Goal: Task Accomplishment & Management: Manage account settings

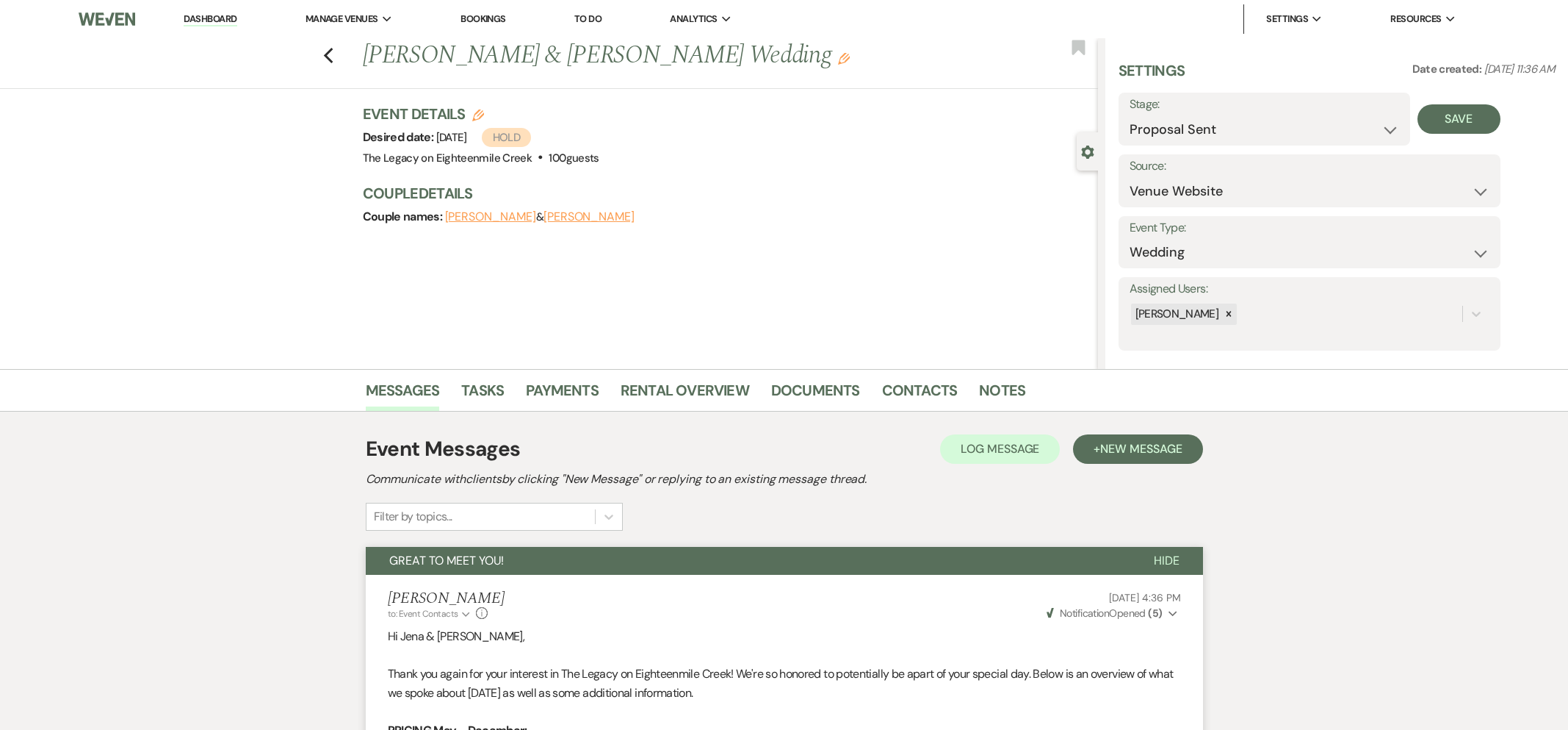
select select "6"
select select "5"
click at [807, 388] on link "Documents" at bounding box center [815, 394] width 89 height 32
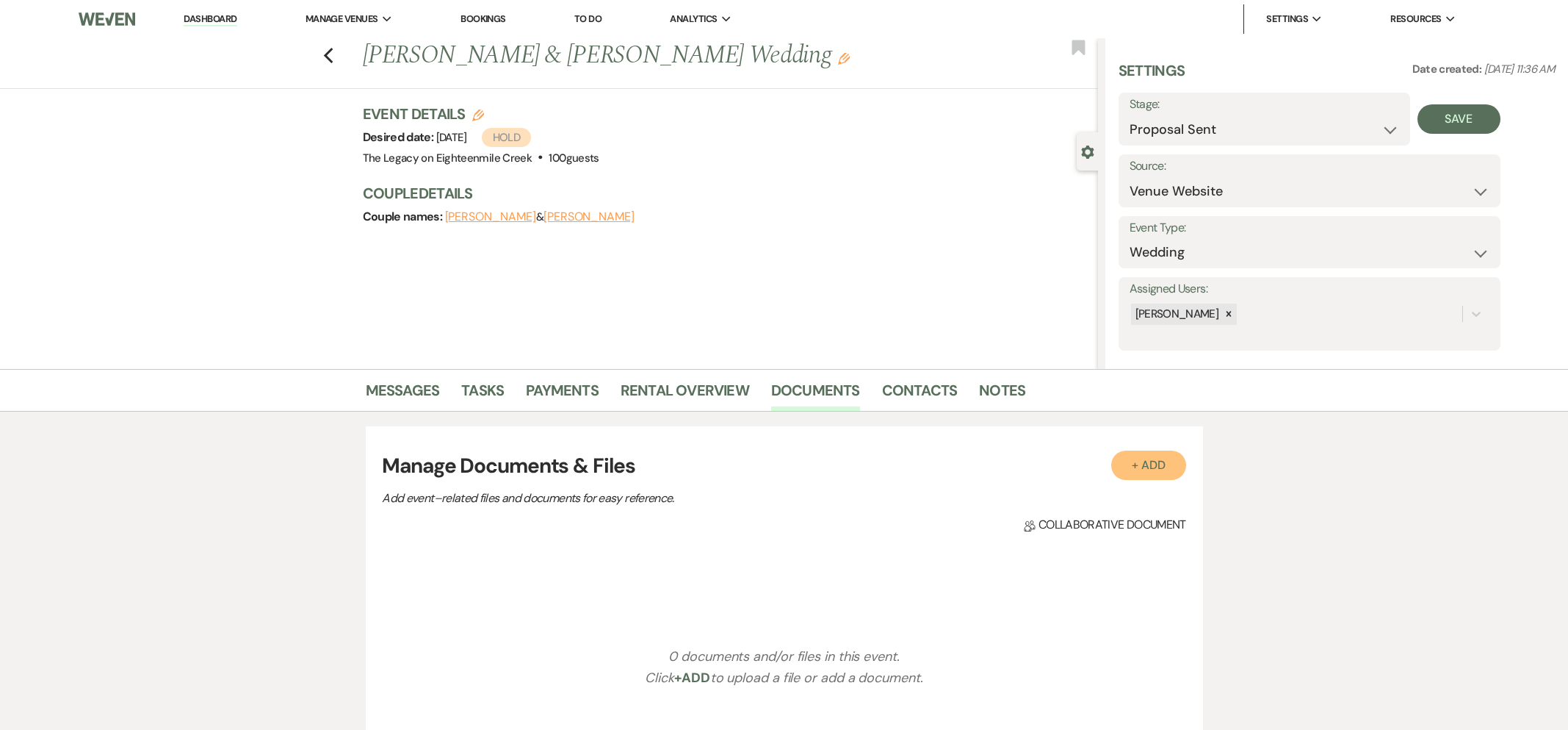
click at [1138, 457] on button "+ Add" at bounding box center [1148, 465] width 75 height 29
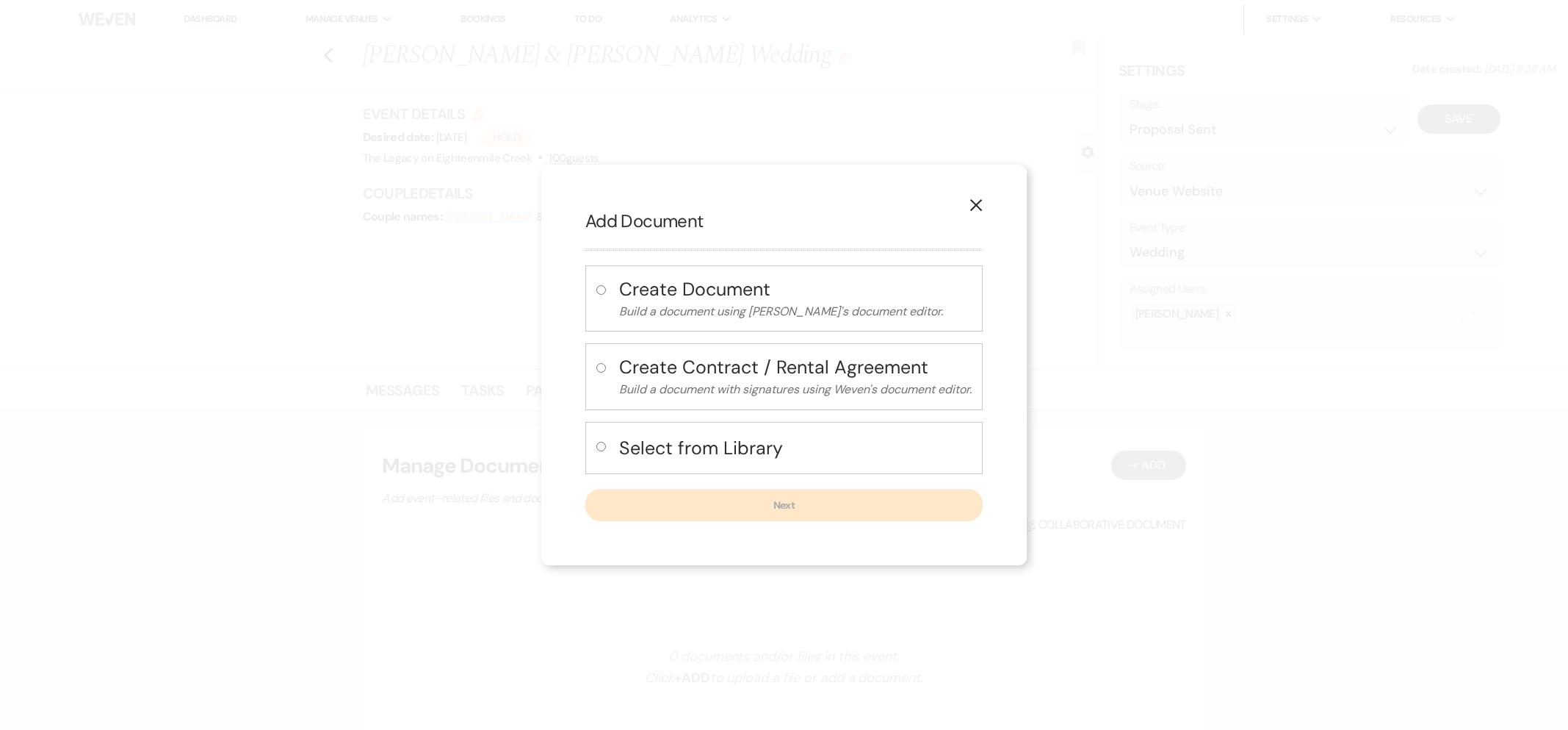
click at [683, 443] on h4 "Select from Library" at bounding box center [795, 448] width 353 height 25
radio input "true"
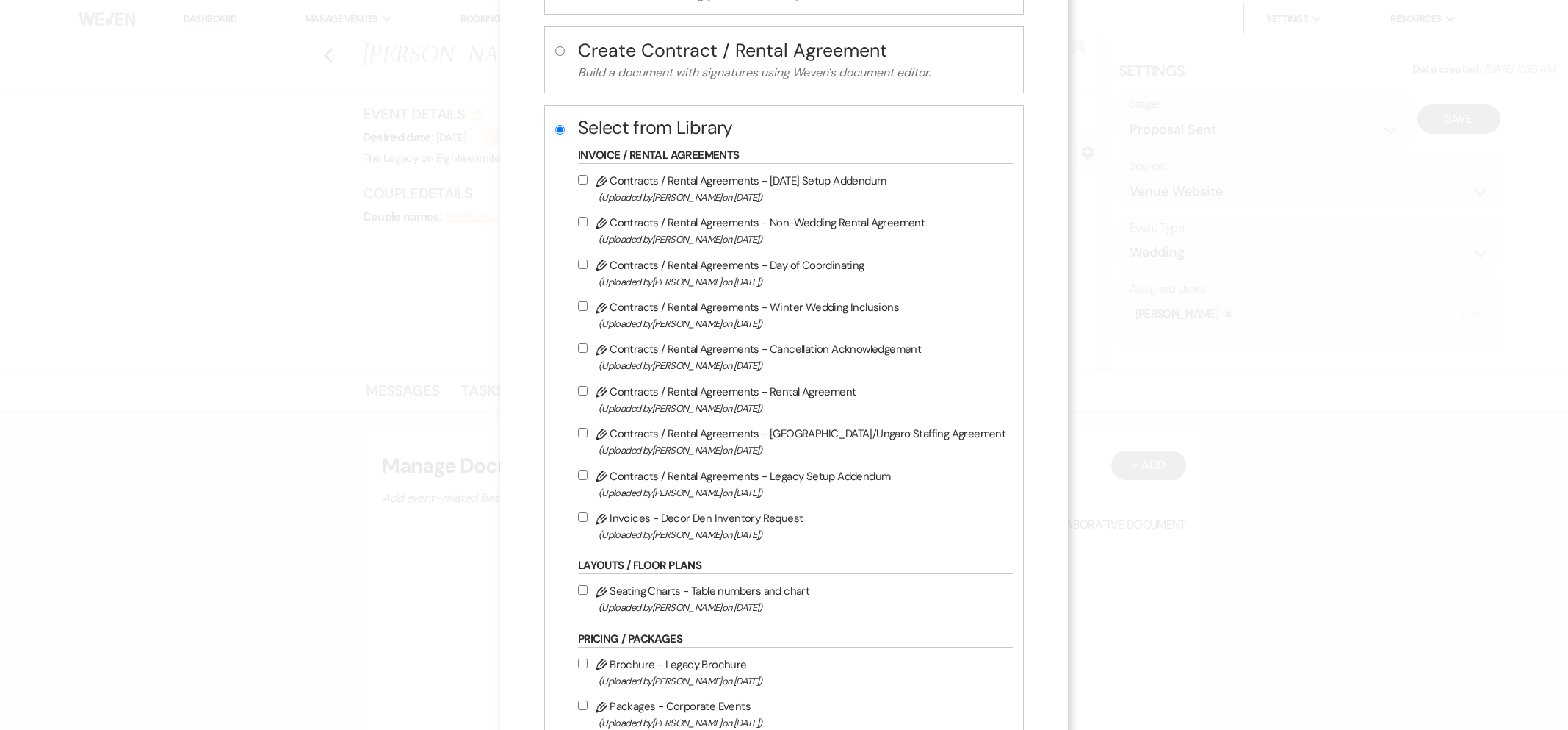
scroll to position [177, 0]
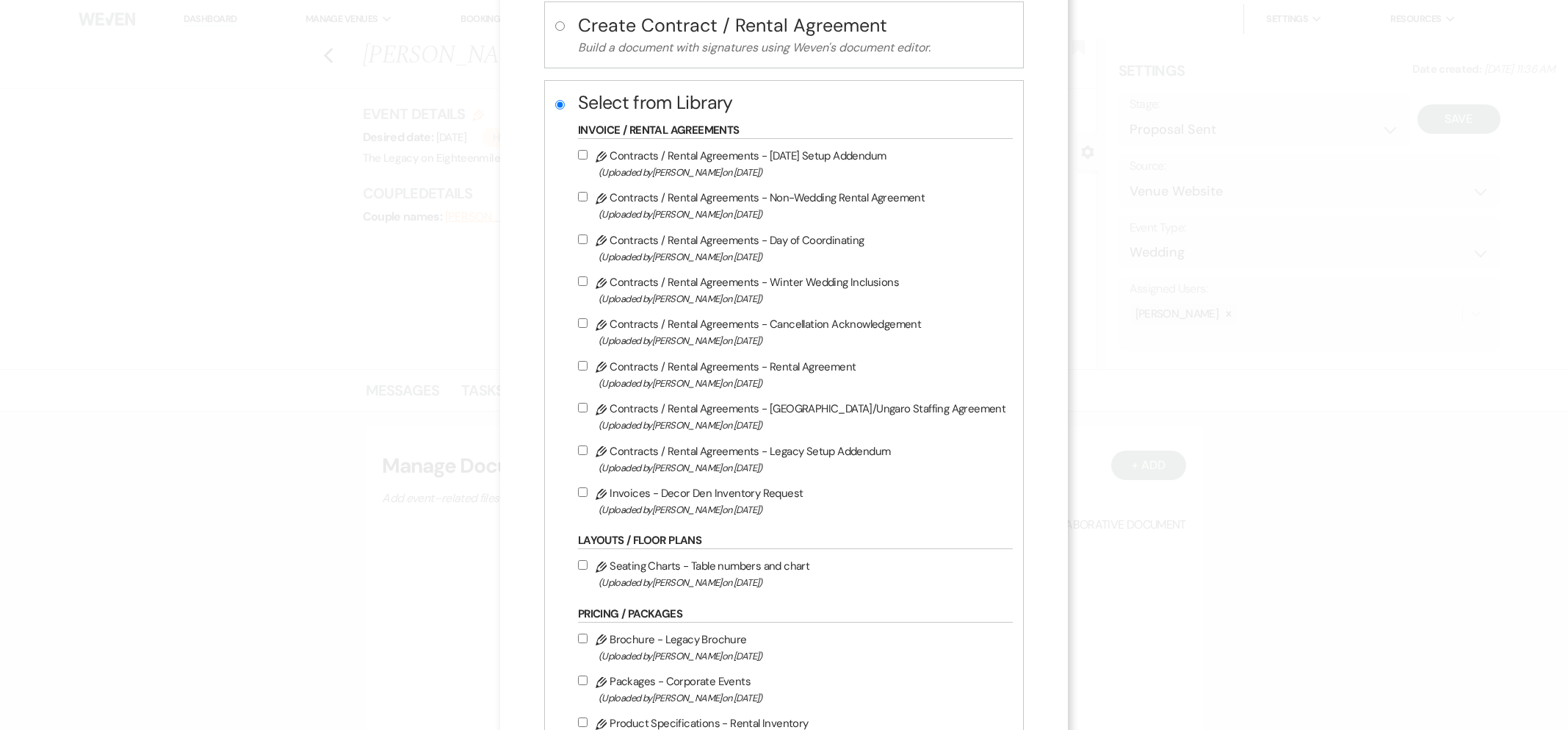
click at [658, 371] on label "Pencil Contracts / Rental Agreements - Rental Agreement (Uploaded by [PERSON_NA…" at bounding box center [792, 373] width 428 height 34
click at [587, 370] on input "Pencil Contracts / Rental Agreements - Rental Agreement (Uploaded by [PERSON_NA…" at bounding box center [583, 365] width 10 height 10
checkbox input "true"
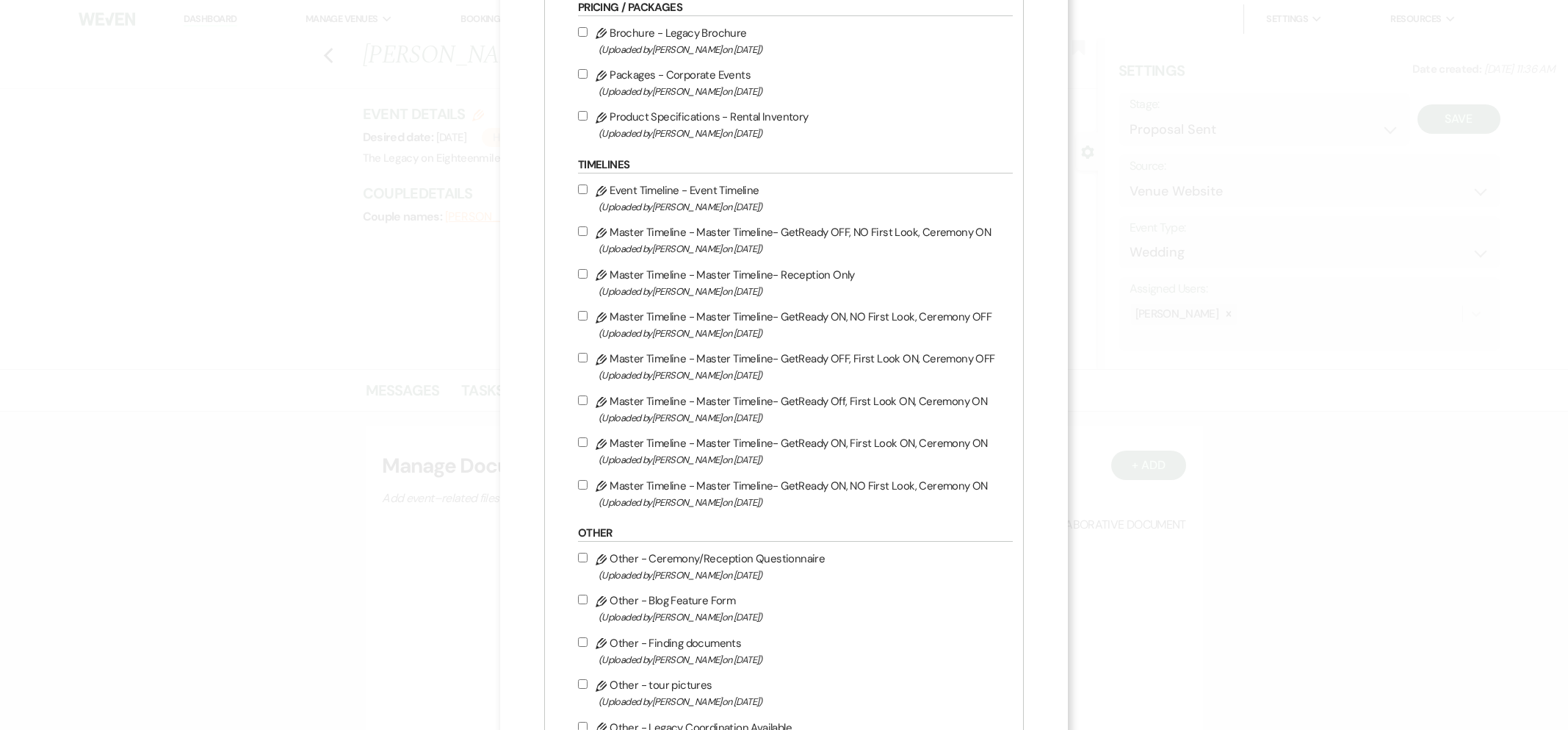
scroll to position [1176, 0]
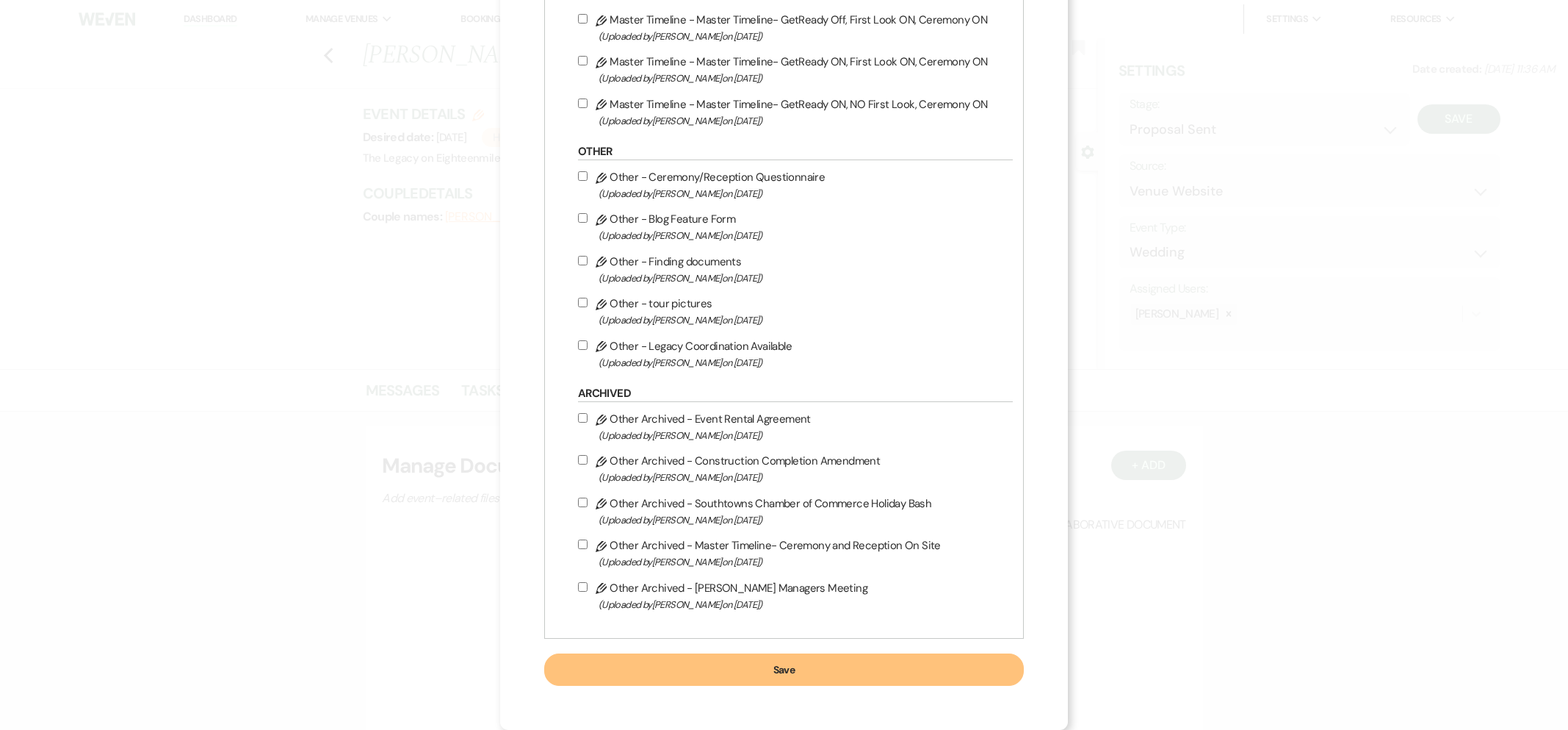
click at [800, 670] on button "Save" at bounding box center [784, 668] width 480 height 32
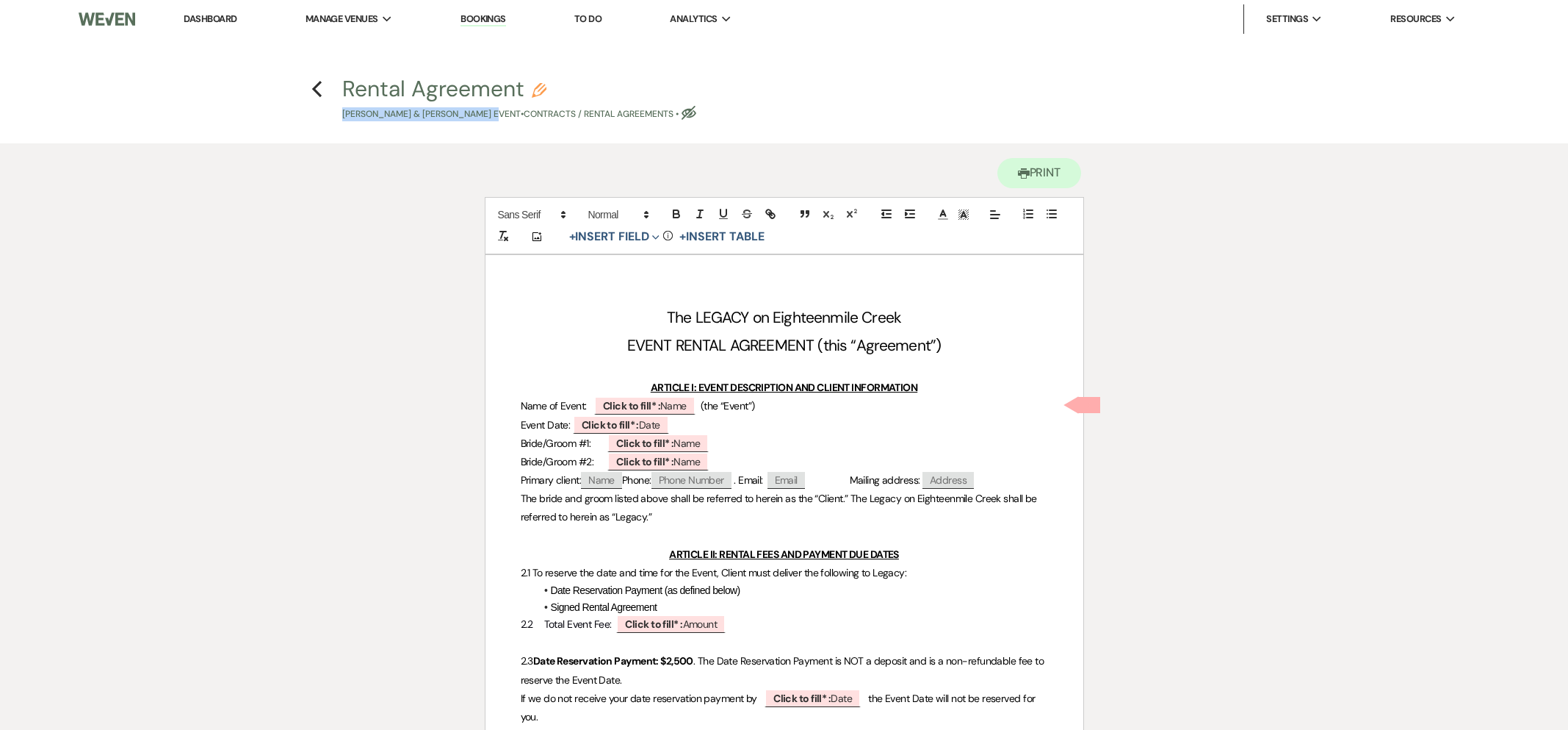
drag, startPoint x: 336, startPoint y: 111, endPoint x: 495, endPoint y: 120, distance: 159.3
click at [495, 120] on span "Rental Agreement Pencil [PERSON_NAME] & [PERSON_NAME] Event • Contracts / Renta…" at bounding box center [784, 100] width 901 height 43
copy p "[PERSON_NAME] & [PERSON_NAME]'"
click at [666, 405] on span "Click to fill* : Name" at bounding box center [645, 406] width 102 height 20
select select "owner"
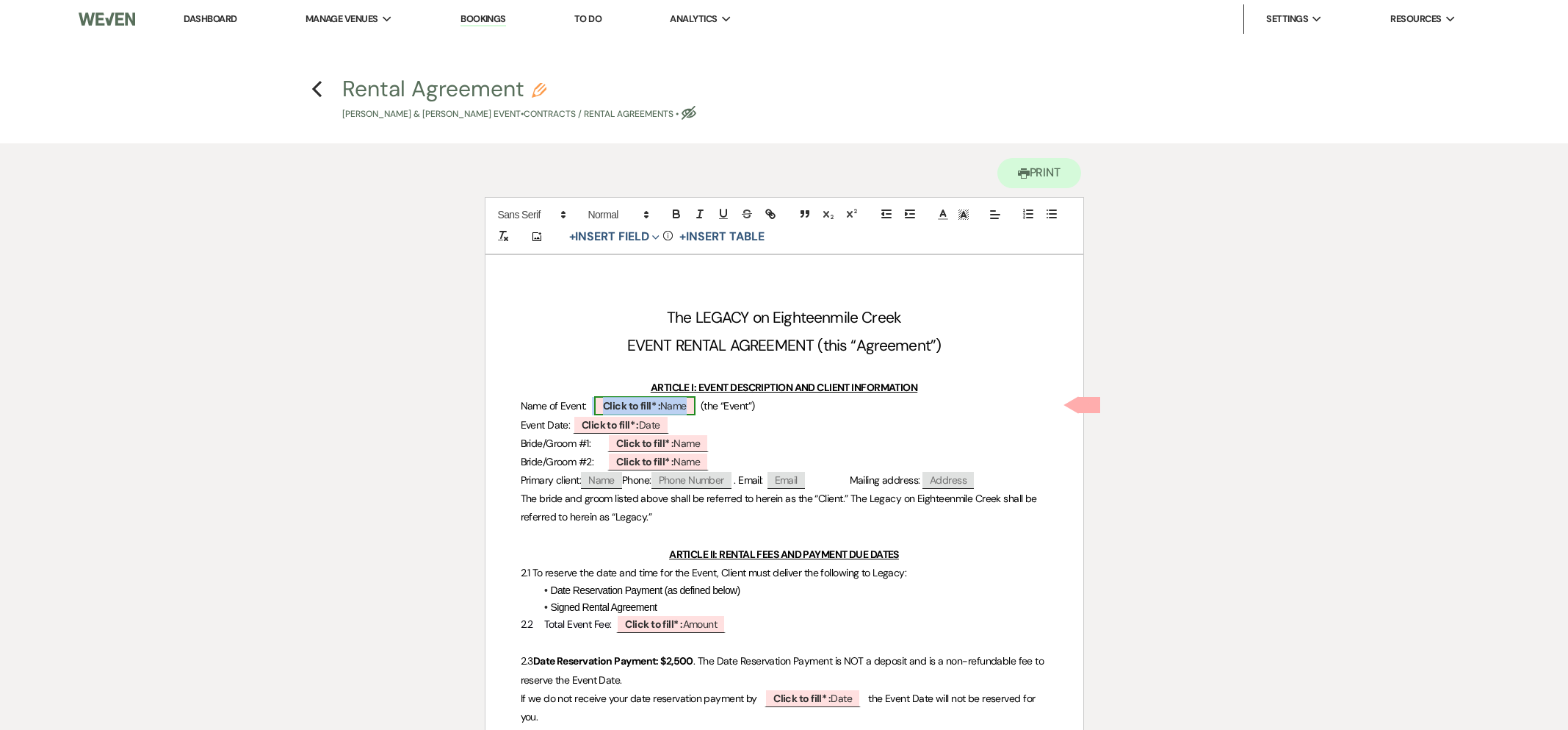
select select "Name"
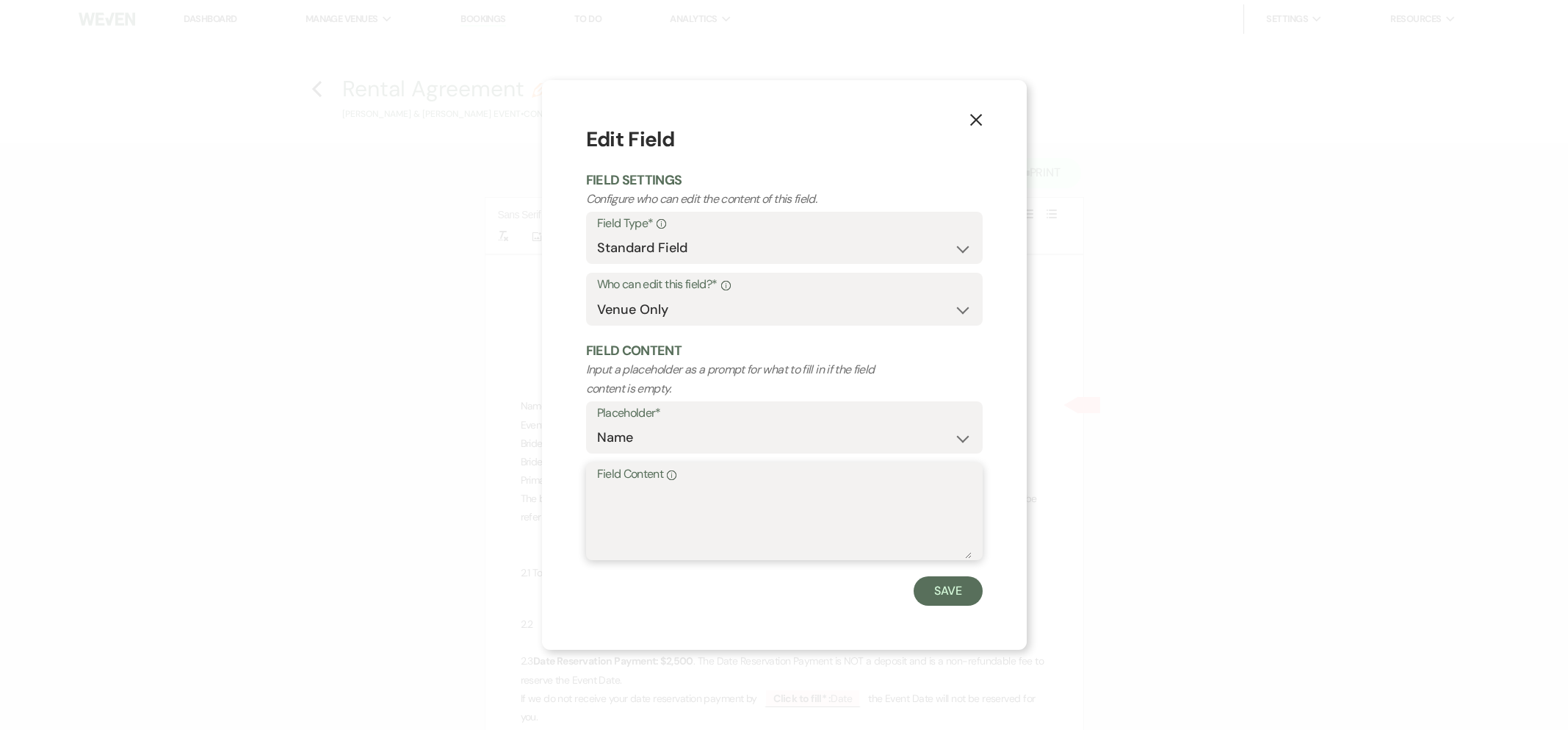
click at [666, 507] on textarea "Field Content Info" at bounding box center [784, 521] width 374 height 73
paste textarea "[PERSON_NAME] & [PERSON_NAME]'"
drag, startPoint x: 632, startPoint y: 493, endPoint x: 590, endPoint y: 489, distance: 42.2
click at [590, 489] on div "Field Content Info [PERSON_NAME] & [PERSON_NAME]'" at bounding box center [784, 511] width 397 height 98
drag, startPoint x: 663, startPoint y: 496, endPoint x: 718, endPoint y: 496, distance: 55.0
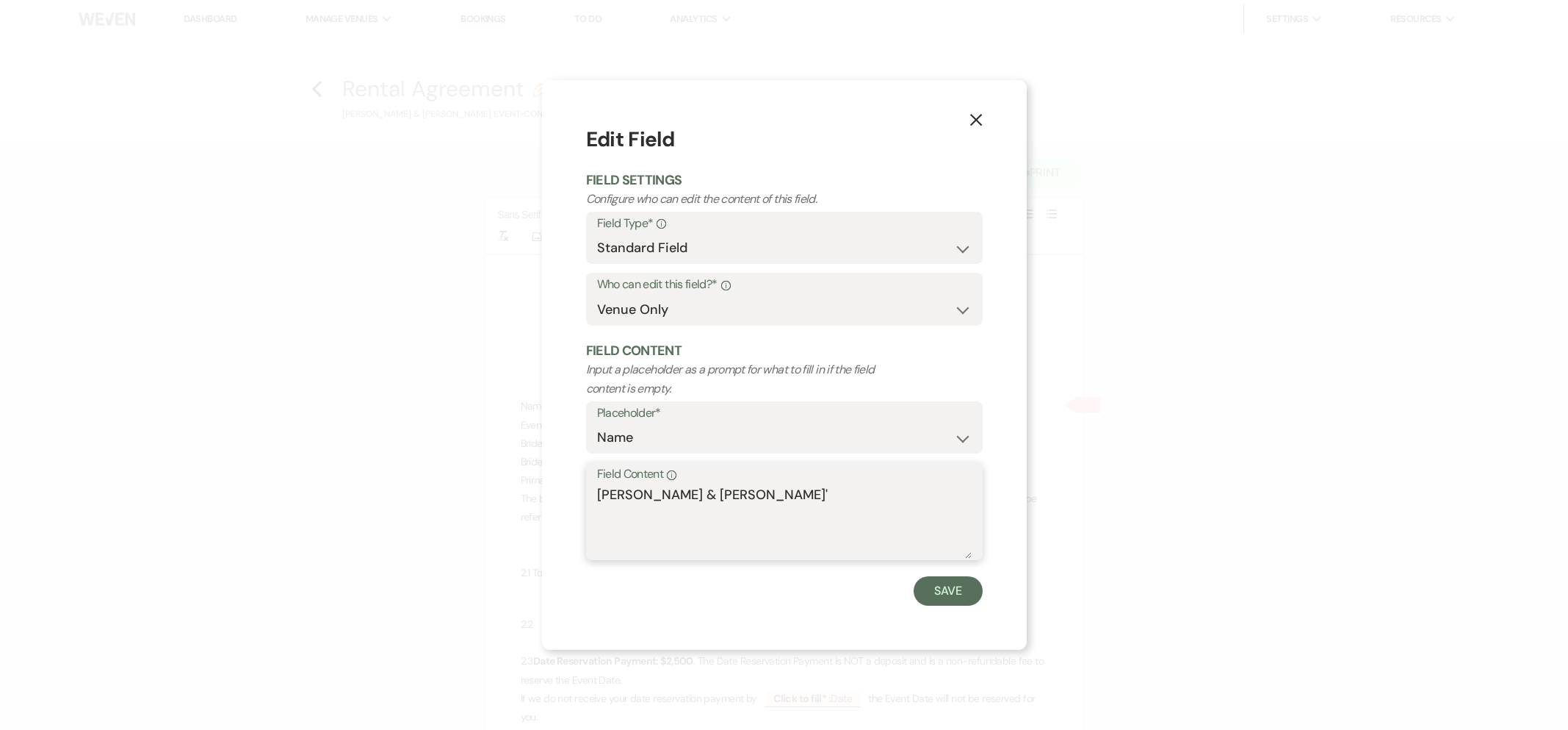
click at [718, 496] on textarea "[PERSON_NAME] & [PERSON_NAME]'" at bounding box center [784, 521] width 374 height 73
click at [752, 497] on textarea "[PERSON_NAME] [PERSON_NAME]'" at bounding box center [784, 521] width 374 height 73
type textarea "[PERSON_NAME] [PERSON_NAME] Wedding"
click at [962, 583] on button "Save" at bounding box center [948, 590] width 69 height 29
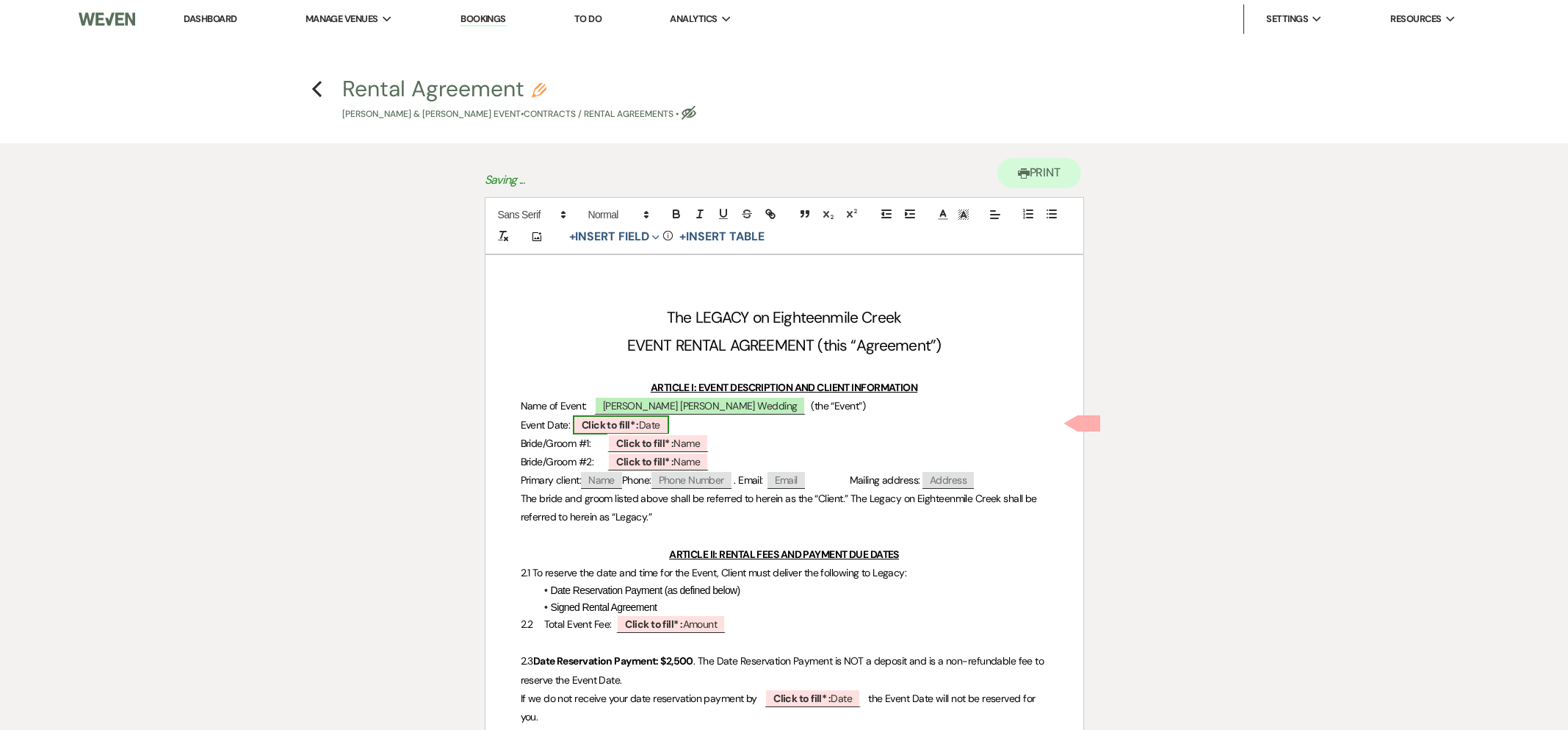
click at [617, 424] on b "Click to fill* :" at bounding box center [610, 425] width 58 height 14
select select "owner"
select select "Date"
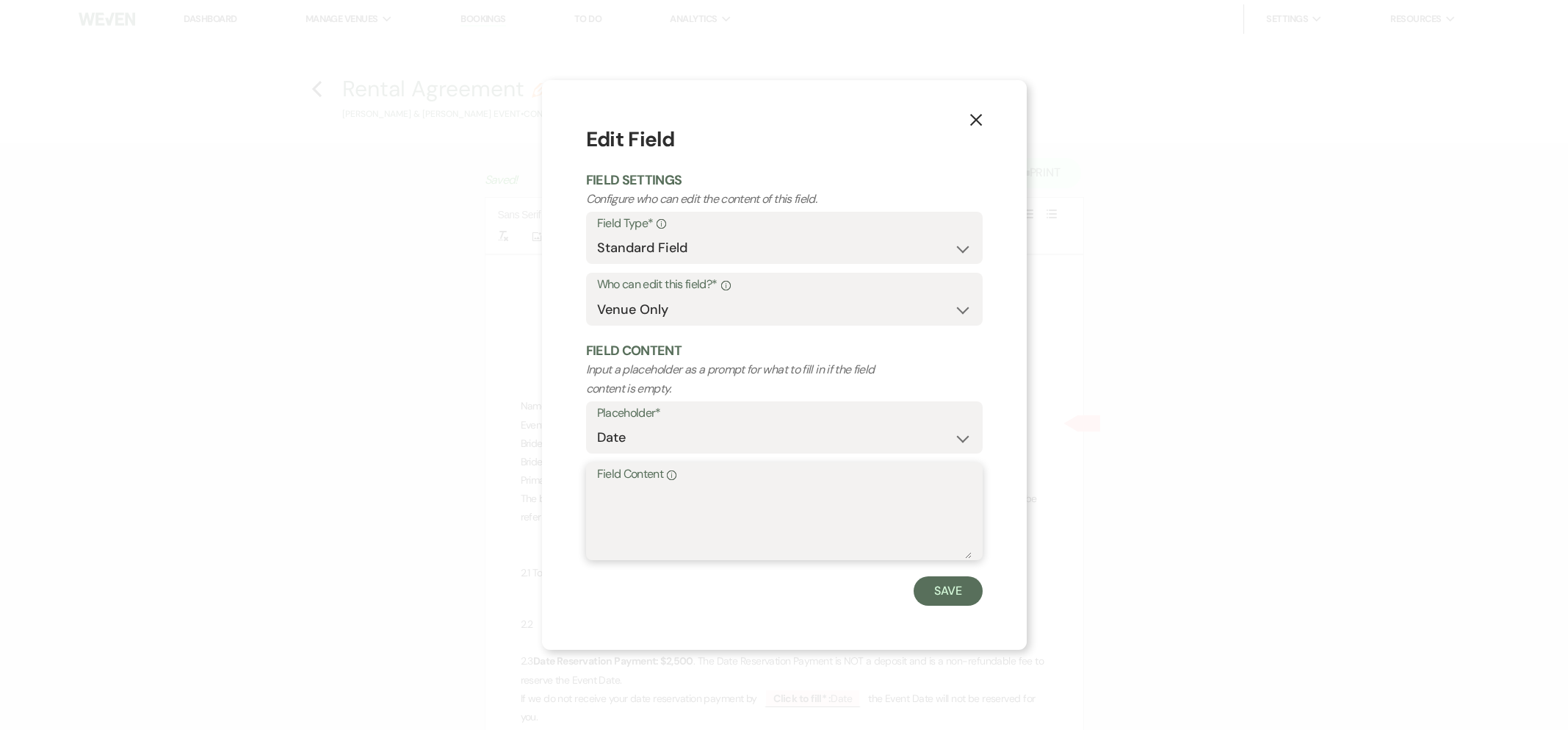
click at [624, 497] on textarea "Field Content Info" at bounding box center [784, 521] width 374 height 73
type textarea "[DATE]"
click at [939, 593] on button "Save" at bounding box center [948, 590] width 69 height 29
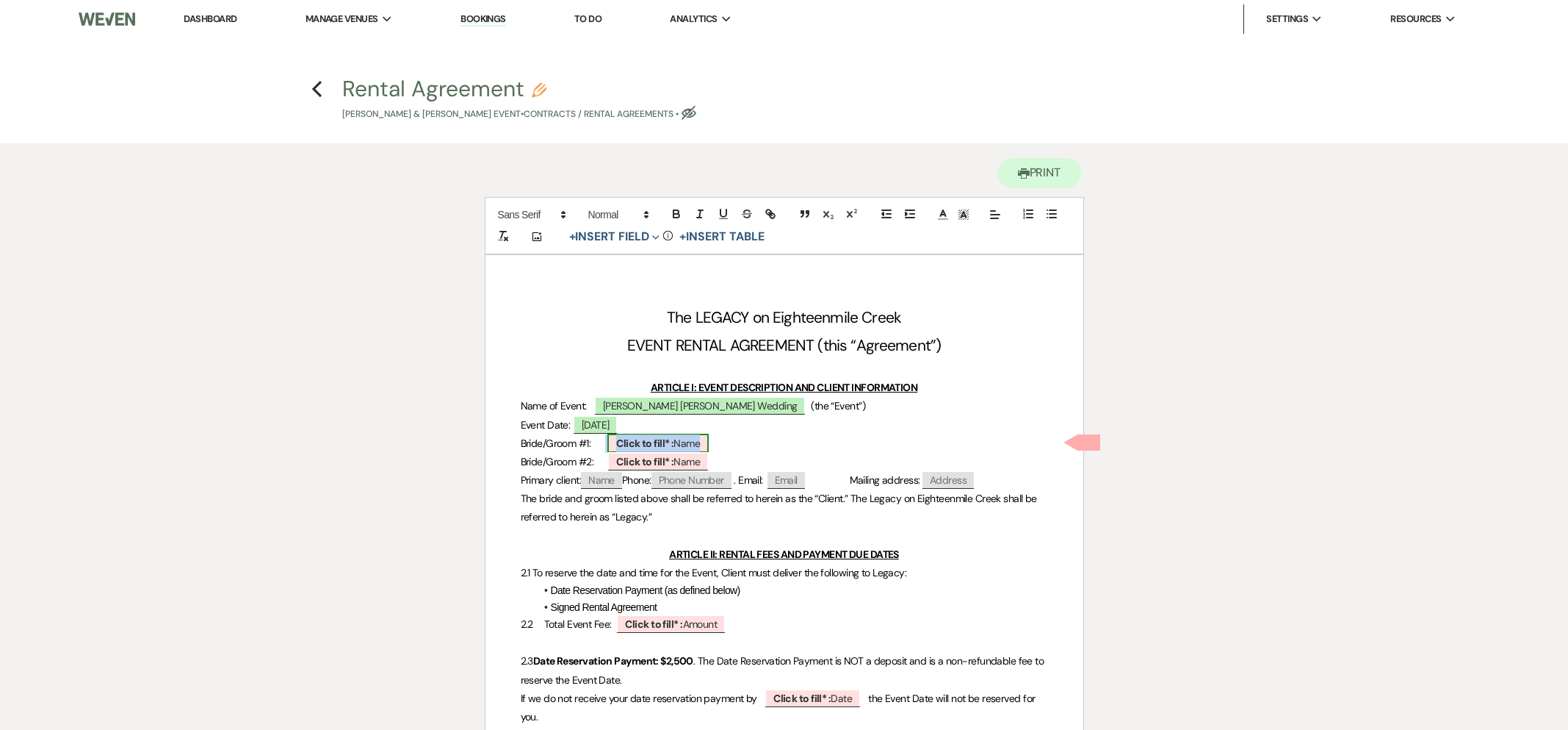
click at [656, 440] on b "Click to fill* :" at bounding box center [645, 444] width 58 height 14
select select "owner"
select select "Name"
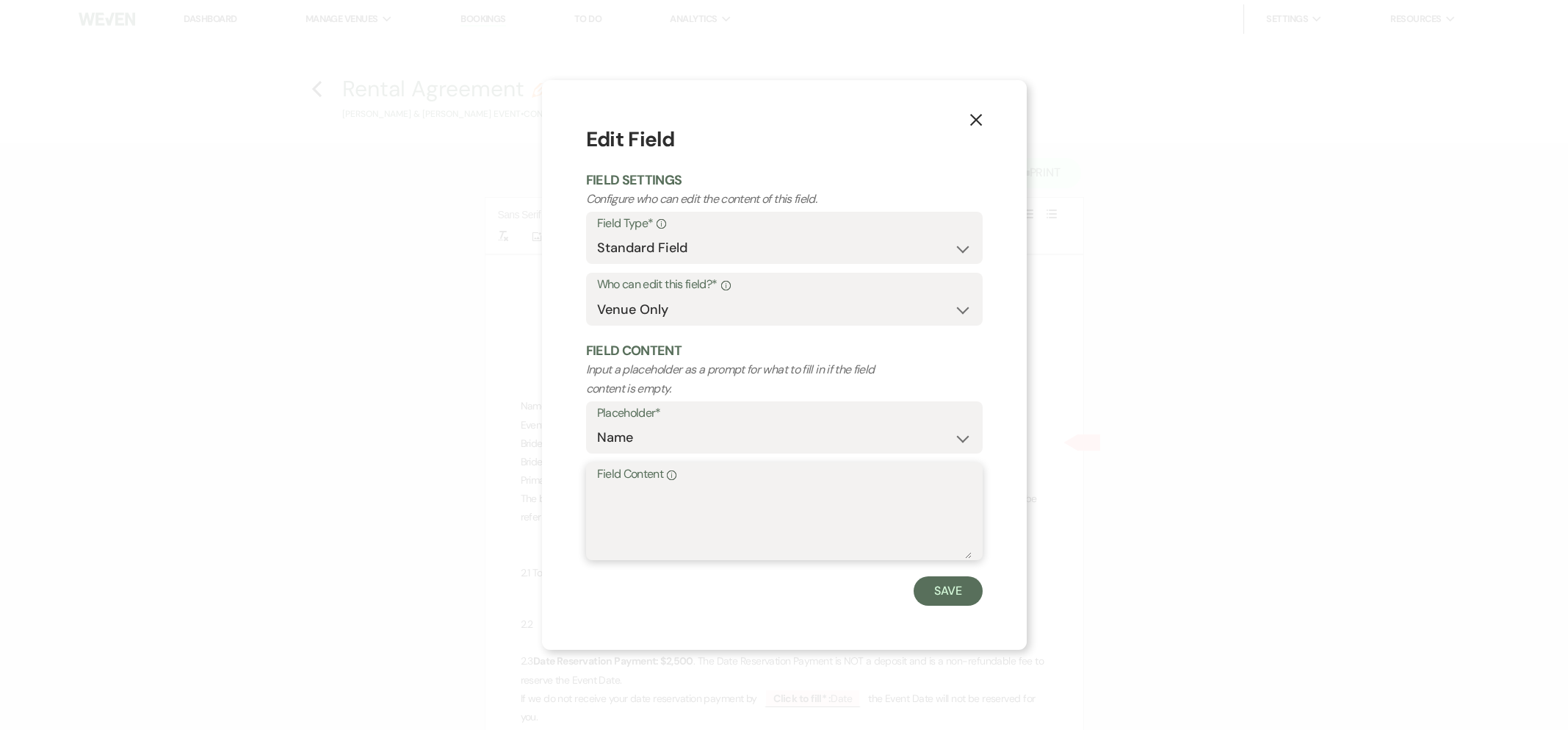
click at [664, 518] on textarea "Field Content Info" at bounding box center [784, 521] width 374 height 73
paste textarea "[PERSON_NAME] & [PERSON_NAME]'"
drag, startPoint x: 697, startPoint y: 497, endPoint x: 902, endPoint y: 494, distance: 205.0
click at [902, 494] on textarea "[PERSON_NAME] & [PERSON_NAME]'" at bounding box center [784, 521] width 374 height 73
type textarea "[PERSON_NAME]"
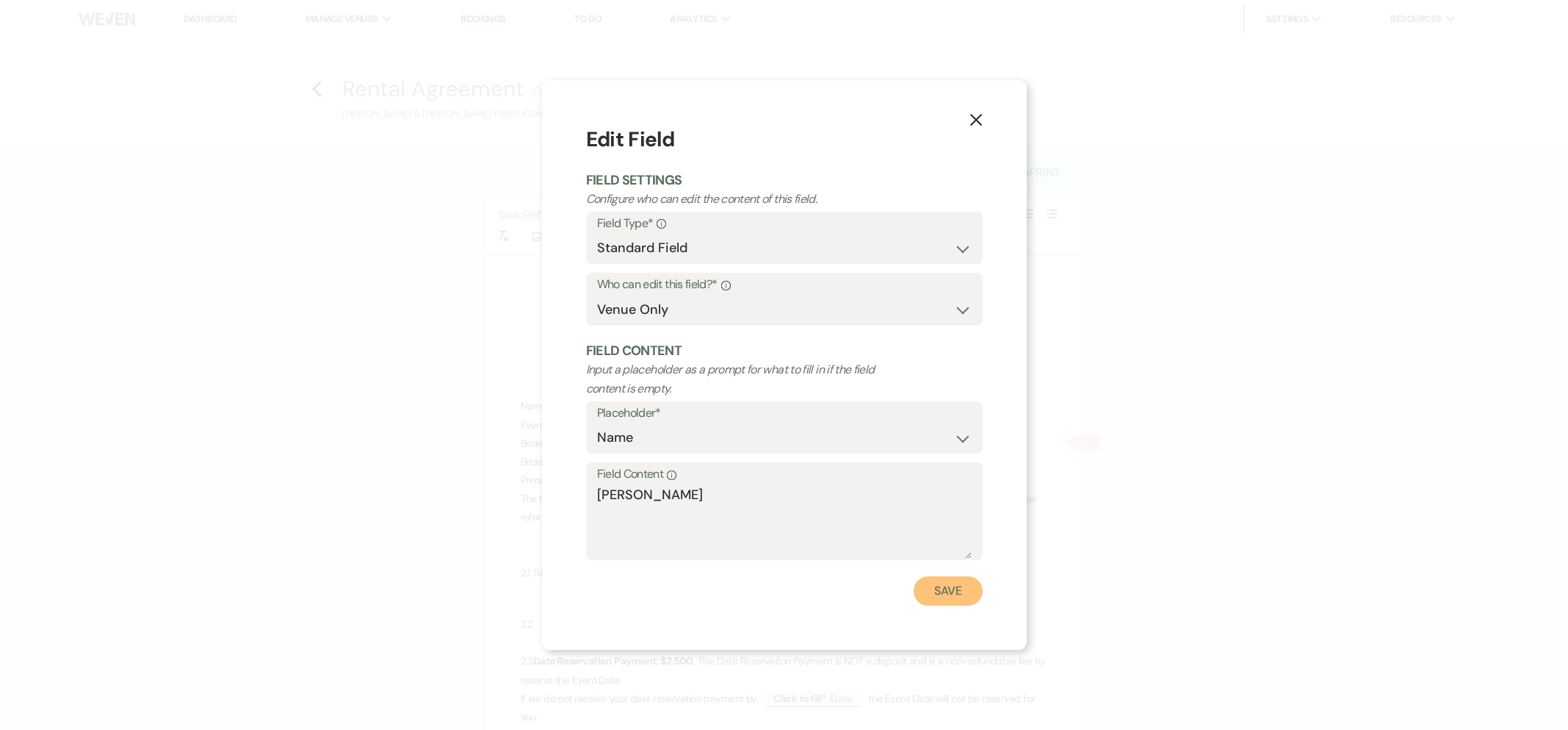
drag, startPoint x: 952, startPoint y: 586, endPoint x: 943, endPoint y: 580, distance: 10.8
click at [952, 586] on button "Save" at bounding box center [948, 590] width 69 height 29
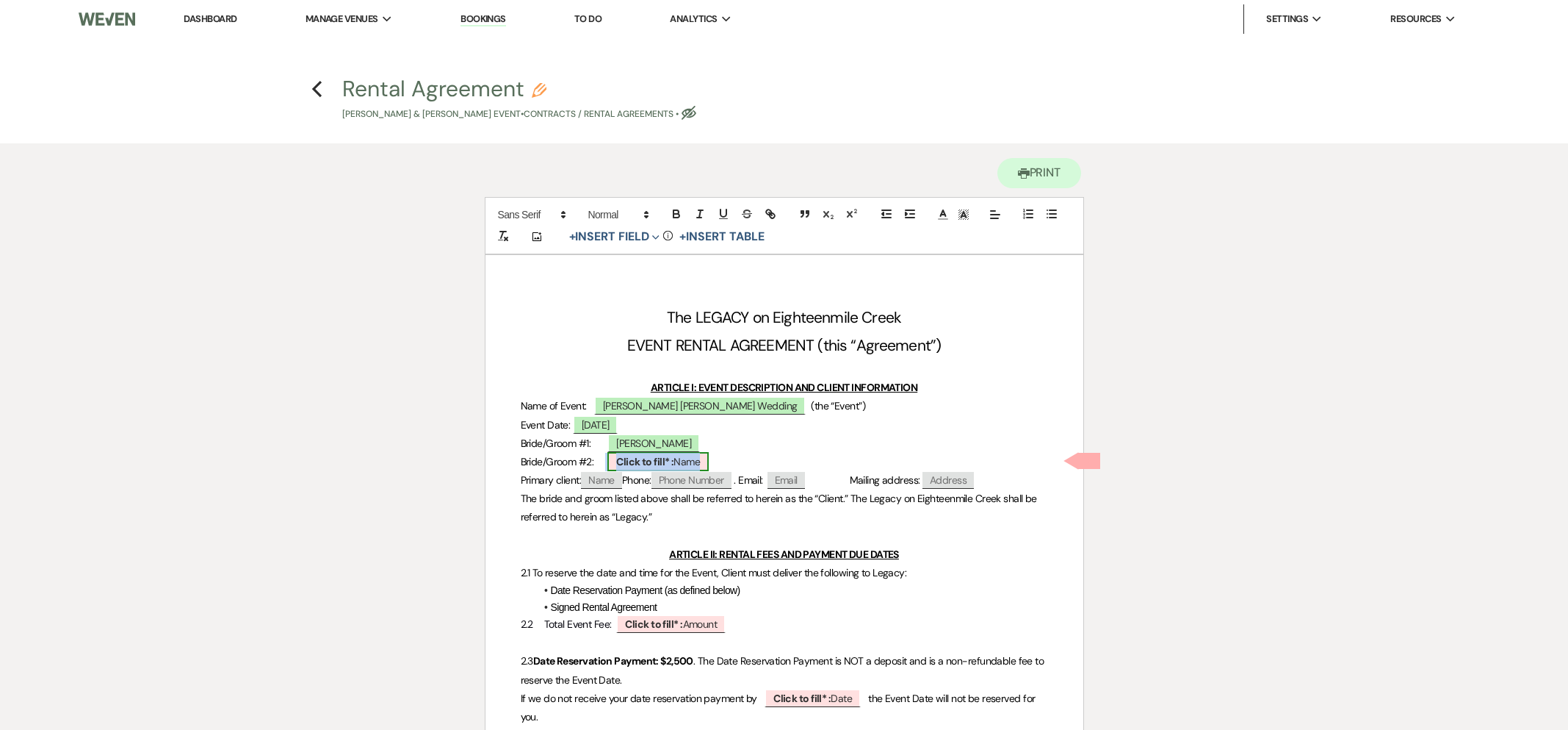
click at [645, 462] on b "Click to fill* :" at bounding box center [645, 461] width 58 height 14
select select "owner"
select select "Name"
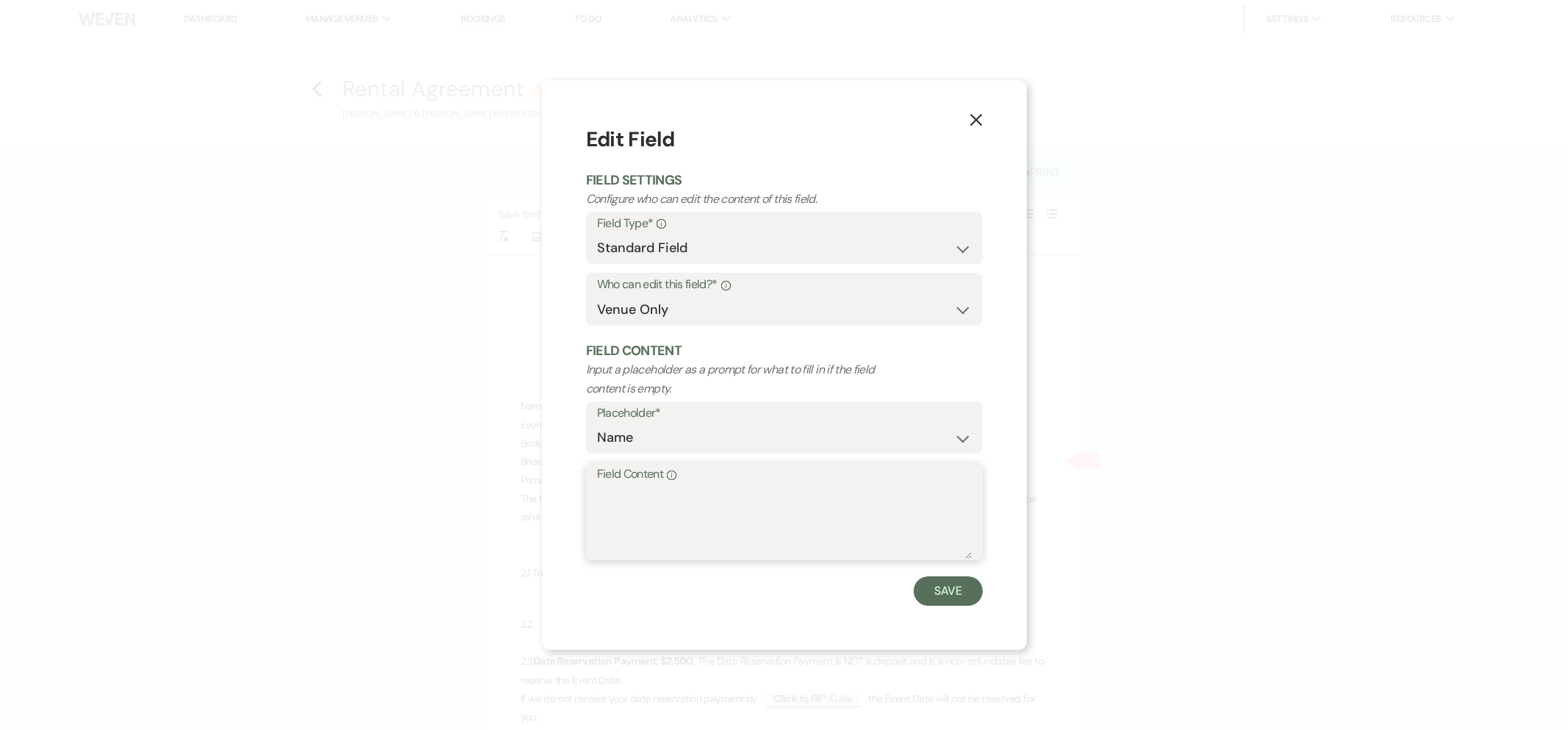
click at [628, 514] on textarea "Field Content Info" at bounding box center [784, 521] width 374 height 73
paste textarea "[PERSON_NAME] & [PERSON_NAME]'"
drag, startPoint x: 714, startPoint y: 495, endPoint x: 522, endPoint y: 484, distance: 192.3
click at [523, 484] on div "X Edit Field Field Settings Configure who can edit the content of this field. F…" at bounding box center [784, 365] width 1568 height 730
click at [704, 497] on textarea "[PERSON_NAME]'" at bounding box center [784, 521] width 374 height 73
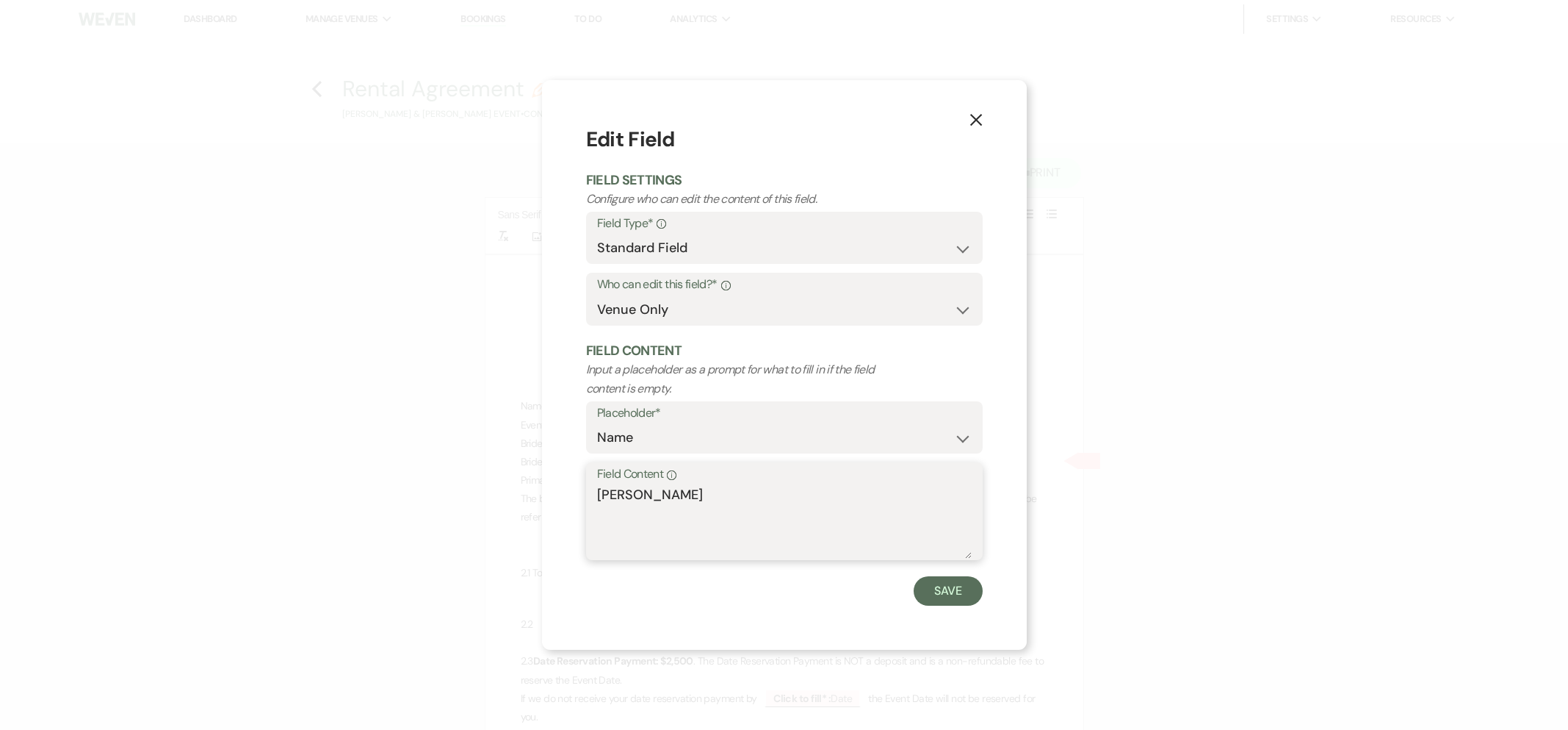
type textarea "[PERSON_NAME]"
click at [947, 602] on button "Save" at bounding box center [948, 590] width 69 height 29
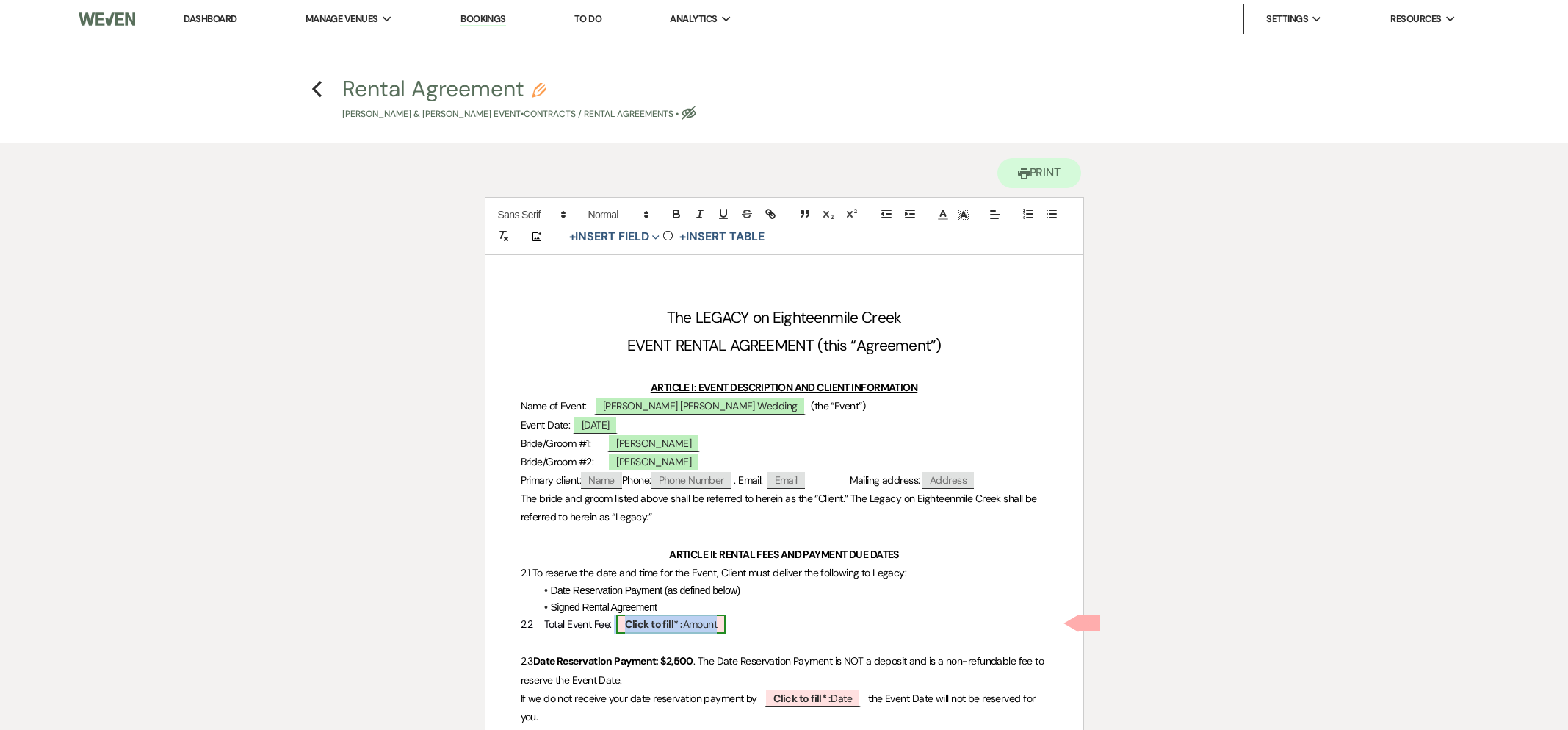
click at [674, 627] on b "Click to fill* :" at bounding box center [654, 624] width 58 height 14
select select "owner"
select select "Amount"
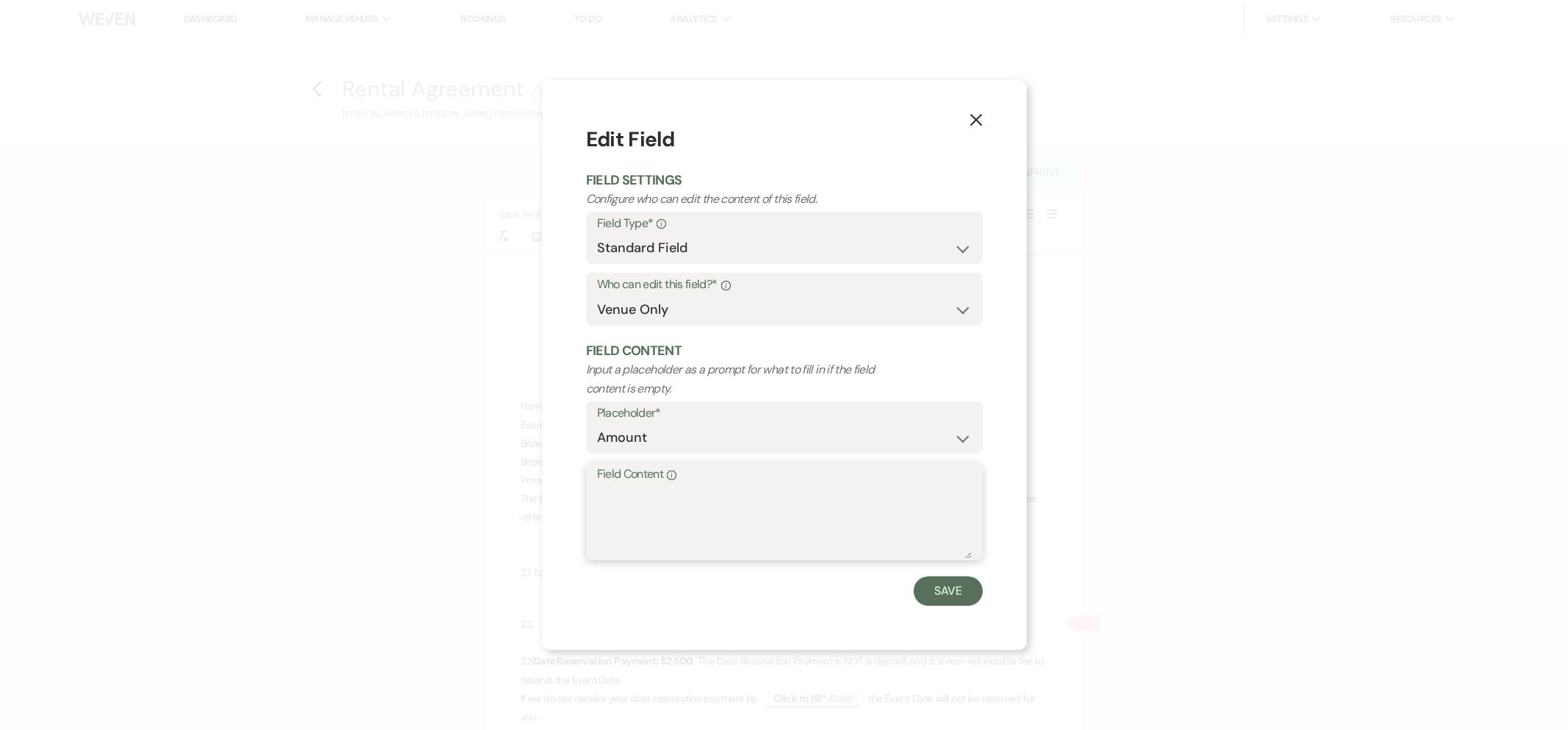
click at [706, 506] on textarea "Field Content Info" at bounding box center [784, 521] width 374 height 73
type textarea "$7,400"
click at [946, 593] on button "Save" at bounding box center [948, 590] width 69 height 29
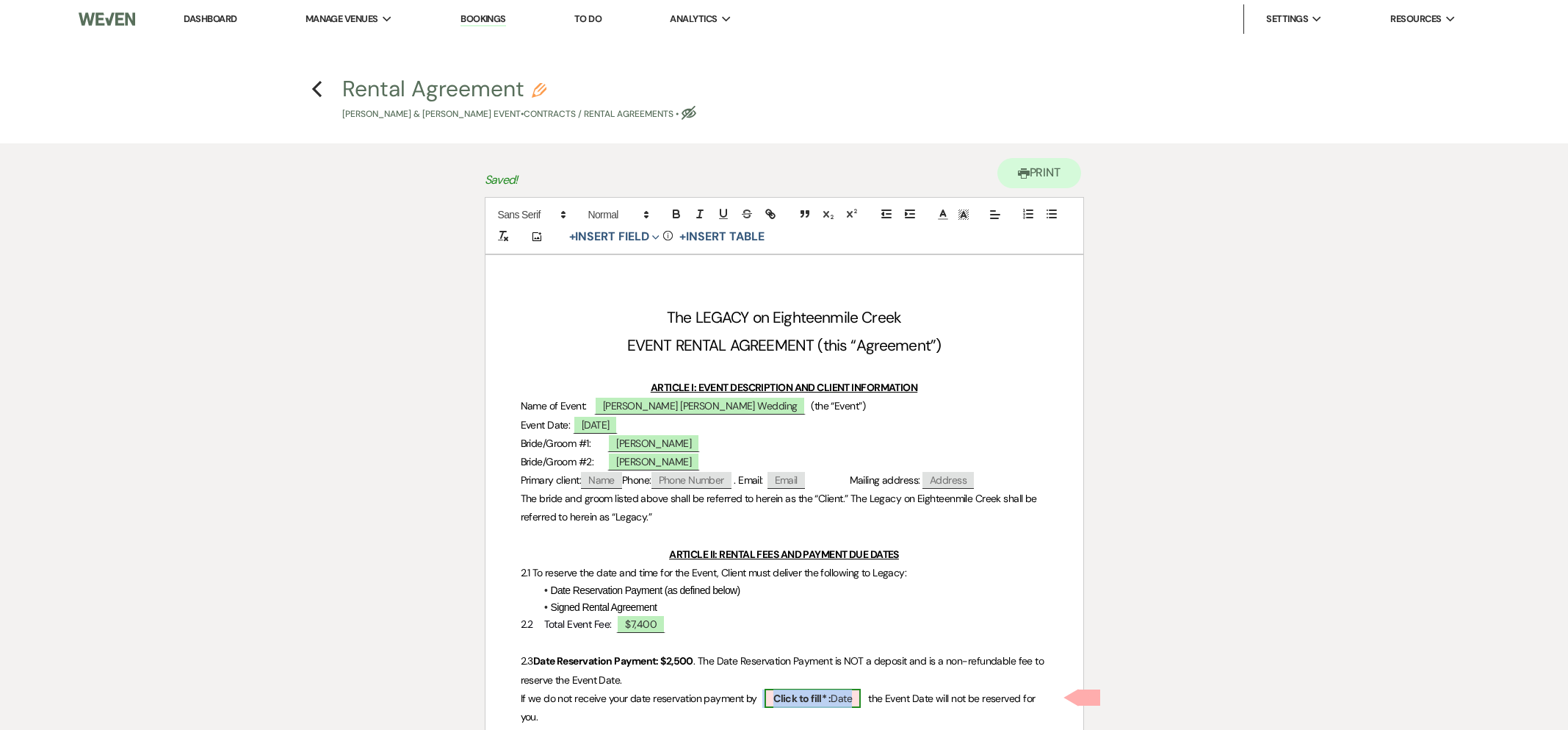
click at [794, 694] on b "Click to fill* :" at bounding box center [802, 698] width 58 height 14
select select "owner"
select select "Date"
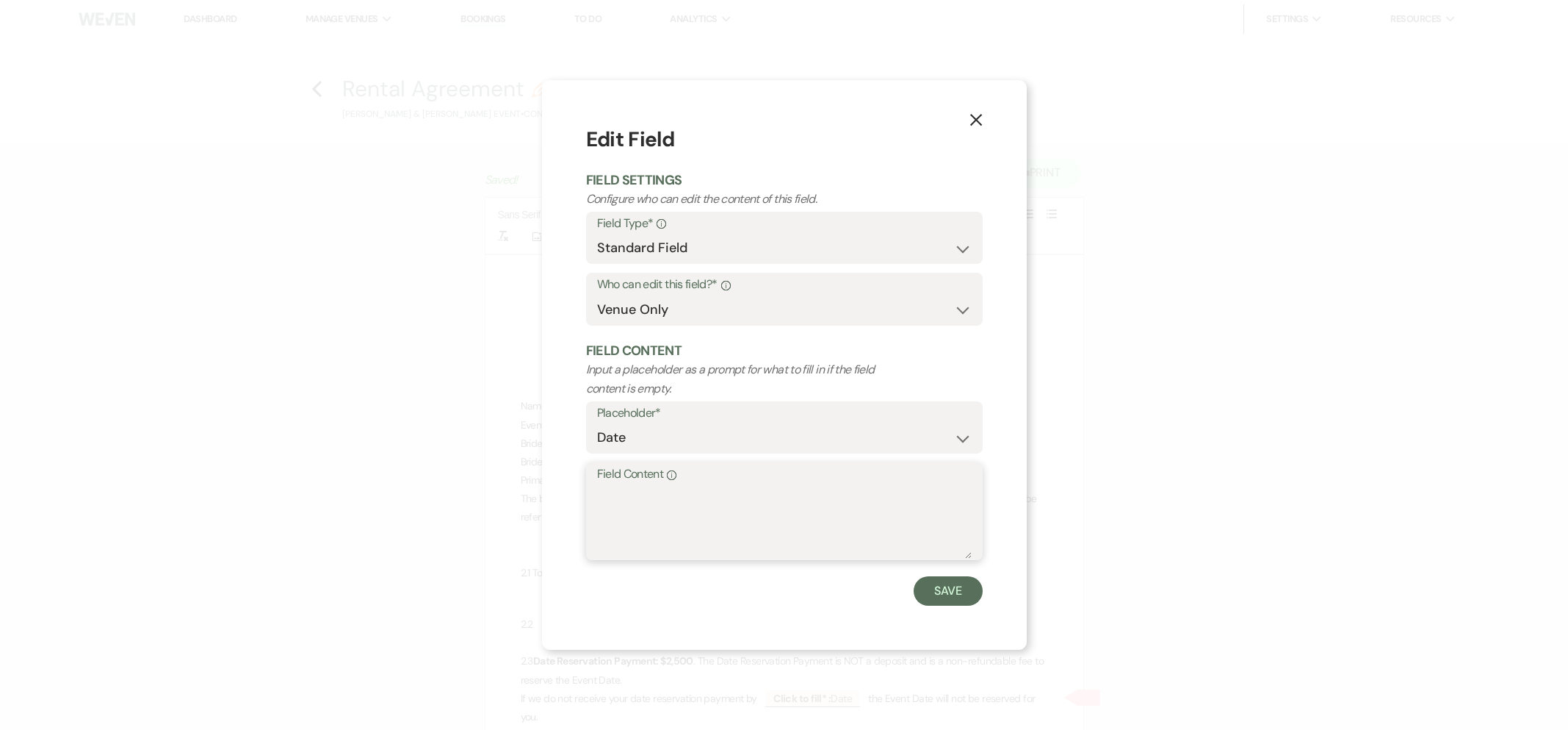
click at [716, 518] on textarea "Field Content Info" at bounding box center [784, 521] width 374 height 73
type textarea "[DATE]"
click at [963, 584] on button "Save" at bounding box center [948, 590] width 69 height 29
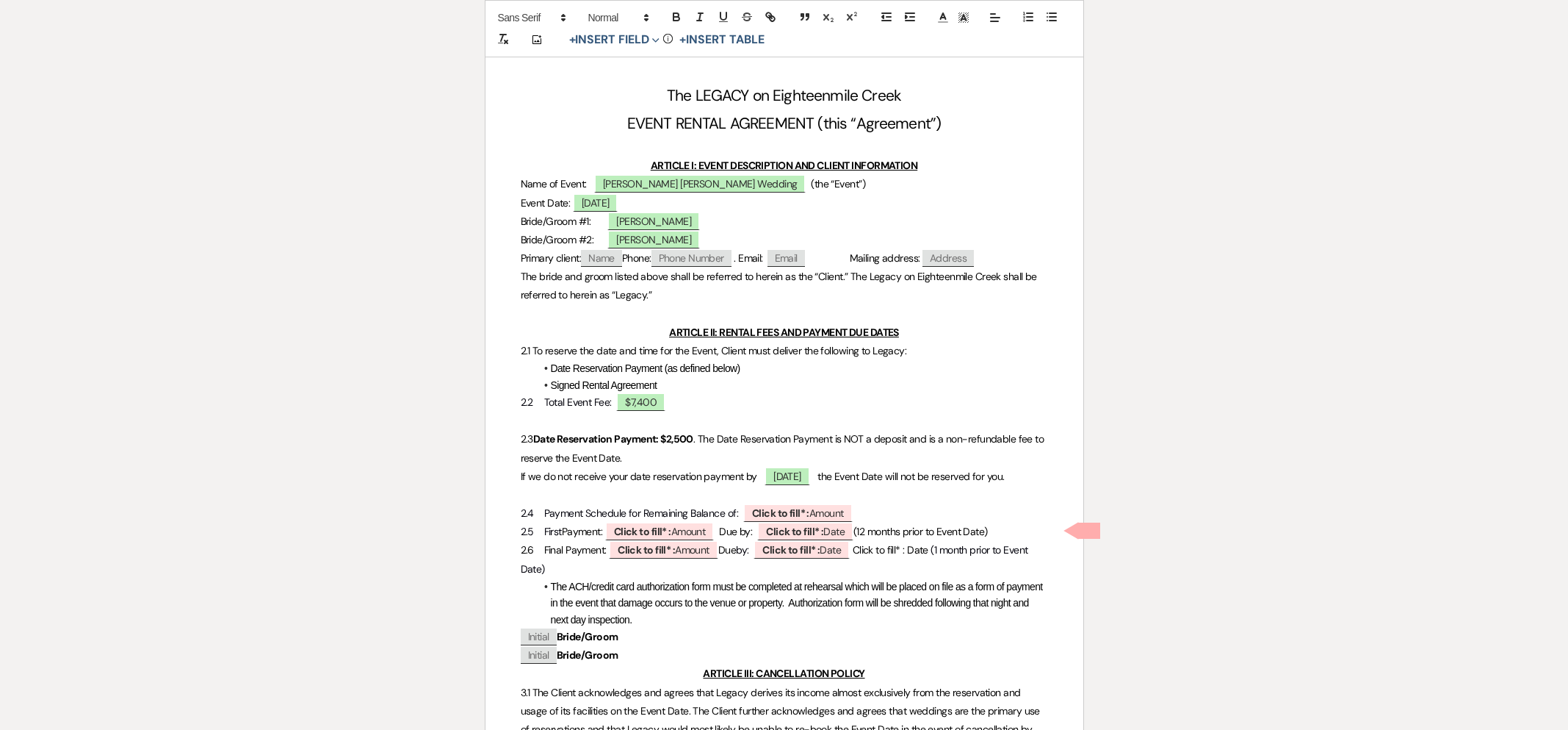
scroll to position [368, 0]
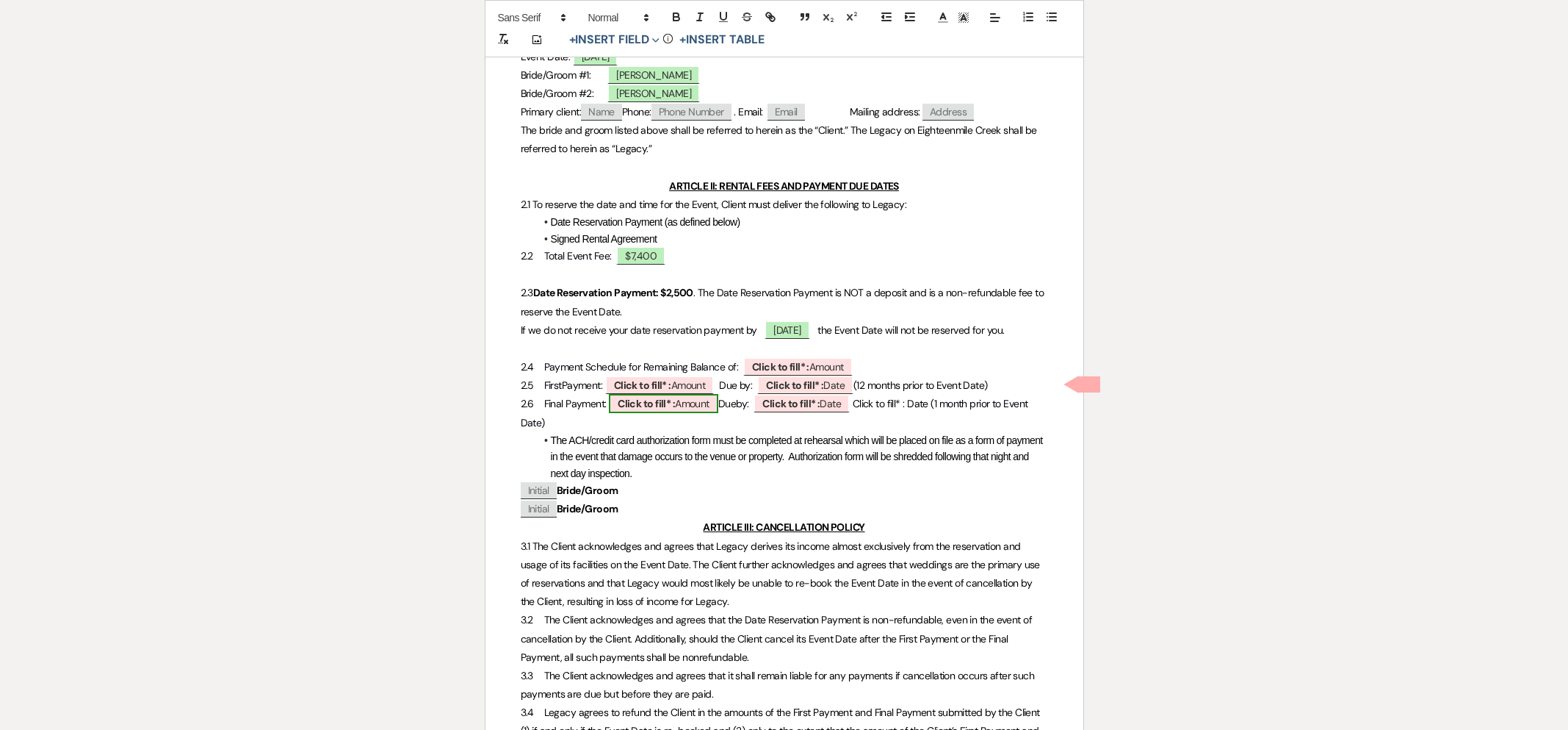
click at [686, 413] on span "Click to fill* : Amount" at bounding box center [663, 404] width 109 height 20
select select "owner"
select select "Amount"
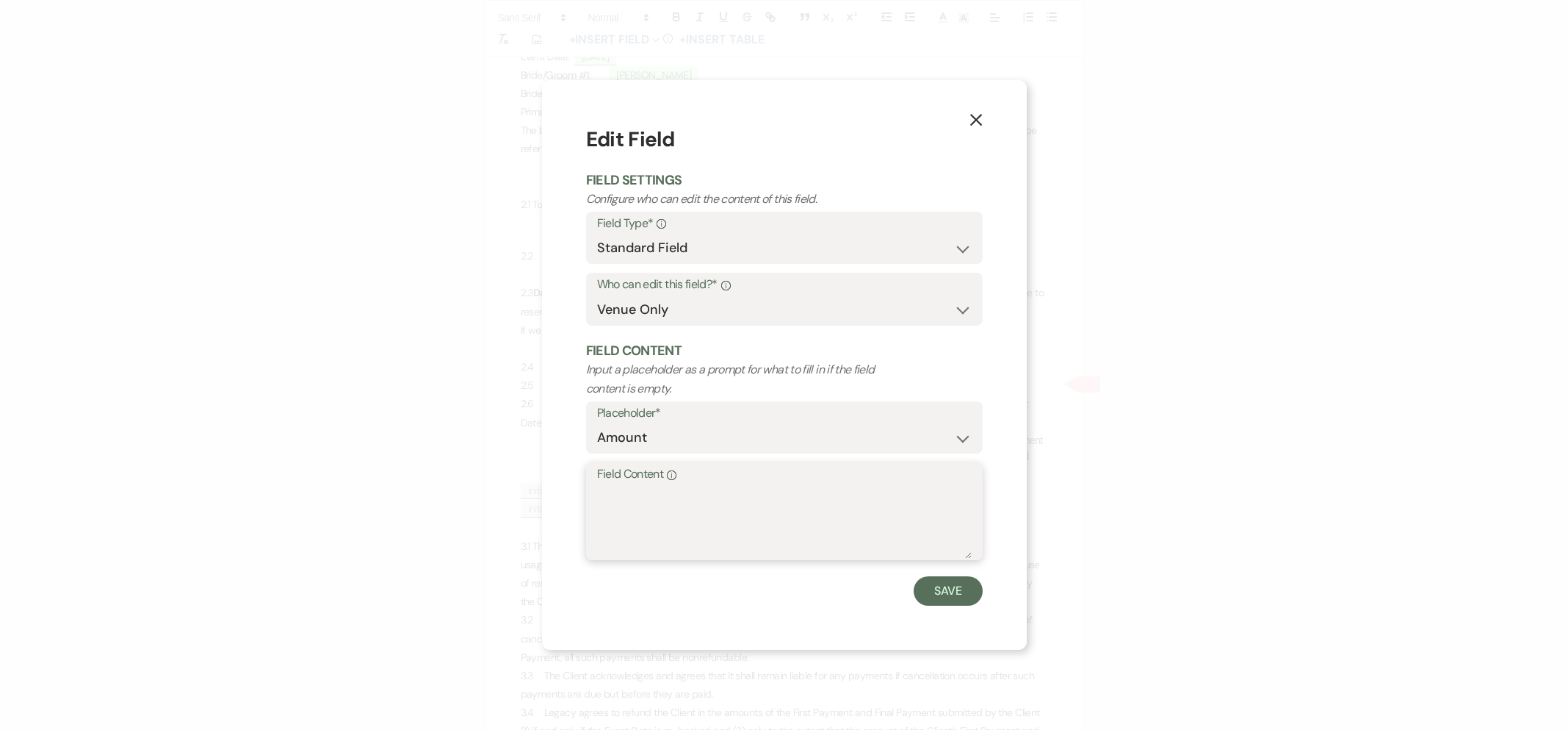
click at [682, 506] on textarea "Field Content Info" at bounding box center [784, 521] width 374 height 73
type textarea "$2,000"
click at [954, 586] on button "Save" at bounding box center [948, 590] width 69 height 29
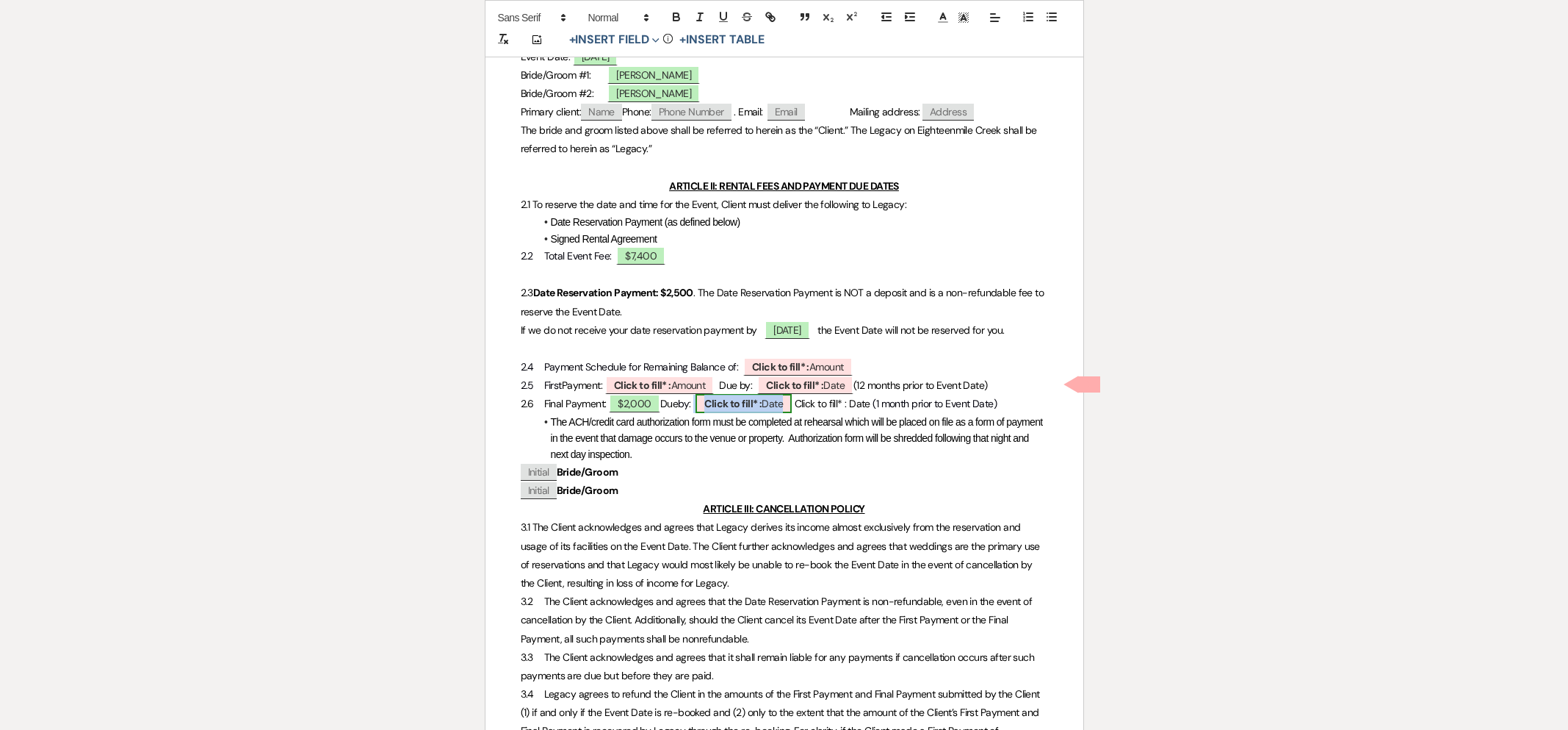
click at [762, 410] on b "Click to fill* :" at bounding box center [733, 404] width 58 height 14
select select "owner"
select select "Date"
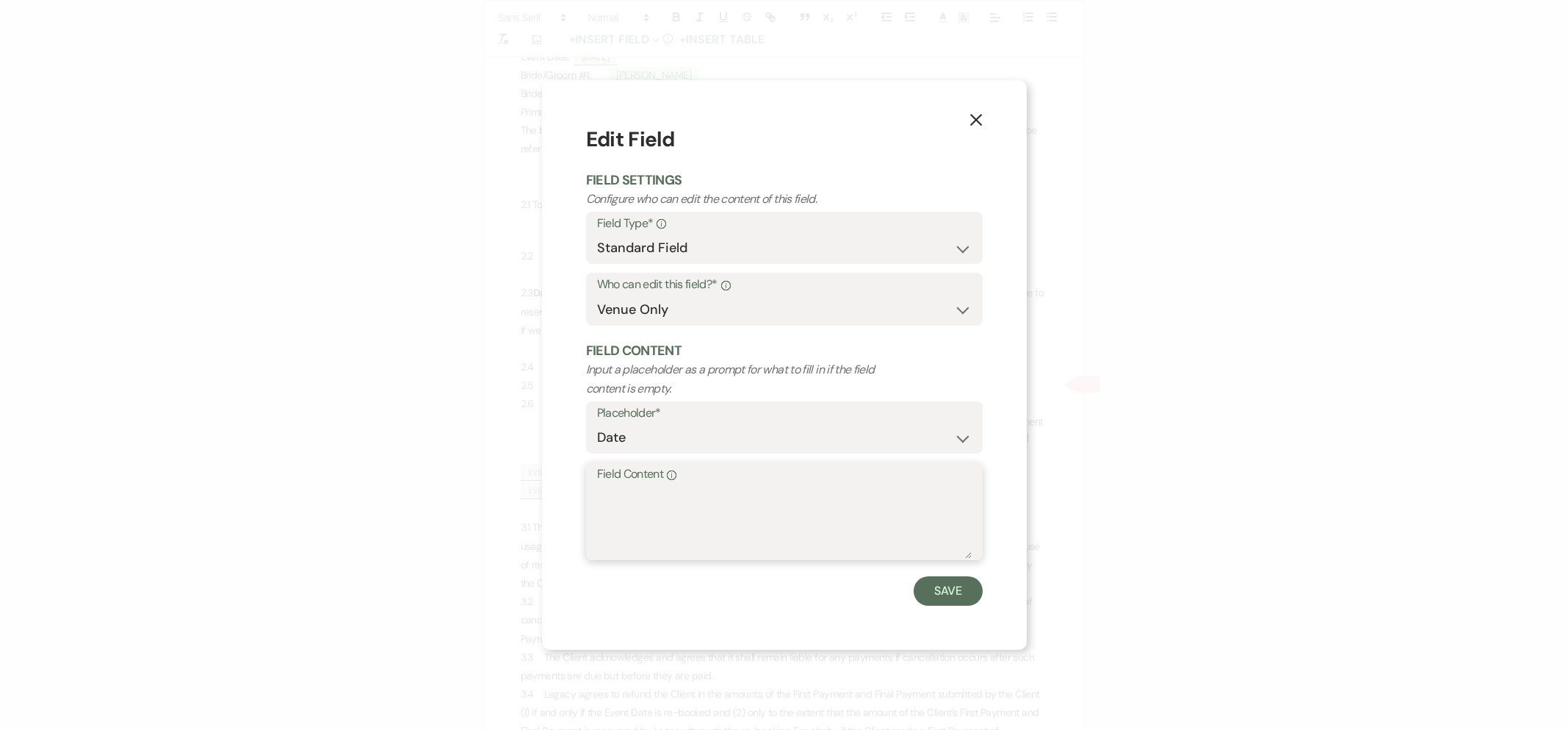
click at [705, 526] on textarea "Field Content Info" at bounding box center [784, 521] width 374 height 73
type textarea "[DATE]"
click at [974, 587] on button "Save" at bounding box center [948, 590] width 69 height 29
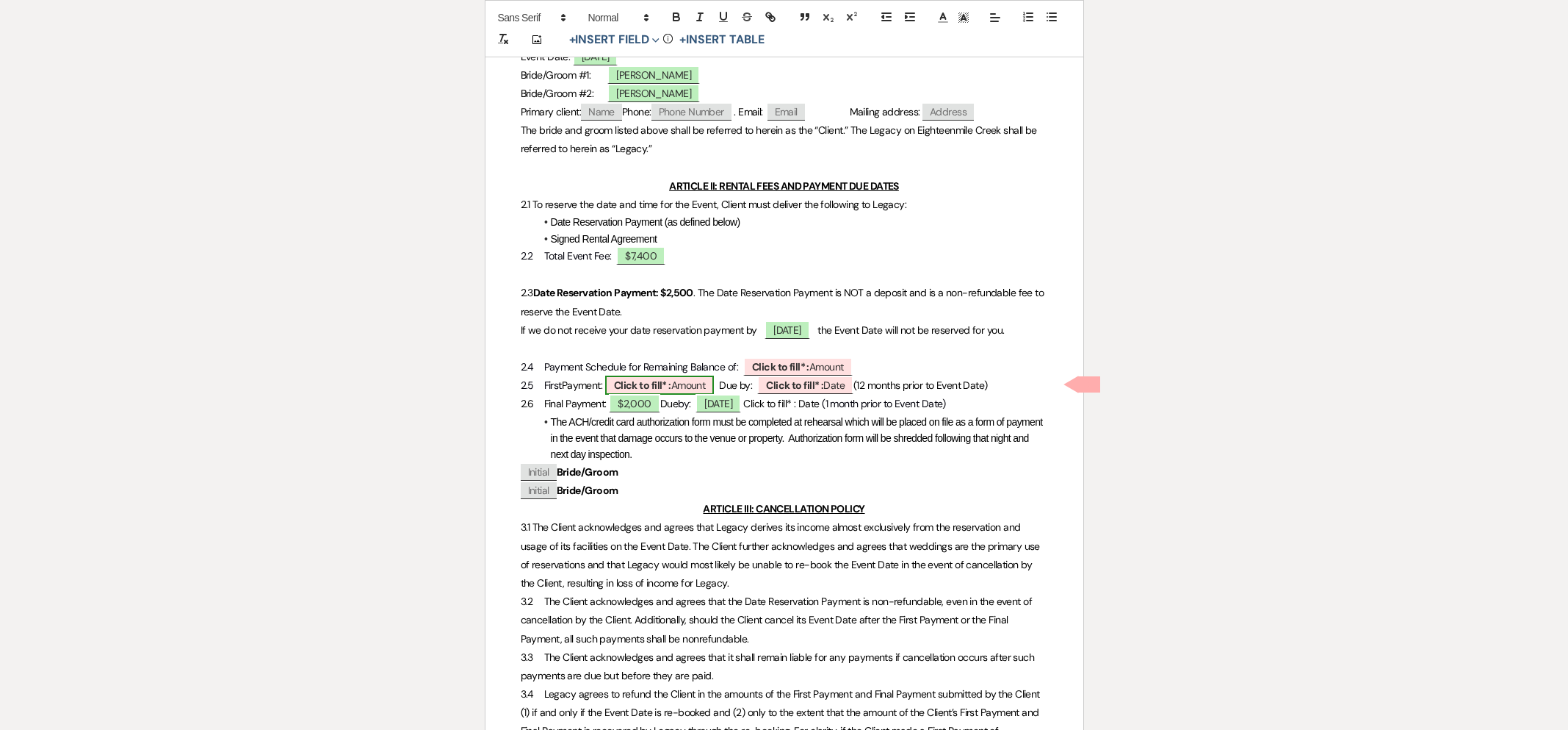
click at [705, 395] on span "Click to fill* : Amount" at bounding box center [659, 385] width 109 height 20
select select "owner"
select select "Amount"
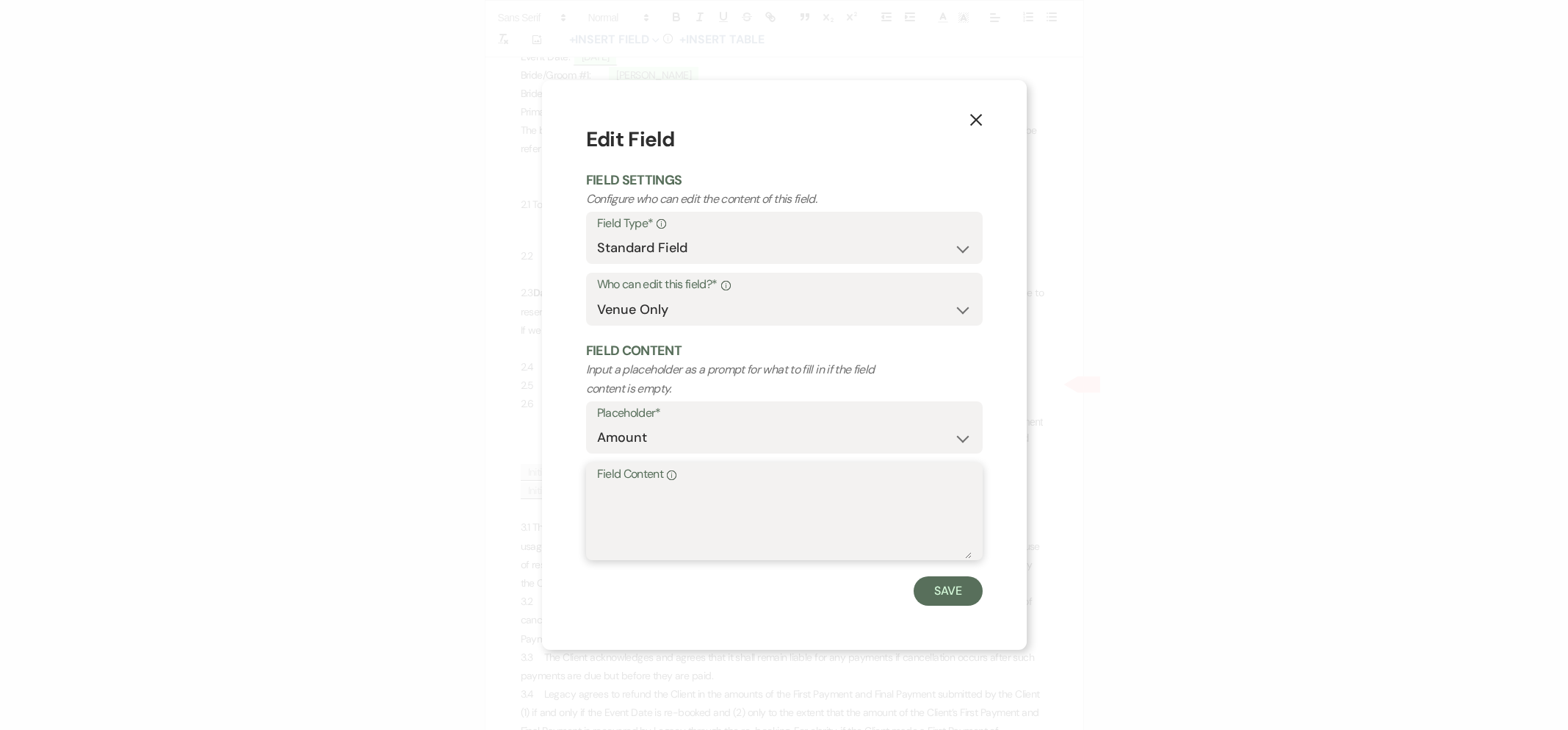
click at [710, 520] on textarea "Field Content Info" at bounding box center [784, 521] width 374 height 73
type textarea "$2,900"
click at [926, 581] on button "Save" at bounding box center [948, 590] width 69 height 29
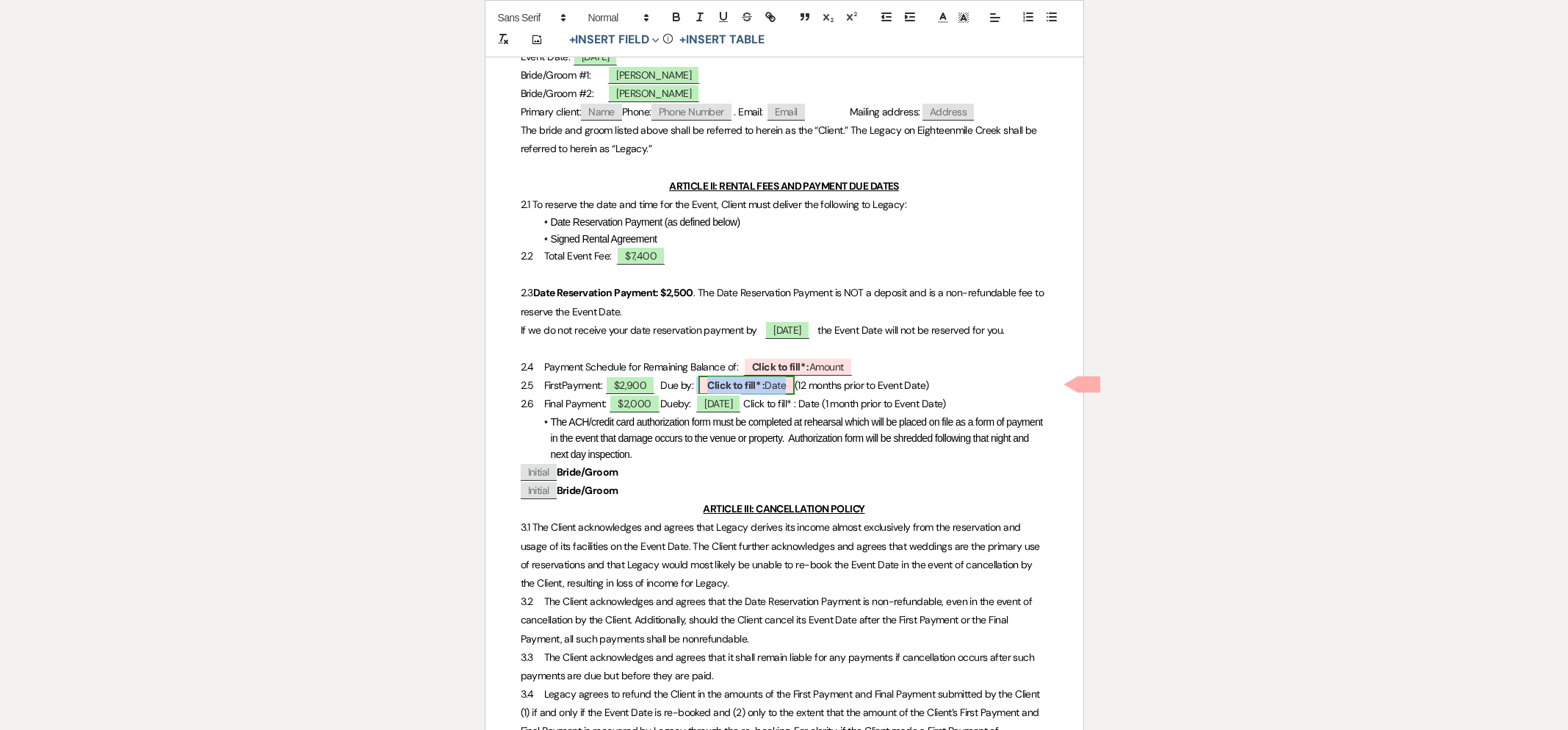
click at [743, 392] on b "Click to fill* :" at bounding box center [736, 385] width 58 height 14
select select "owner"
select select "Date"
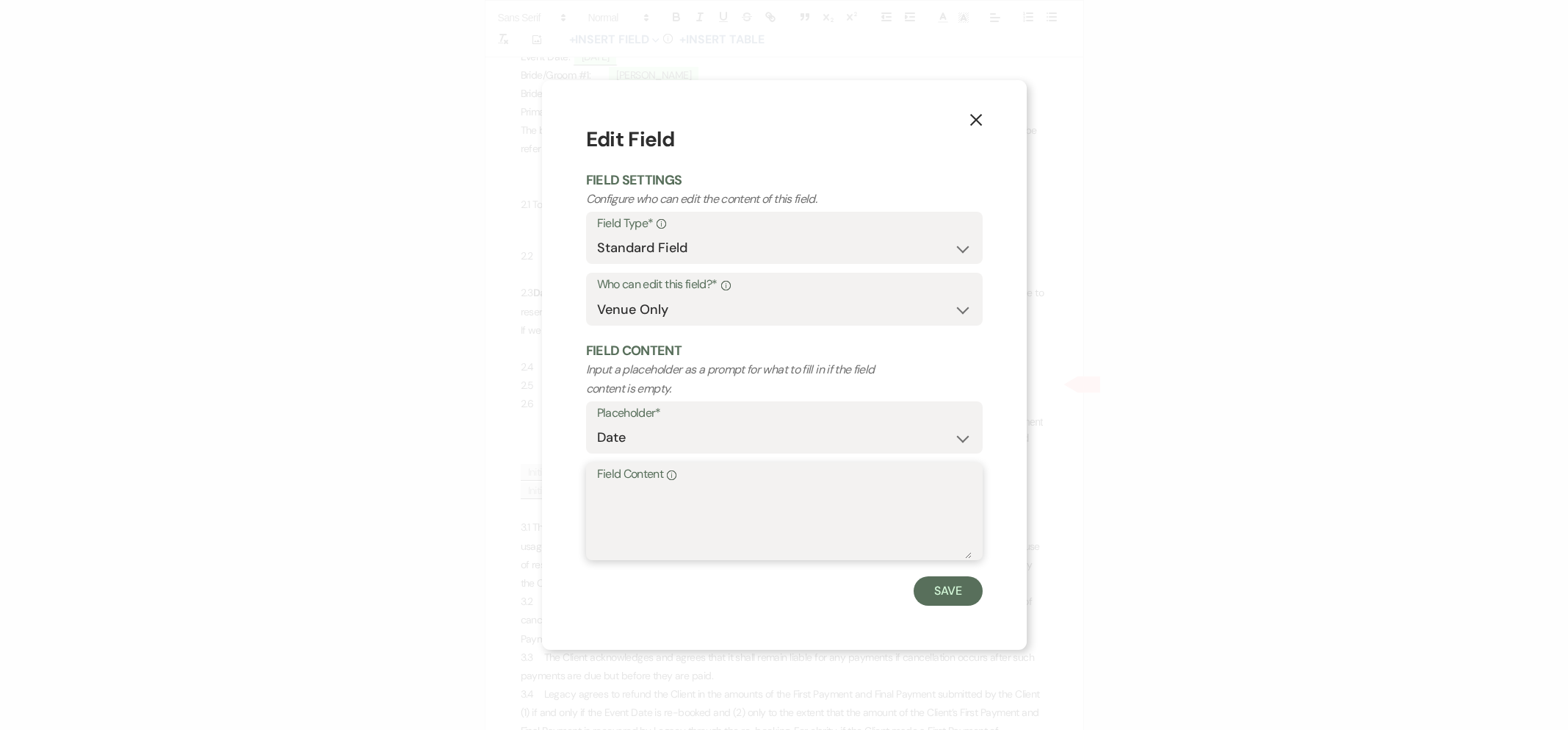
click at [723, 511] on textarea "Field Content Info" at bounding box center [784, 521] width 374 height 73
type textarea "D"
type textarea "[DATE]"
drag, startPoint x: 961, startPoint y: 595, endPoint x: 949, endPoint y: 596, distance: 12.0
click at [961, 595] on button "Save" at bounding box center [948, 590] width 69 height 29
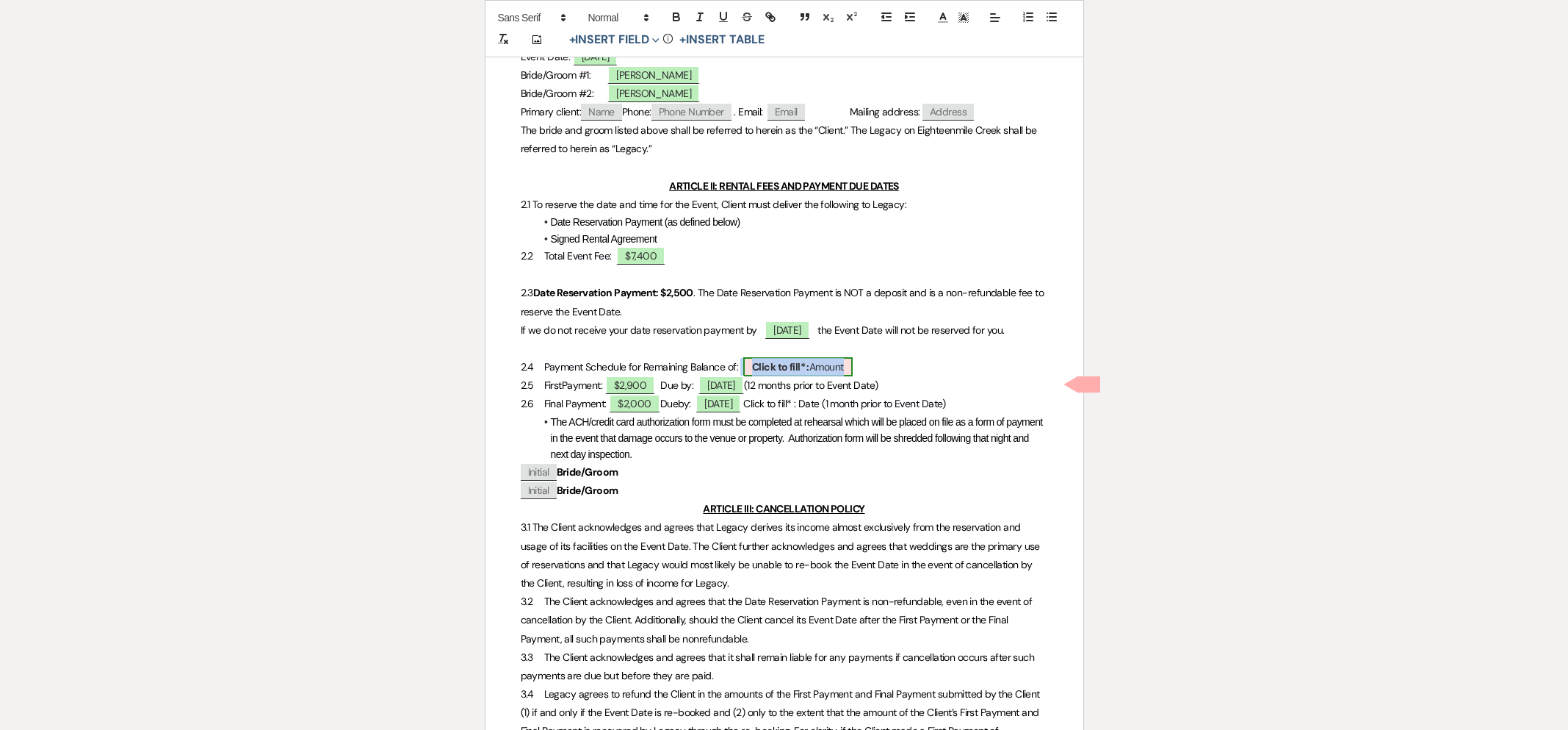
click at [809, 373] on b "Click to fill* :" at bounding box center [781, 366] width 58 height 14
select select "owner"
select select "Amount"
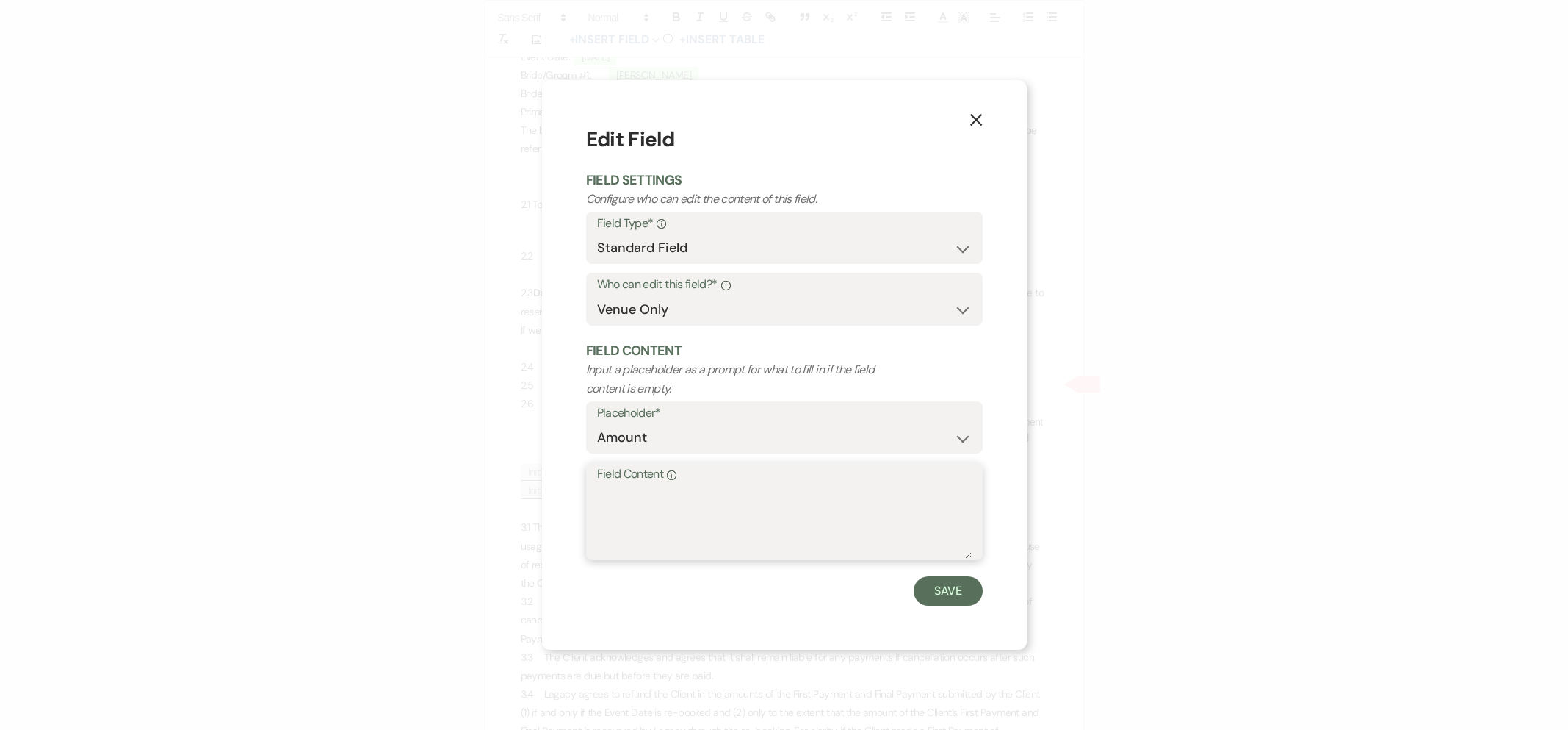
click at [680, 504] on textarea "Field Content Info" at bounding box center [784, 521] width 374 height 73
type textarea "$4,900"
click at [940, 591] on button "Save" at bounding box center [948, 590] width 69 height 29
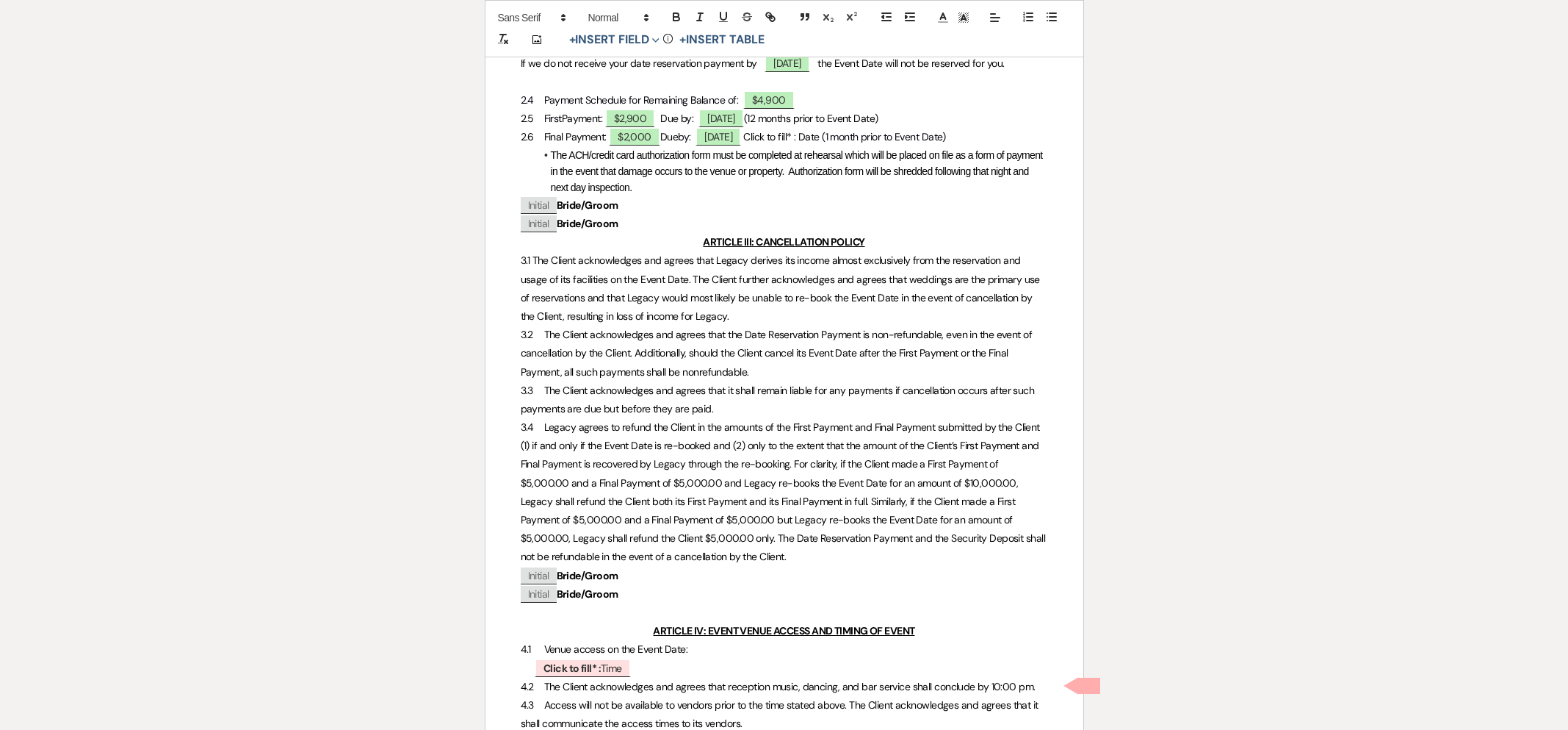
scroll to position [958, 0]
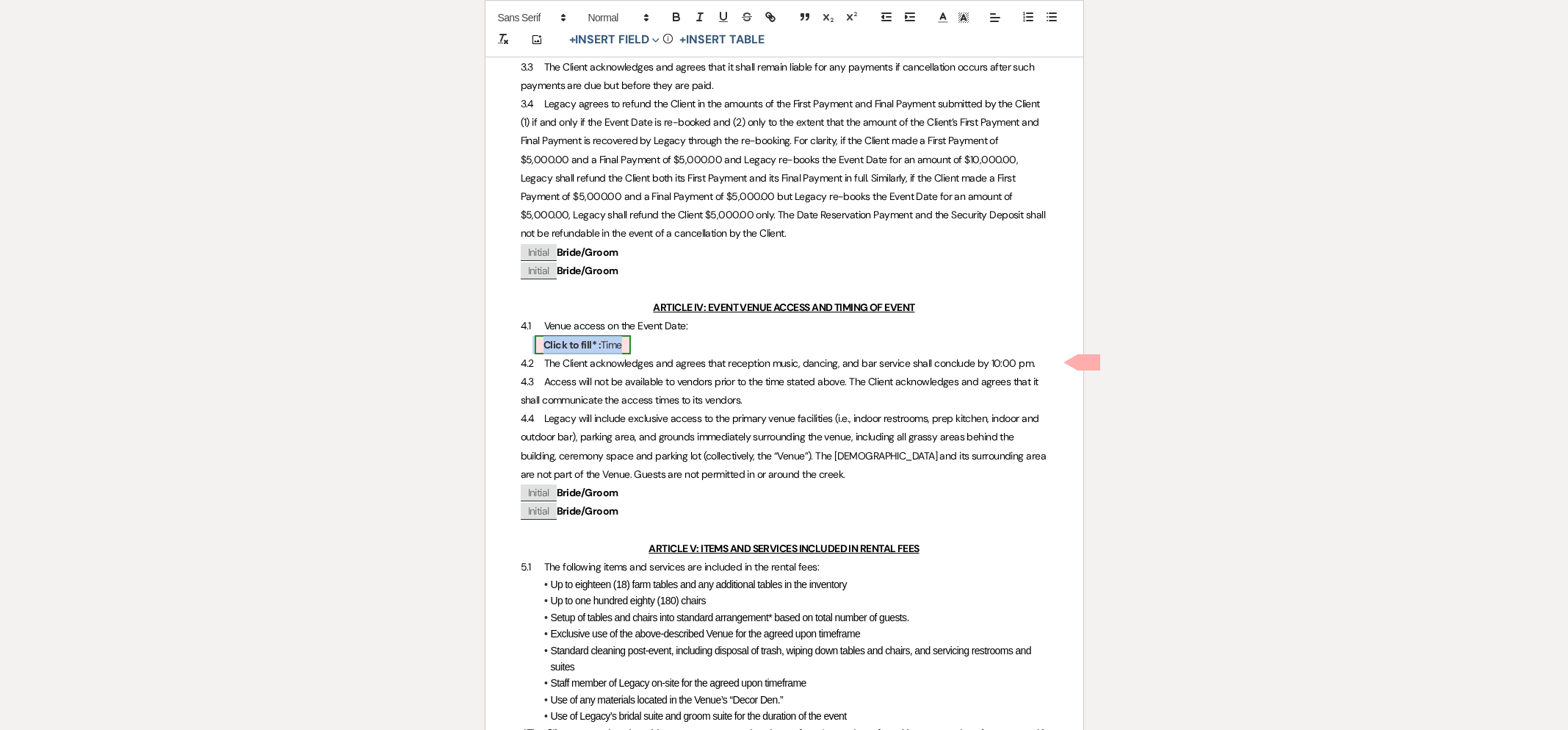
click at [584, 351] on b "Click to fill* :" at bounding box center [572, 345] width 58 height 14
select select "owner"
select select "Time"
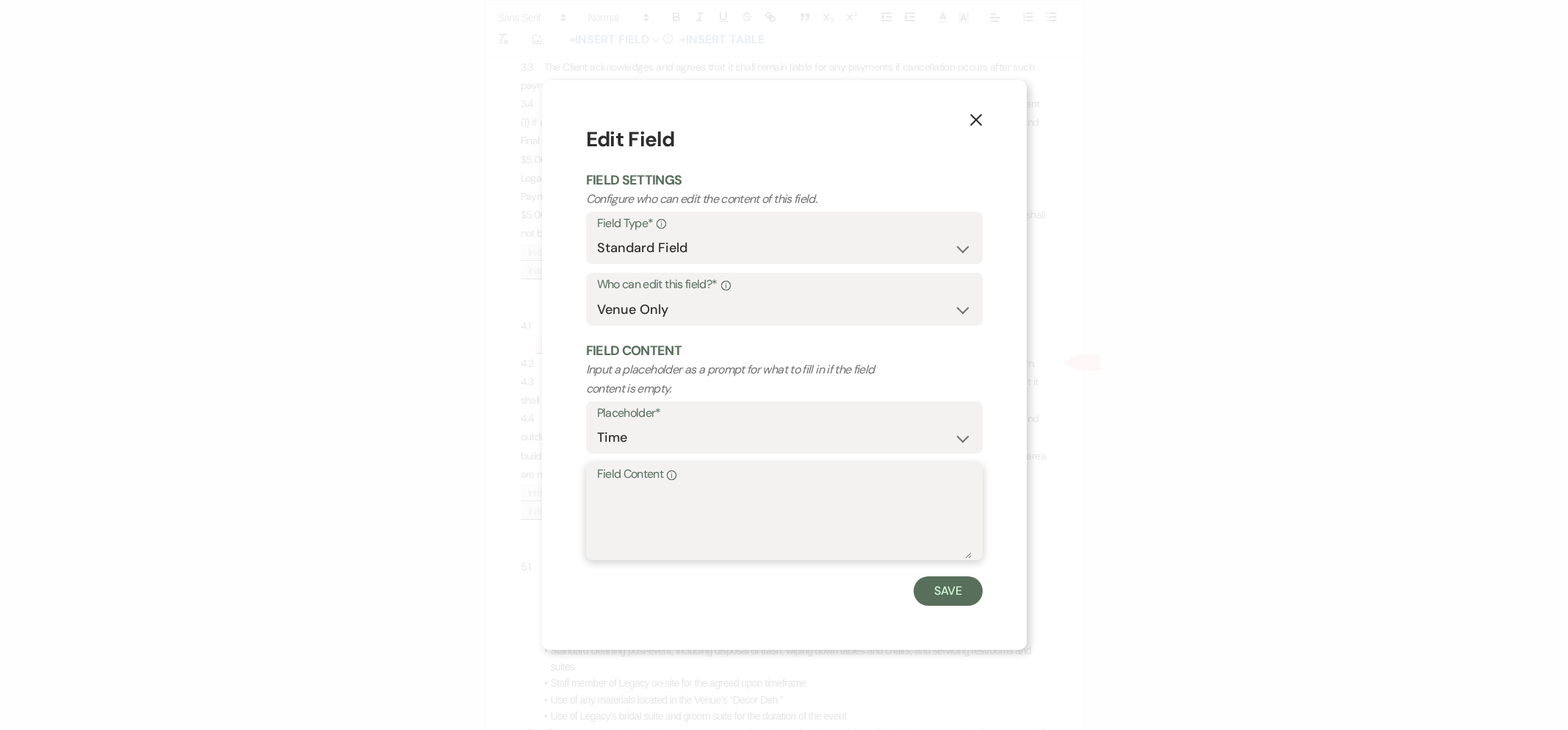
click at [632, 530] on textarea "Field Content Info" at bounding box center [784, 521] width 374 height 73
type textarea "11:00am - 11:00pm"
click at [952, 590] on button "Save" at bounding box center [948, 590] width 69 height 29
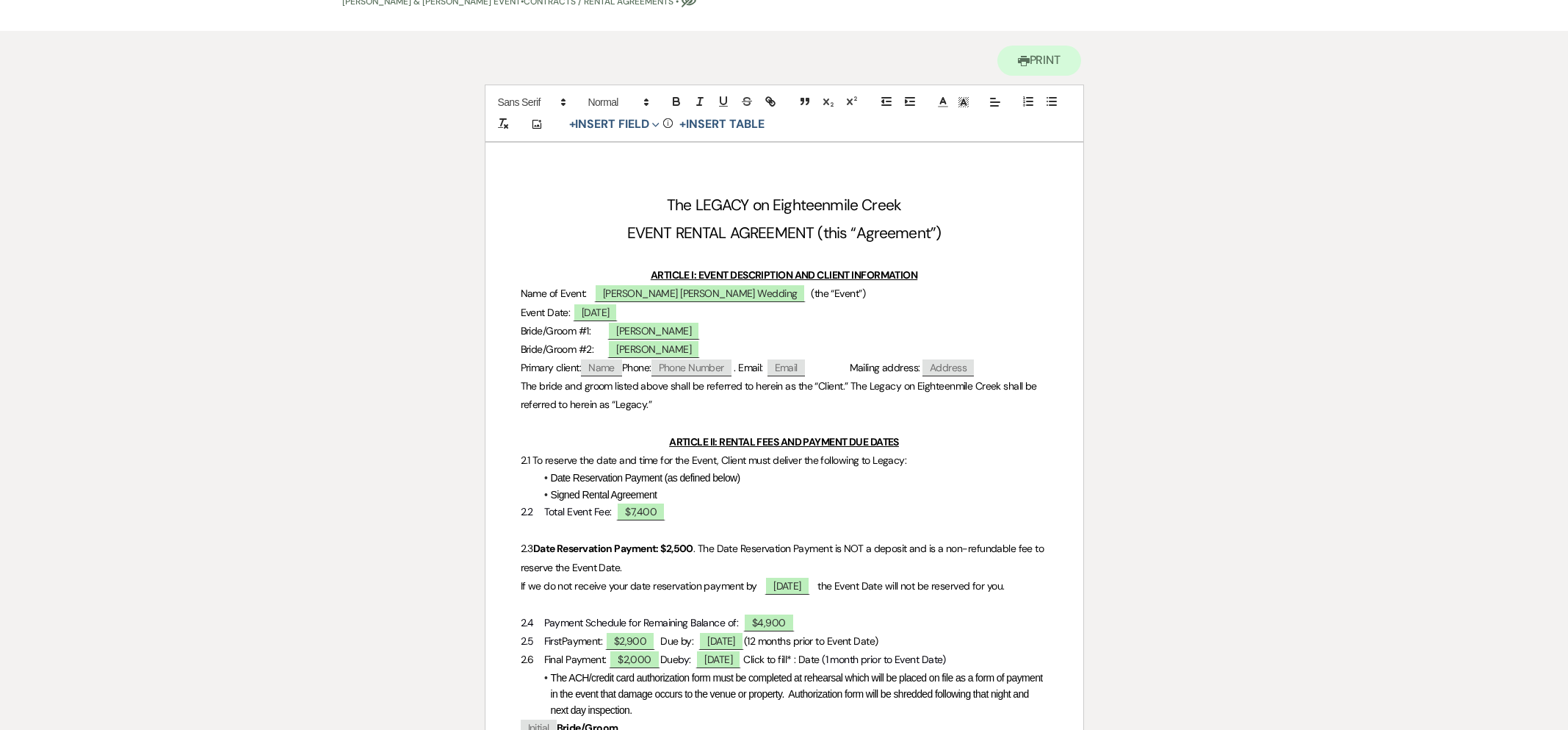
scroll to position [0, 0]
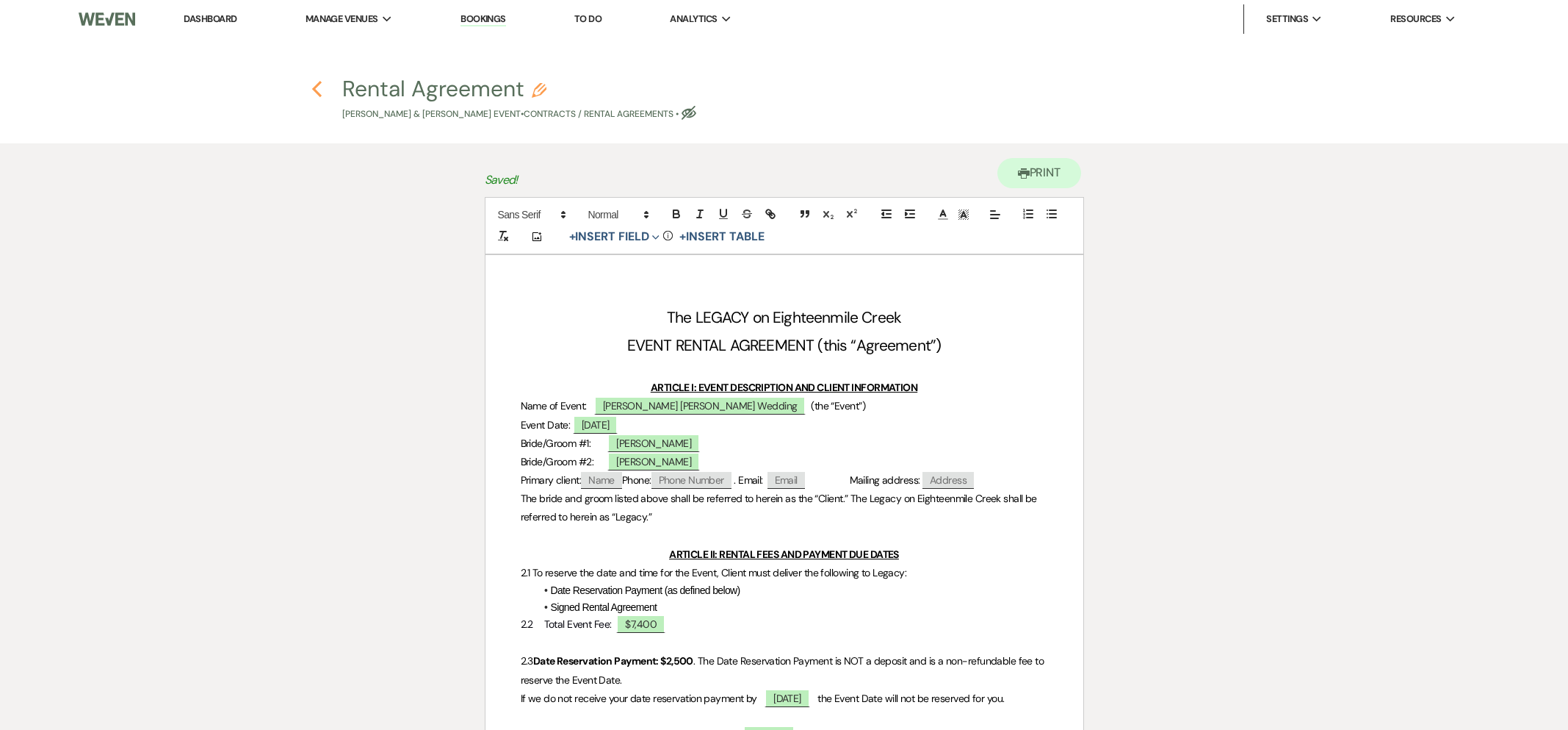
click at [321, 87] on icon "Previous" at bounding box center [317, 89] width 11 height 18
select select "5"
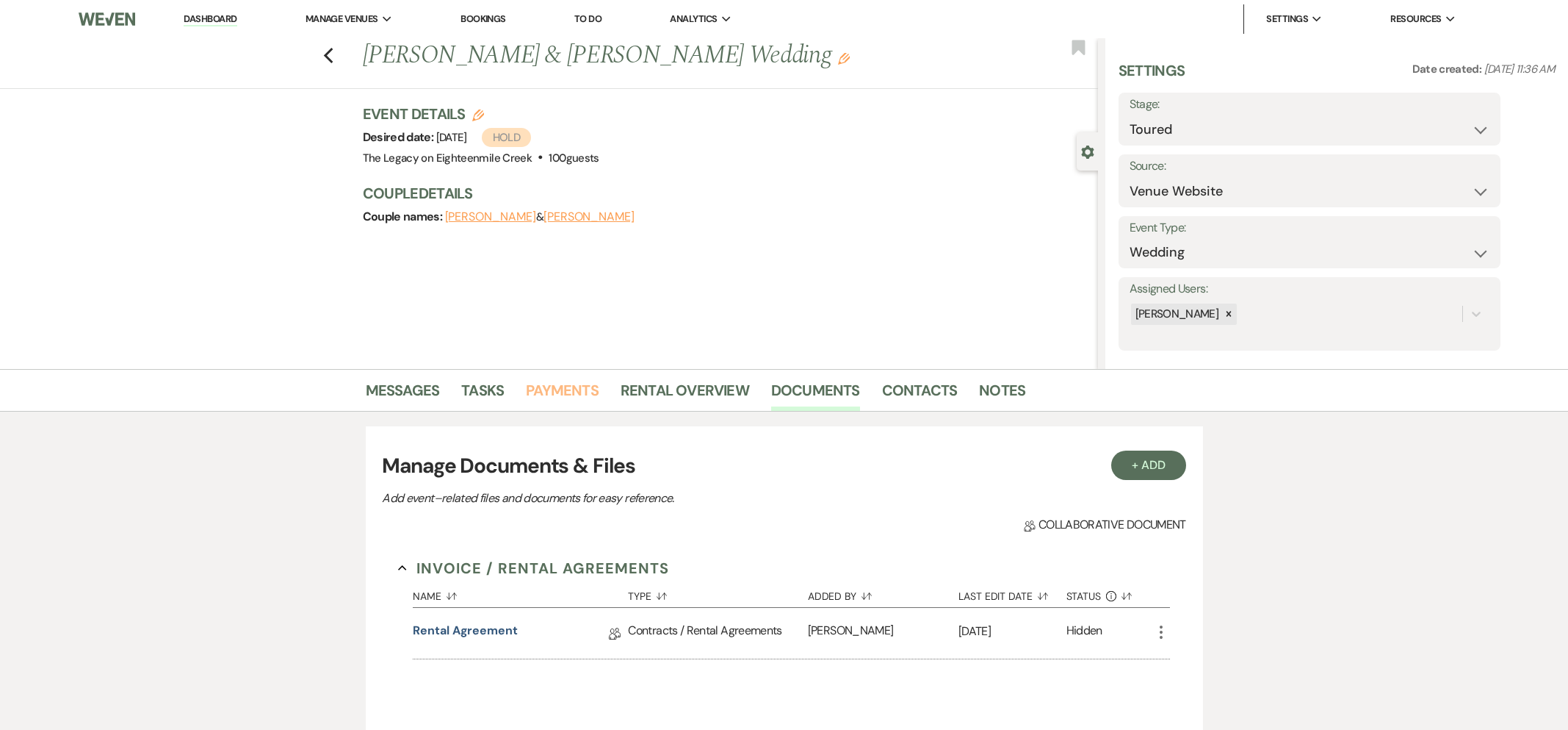
drag, startPoint x: 563, startPoint y: 391, endPoint x: 885, endPoint y: 451, distance: 327.5
click at [563, 392] on link "Payments" at bounding box center [562, 394] width 72 height 32
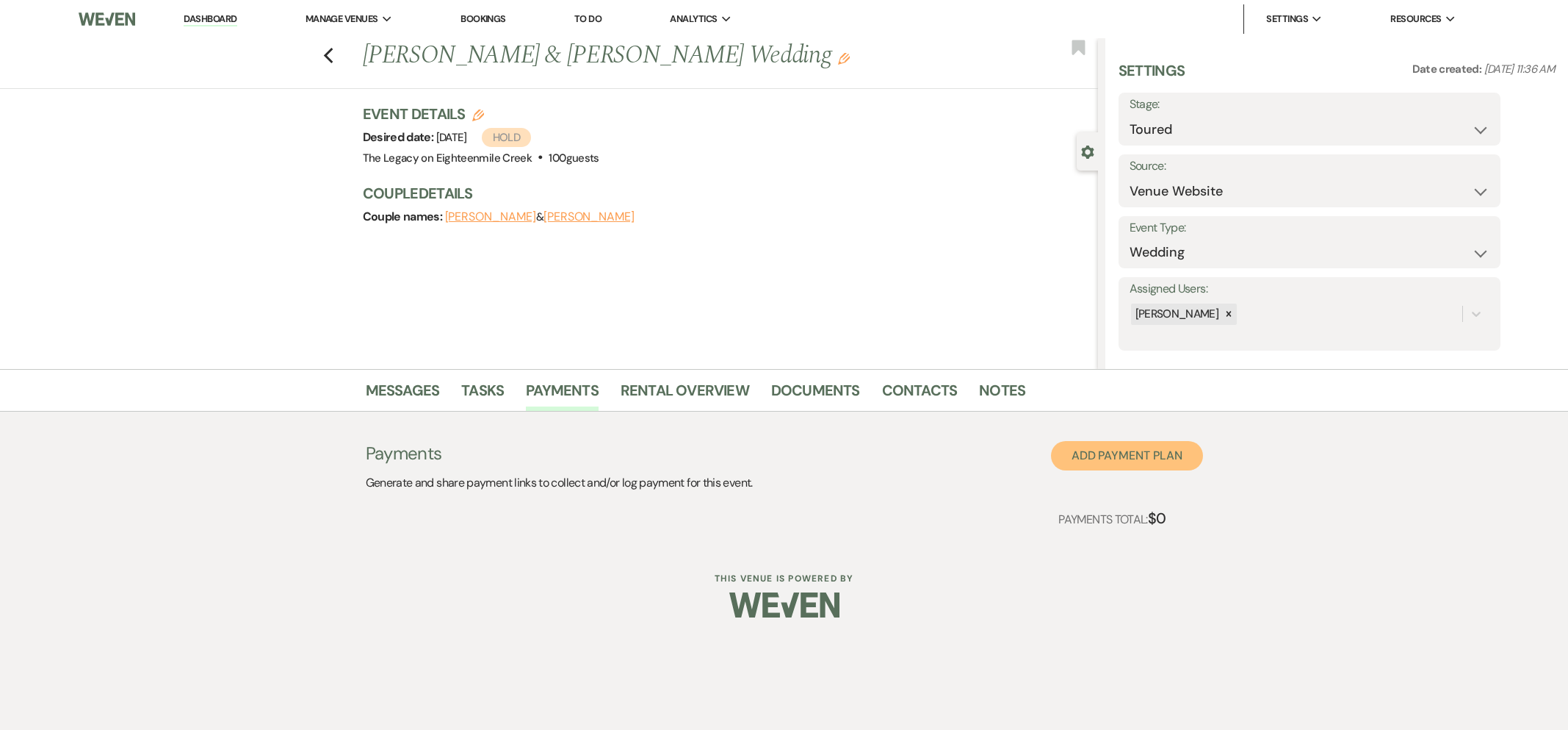
click at [1103, 454] on button "Add Payment Plan" at bounding box center [1127, 455] width 152 height 29
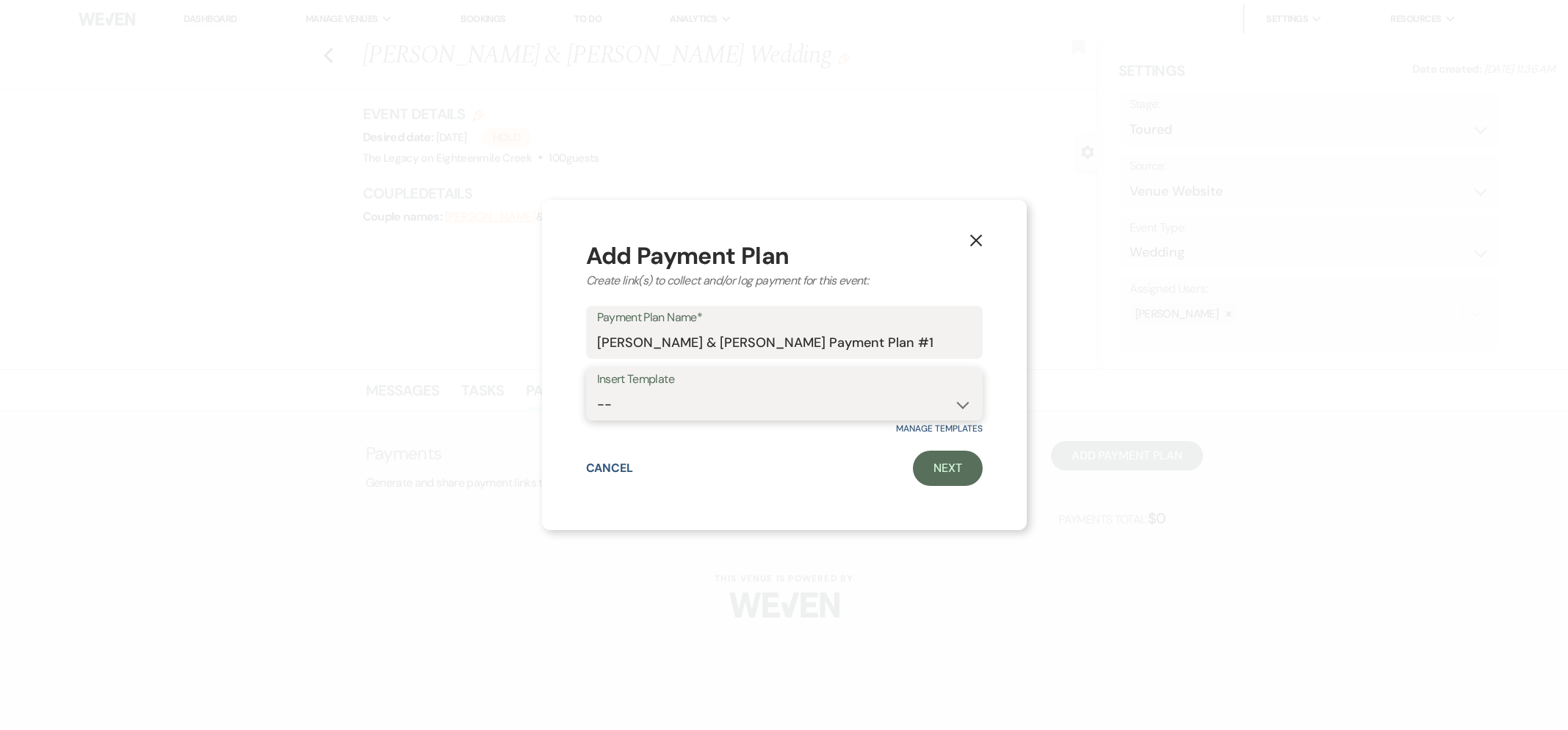
click at [655, 410] on select "-- [DATE] weddings [DATE] Wedding Day of Coordinating" at bounding box center [784, 404] width 374 height 28
click at [857, 396] on select "-- [DATE] weddings [DATE] Wedding Day of Coordinating" at bounding box center [784, 404] width 374 height 28
select select "192"
click at [946, 476] on link "Next" at bounding box center [947, 468] width 69 height 35
select select "2"
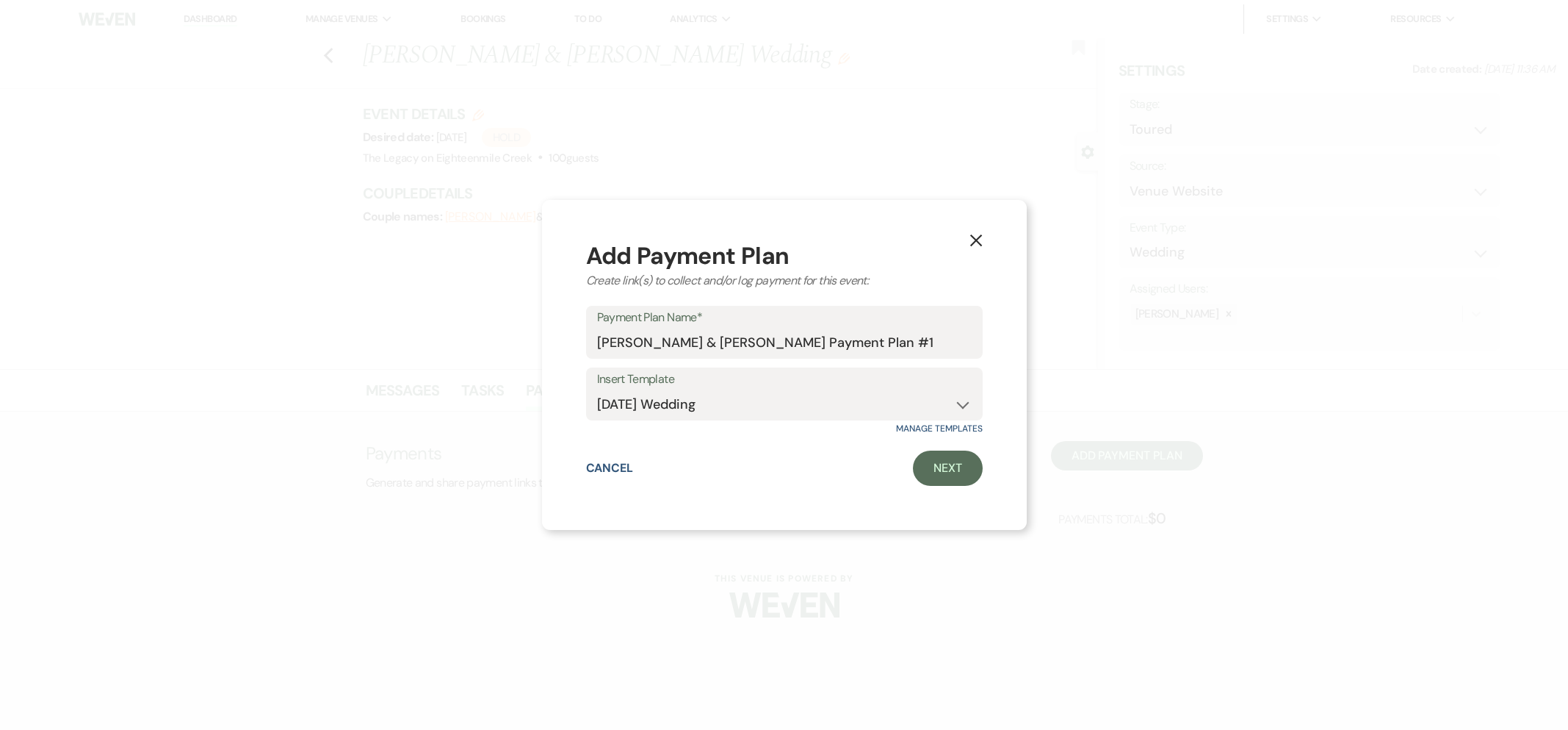
select select "flat"
select select "true"
select select "client"
select select "days"
select select "2"
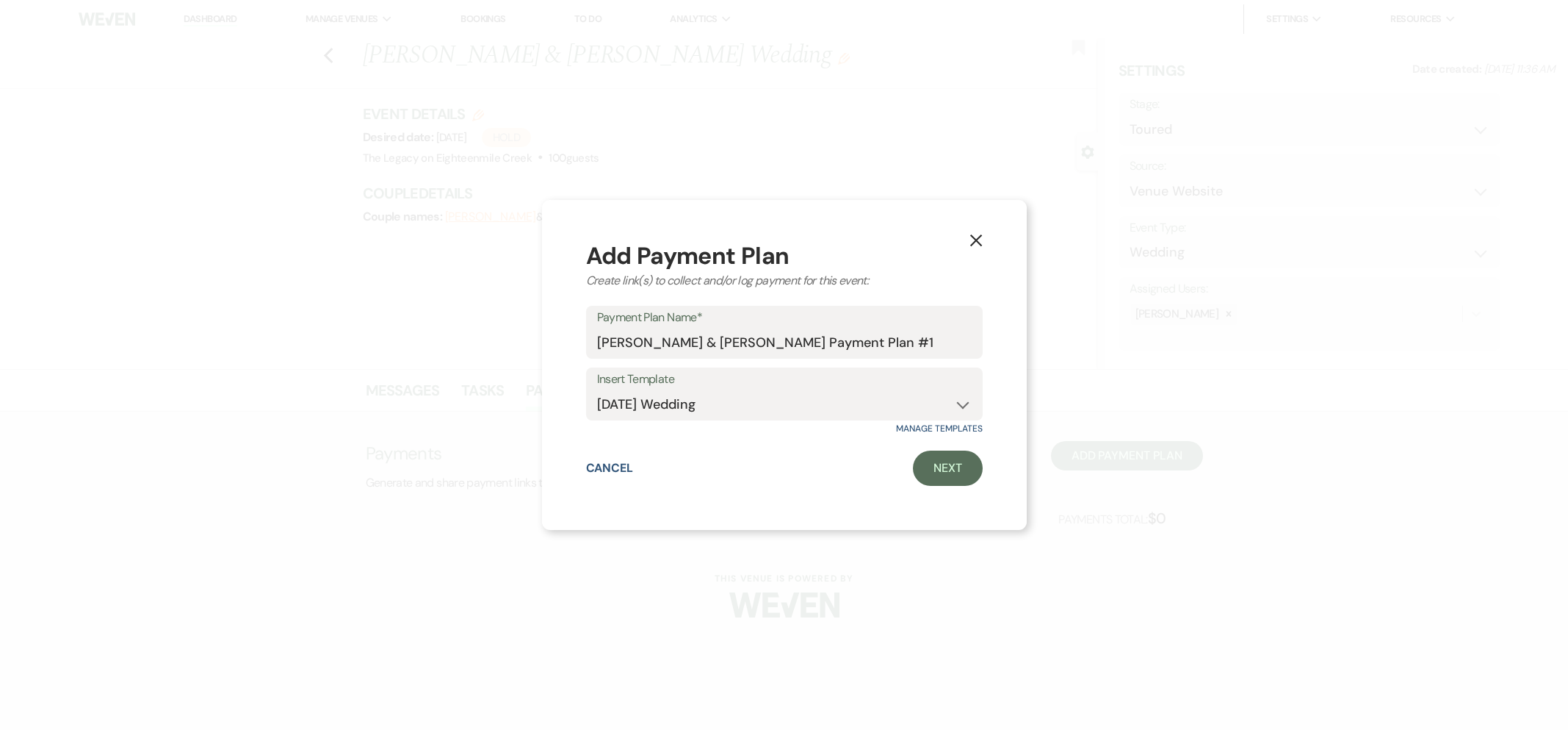
select select "flat"
select select "true"
select select "client"
select select "daily"
select select "weeks"
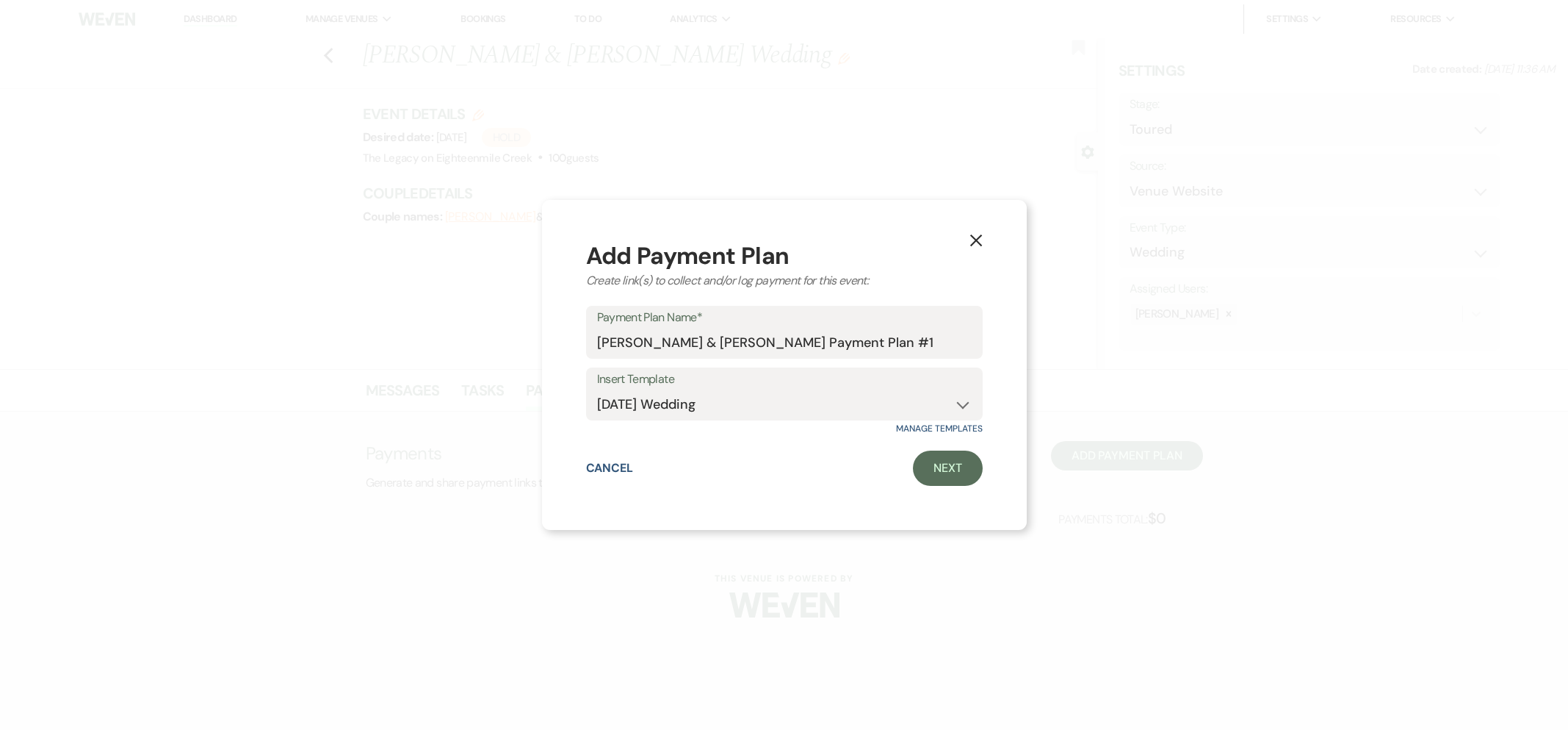
select select "complete"
select select "2"
select select "flat"
select select "true"
select select "client"
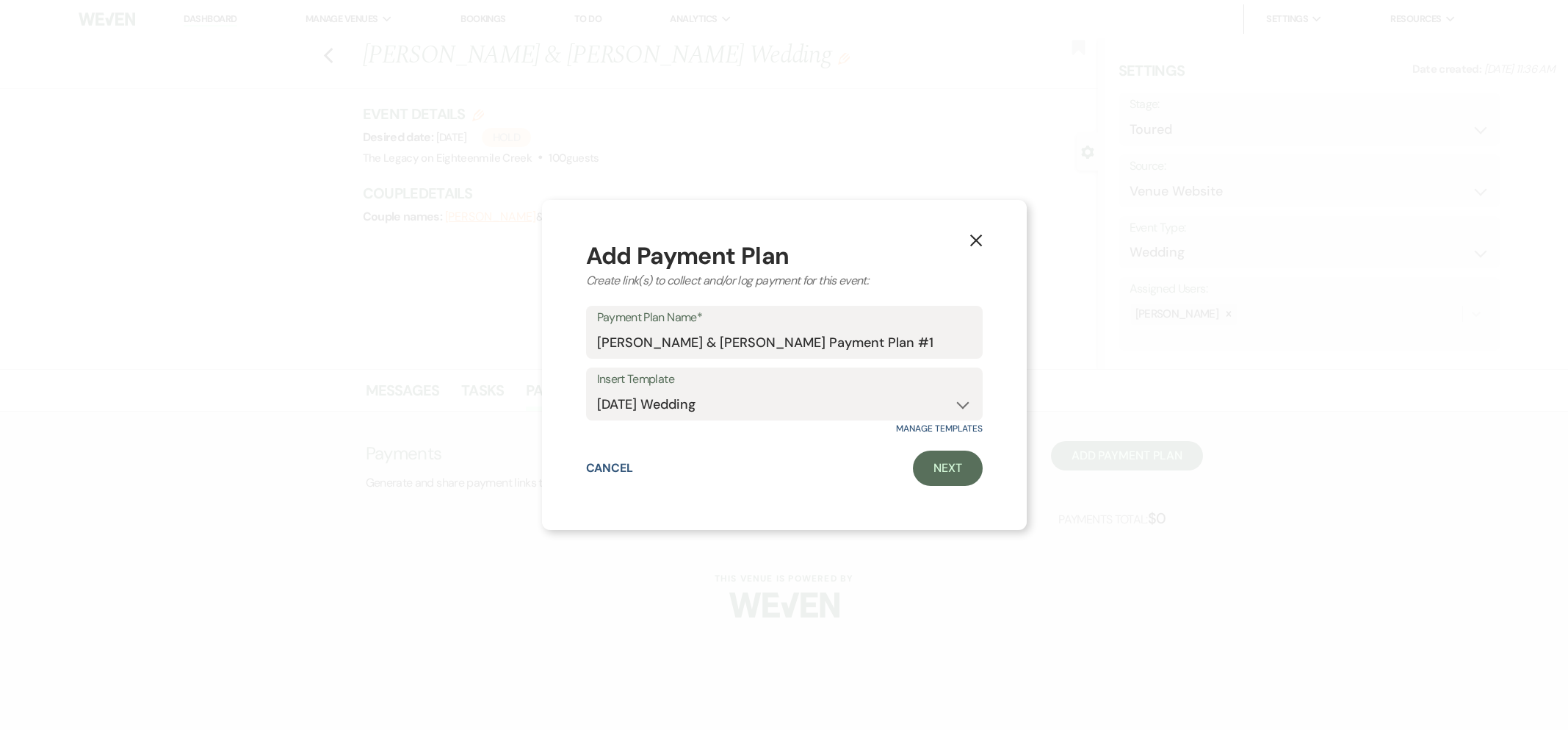
select select "daily"
select select "weeks"
select select "complete"
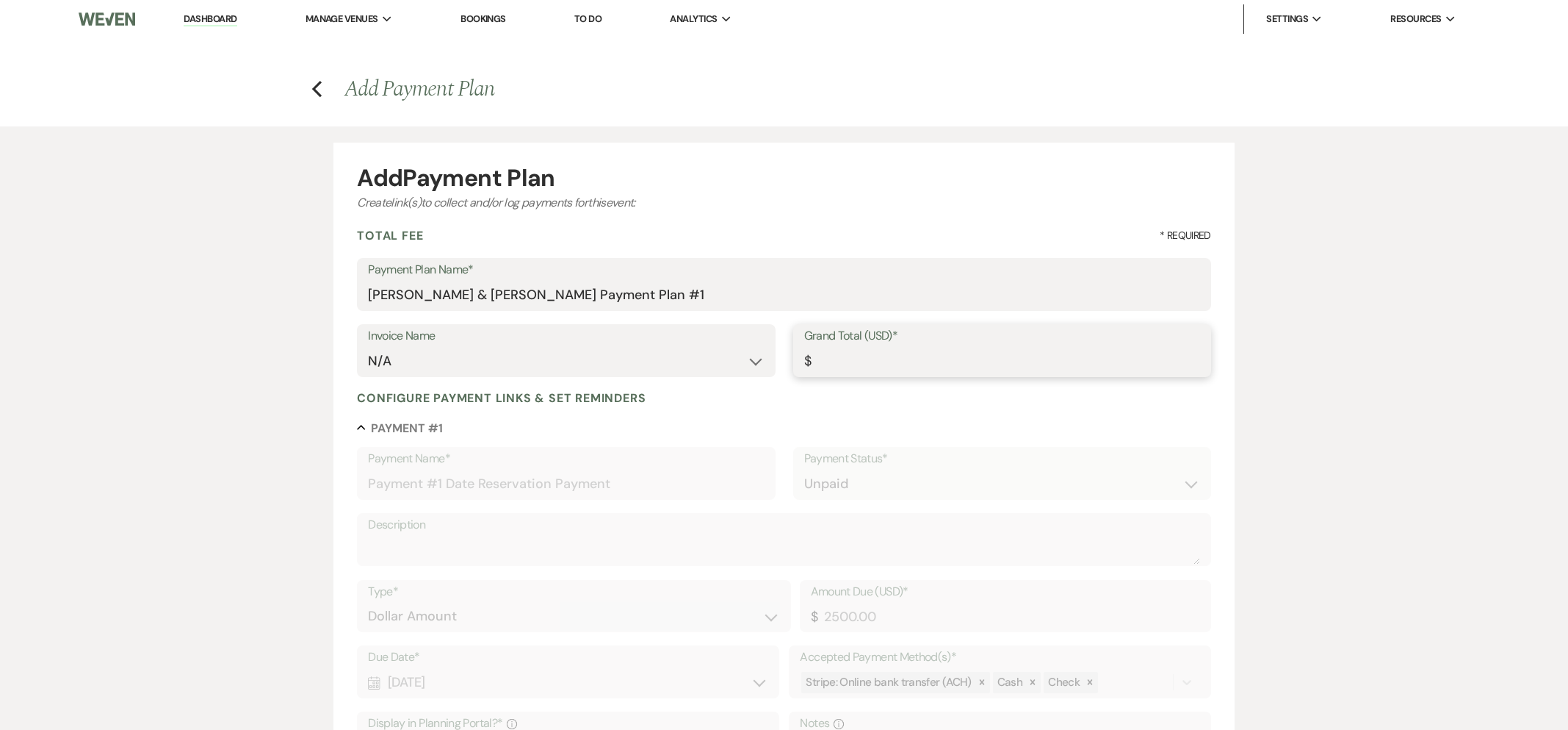
click at [830, 365] on input "Grand Total (USD)*" at bounding box center [1001, 361] width 396 height 28
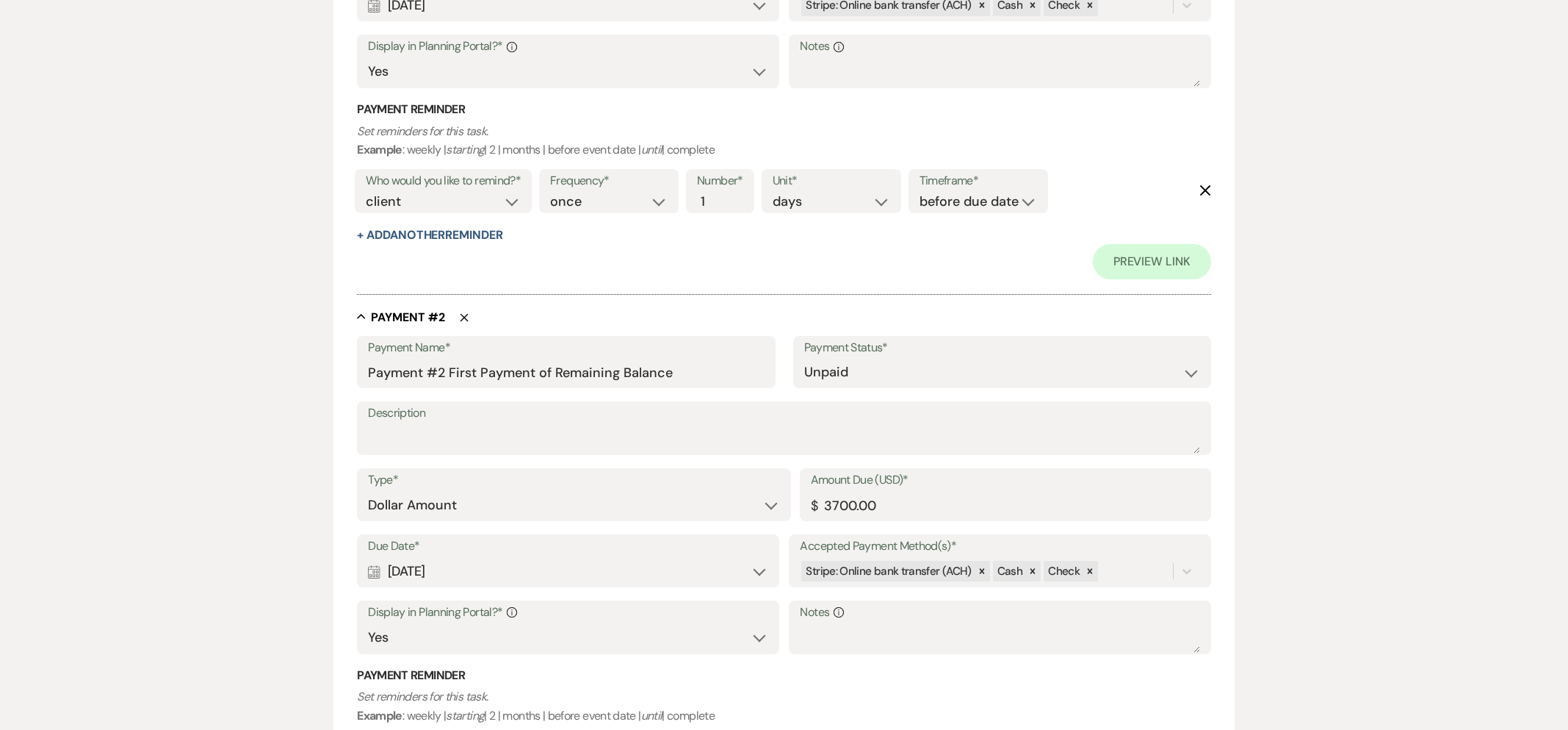
scroll to position [803, 0]
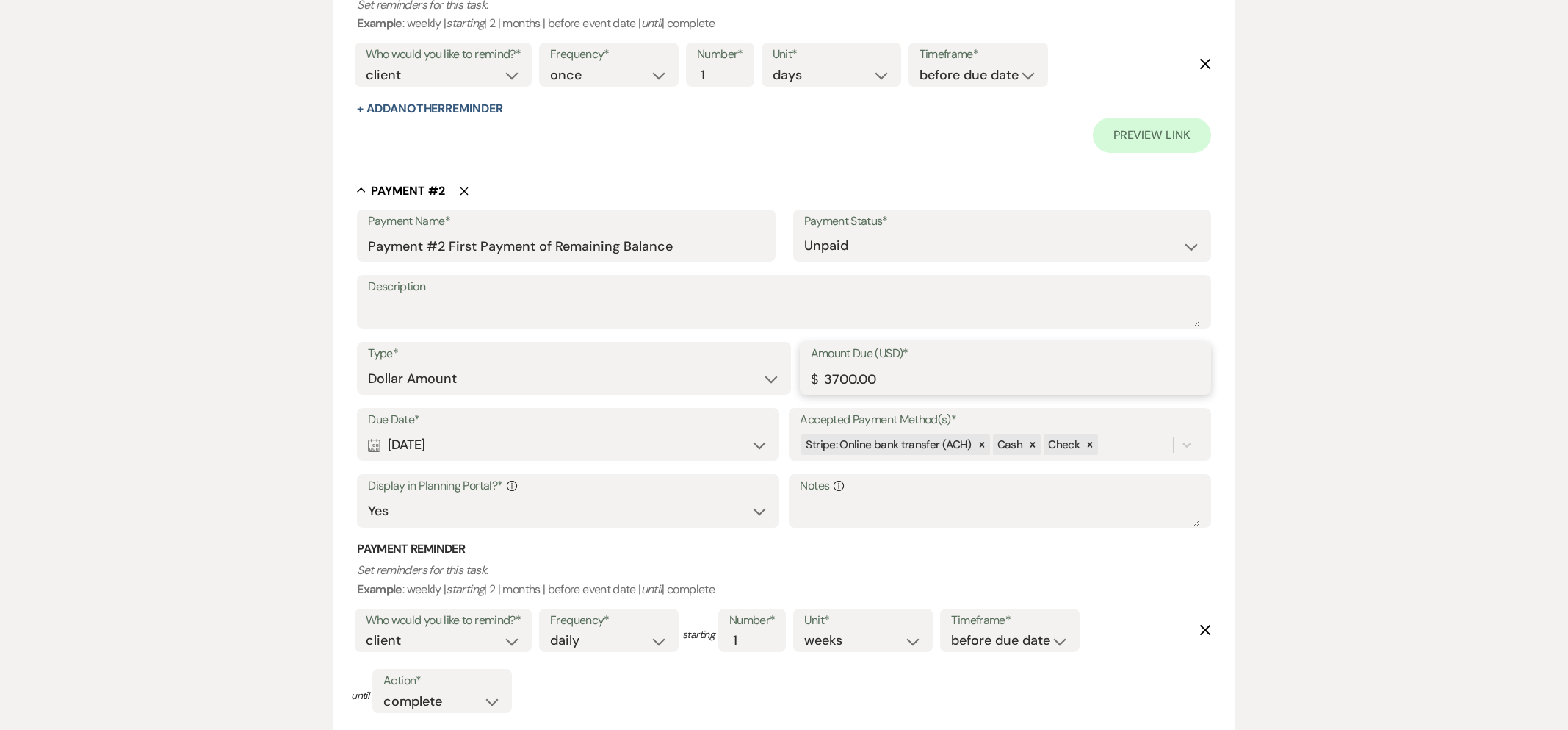
type input "7400.00"
click at [831, 376] on input "3700.00" at bounding box center [1005, 378] width 389 height 28
type input "2700.00"
click at [534, 440] on div "Calendar [DATE] Expand" at bounding box center [568, 445] width 400 height 28
select select "month"
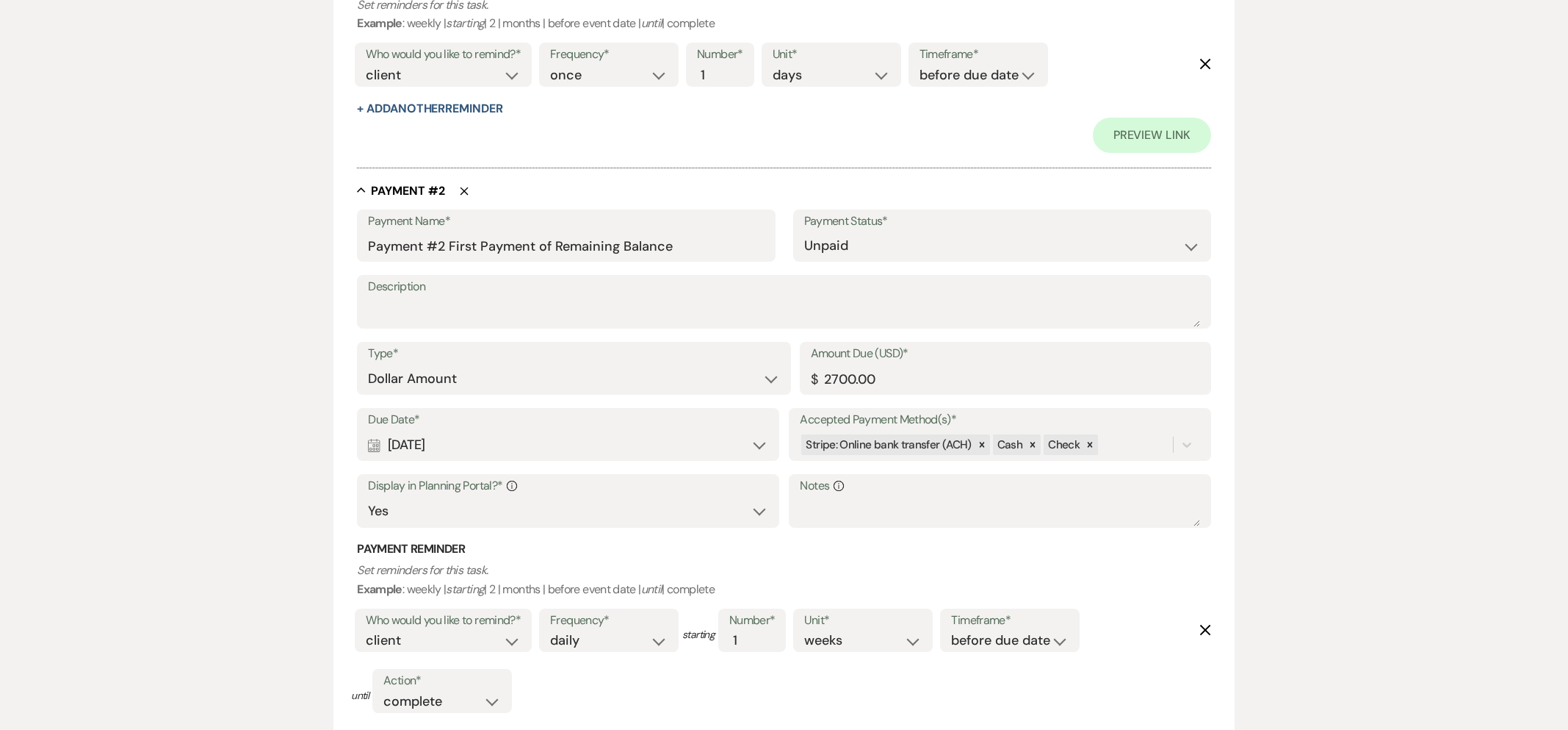
select select "beforeEventDate"
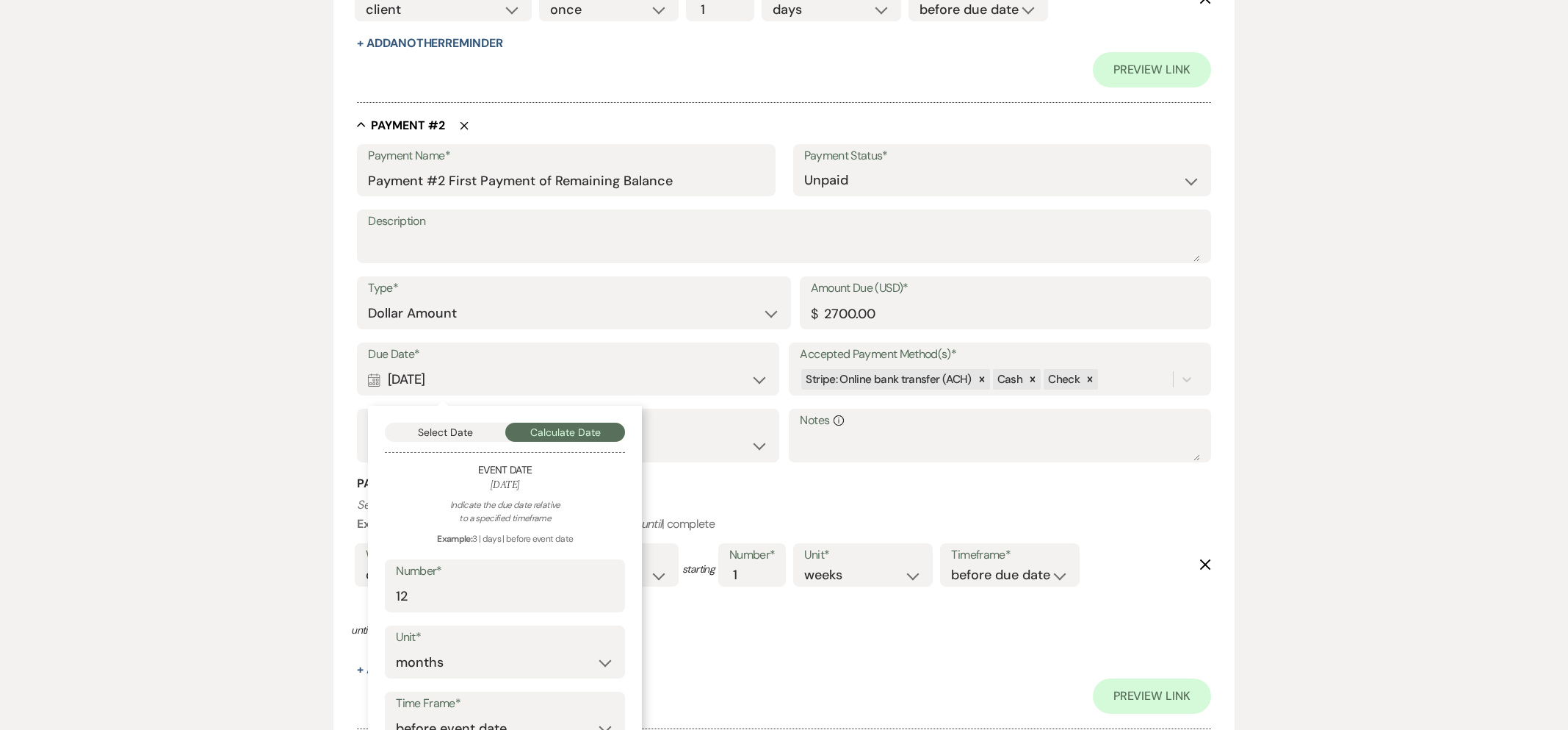
scroll to position [894, 0]
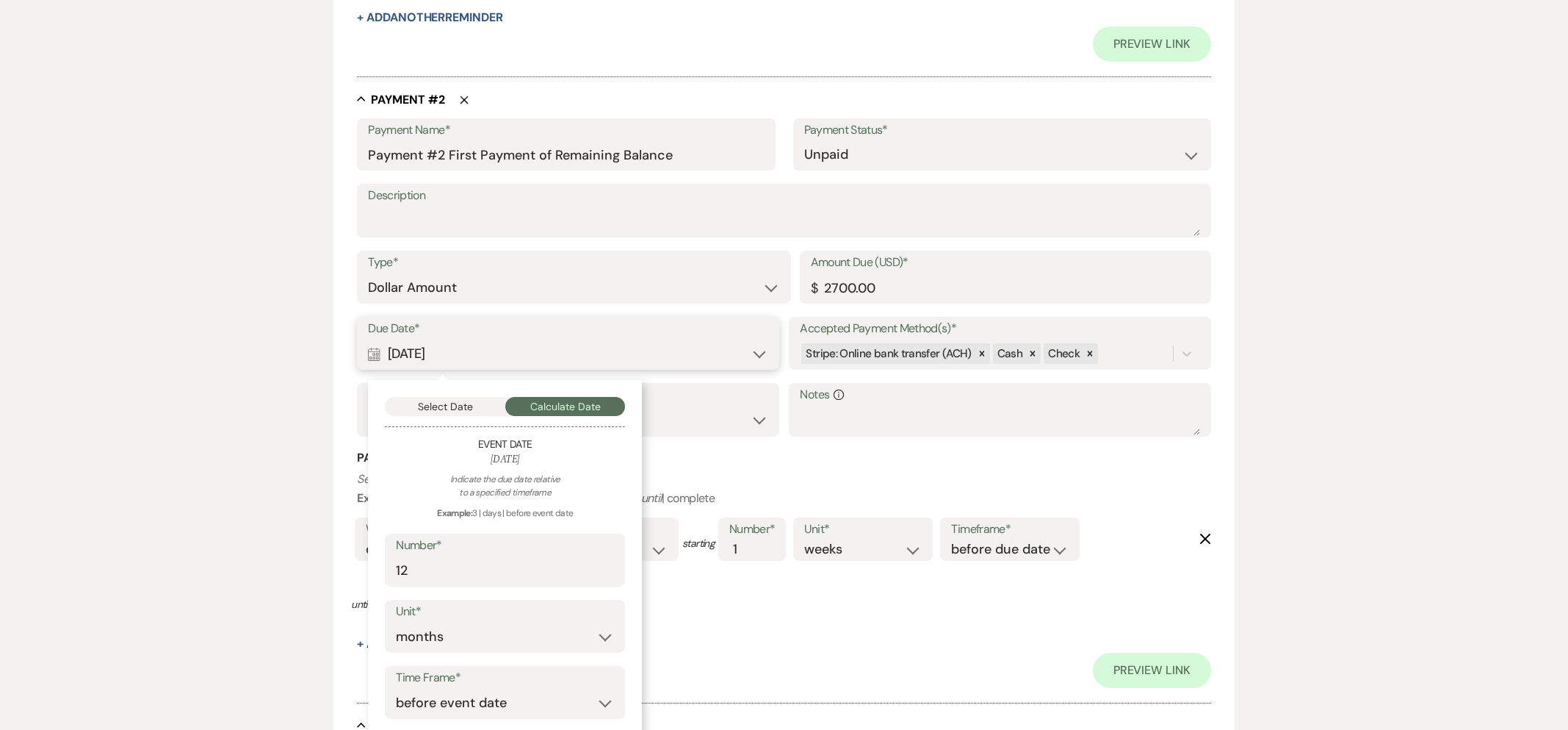
drag, startPoint x: 445, startPoint y: 415, endPoint x: 454, endPoint y: 436, distance: 22.8
click at [445, 415] on button "Select Date" at bounding box center [445, 407] width 120 height 20
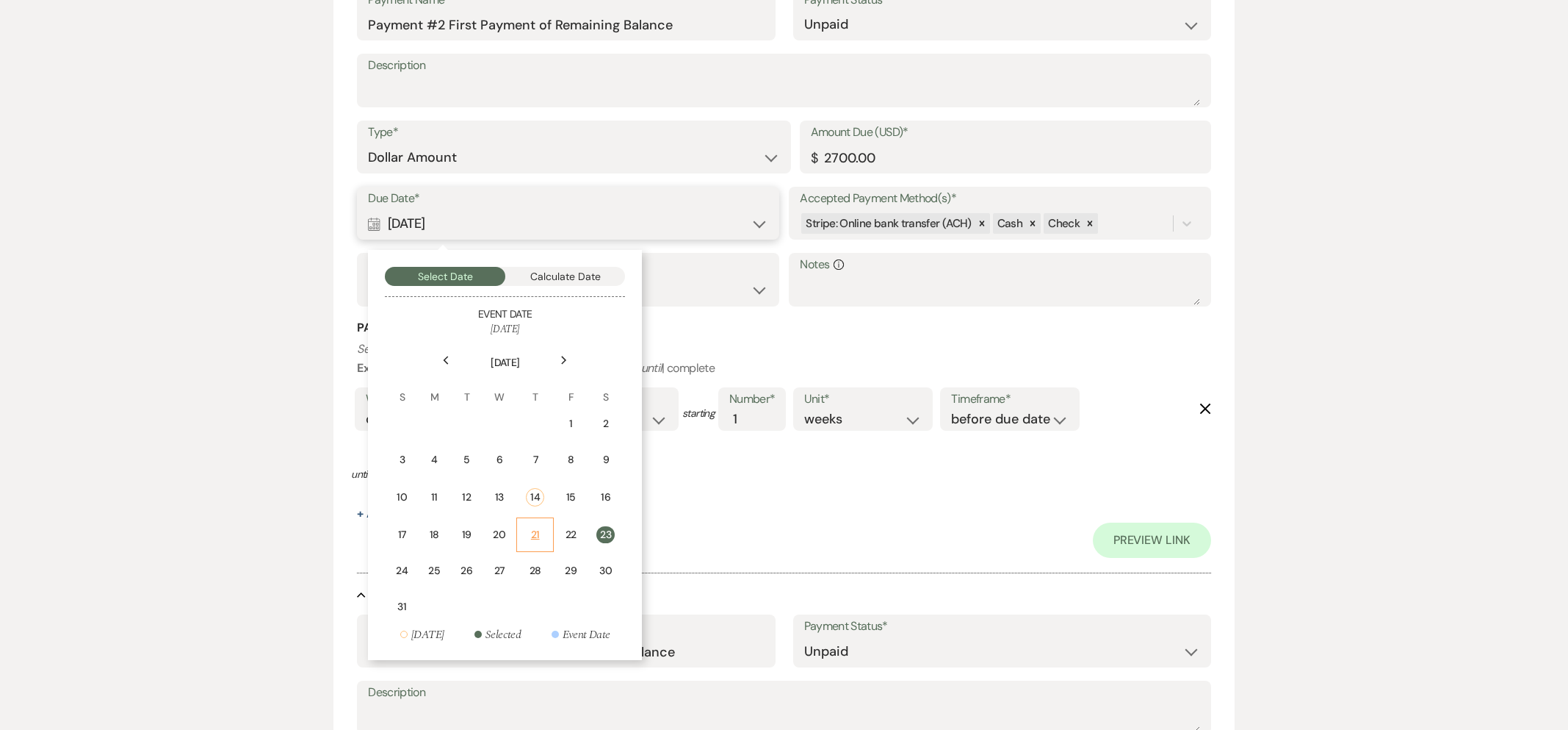
scroll to position [1186, 0]
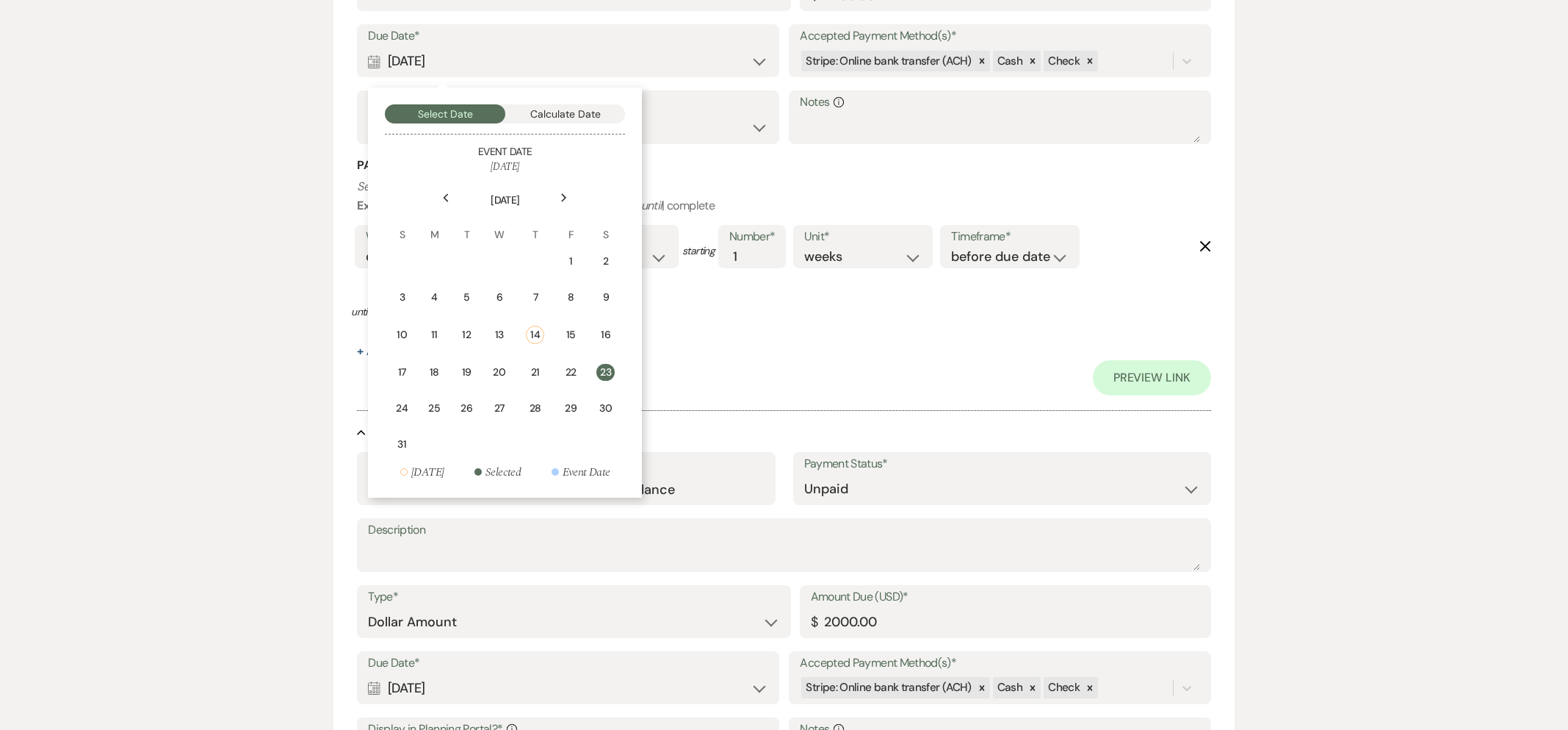
click at [567, 198] on icon "Next" at bounding box center [565, 197] width 8 height 9
click at [575, 409] on div "28" at bounding box center [573, 406] width 14 height 16
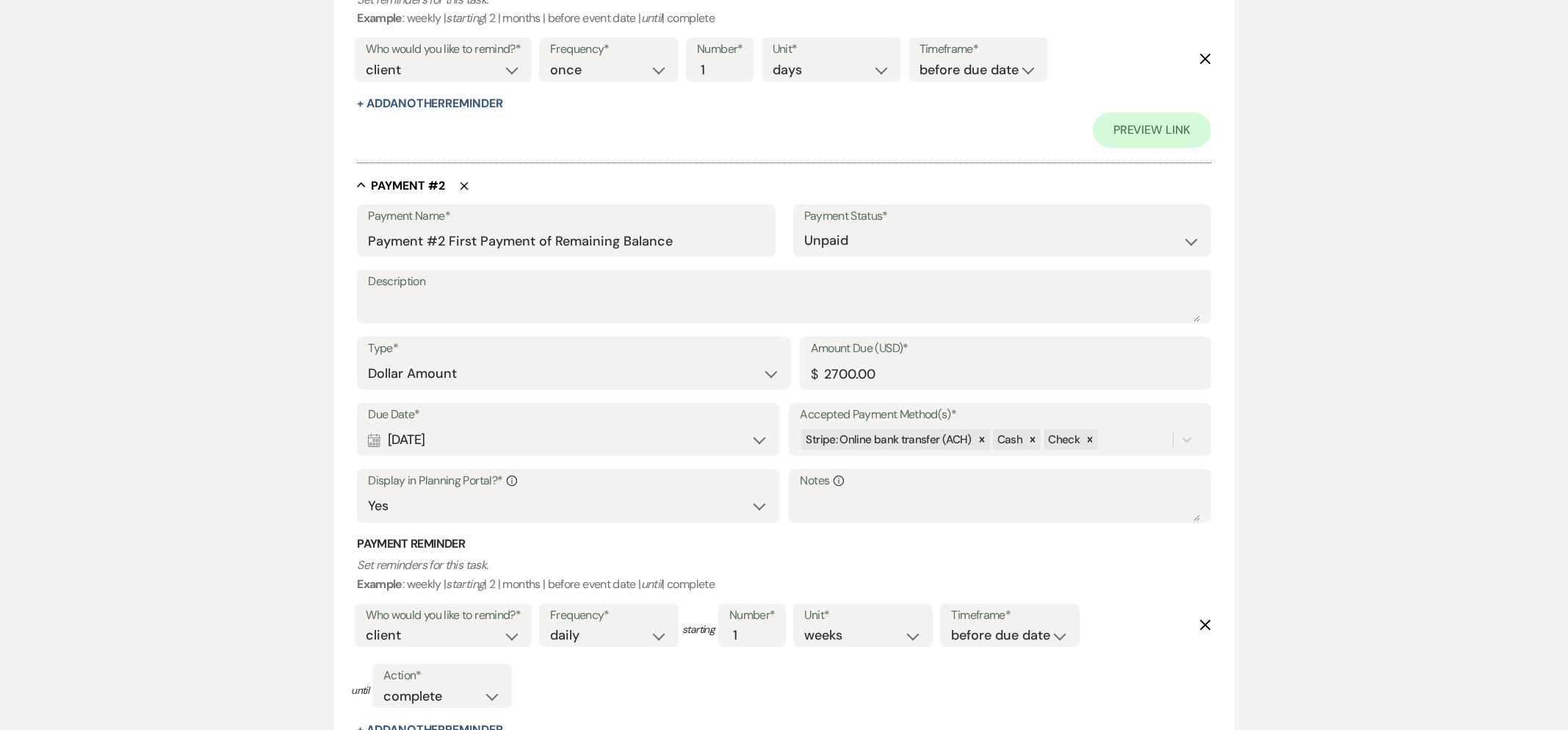
scroll to position [791, 0]
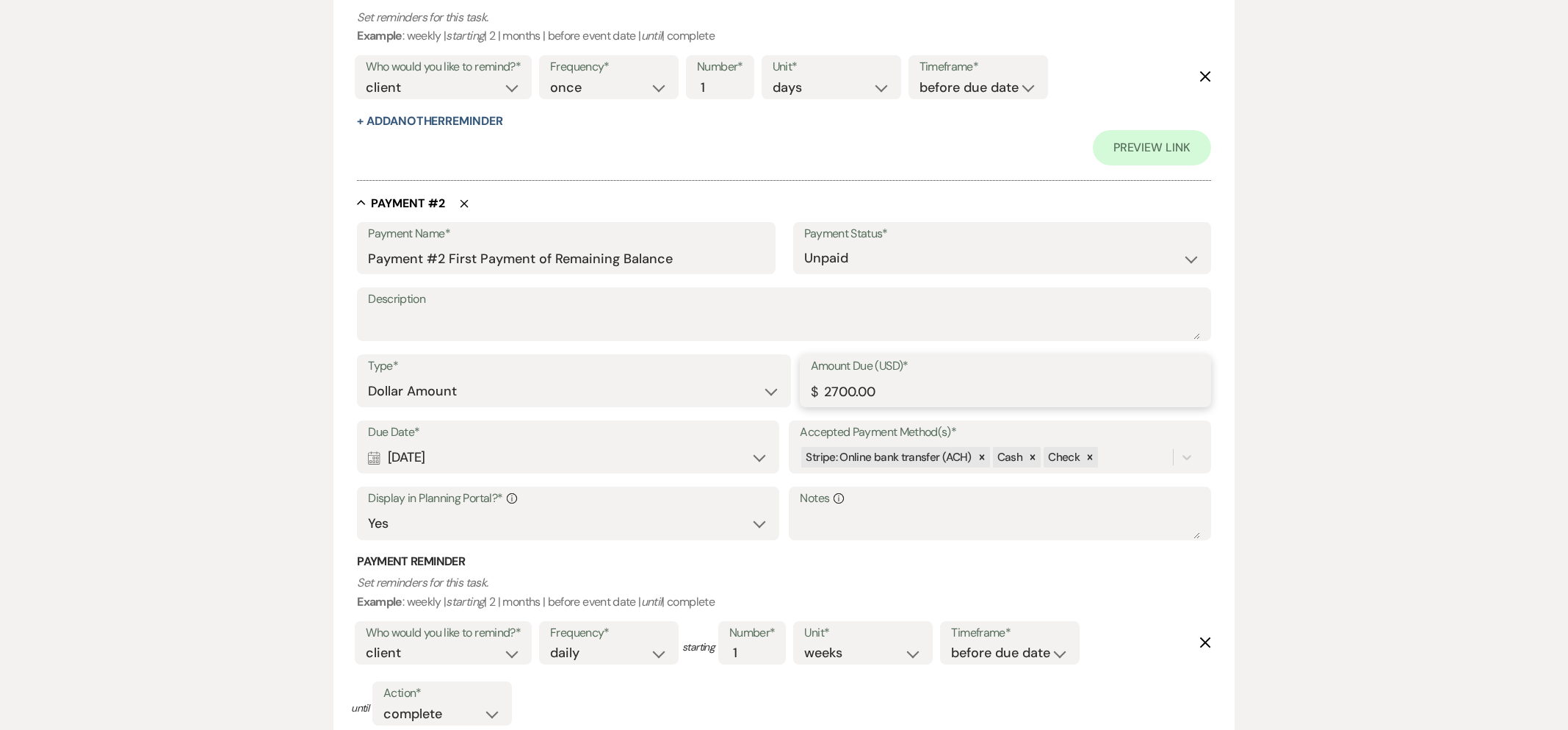
drag, startPoint x: 838, startPoint y: 389, endPoint x: 840, endPoint y: 396, distance: 7.3
click at [838, 389] on input "2700.00" at bounding box center [1005, 391] width 389 height 28
type input "2900.00"
click at [807, 590] on p "Set reminders for this task. Example : weekly | starting | 2 | months | before …" at bounding box center [784, 591] width 854 height 37
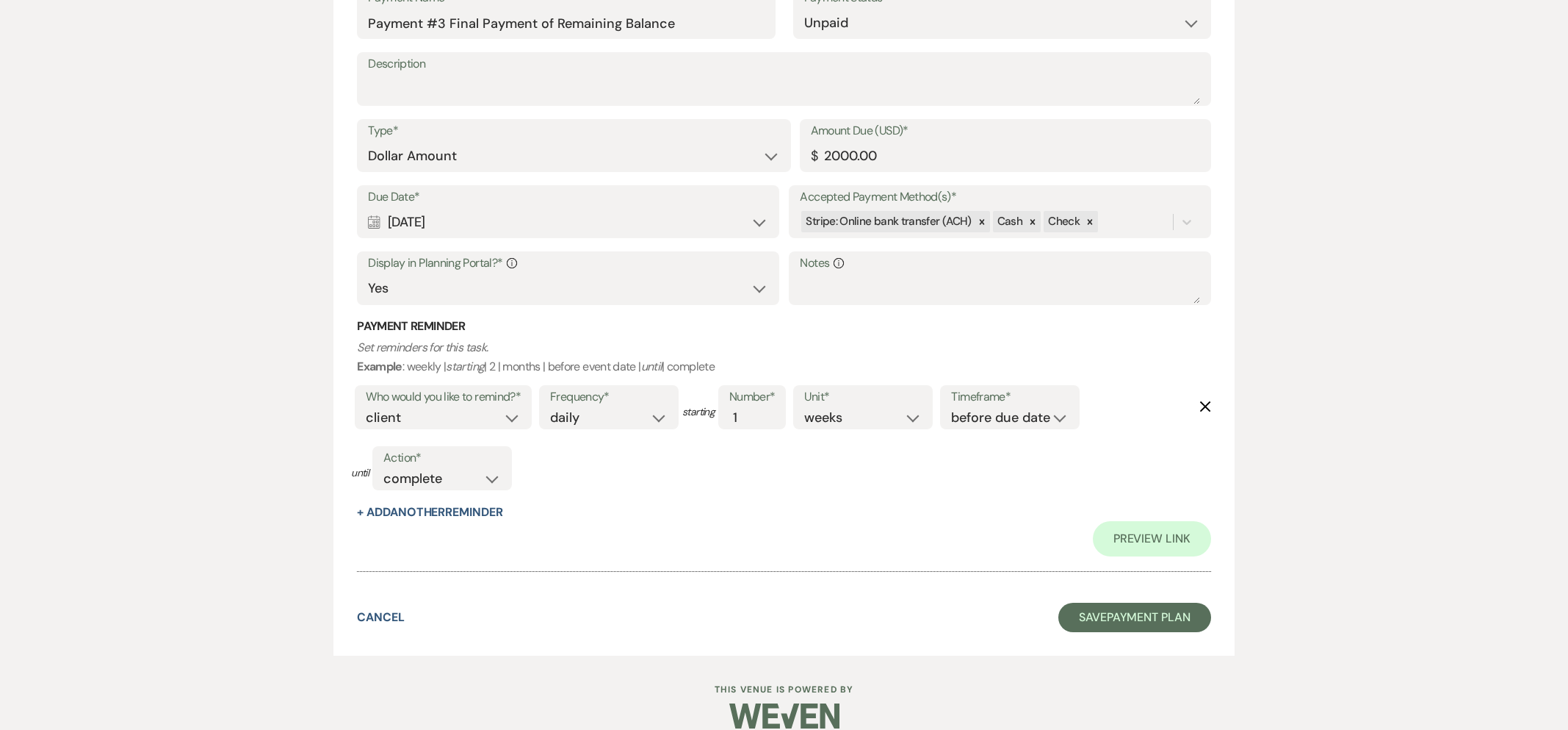
scroll to position [1671, 0]
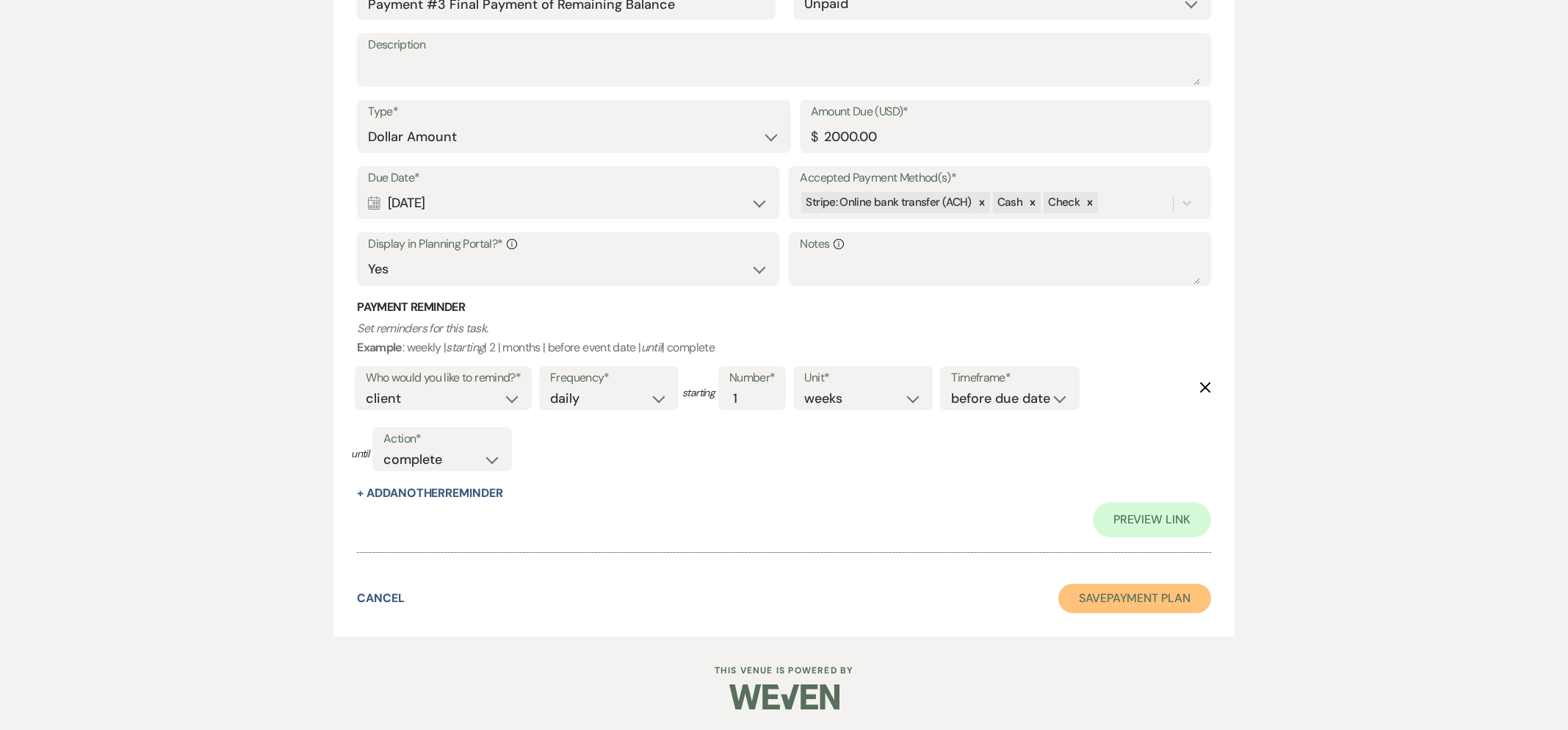
click at [1176, 593] on button "Save Payment Plan" at bounding box center [1134, 598] width 152 height 29
select select "5"
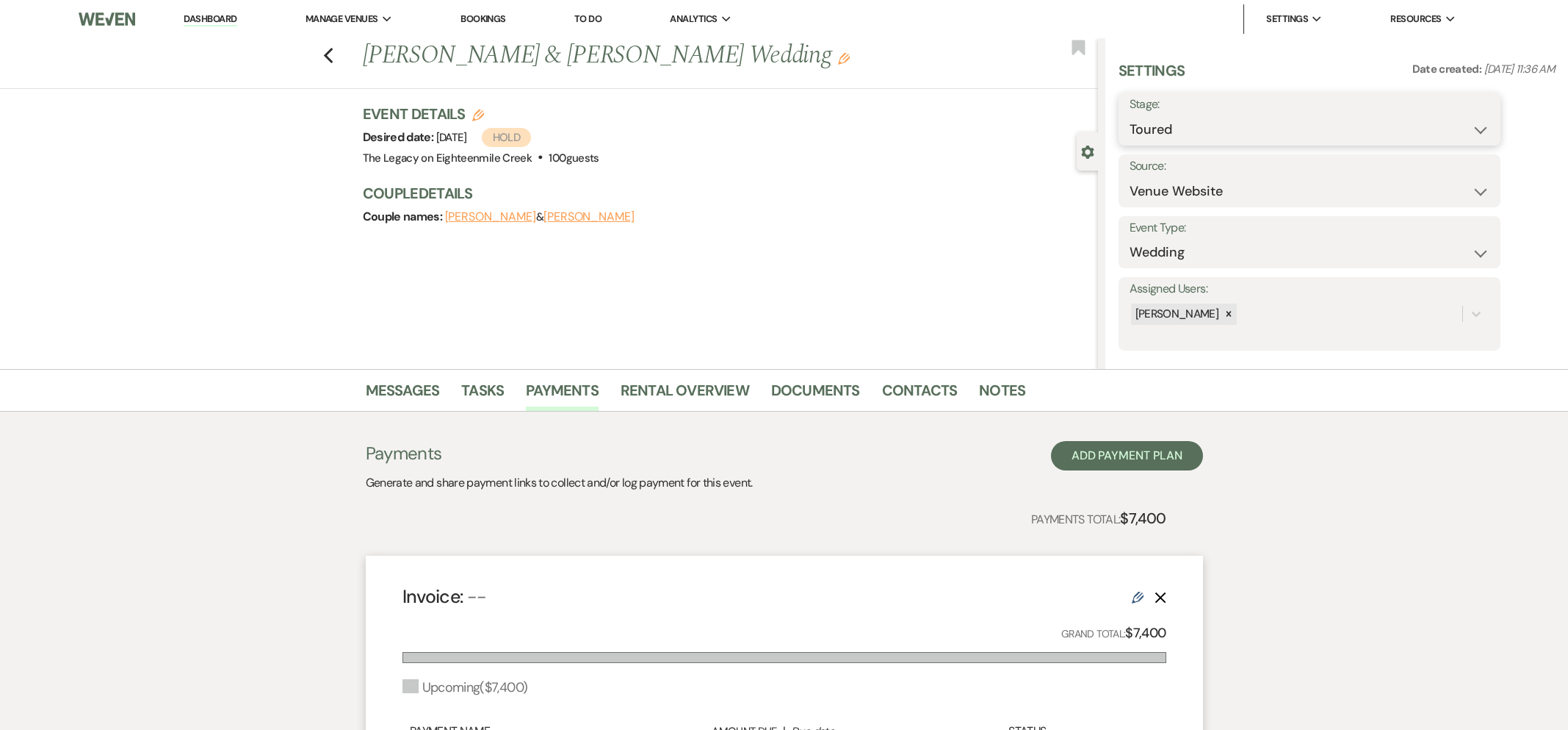
click at [1183, 125] on select "Inquiry Follow Up Tour Requested Tour Confirmed Toured Proposal Sent Booked Lost" at bounding box center [1309, 129] width 360 height 28
select select "6"
click at [1478, 118] on button "Save" at bounding box center [1459, 119] width 83 height 29
click at [410, 390] on link "Messages" at bounding box center [403, 394] width 74 height 32
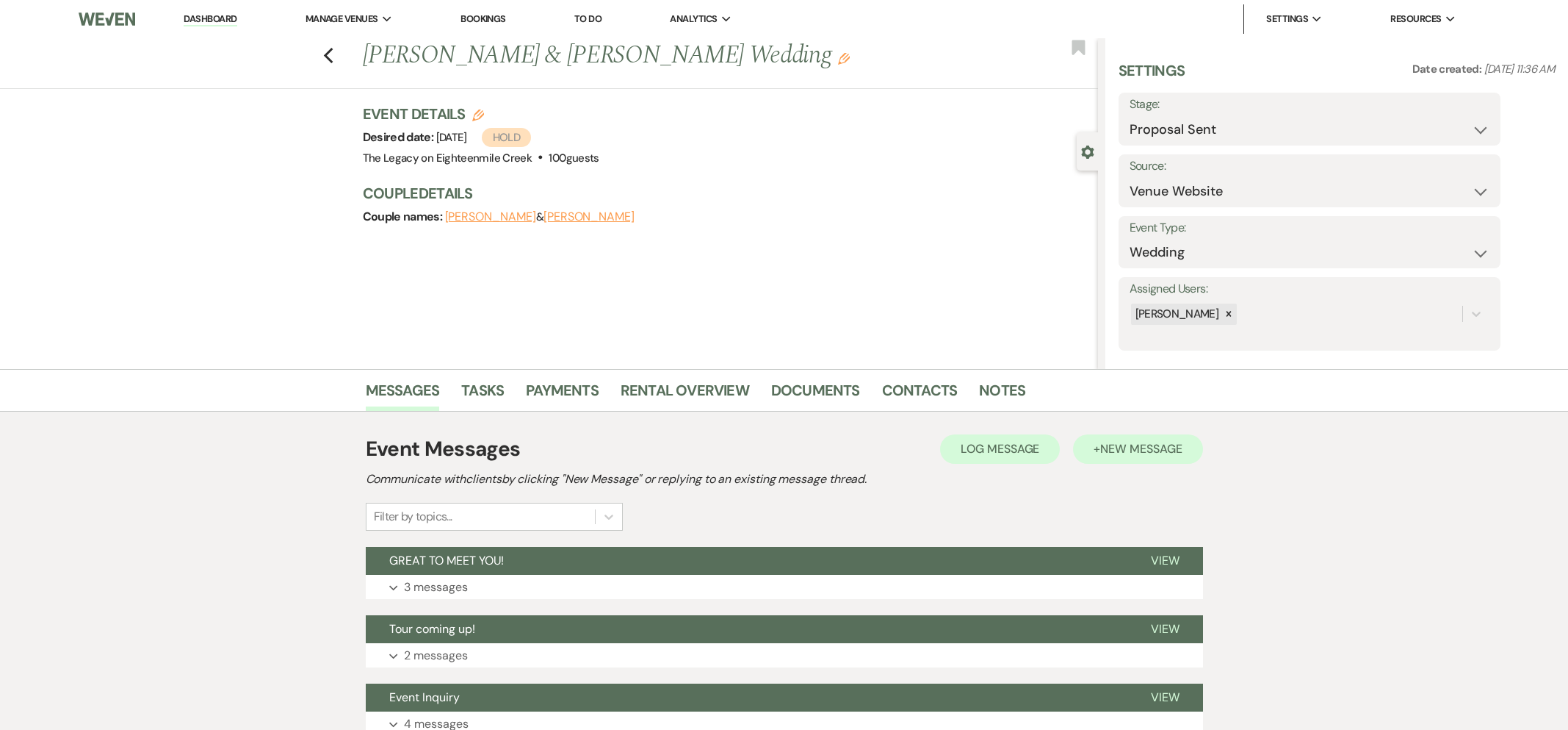
click at [1129, 463] on div "Event Messages Log Log Message + New Message" at bounding box center [784, 450] width 837 height 31
click at [1129, 460] on button "+ New Message" at bounding box center [1137, 449] width 129 height 29
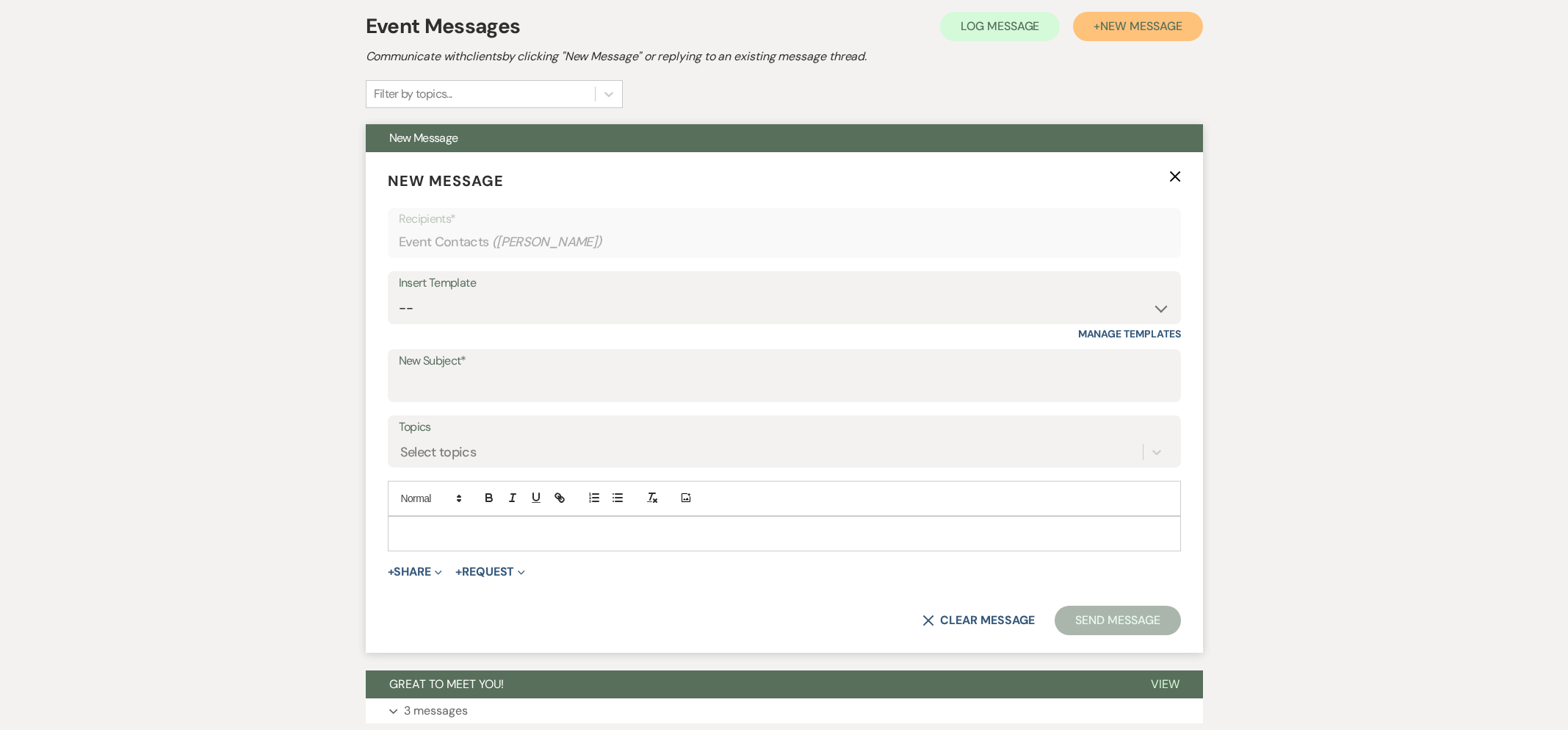
scroll to position [420, 0]
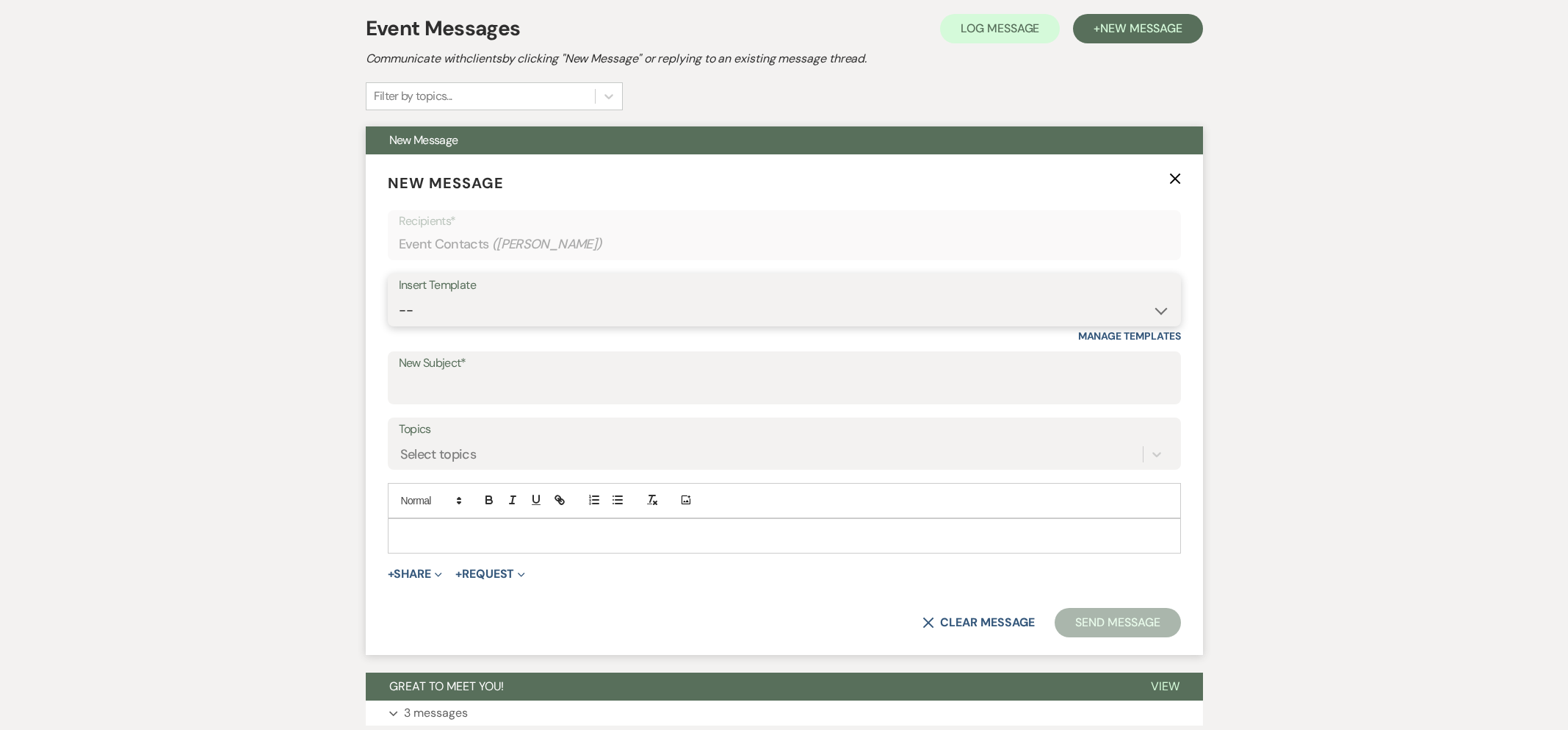
click at [654, 307] on select "-- Inquiry Follow Up- Just checking in :) Tour Date/Time Confirmation Proposal …" at bounding box center [784, 310] width 771 height 28
select select "736"
type input "Rental Agreement"
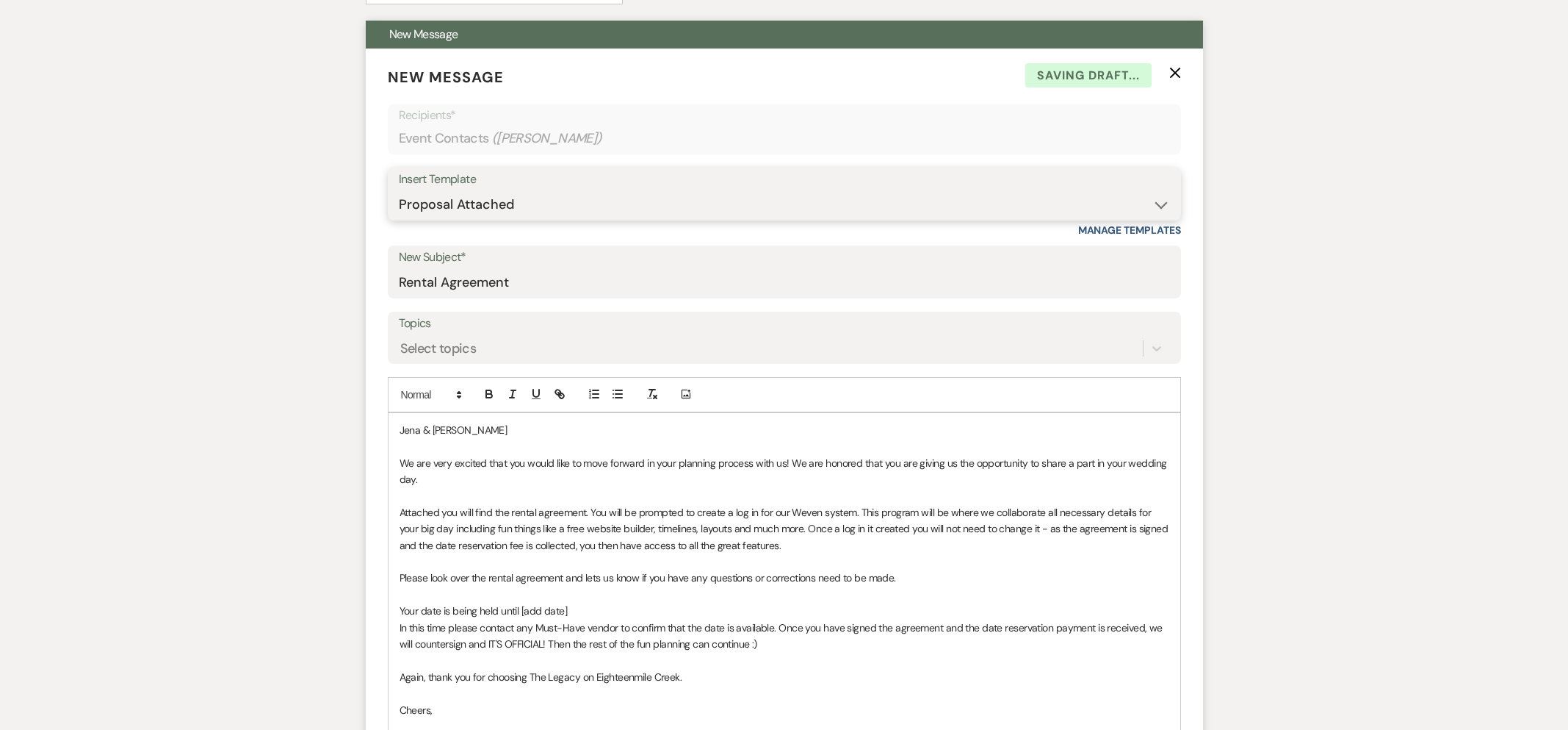
scroll to position [716, 0]
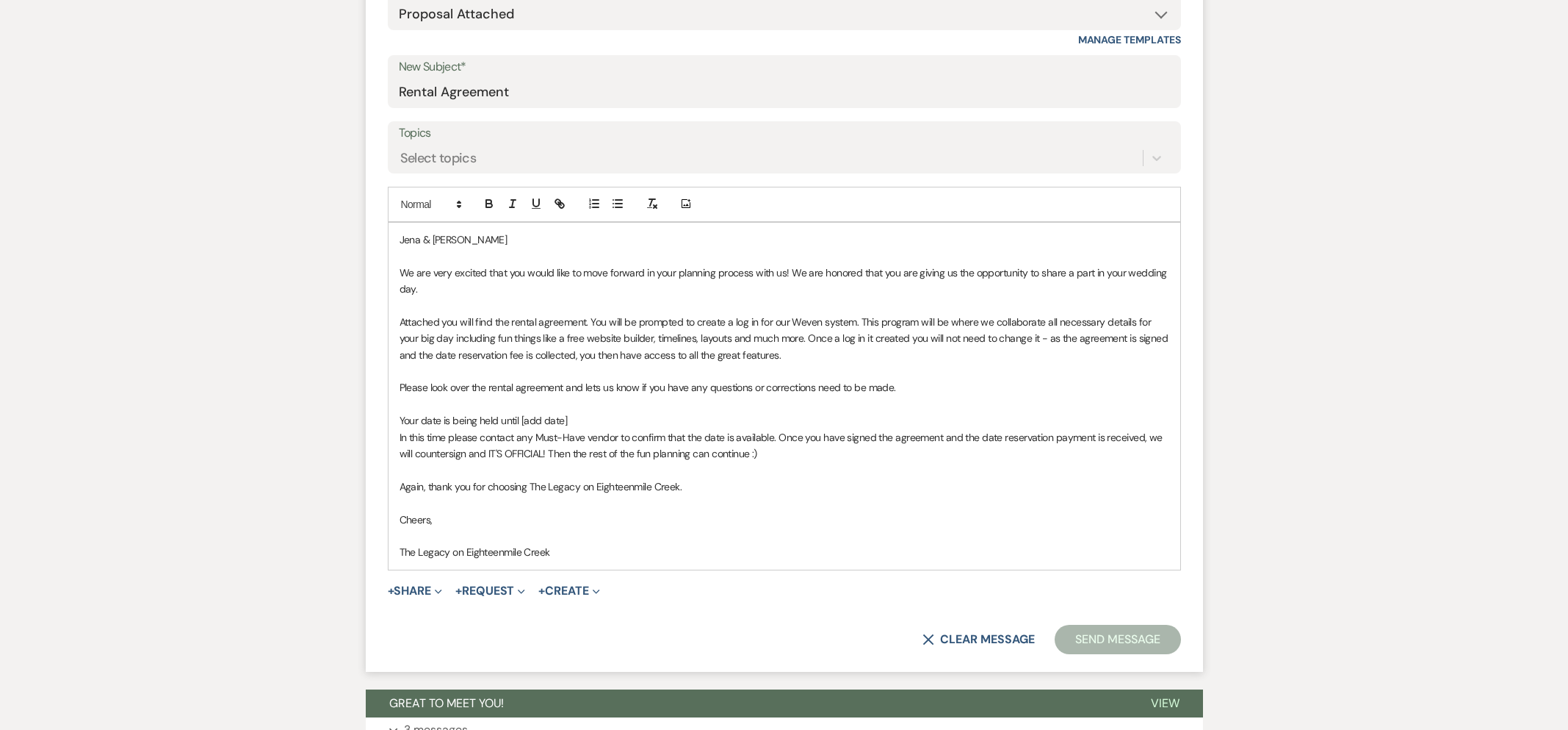
click at [576, 419] on p "Your date is being held until [add date]" at bounding box center [784, 420] width 770 height 17
click at [405, 532] on p at bounding box center [784, 536] width 770 height 17
click at [1105, 645] on button "Send Message" at bounding box center [1118, 639] width 126 height 29
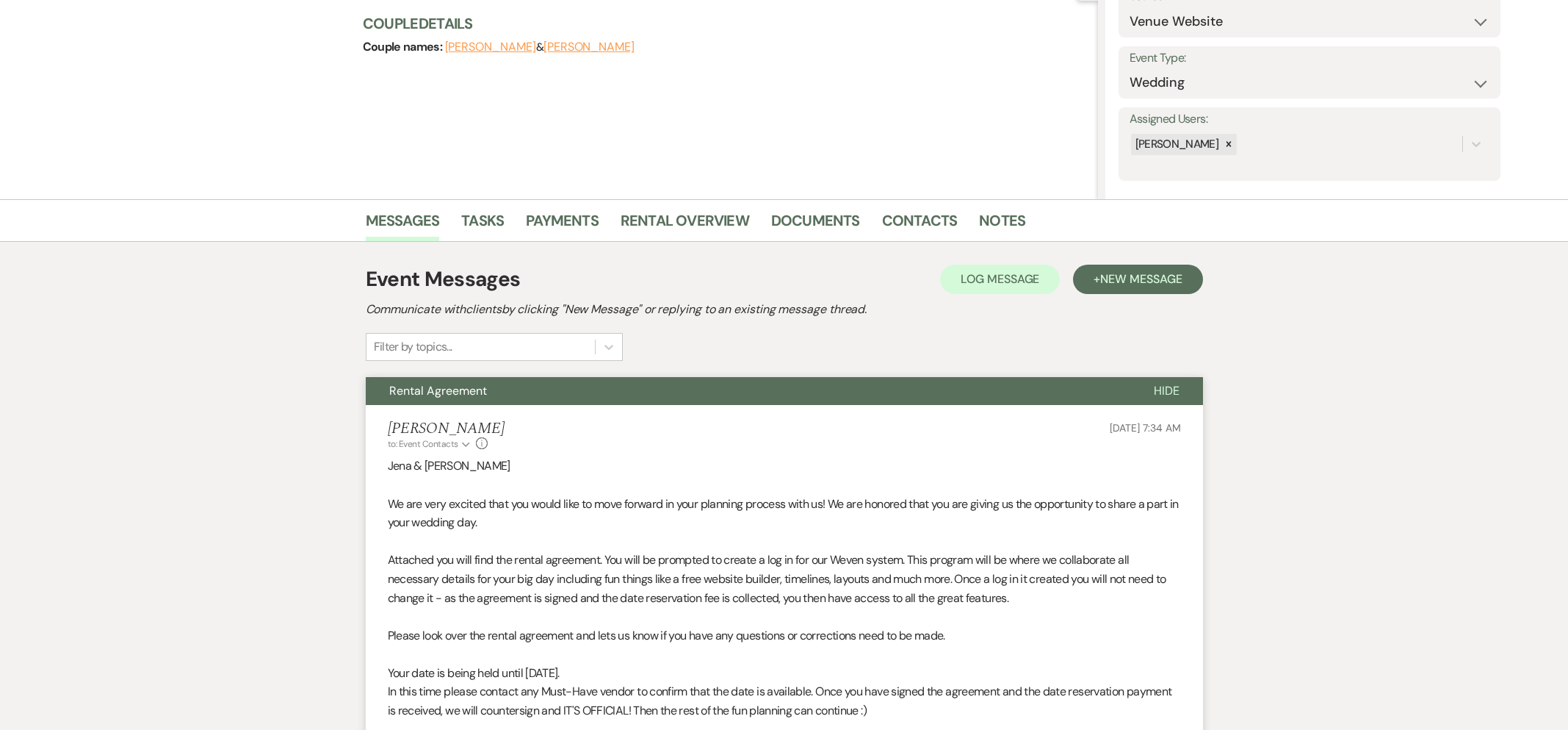
scroll to position [517, 0]
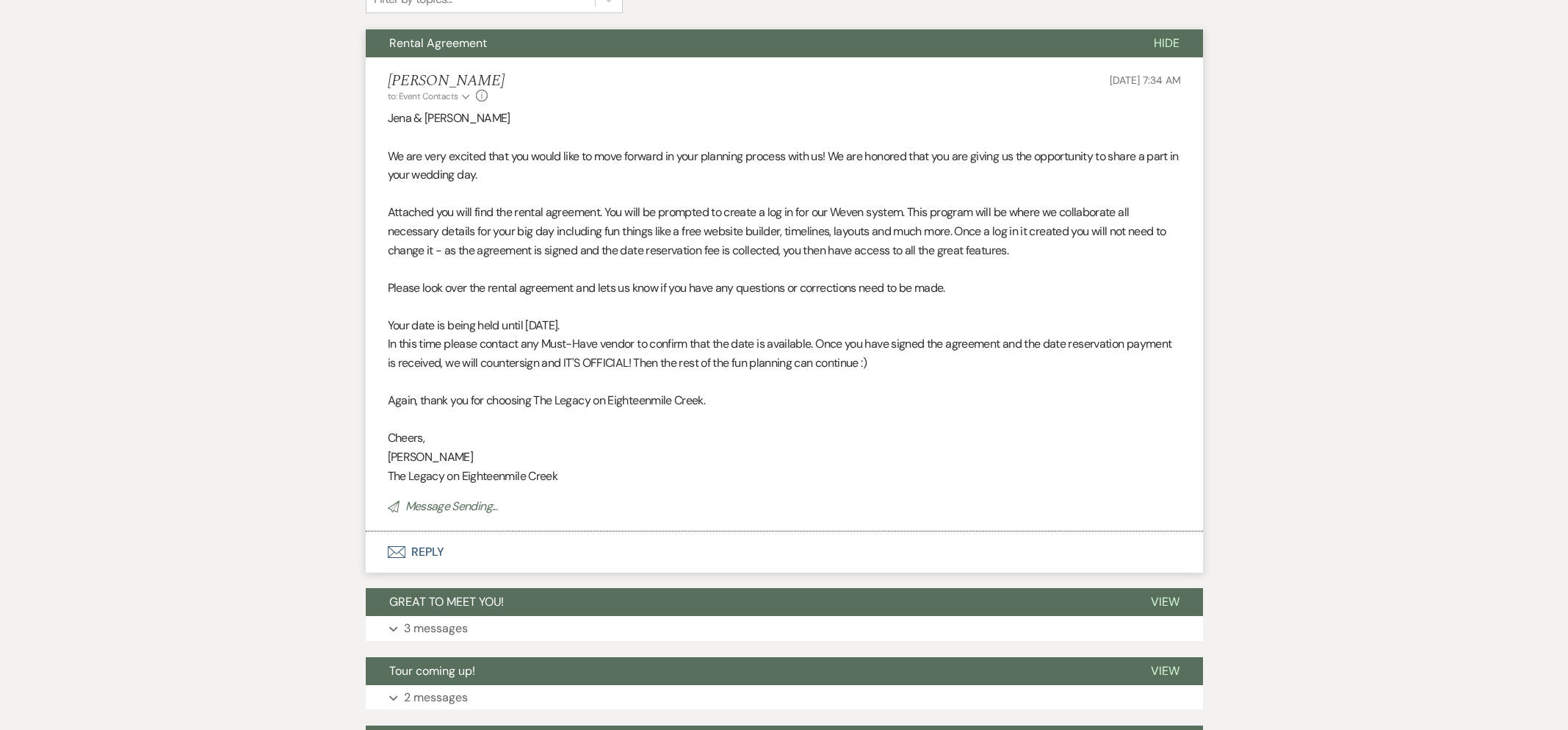
click at [417, 541] on button "Envelope Reply" at bounding box center [784, 552] width 837 height 41
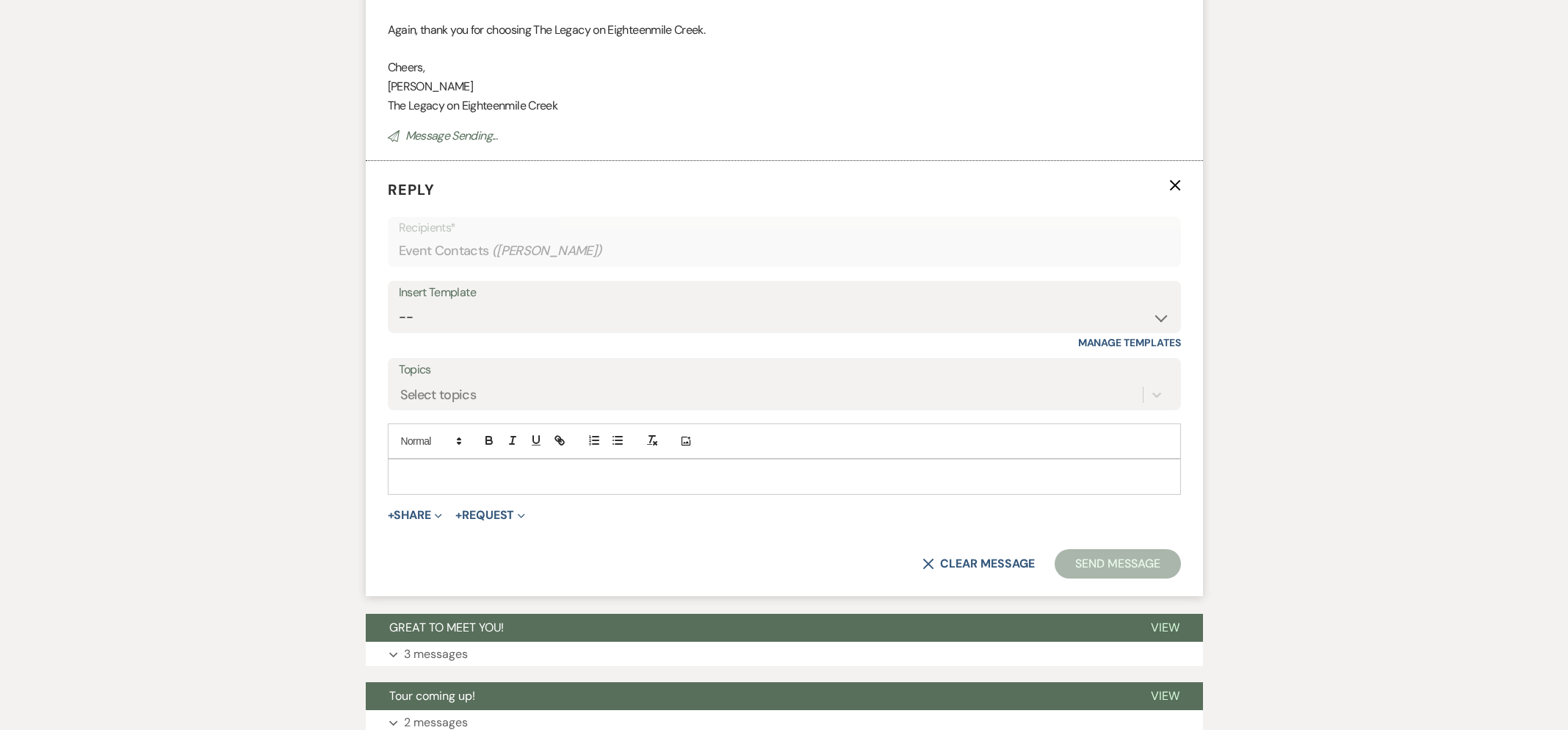
scroll to position [901, 0]
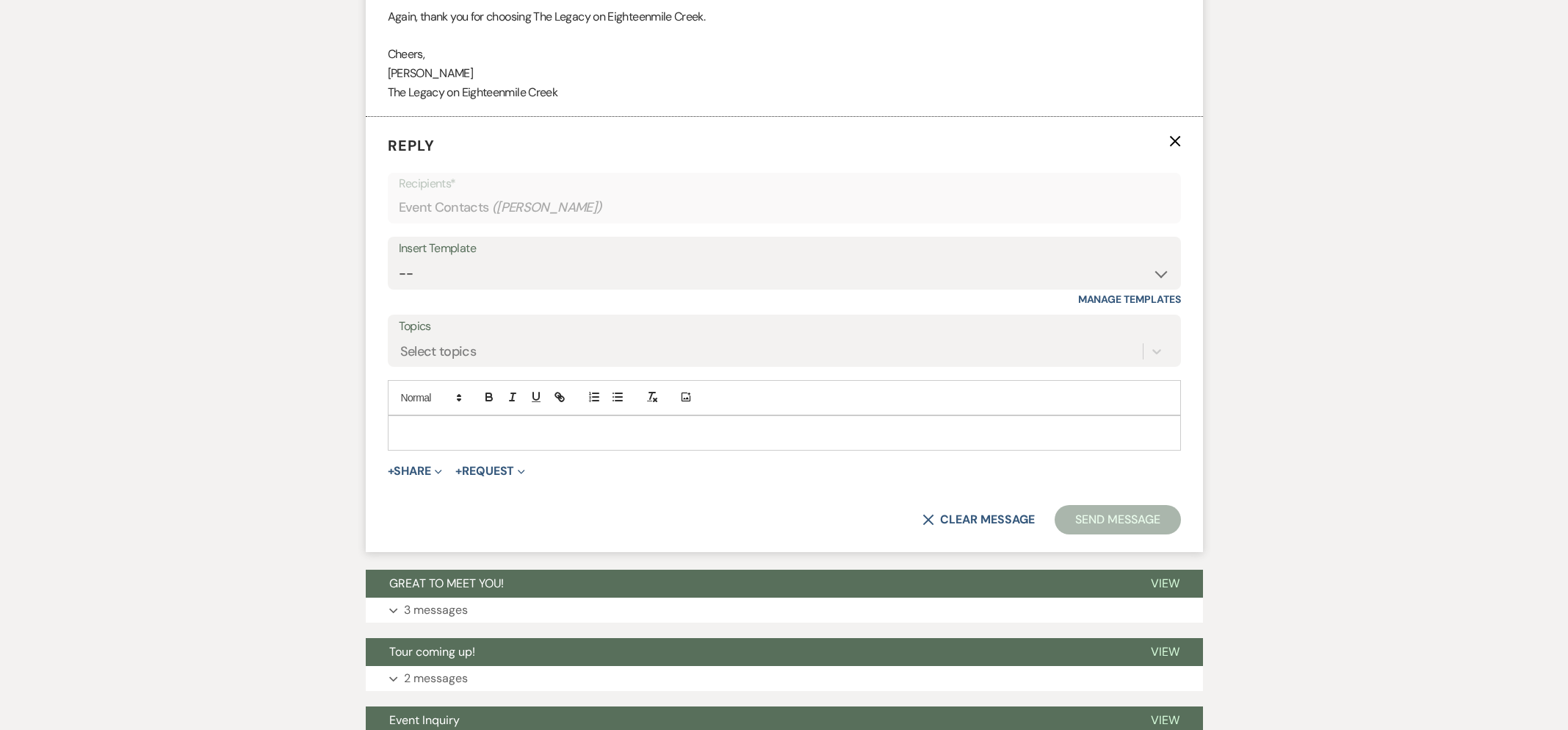
click at [467, 462] on span "+ Request Expand Generate Payment Payment" at bounding box center [489, 471] width 69 height 18
click at [468, 440] on p at bounding box center [784, 433] width 770 height 17
click at [407, 473] on button "+ Share Expand" at bounding box center [415, 471] width 55 height 12
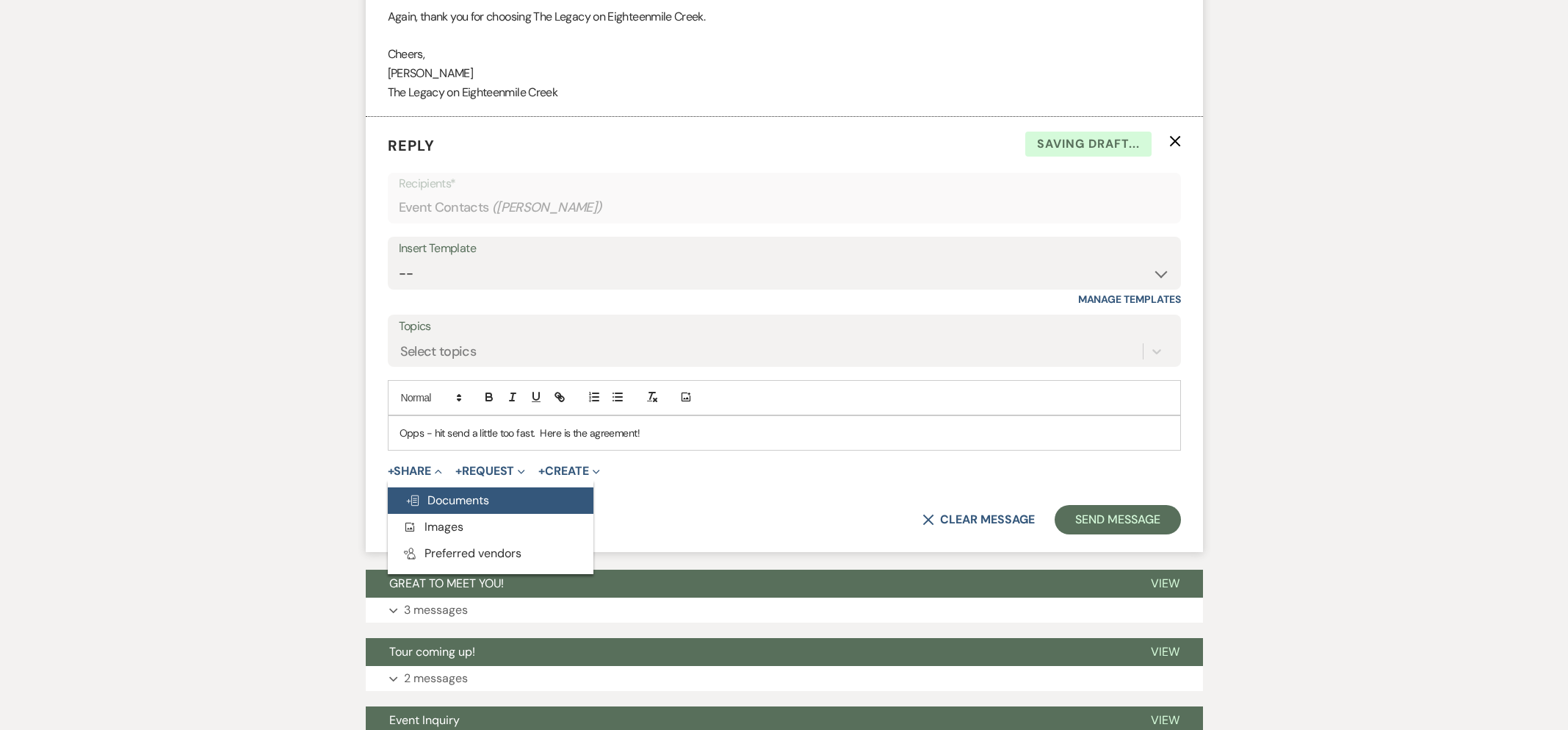
click at [418, 505] on span "Doc Upload Documents" at bounding box center [447, 500] width 84 height 16
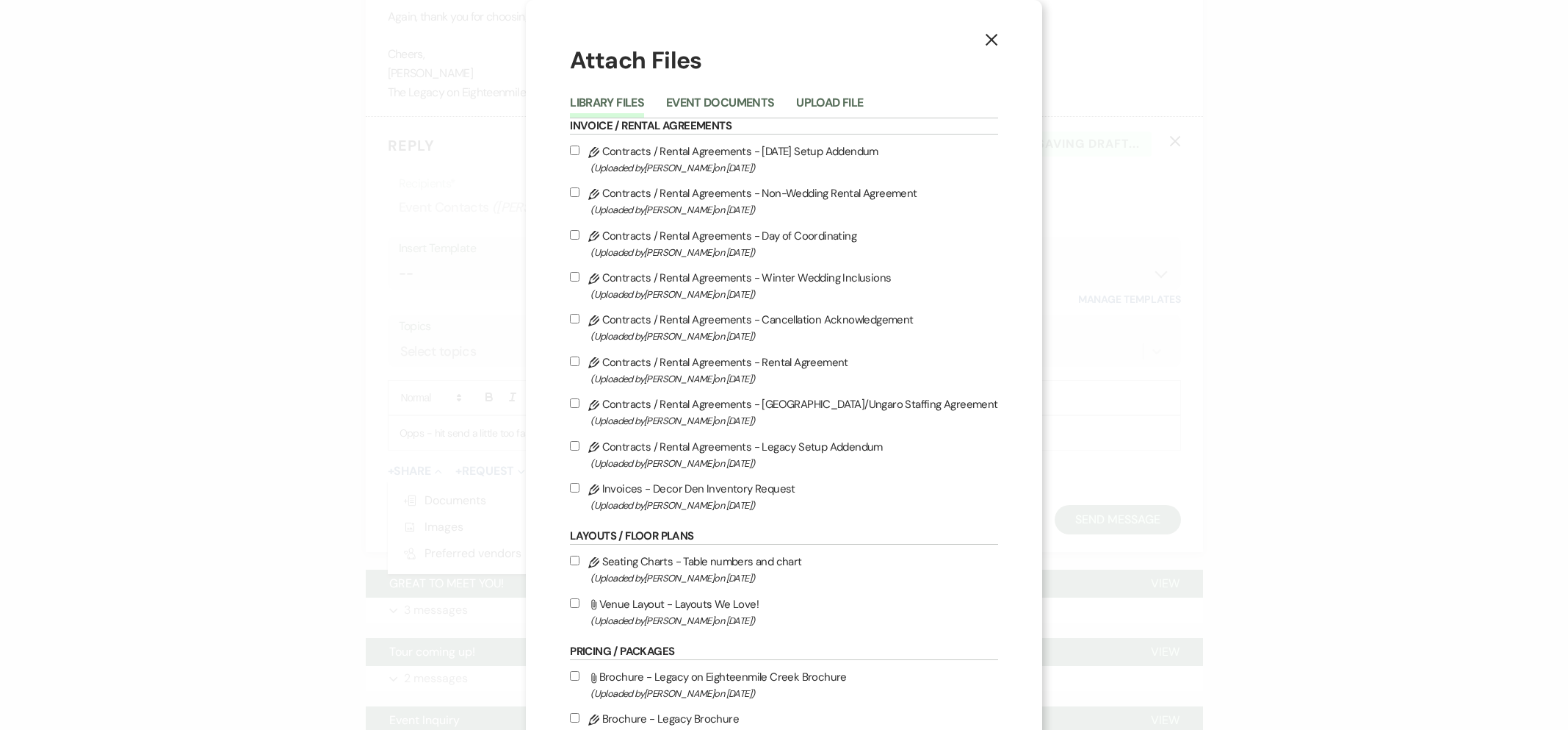
drag, startPoint x: 751, startPoint y: 99, endPoint x: 746, endPoint y: 111, distance: 13.0
click at [751, 99] on button "Event Documents" at bounding box center [720, 107] width 108 height 21
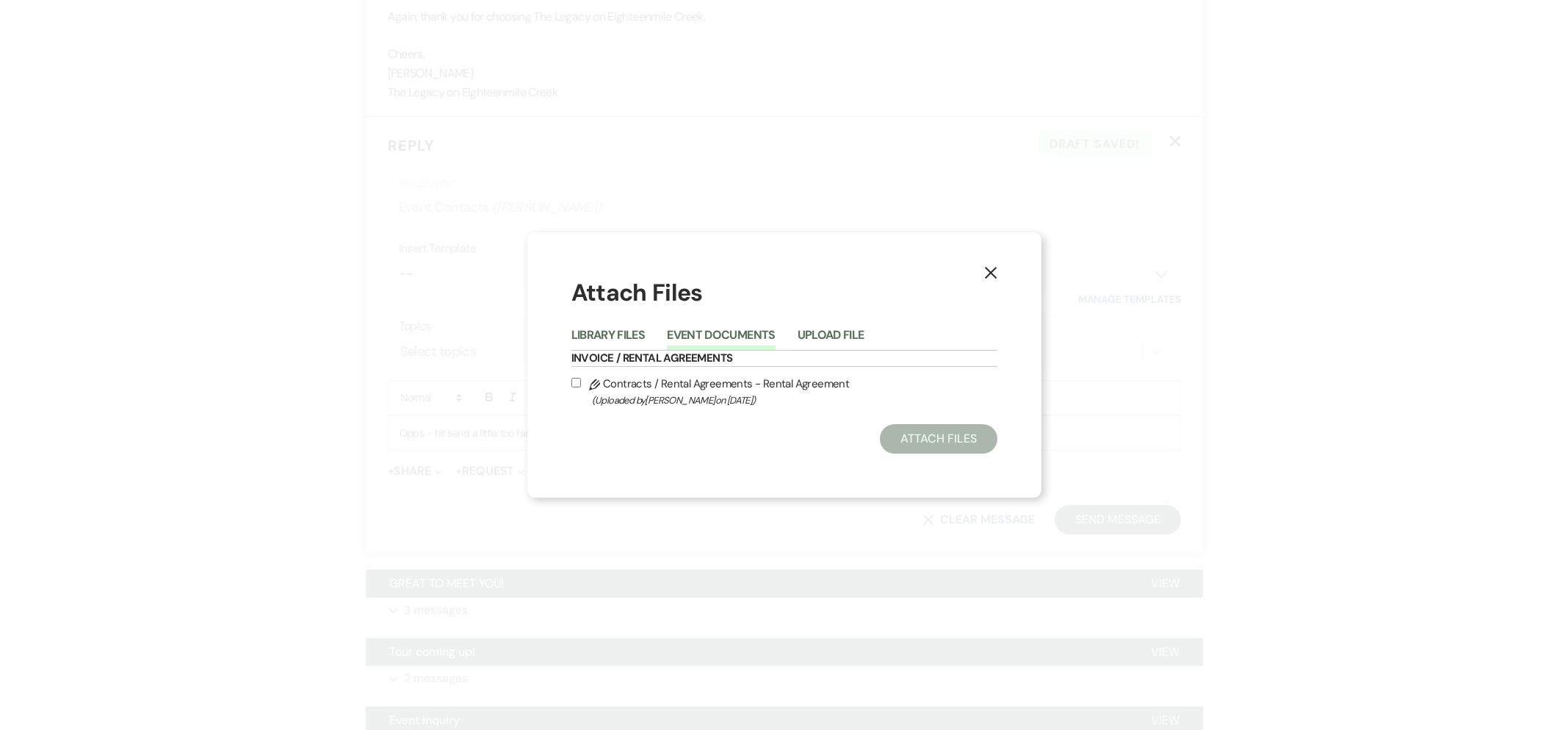
click at [628, 384] on label "Pencil Contracts / Rental Agreements - Rental Agreement (Uploaded by [PERSON_NA…" at bounding box center [784, 391] width 426 height 34
click at [581, 384] on input "Pencil Contracts / Rental Agreements - Rental Agreement (Uploaded by [PERSON_NA…" at bounding box center [576, 382] width 10 height 10
checkbox input "true"
click at [930, 447] on button "Attach Files" at bounding box center [939, 439] width 117 height 29
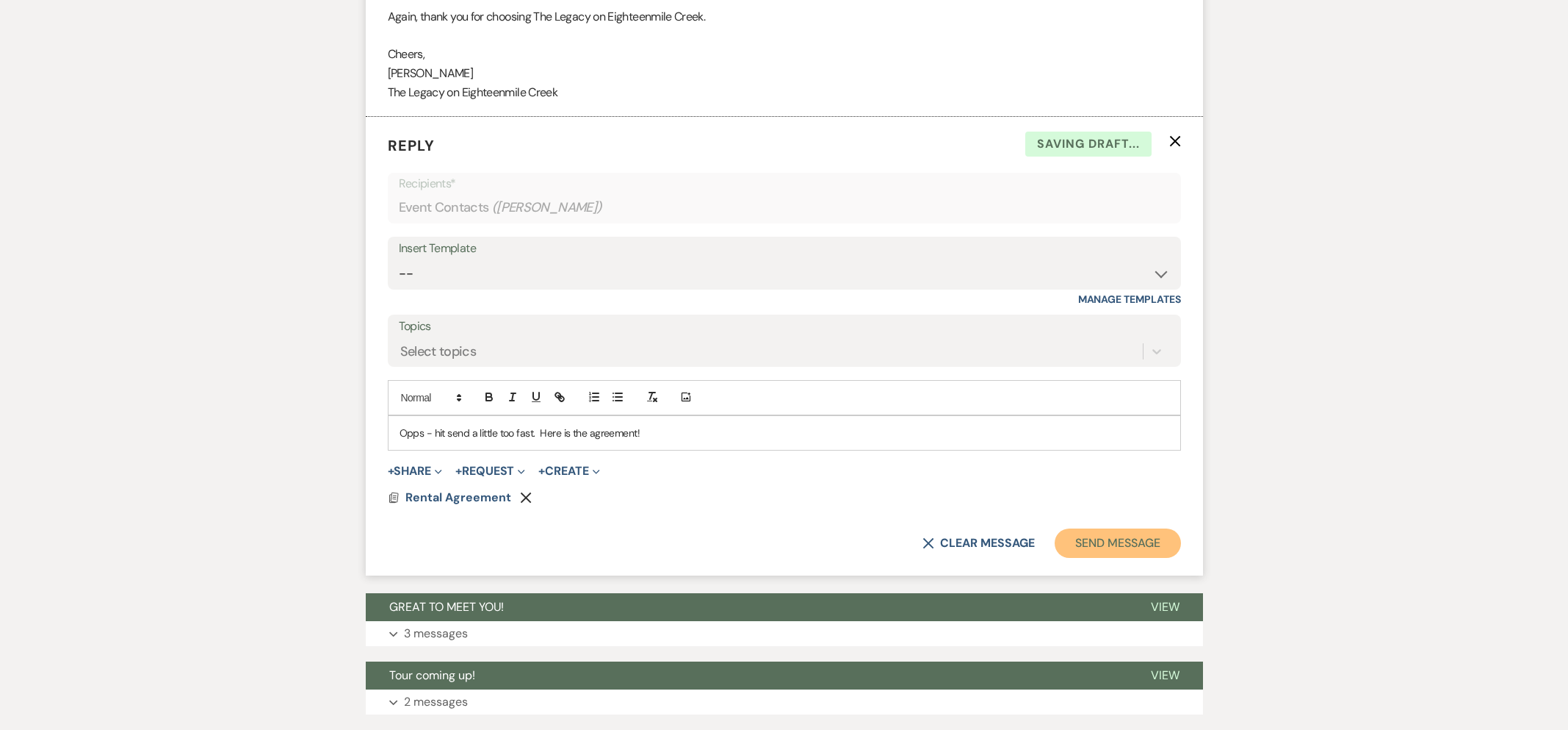
drag, startPoint x: 1075, startPoint y: 534, endPoint x: 989, endPoint y: 443, distance: 125.2
click at [1075, 534] on button "Send Message" at bounding box center [1118, 543] width 126 height 29
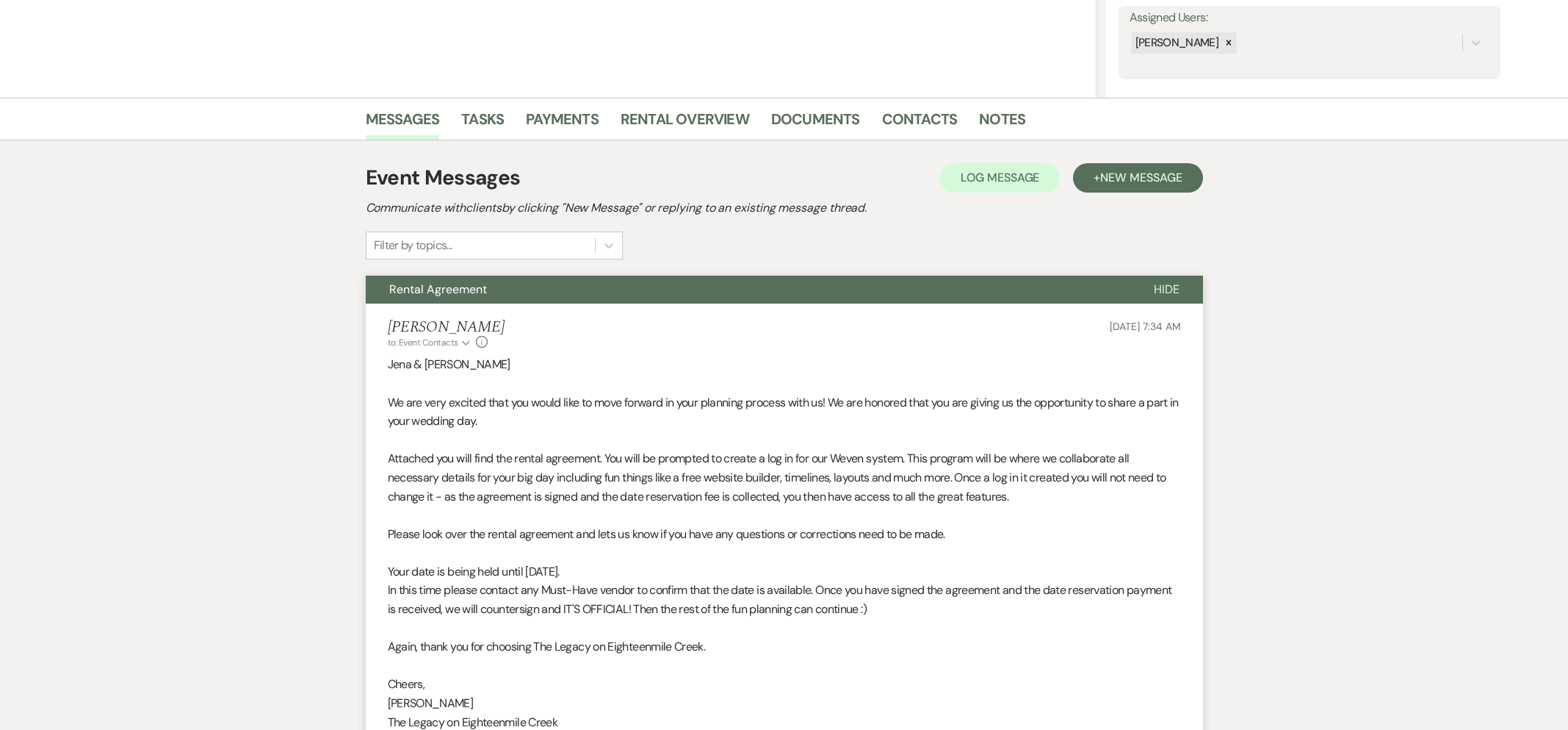
scroll to position [0, 0]
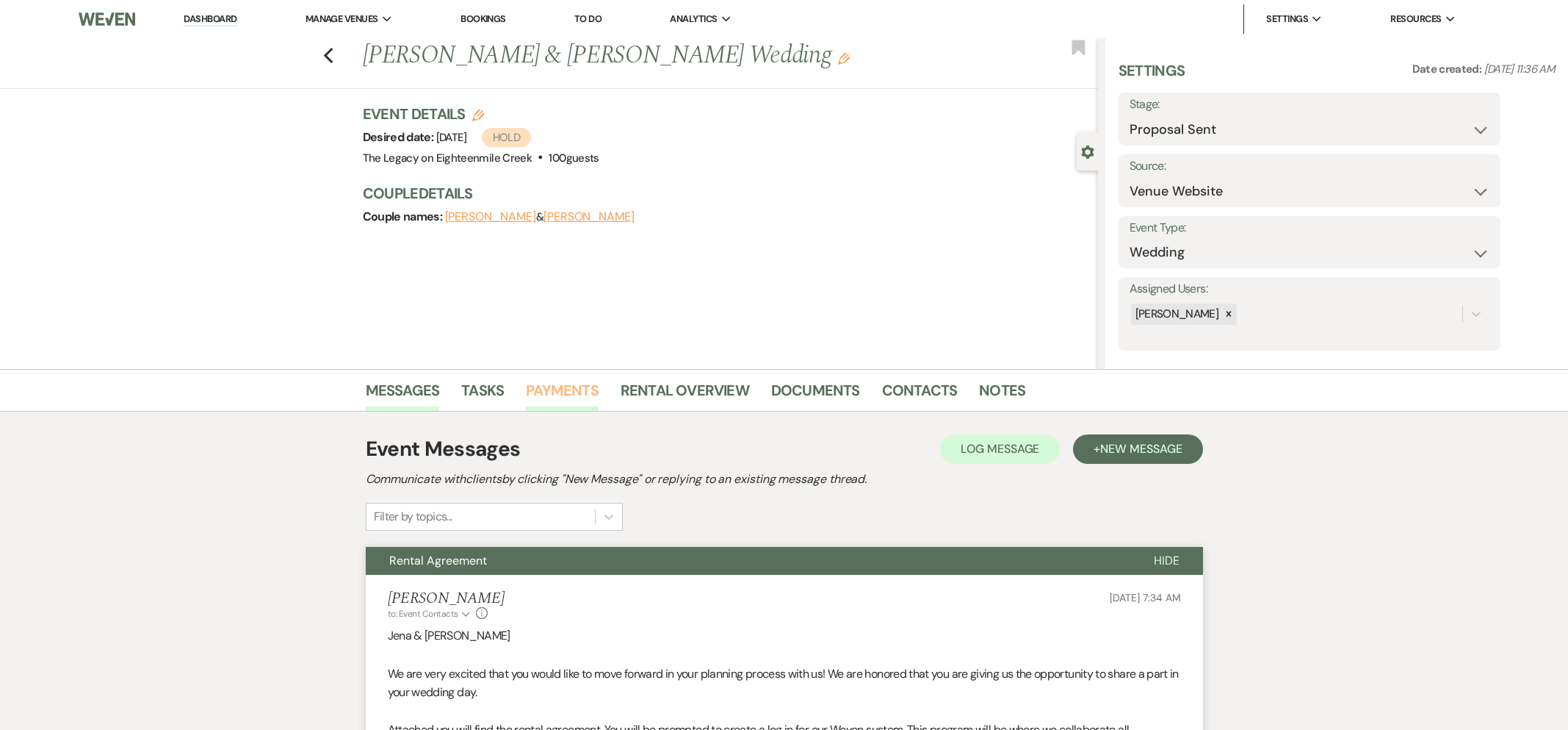
click at [568, 389] on link "Payments" at bounding box center [562, 394] width 72 height 32
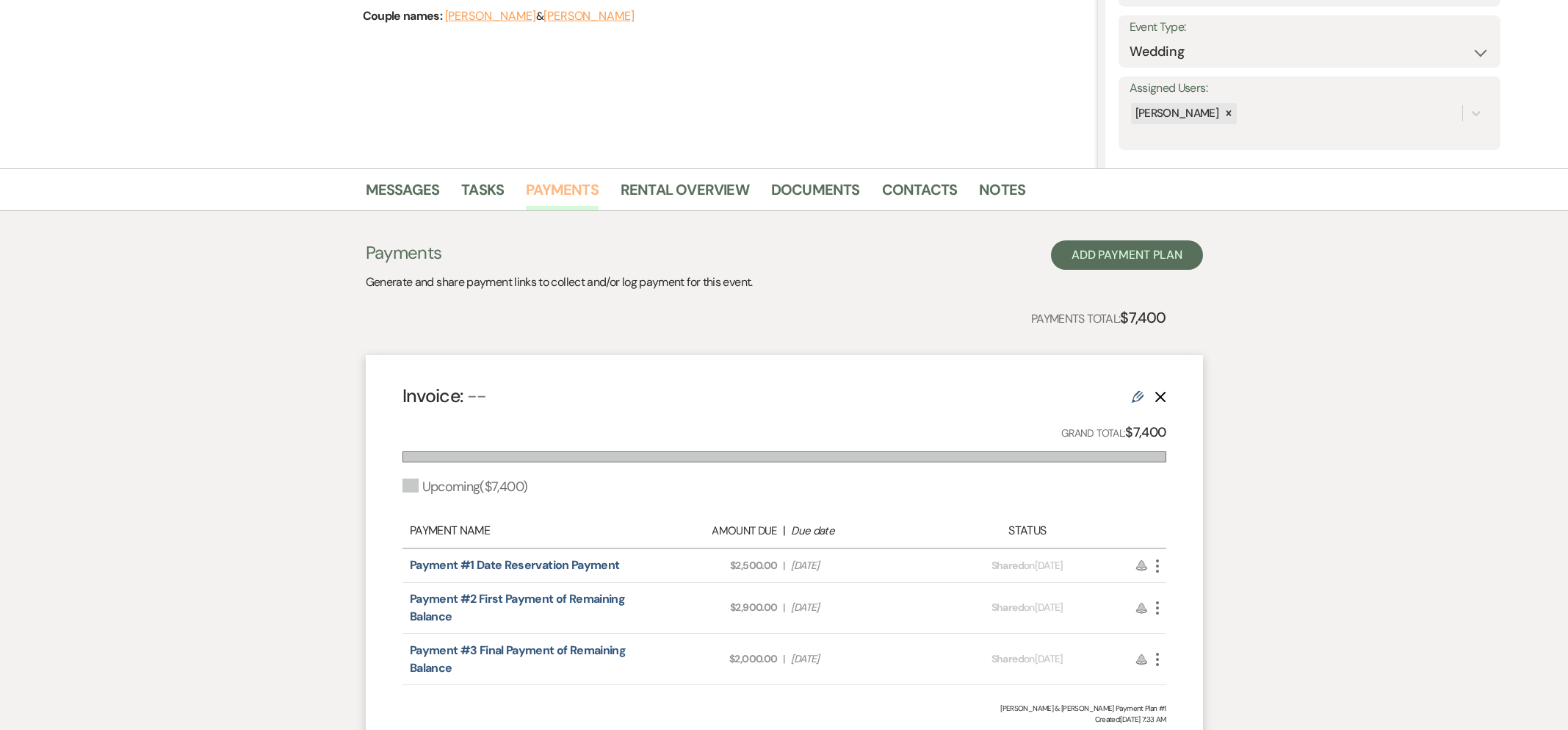
scroll to position [333, 0]
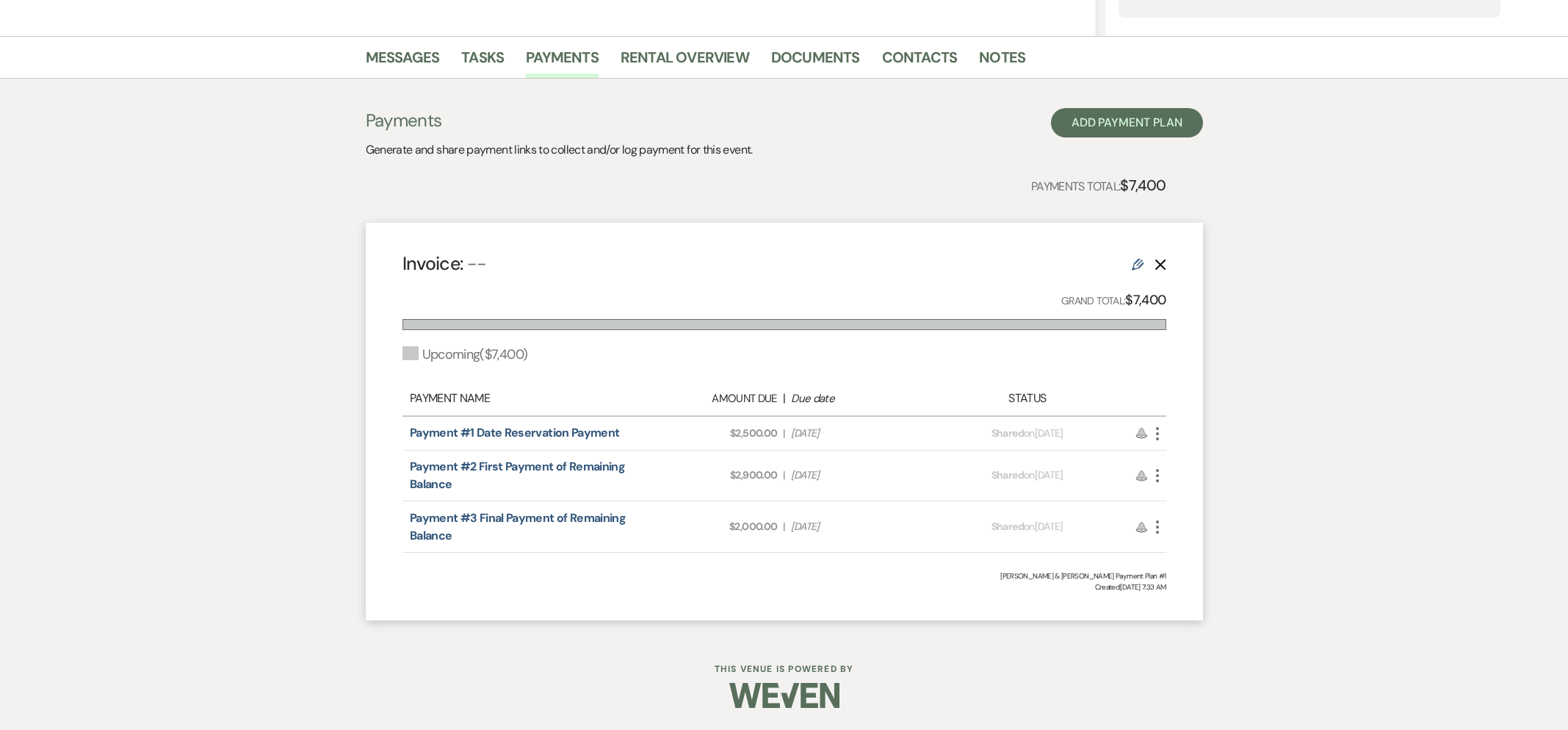
click at [1156, 432] on use "button" at bounding box center [1157, 434] width 3 height 14
click at [1177, 511] on icon "Check Mark" at bounding box center [1172, 512] width 12 height 12
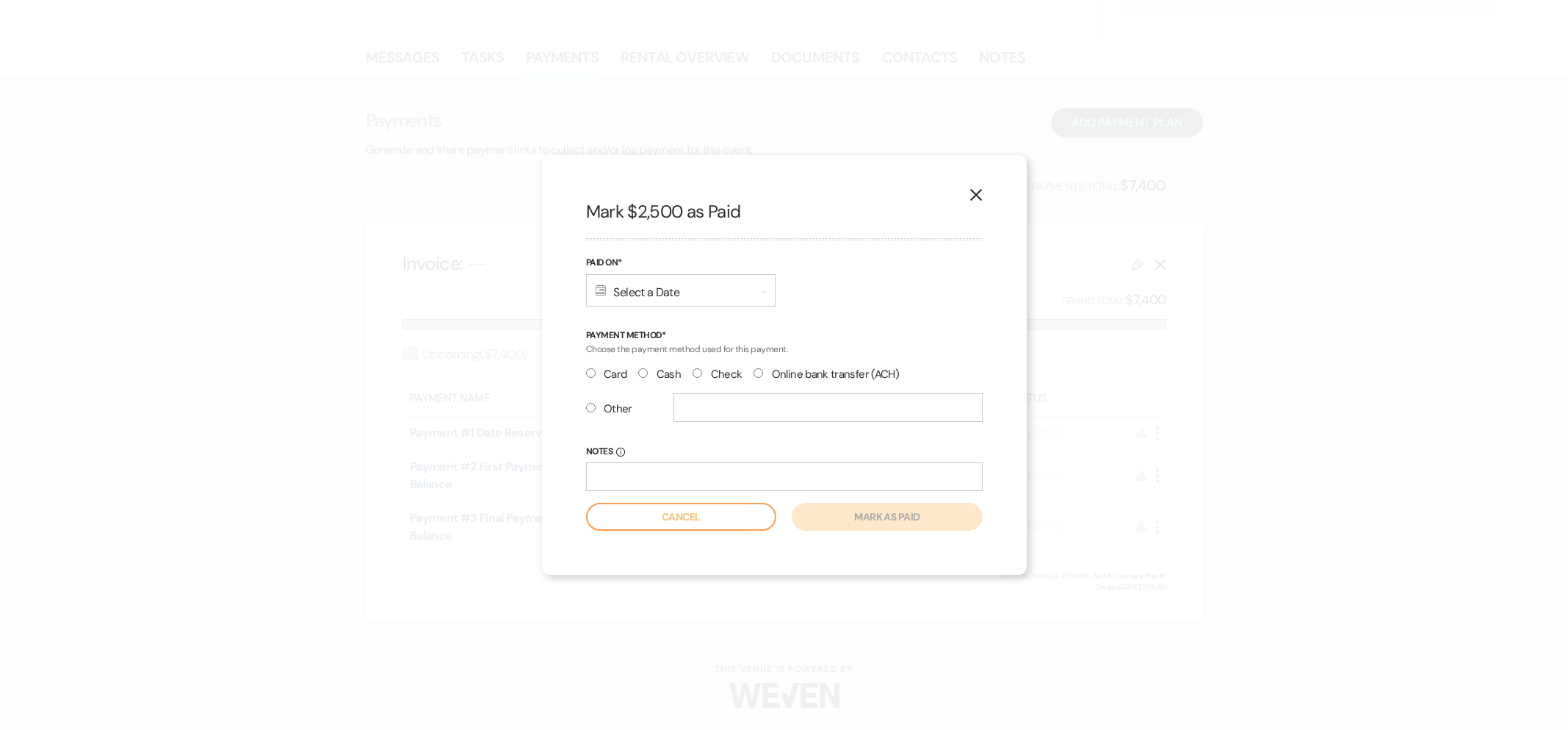
click at [979, 197] on use "button" at bounding box center [975, 194] width 12 height 12
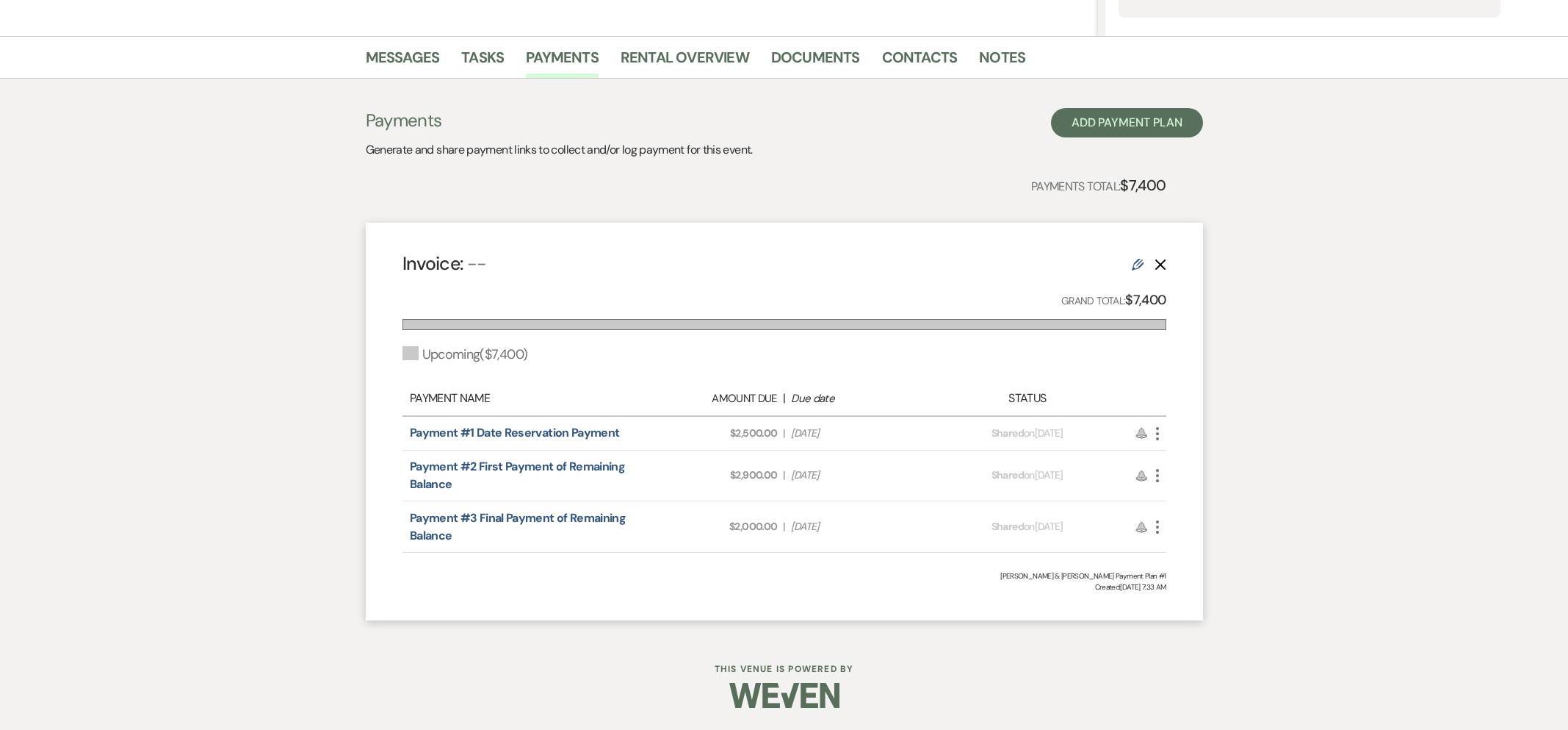
click at [1159, 435] on icon "More" at bounding box center [1158, 434] width 18 height 18
click at [1175, 455] on button "Attach File Attach to Message" at bounding box center [1223, 463] width 148 height 25
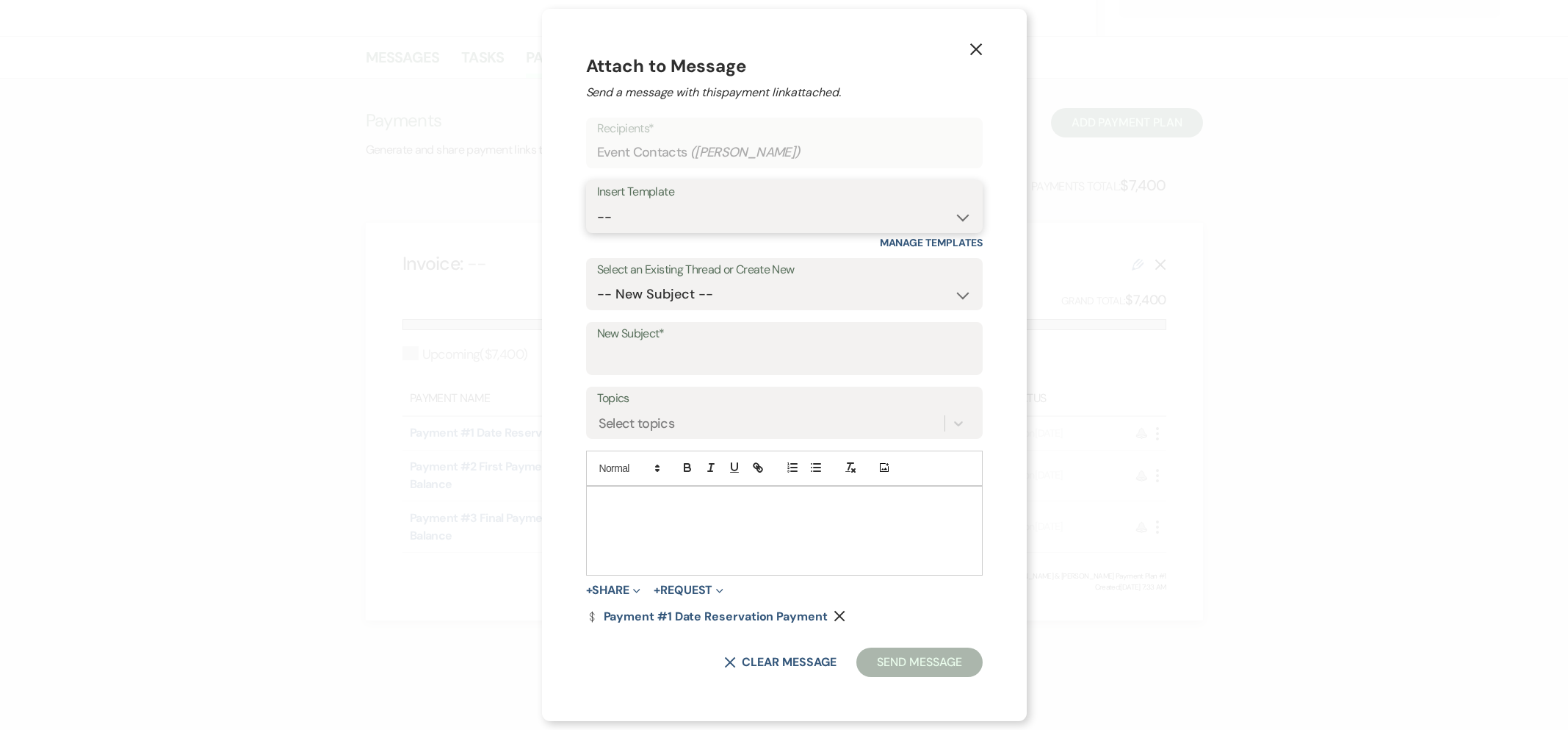
click at [702, 206] on select "-- Inquiry Follow Up- Just checking in :) Tour Date/Time Confirmation Proposal …" at bounding box center [784, 216] width 374 height 28
select select "783"
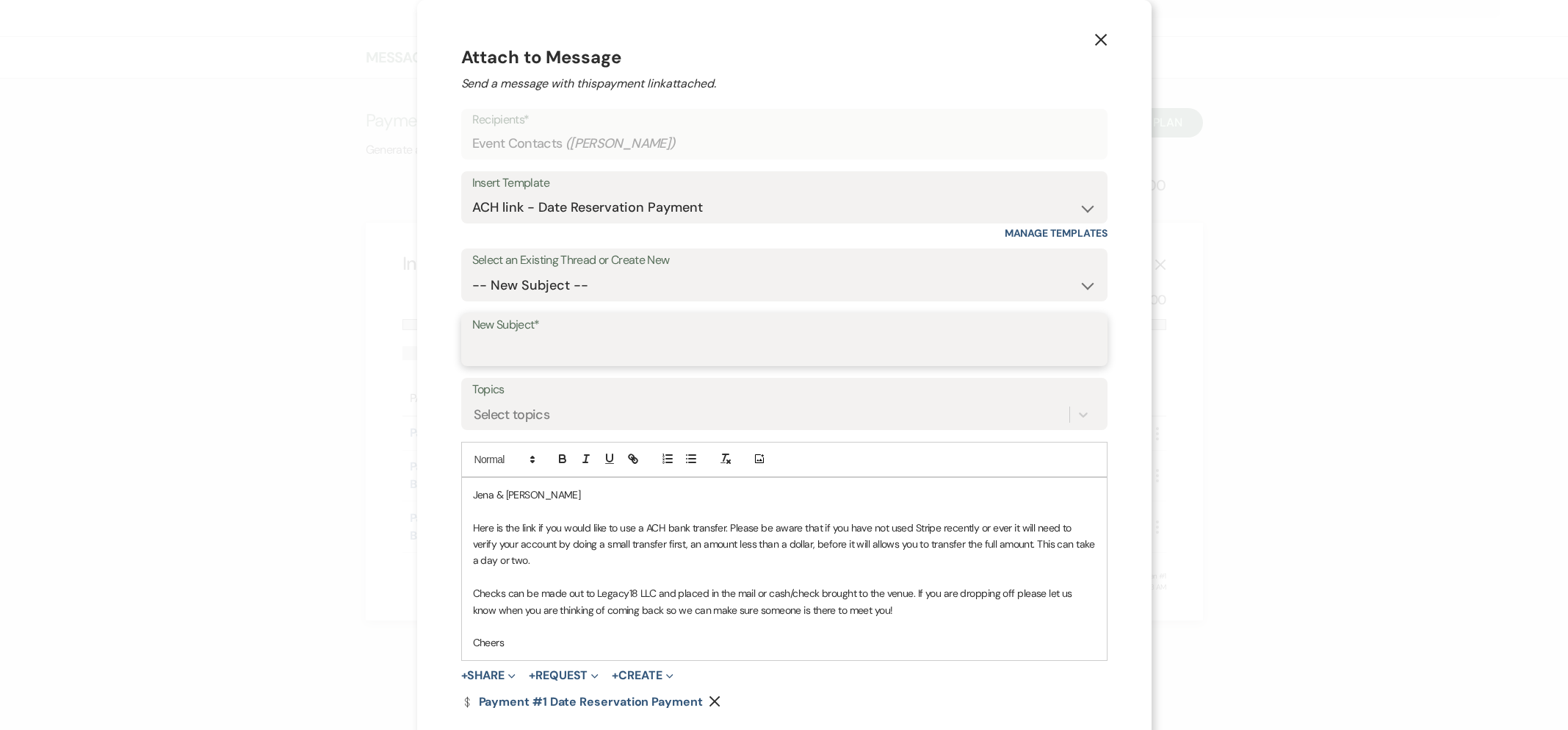
click at [658, 350] on input "New Subject*" at bounding box center [784, 350] width 624 height 28
type input "Date Reservation Payment"
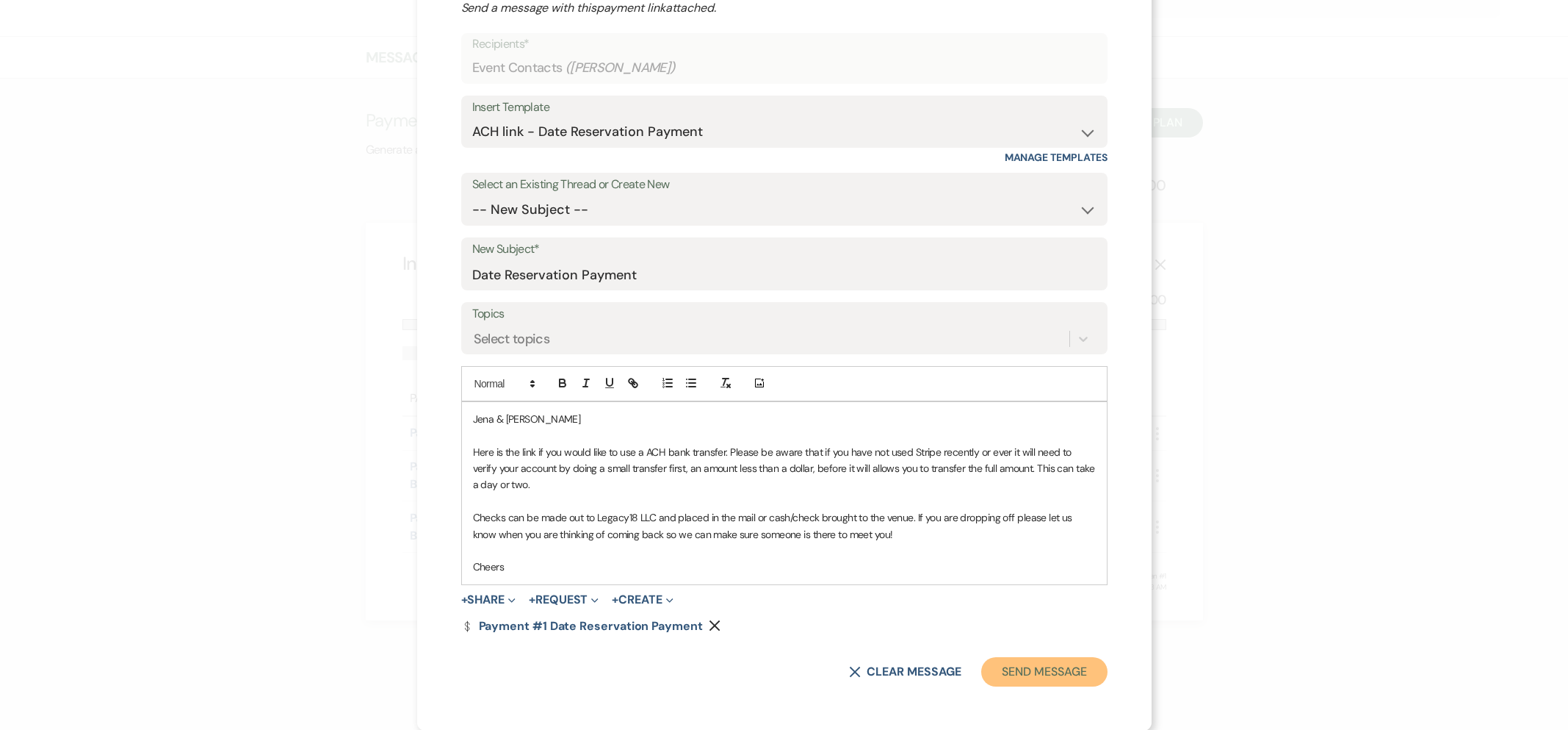
click at [1070, 676] on button "Send Message" at bounding box center [1043, 671] width 126 height 29
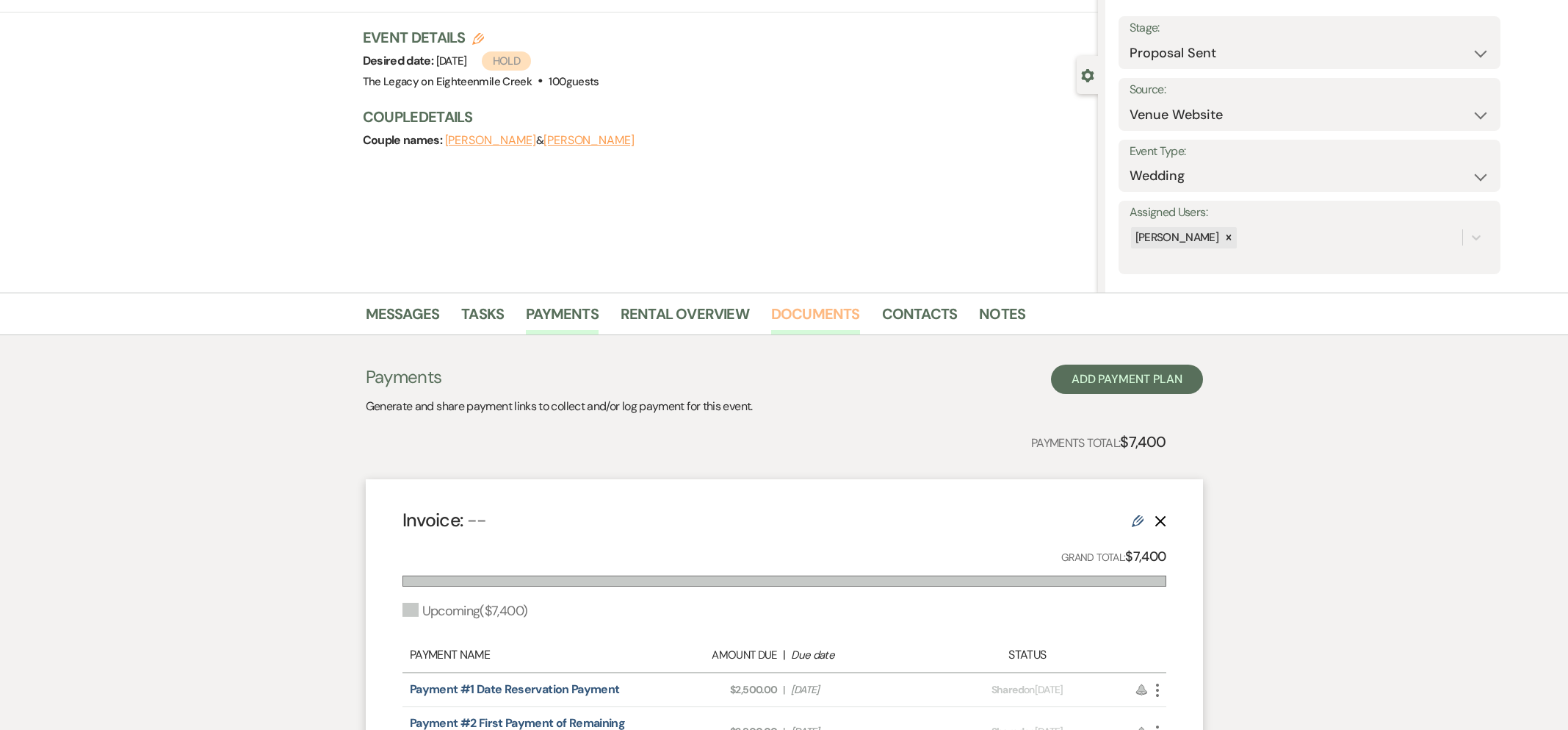
scroll to position [62, 0]
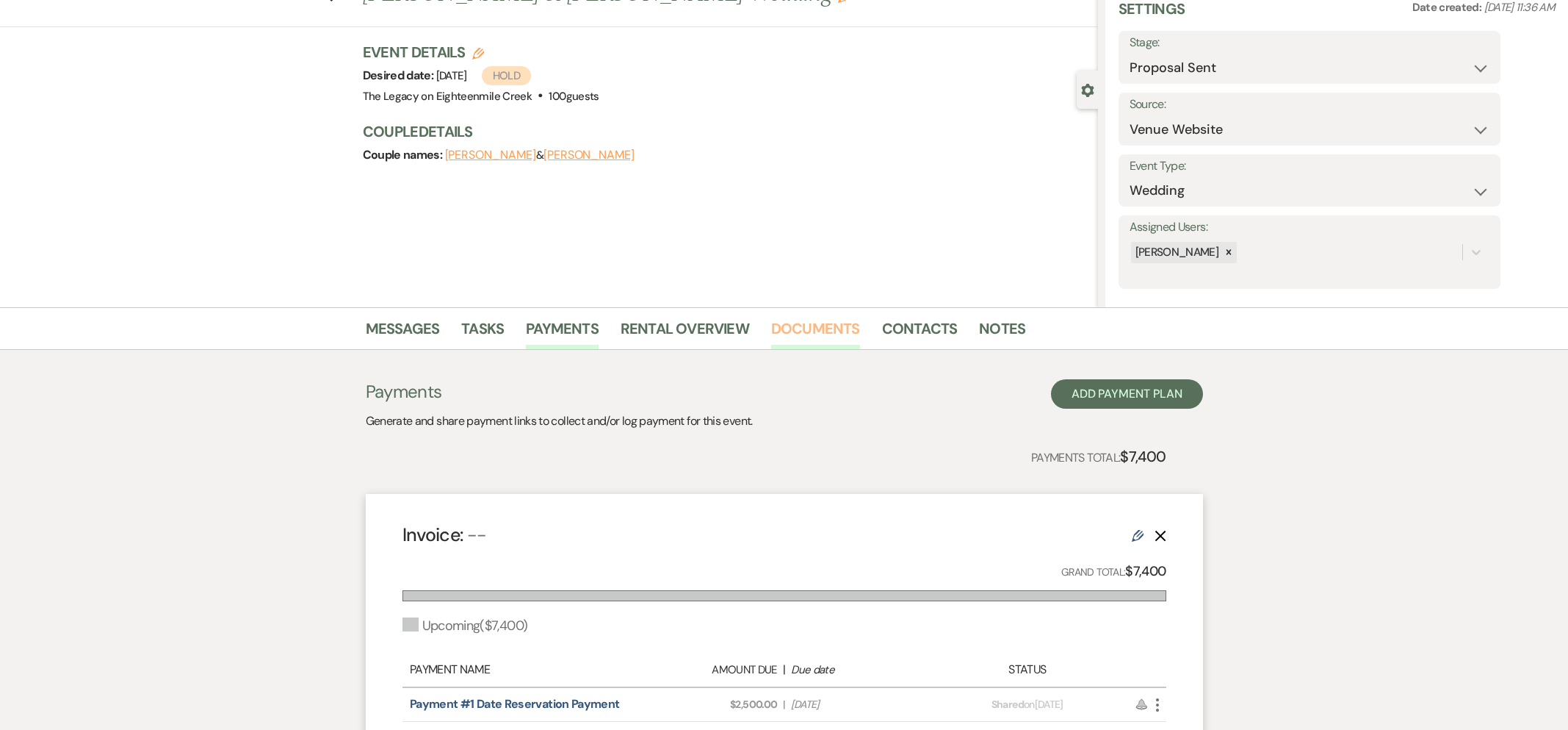
click at [803, 322] on link "Documents" at bounding box center [815, 332] width 89 height 32
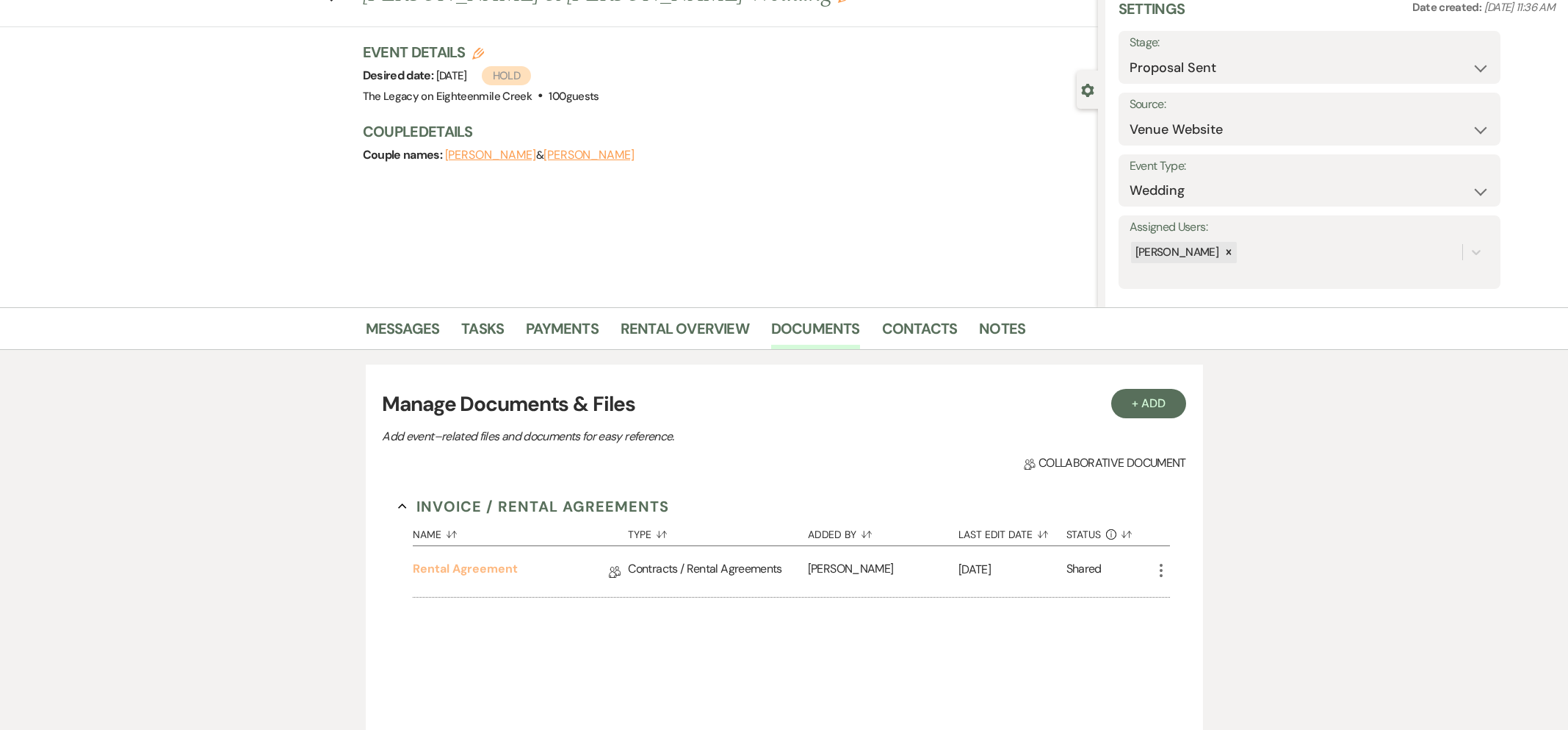
click at [454, 567] on link "Rental Agreement" at bounding box center [466, 571] width 106 height 22
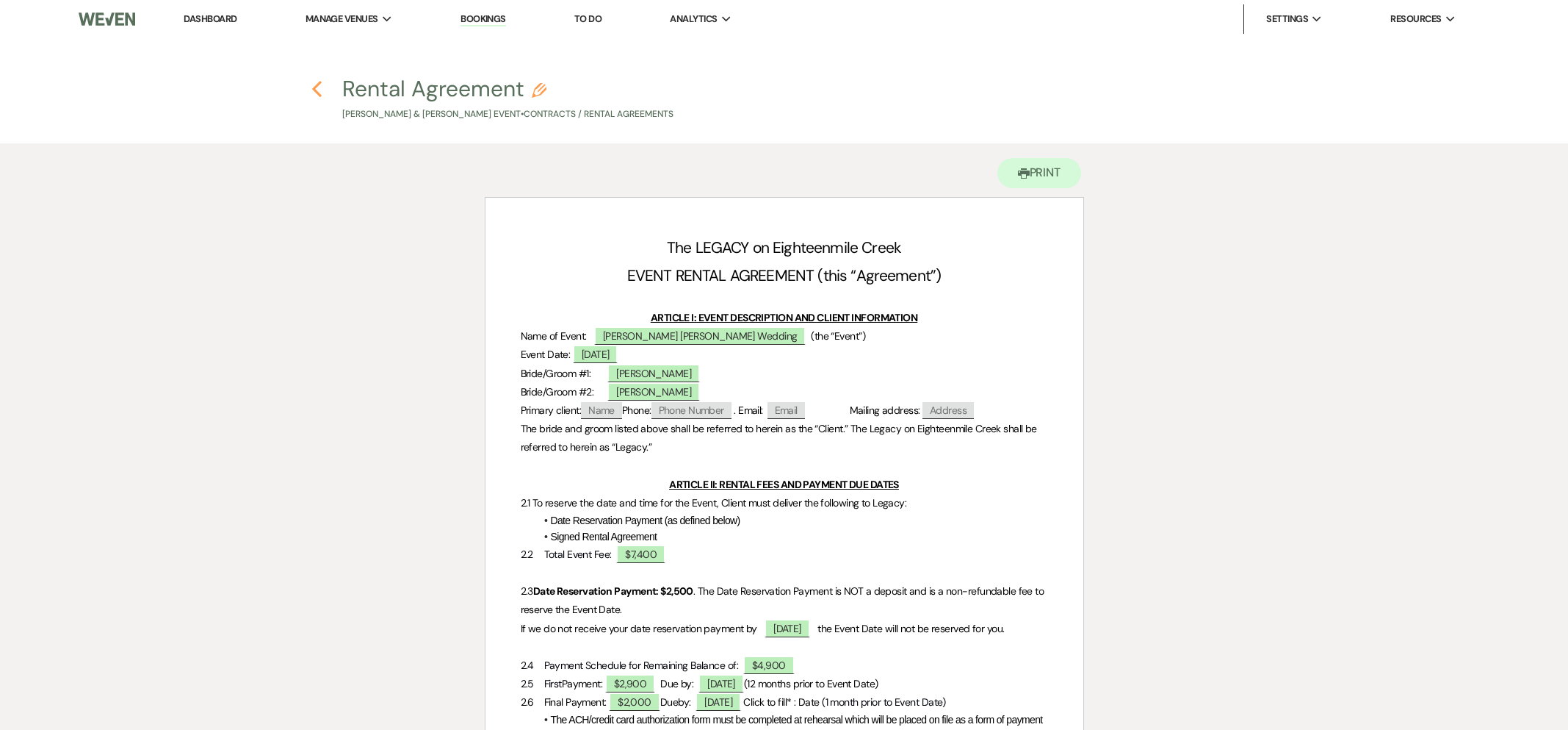
click at [313, 90] on icon "Previous" at bounding box center [317, 89] width 11 height 18
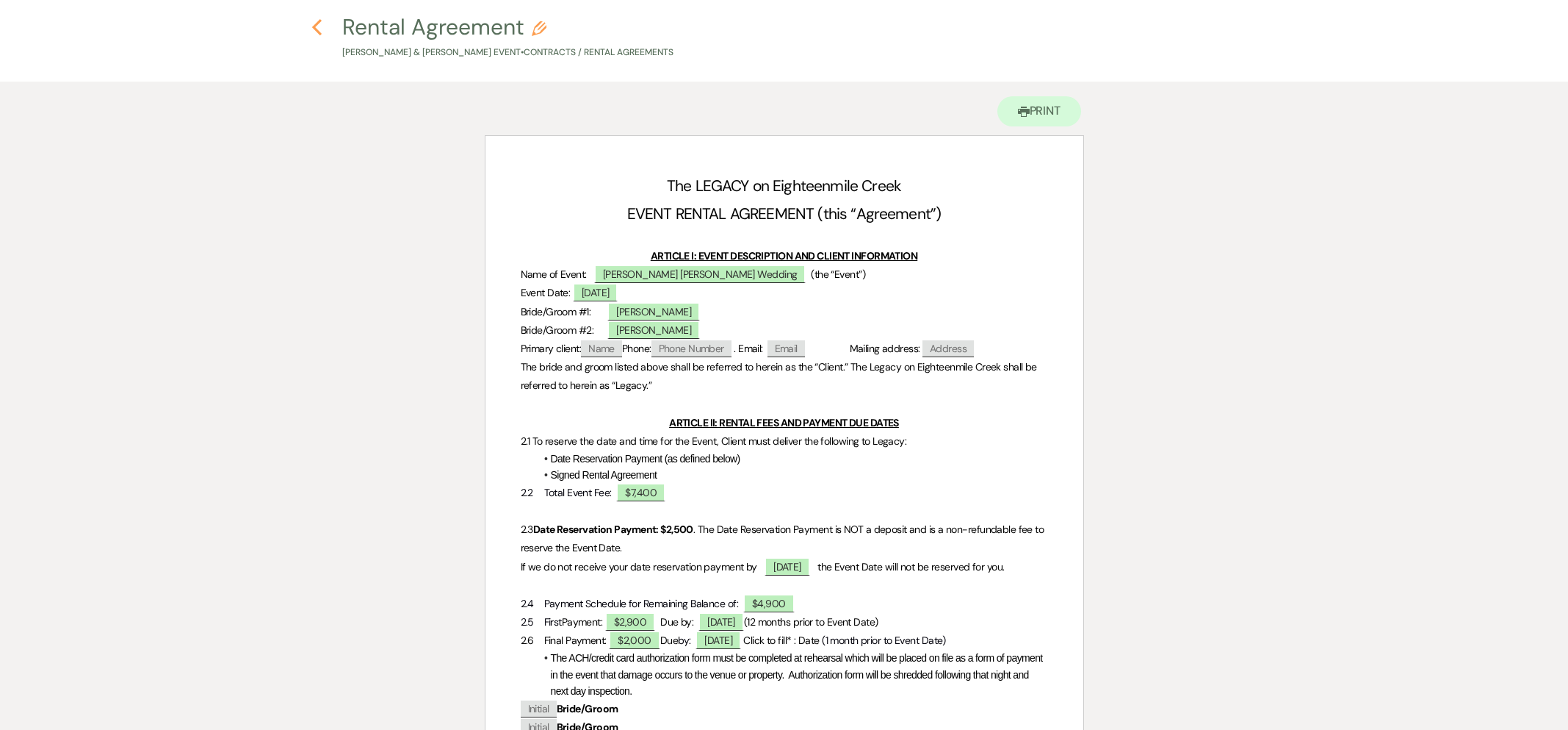
select select "6"
select select "5"
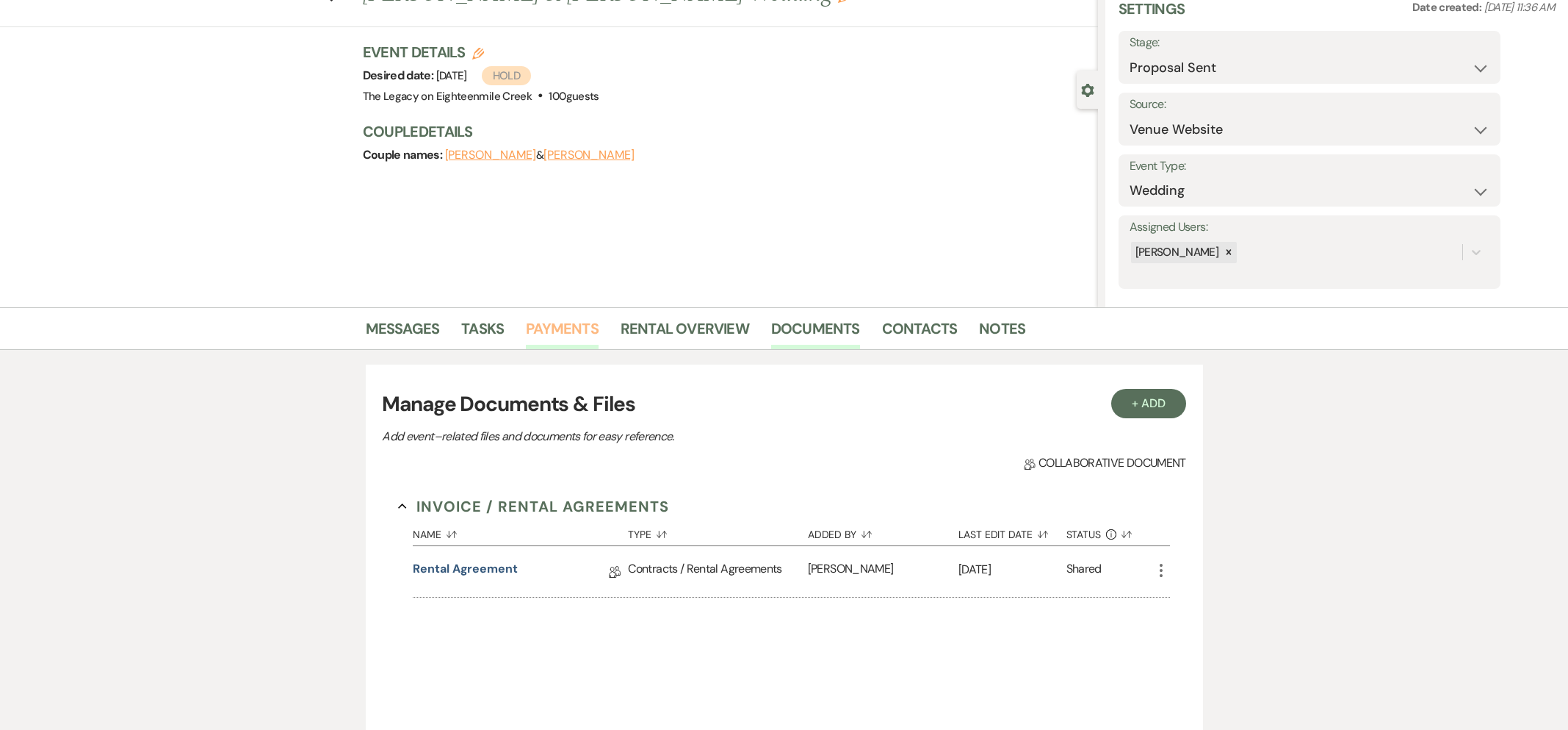
click at [570, 334] on link "Payments" at bounding box center [562, 332] width 72 height 32
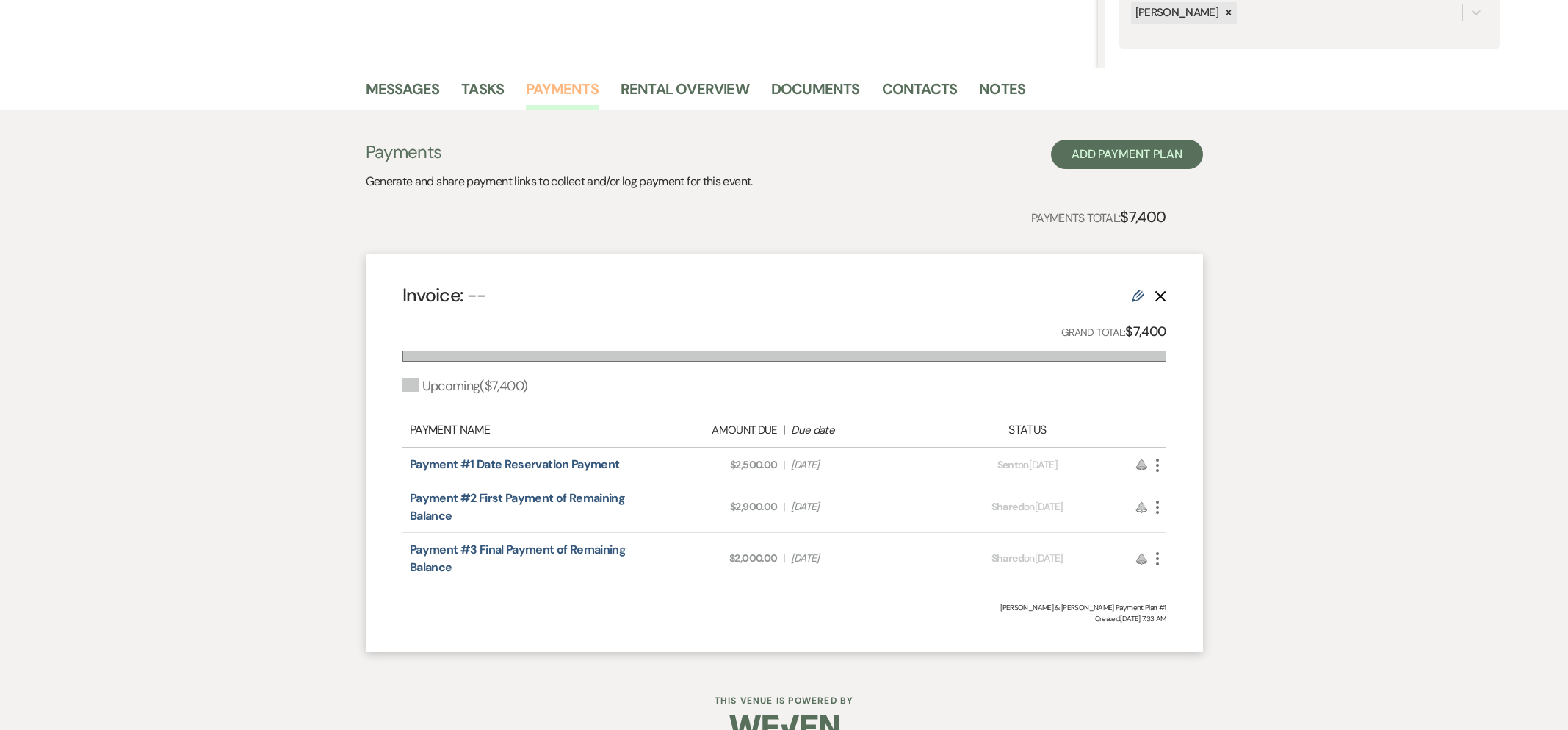
scroll to position [333, 0]
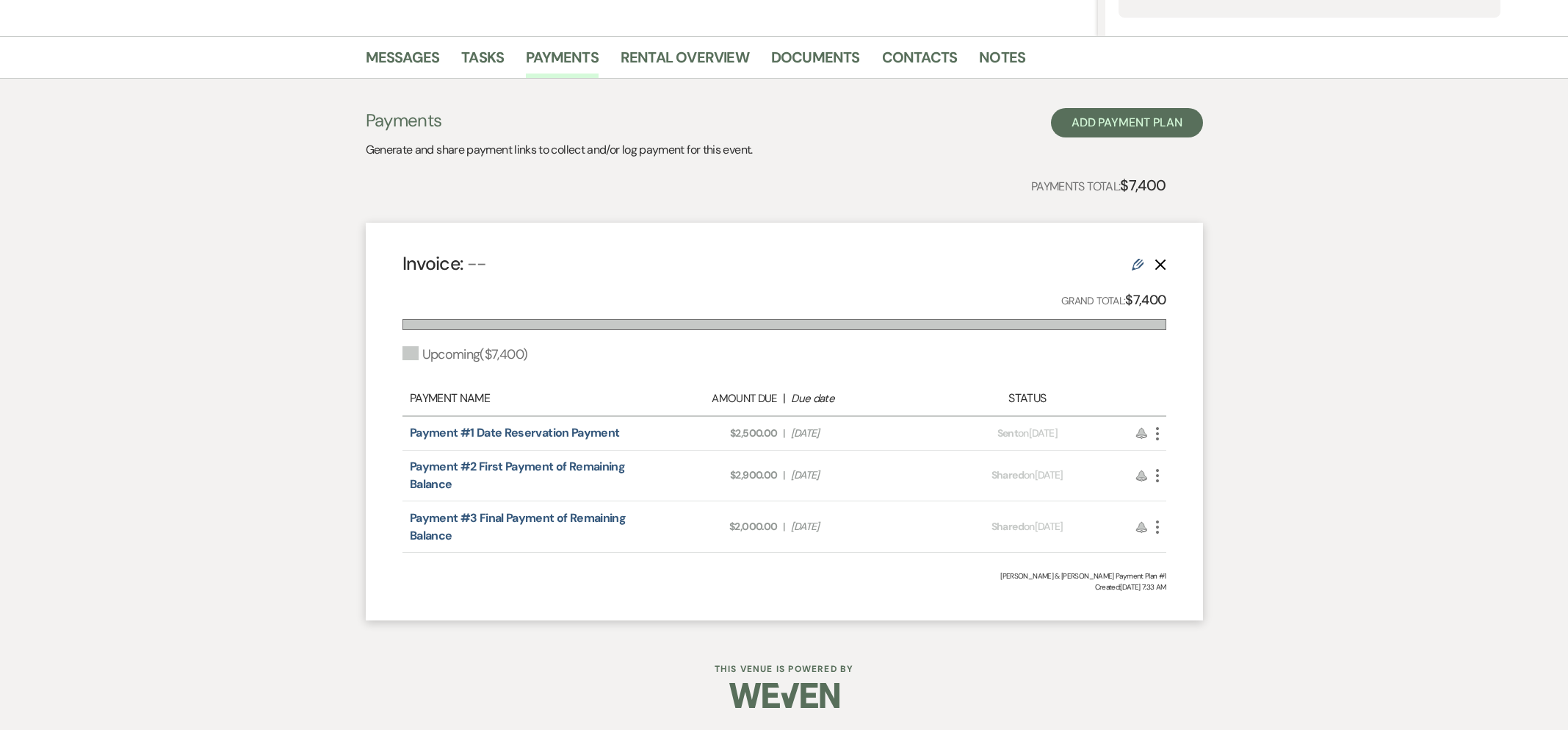
click at [1158, 474] on icon "More" at bounding box center [1158, 475] width 18 height 18
click at [1185, 576] on link "Pencil Edit" at bounding box center [1223, 580] width 148 height 25
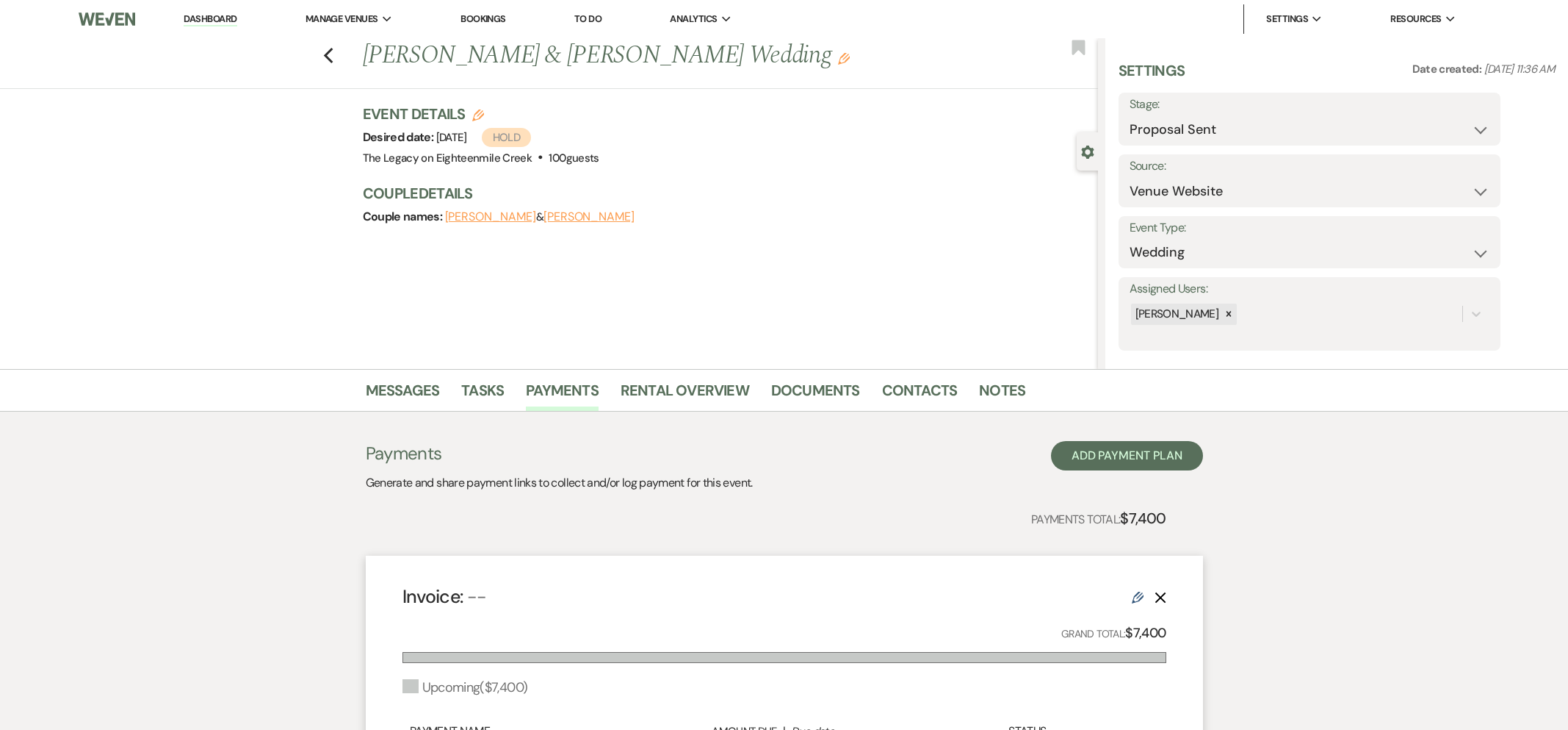
select select "2"
select select "flat"
select select "client"
select select "days"
select select "2"
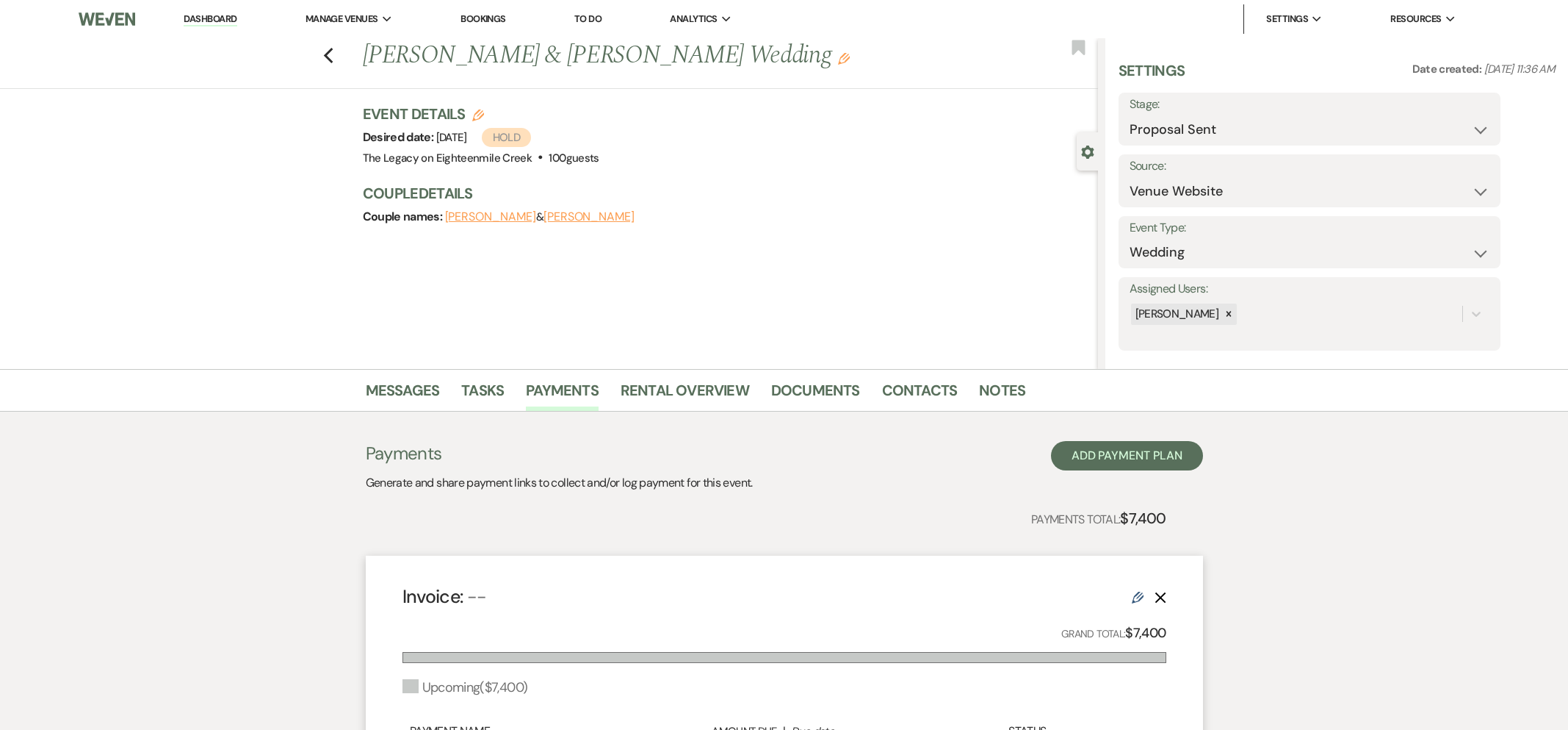
select select "flat"
select select "true"
select select "client"
select select "daily"
select select "weeks"
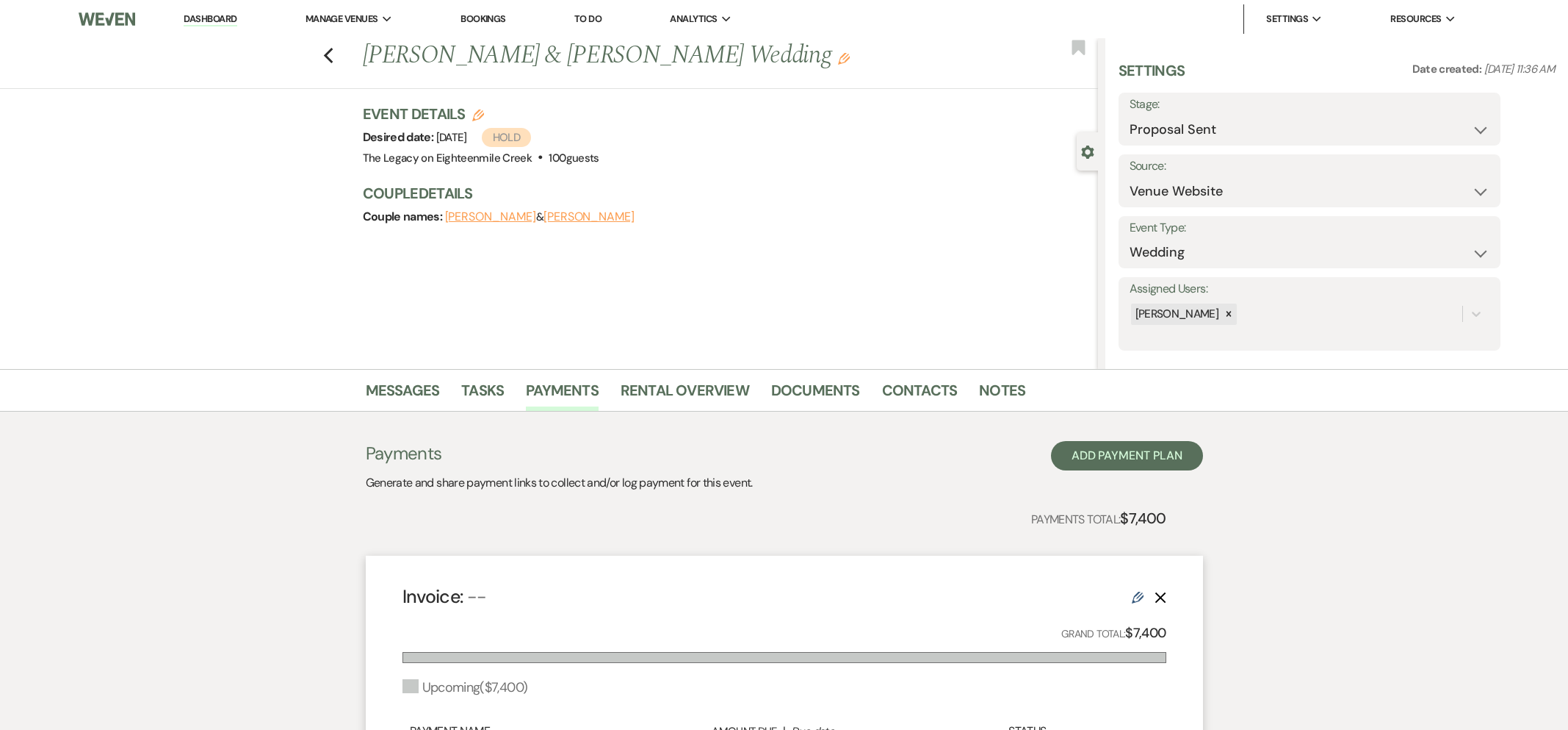
select select "complete"
select select "2"
select select "flat"
select select "true"
select select "client"
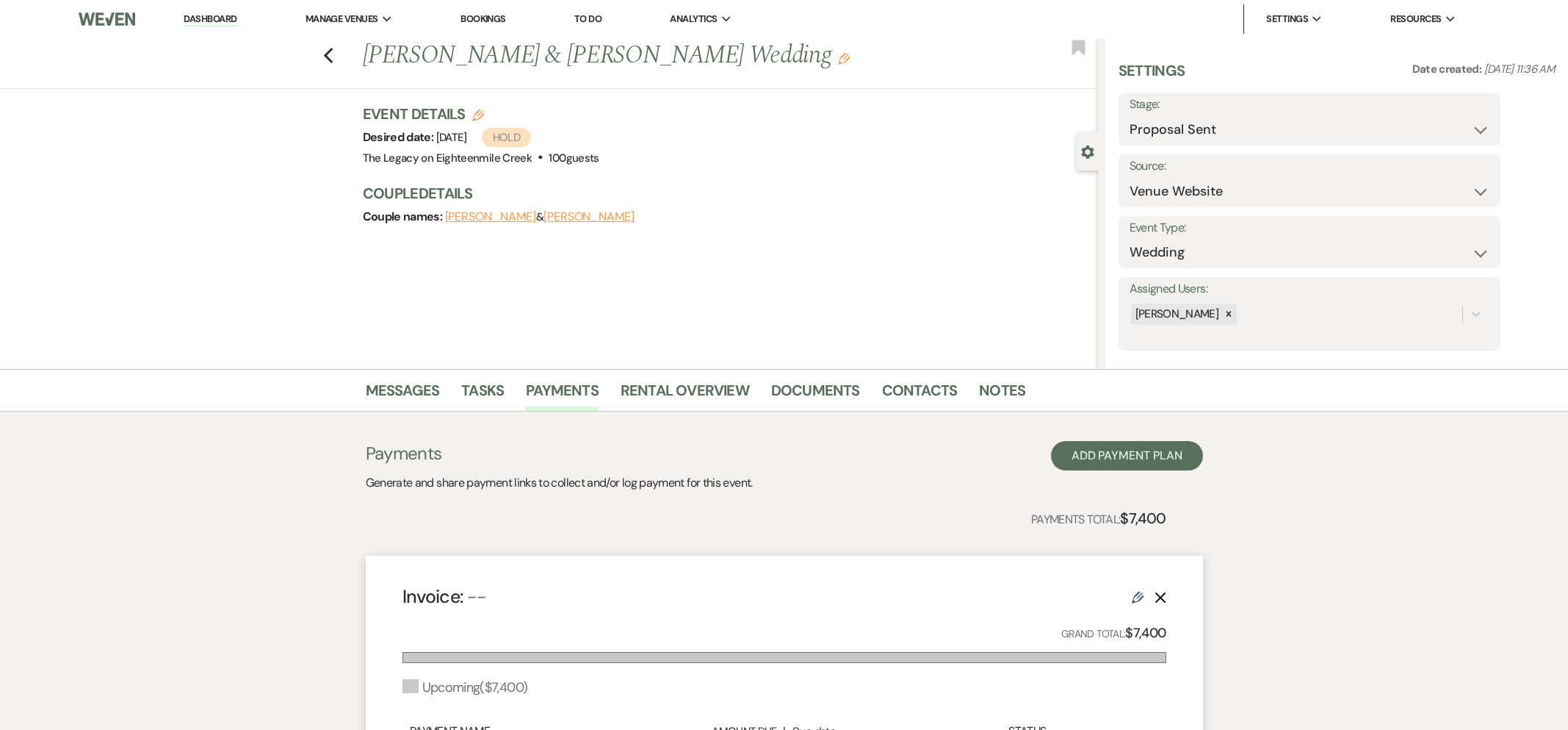
select select "daily"
select select "weeks"
select select "complete"
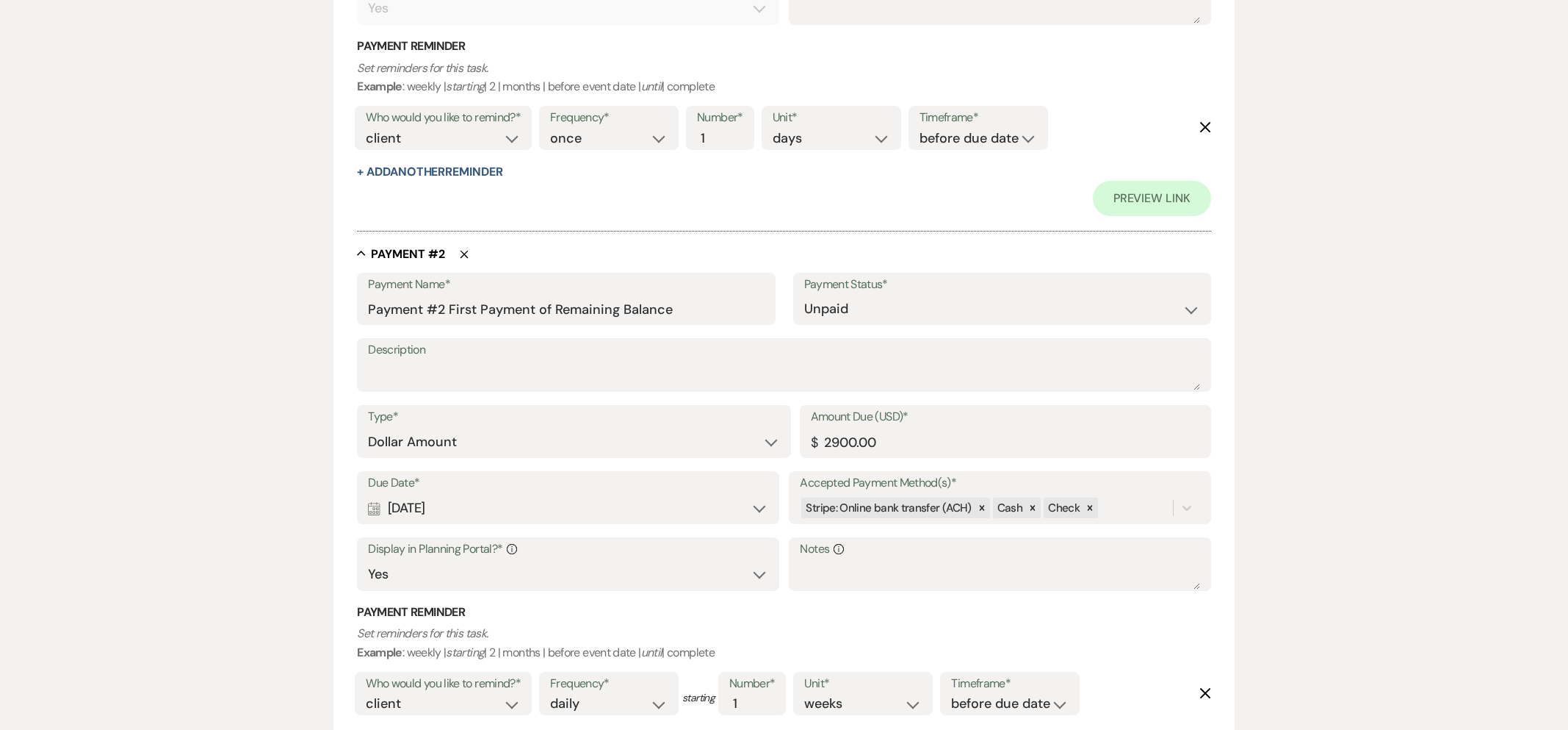
scroll to position [785, 0]
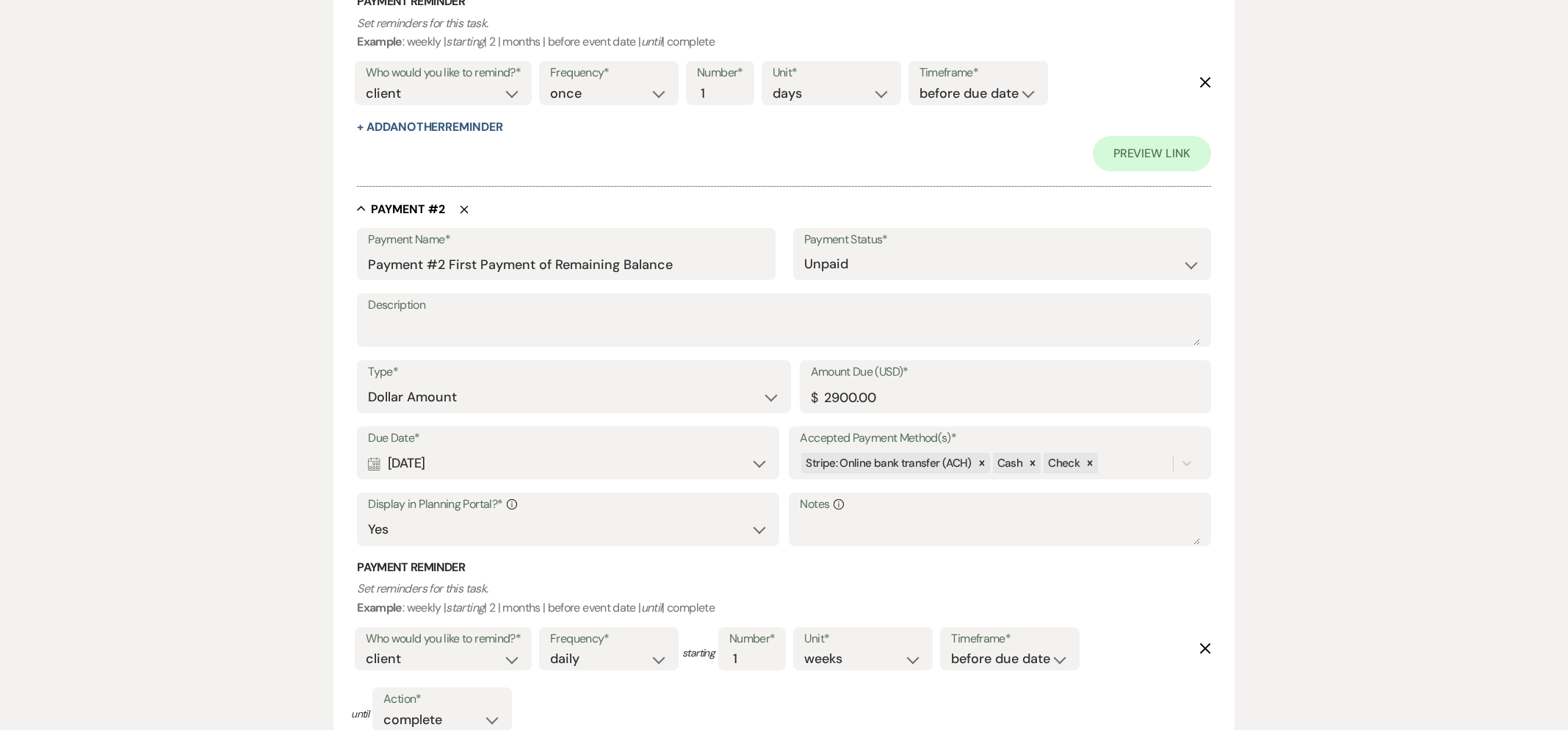
click at [496, 456] on div "Calendar [DATE] Expand" at bounding box center [568, 462] width 400 height 28
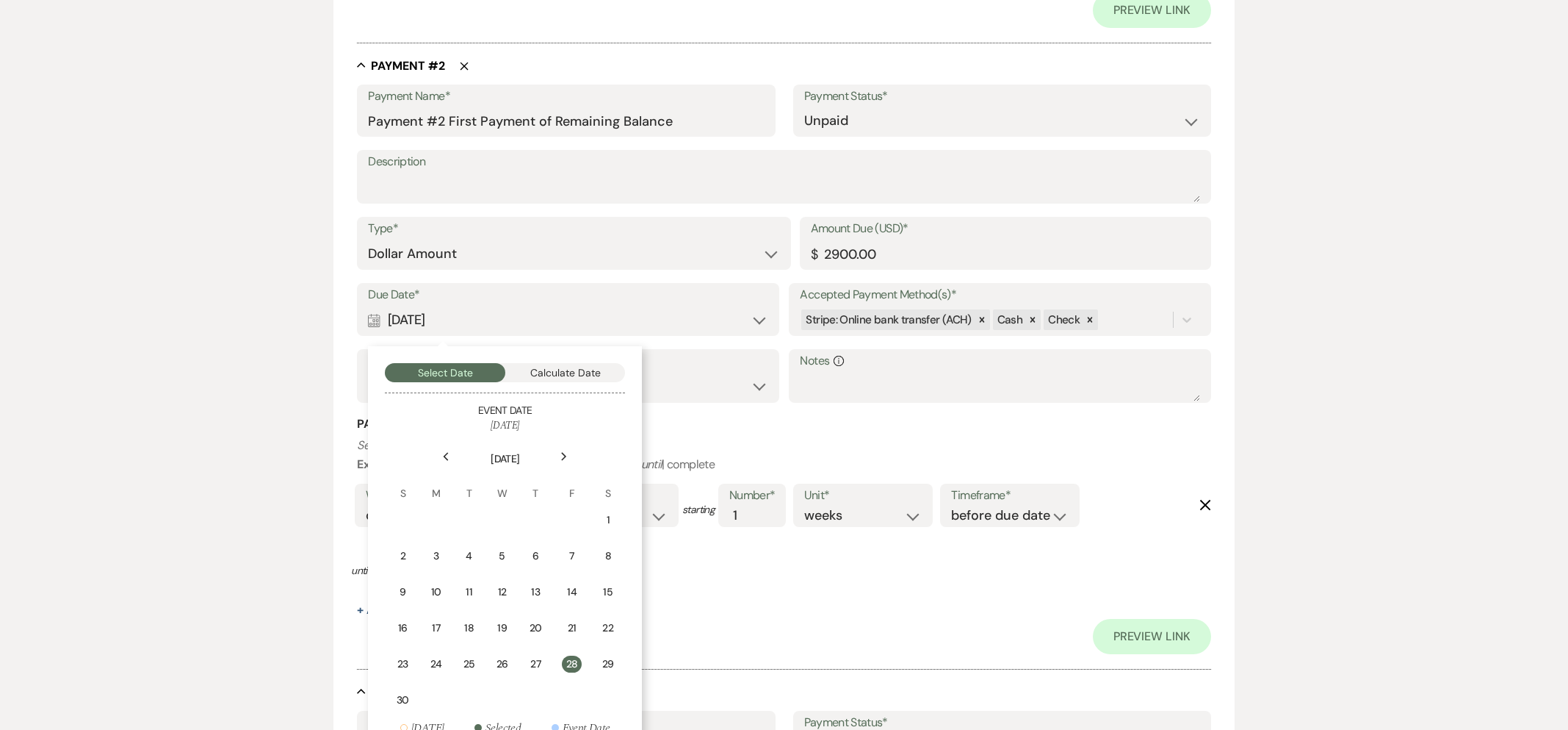
scroll to position [1060, 0]
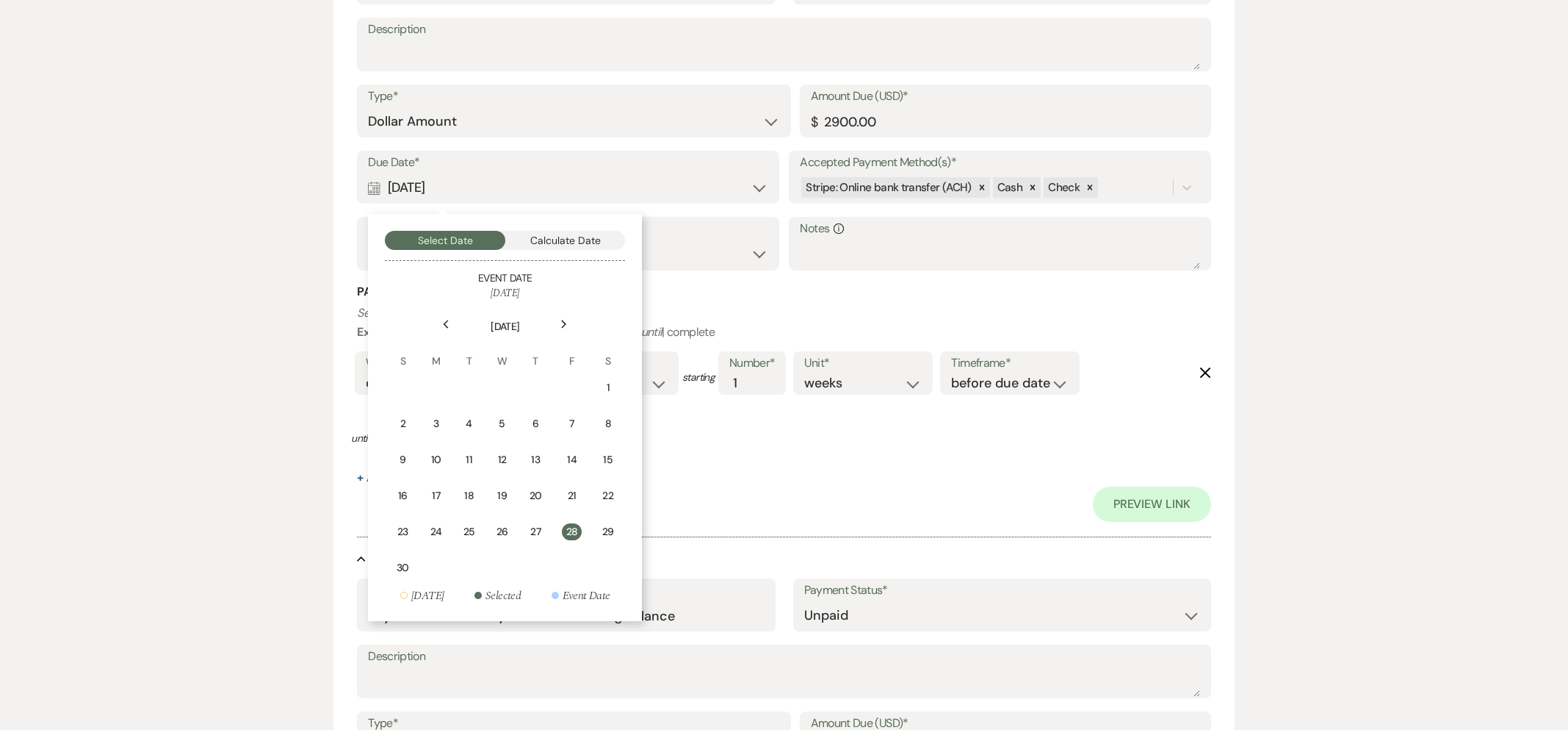
click at [401, 530] on div "23" at bounding box center [403, 532] width 14 height 16
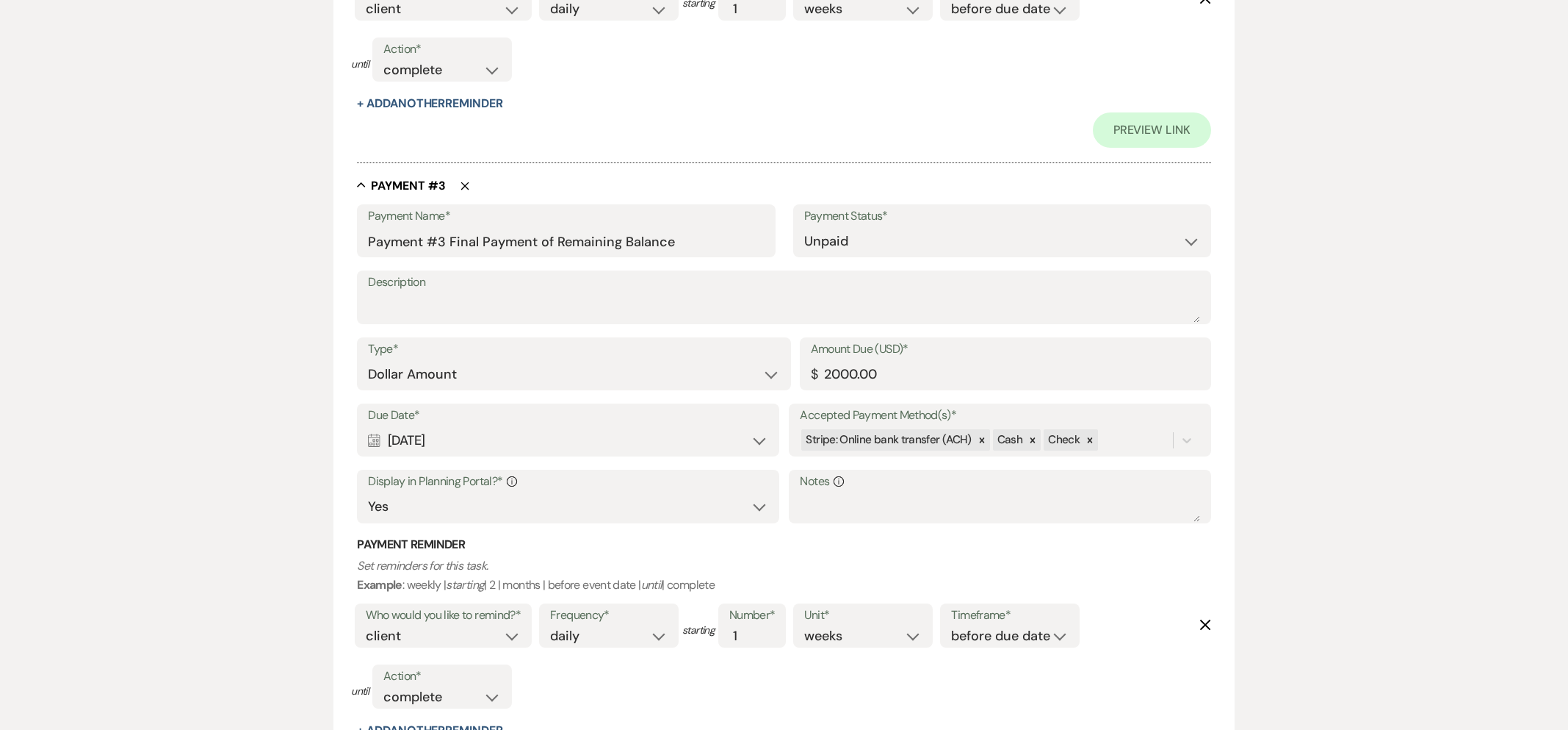
scroll to position [1671, 0]
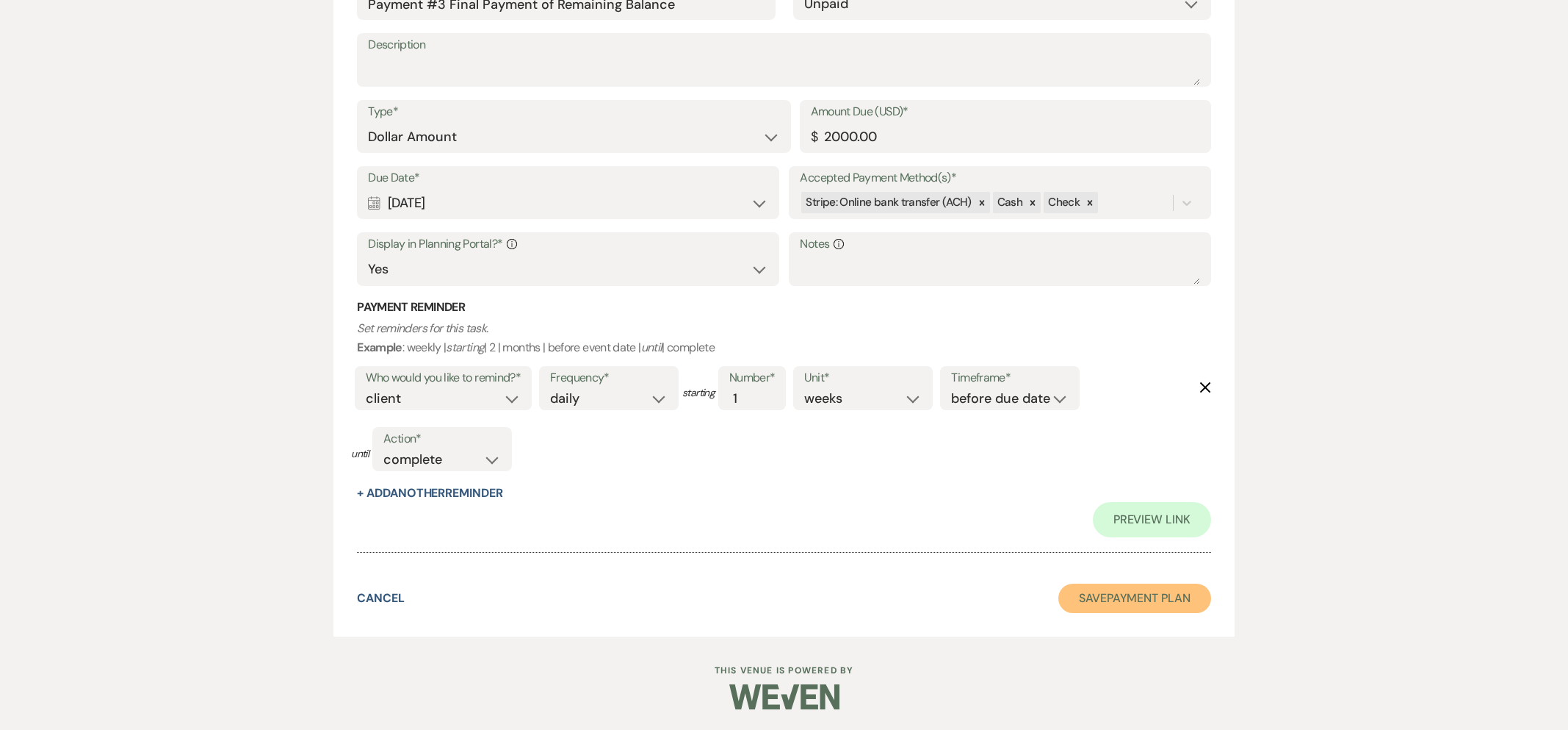
click at [1076, 590] on button "Save Payment Plan" at bounding box center [1134, 598] width 152 height 29
select select "6"
select select "5"
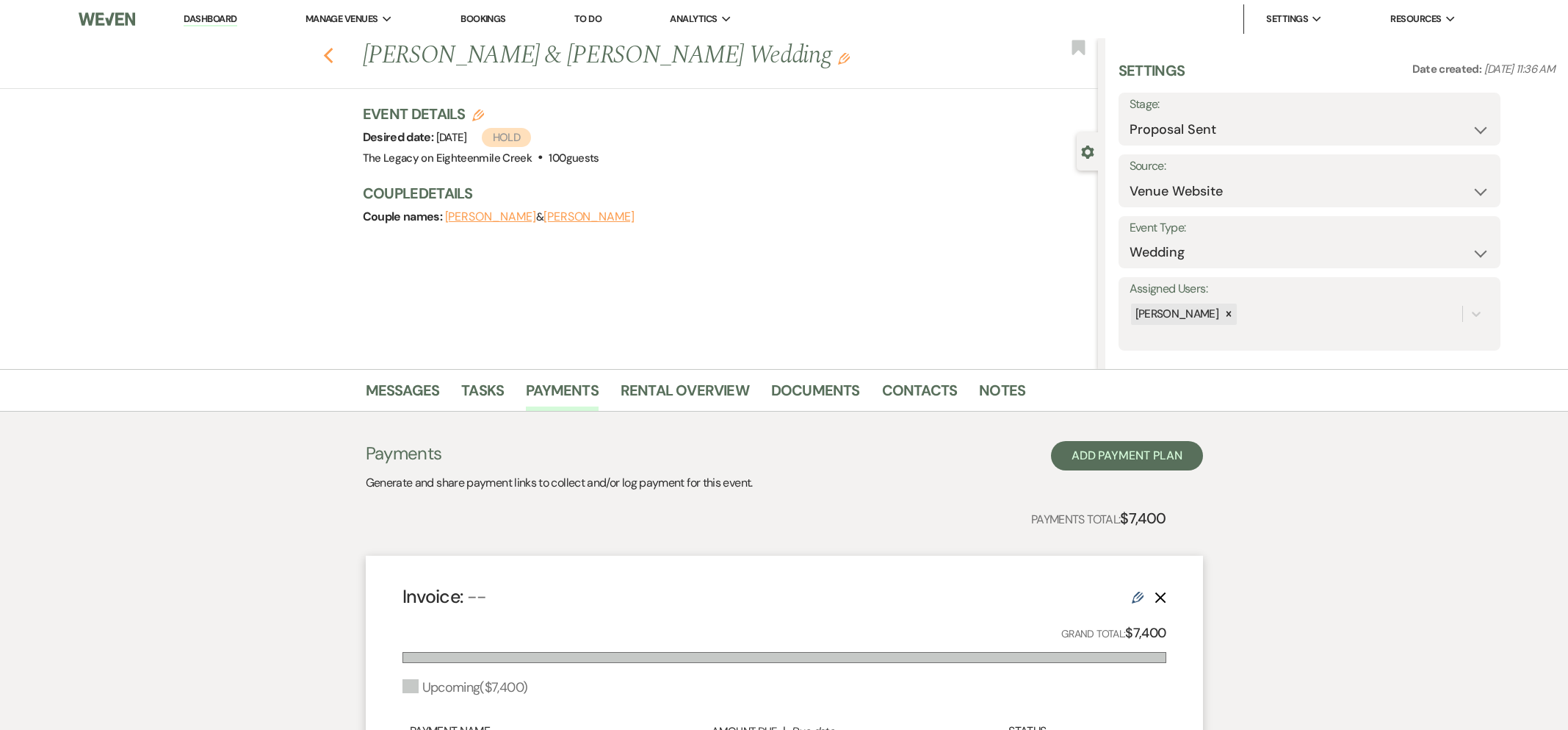
click at [324, 52] on icon "Previous" at bounding box center [328, 56] width 11 height 18
select select "5"
select select "6"
select select "5"
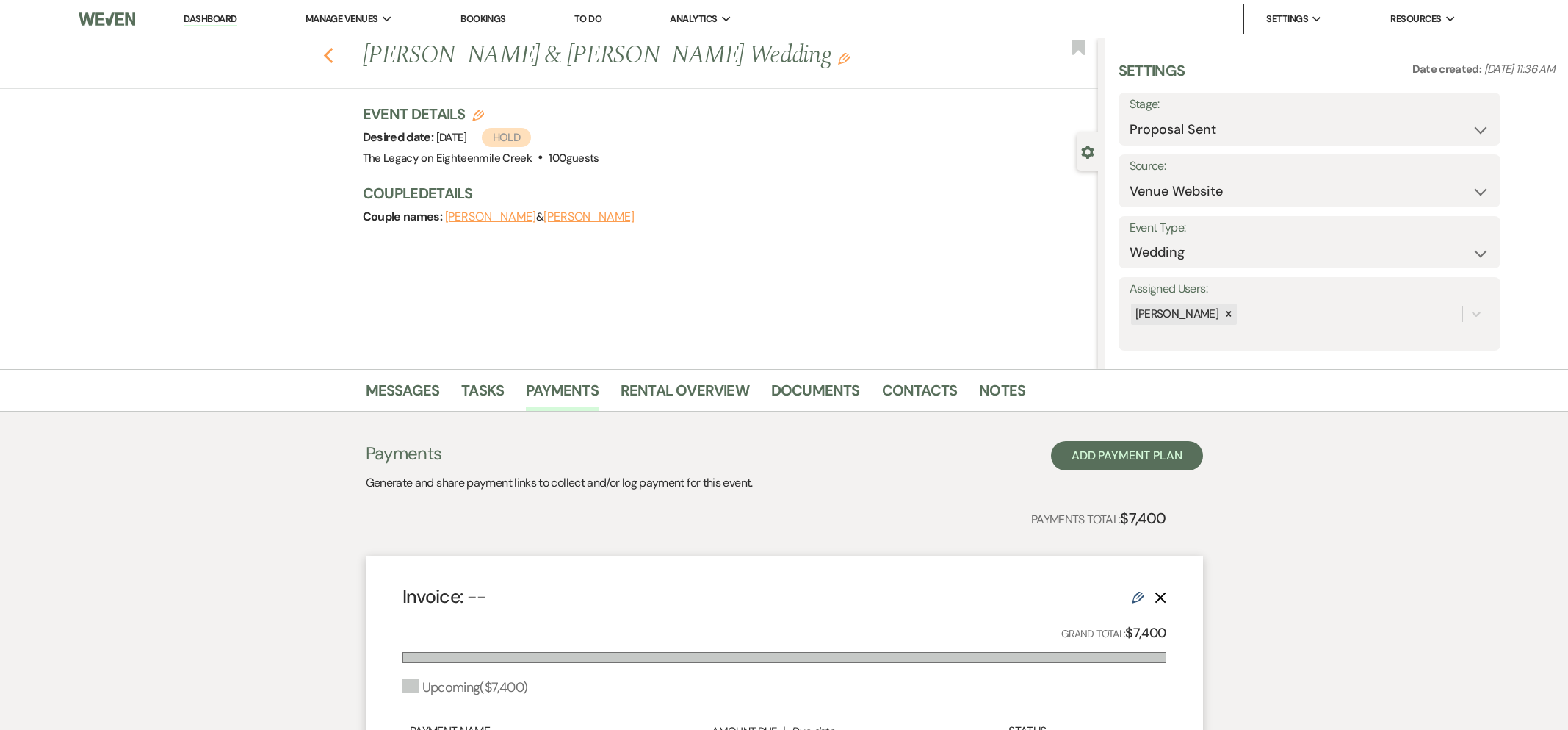
select select "5"
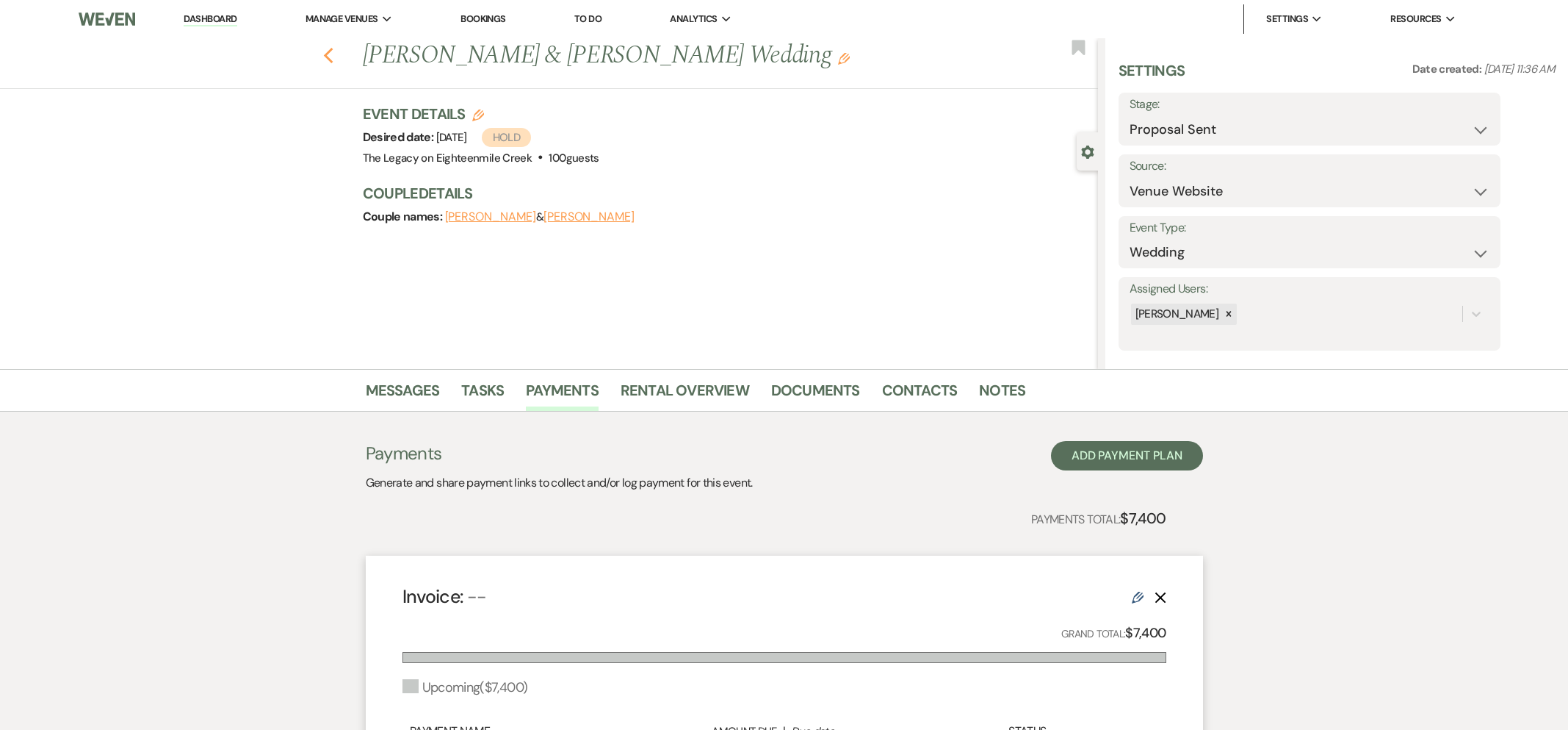
select select "5"
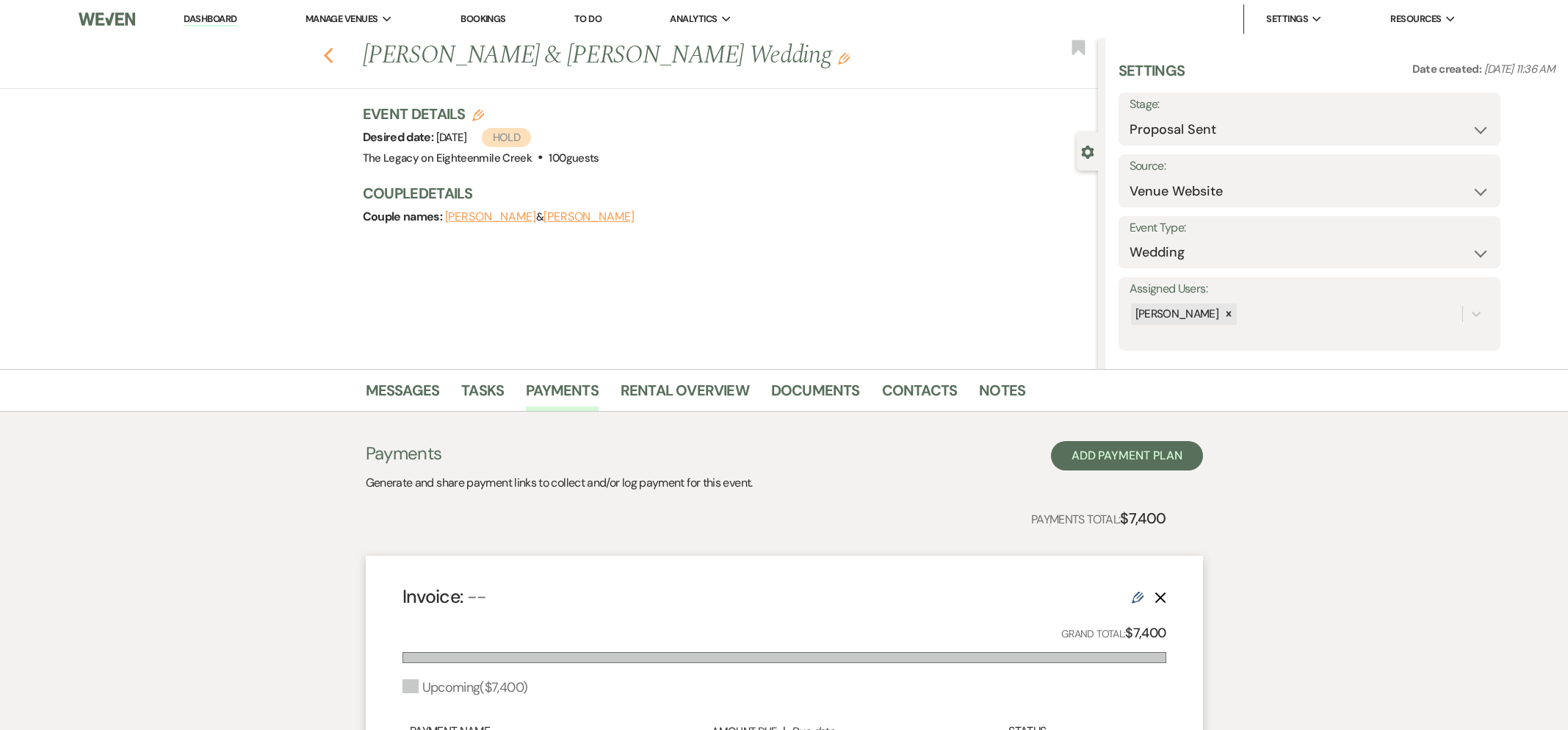
select select "5"
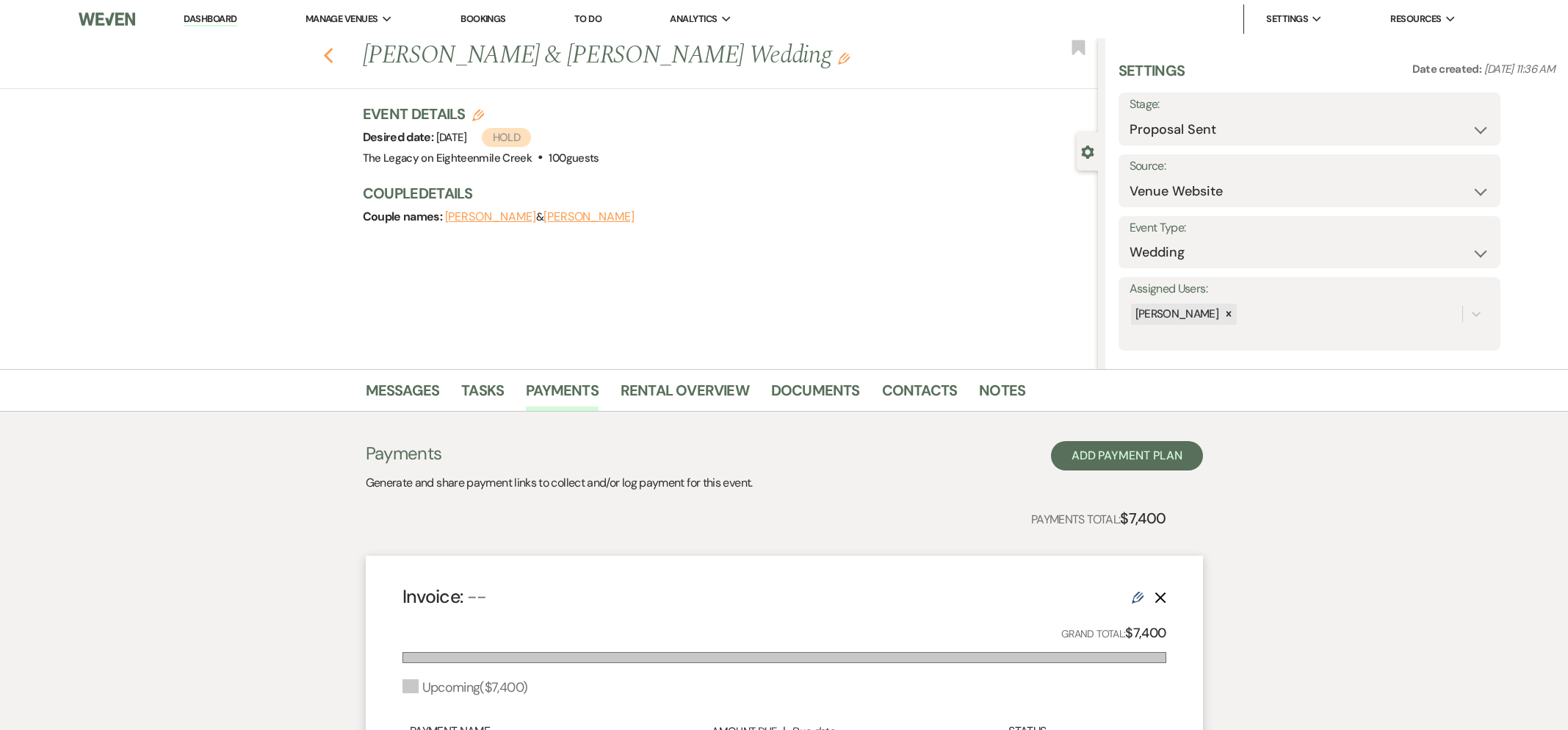
select select "5"
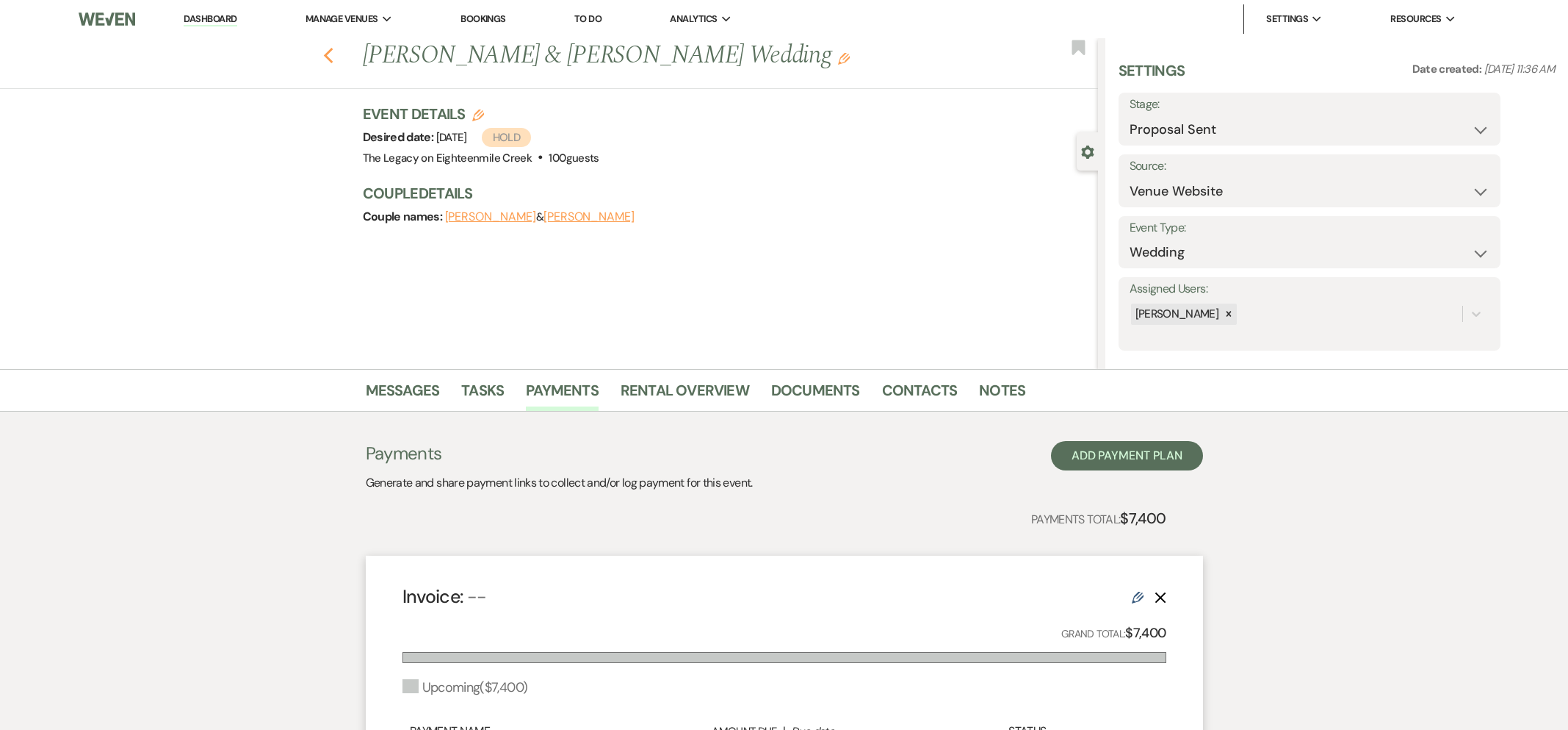
select select "5"
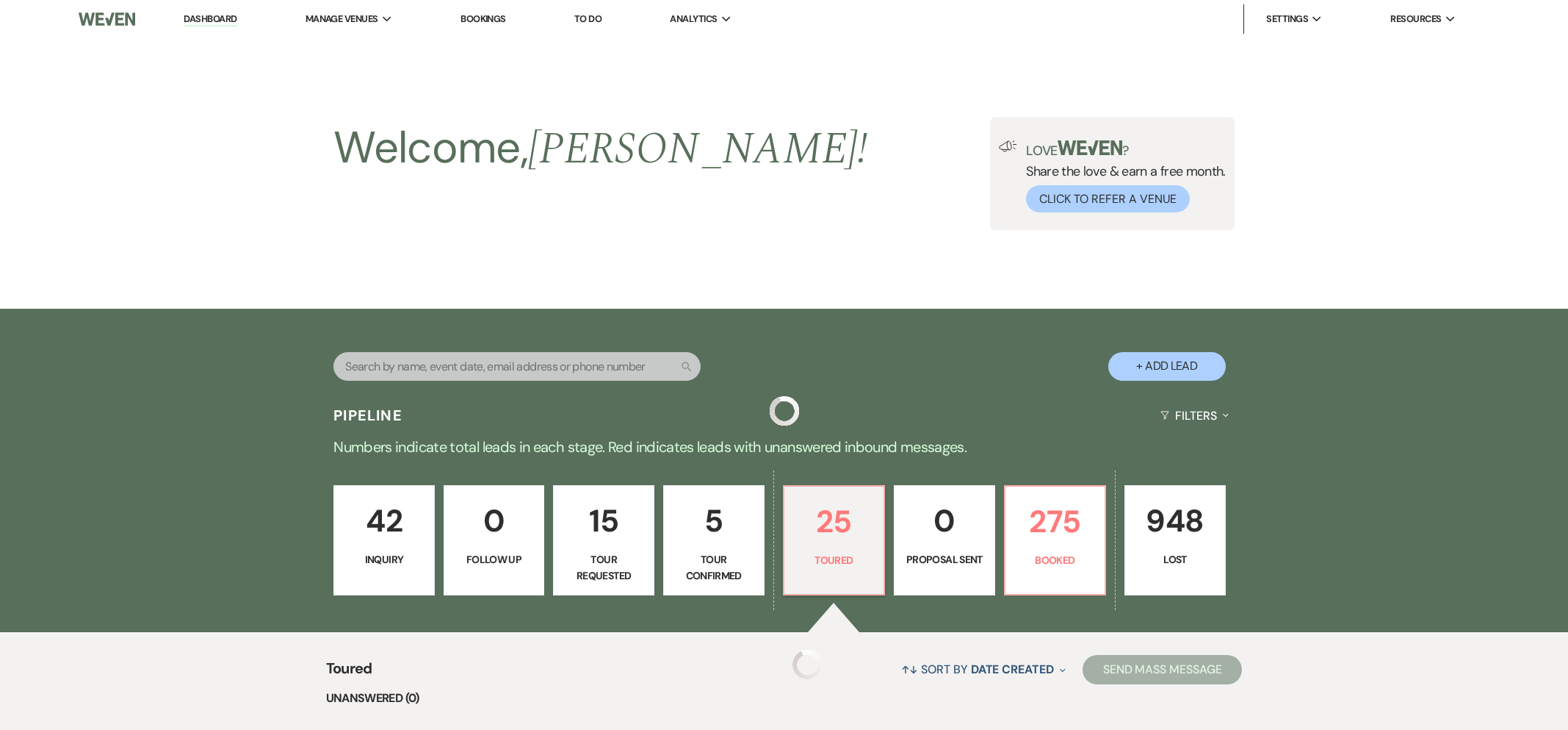
scroll to position [409, 0]
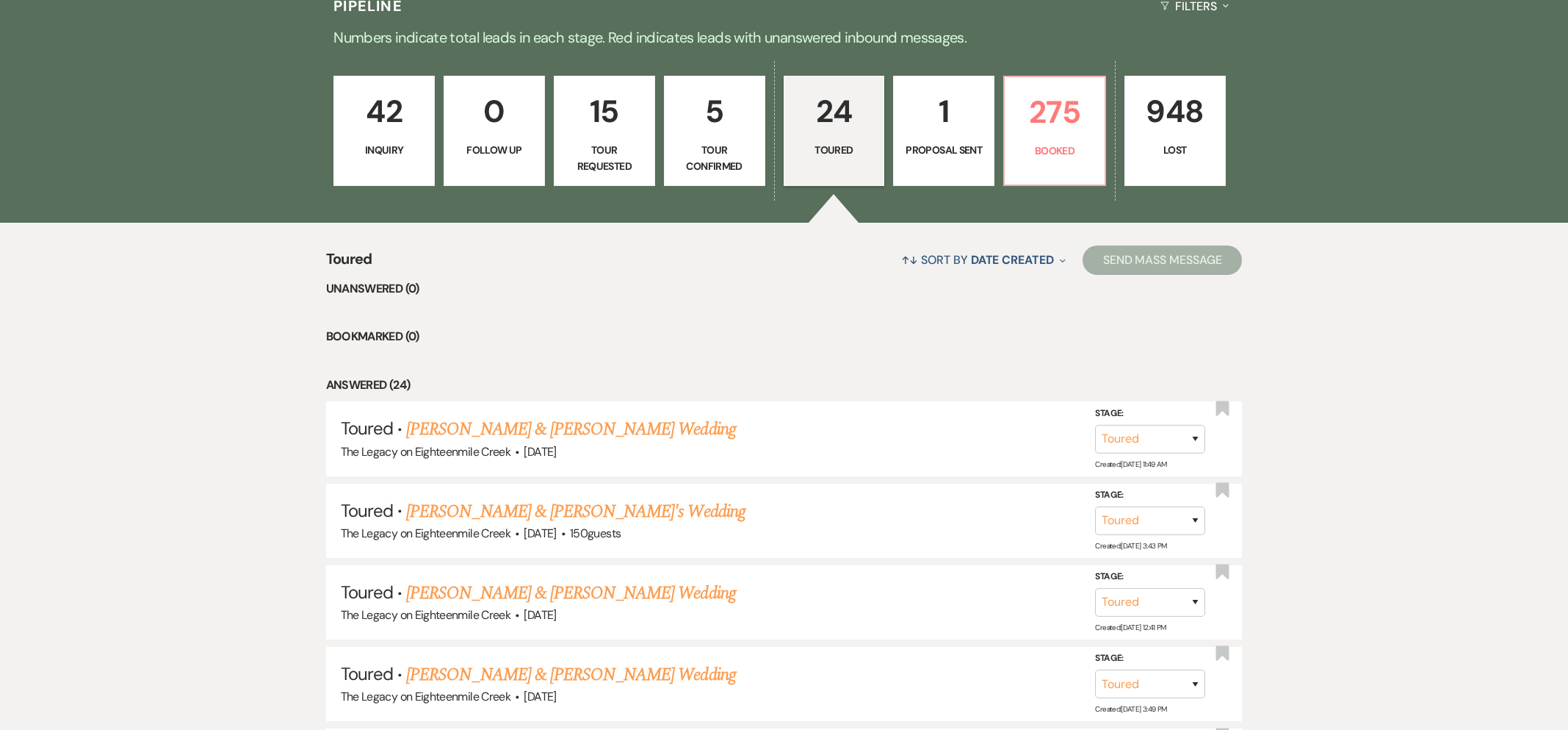
click at [723, 134] on p "5" at bounding box center [714, 111] width 82 height 49
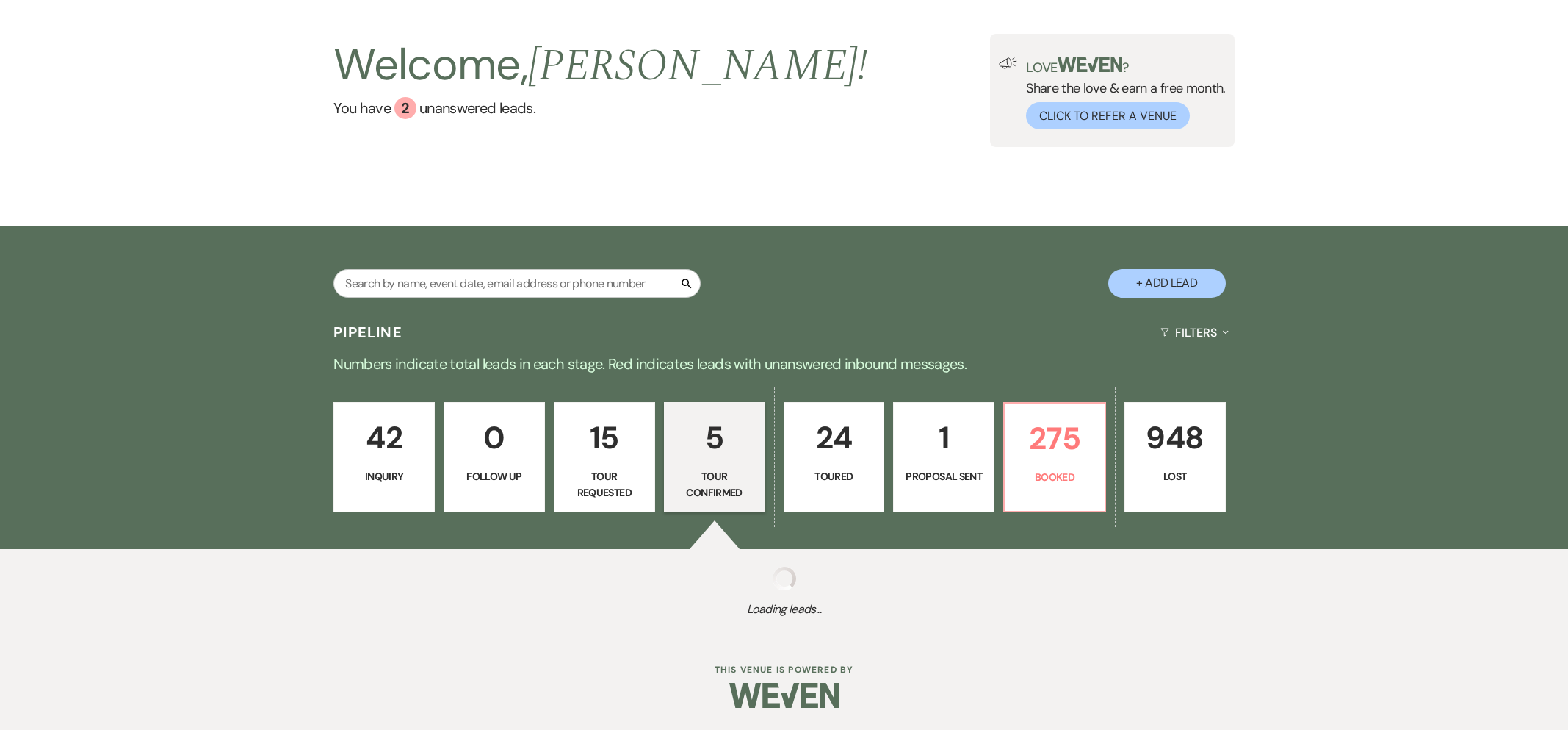
select select "4"
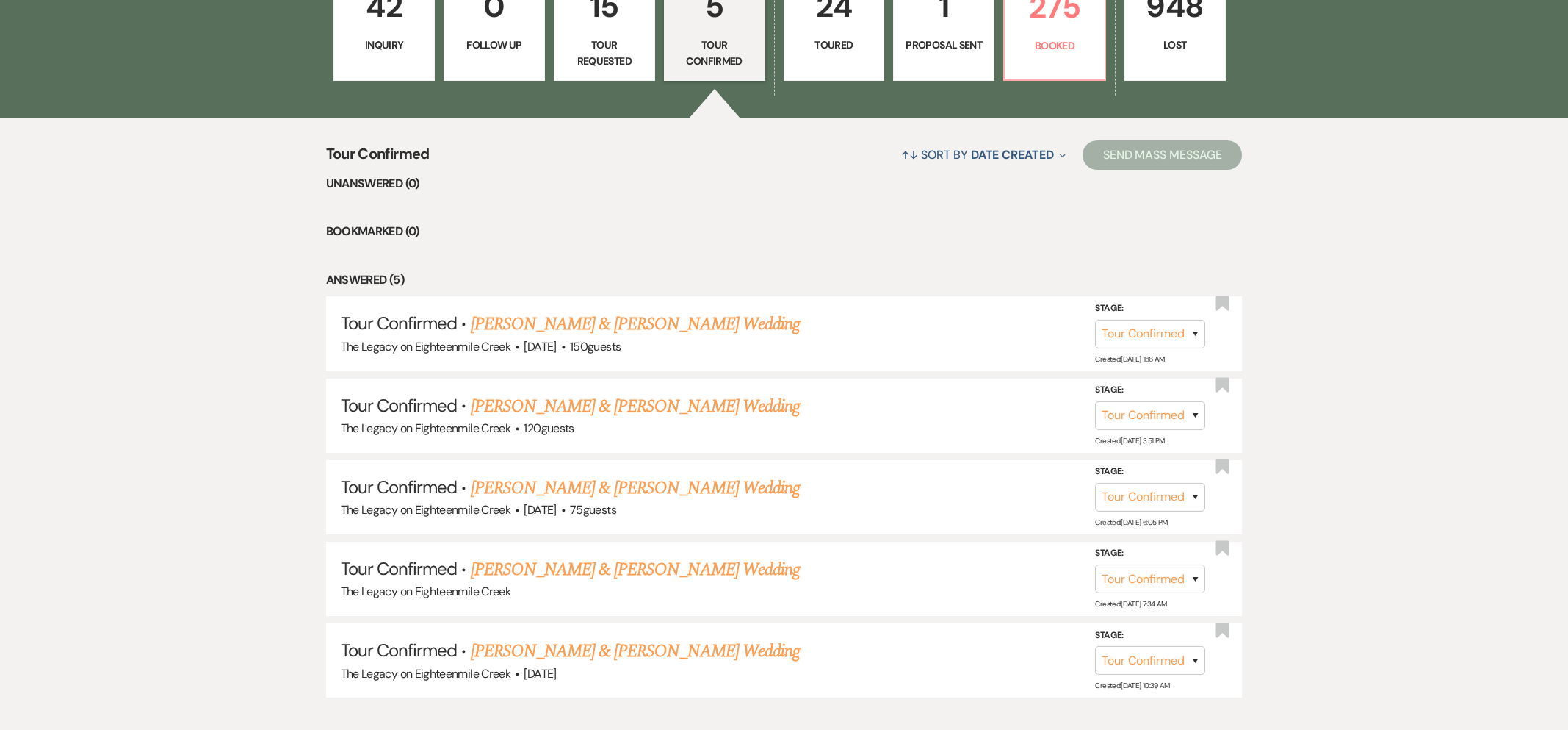
scroll to position [515, 0]
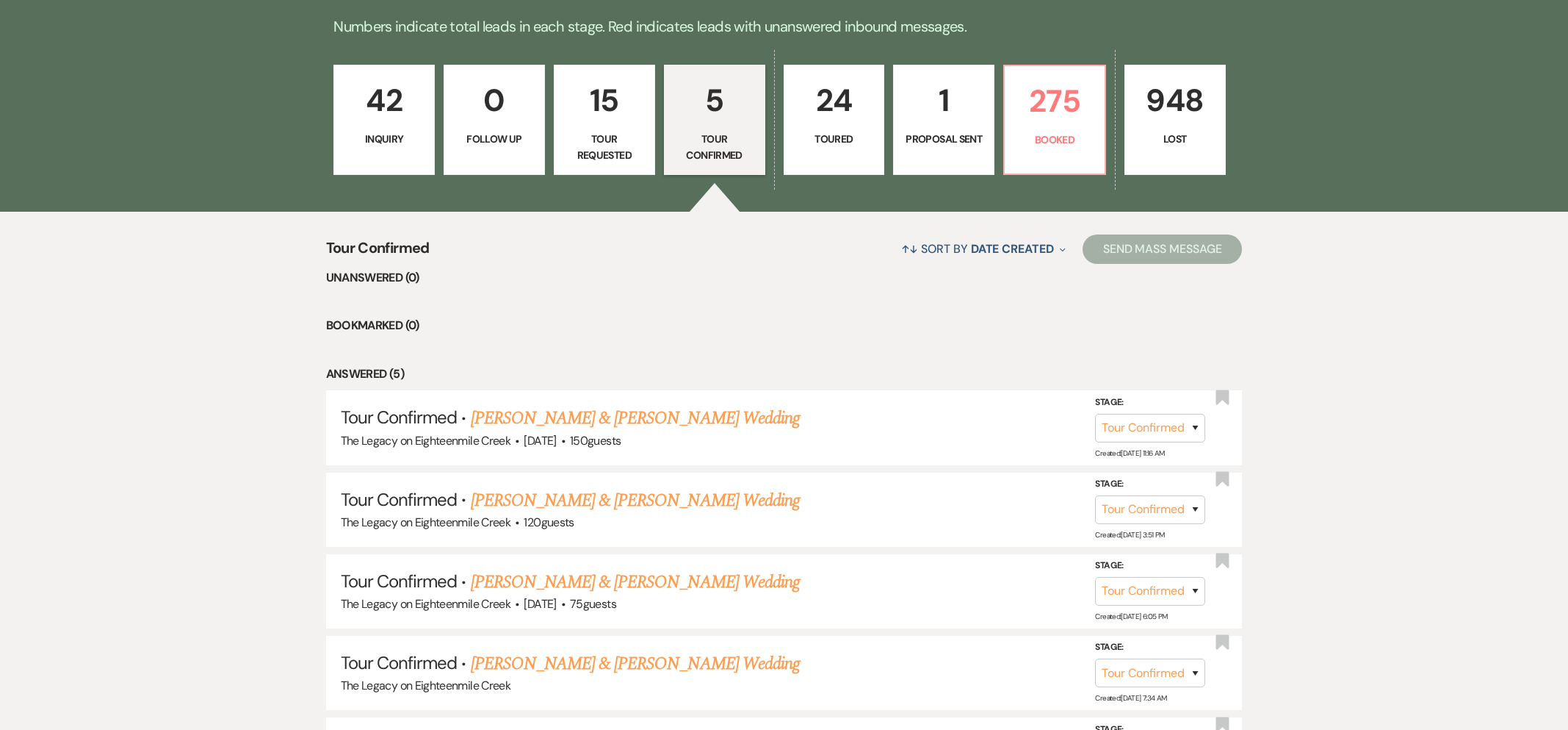
click at [644, 124] on p "15" at bounding box center [605, 100] width 82 height 49
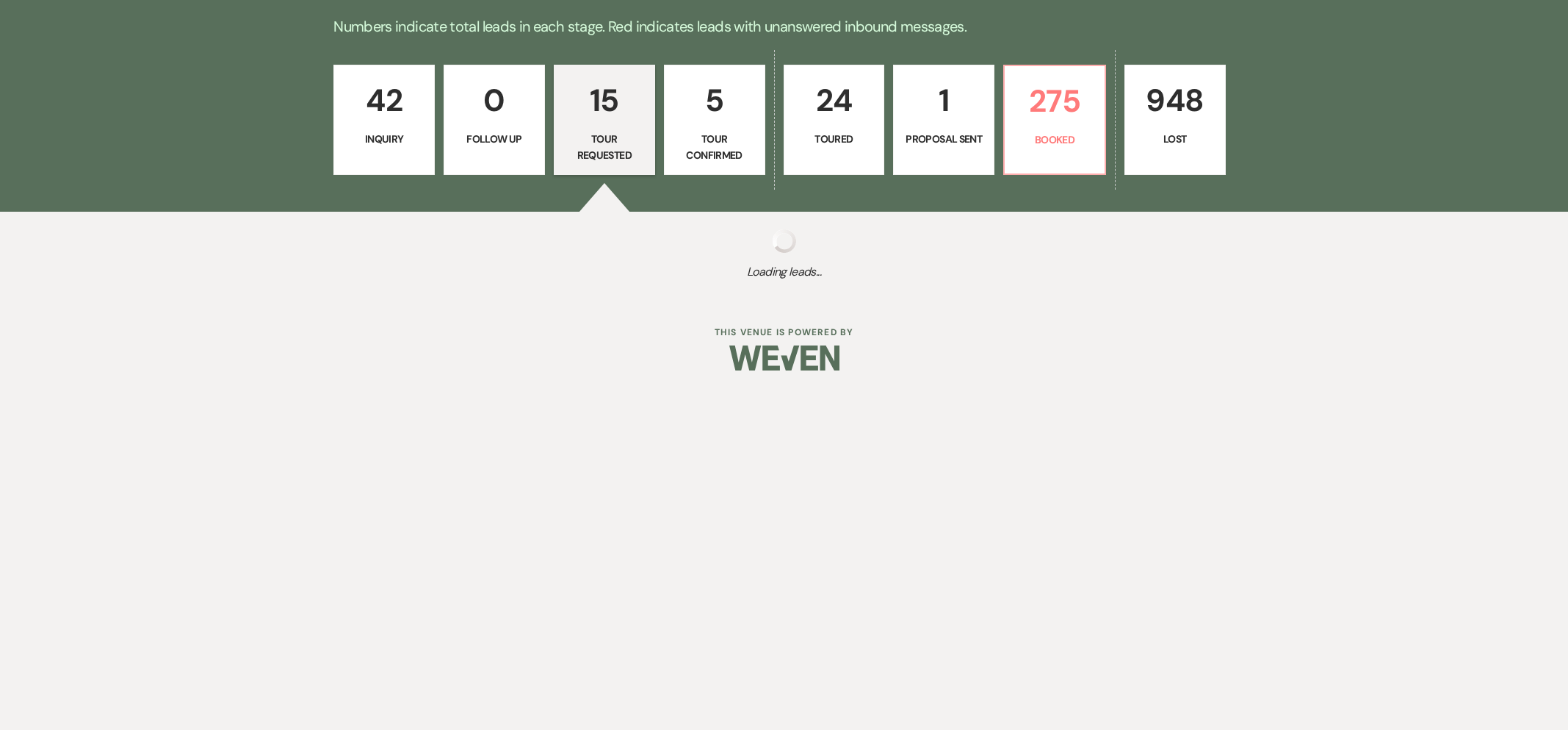
select select "2"
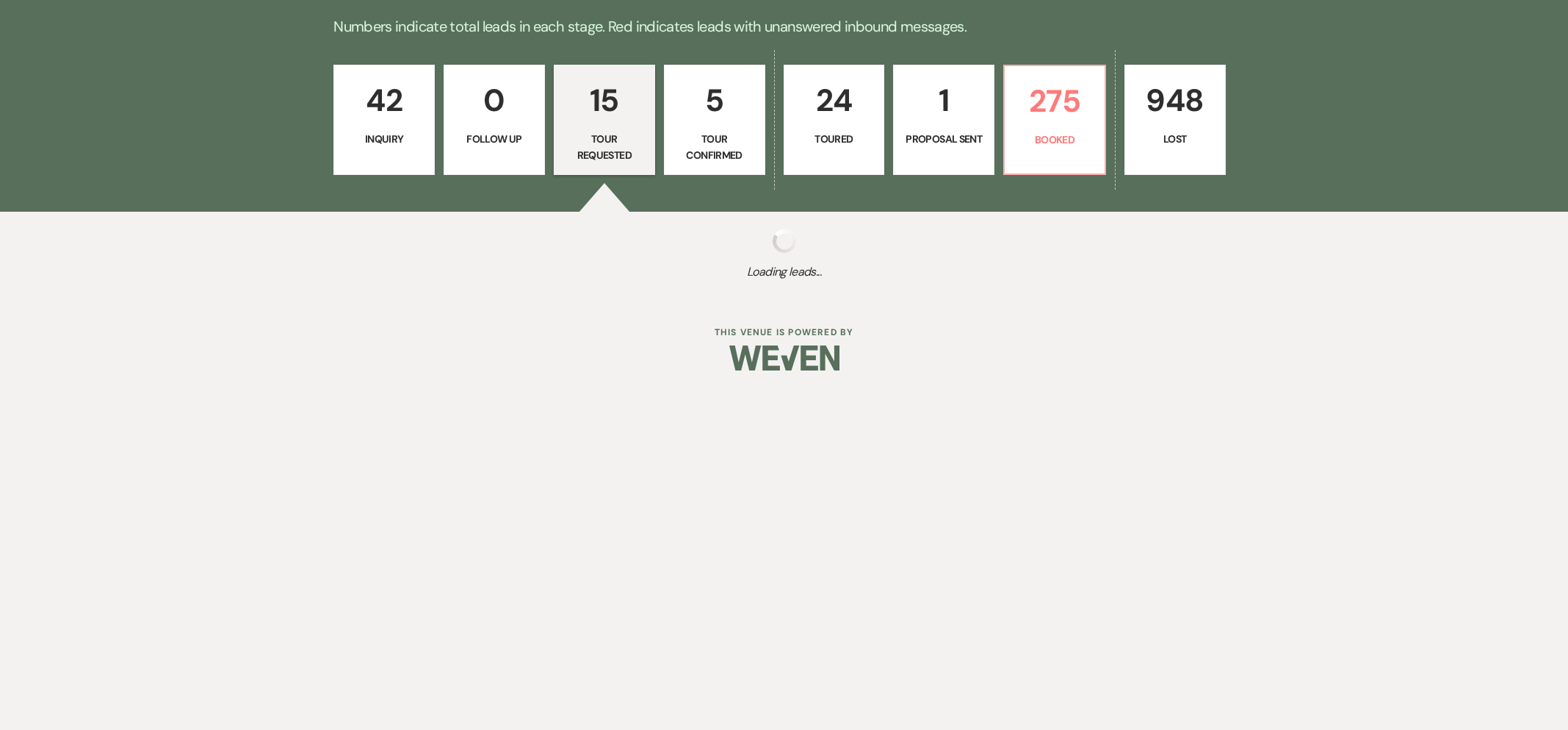
select select "2"
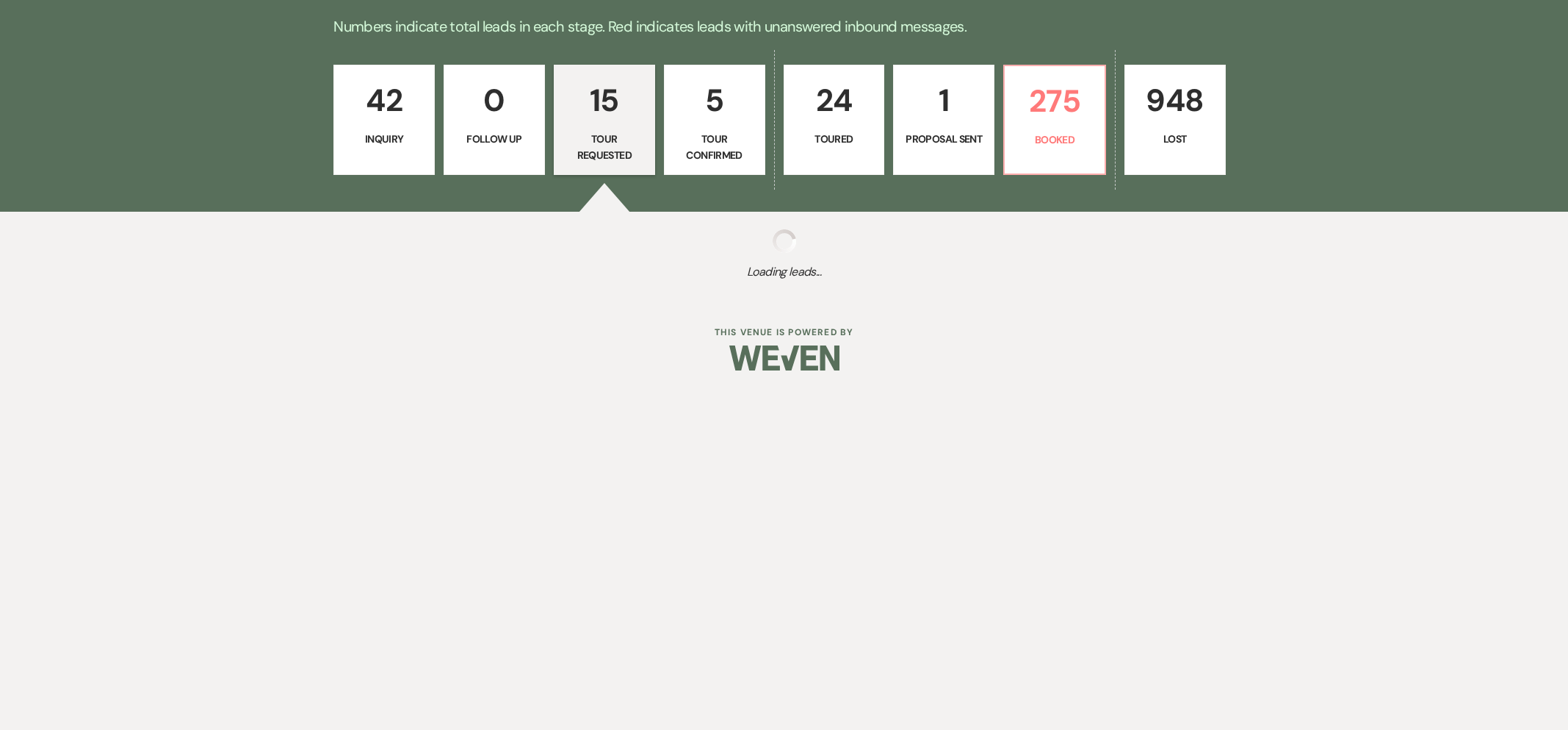
select select "2"
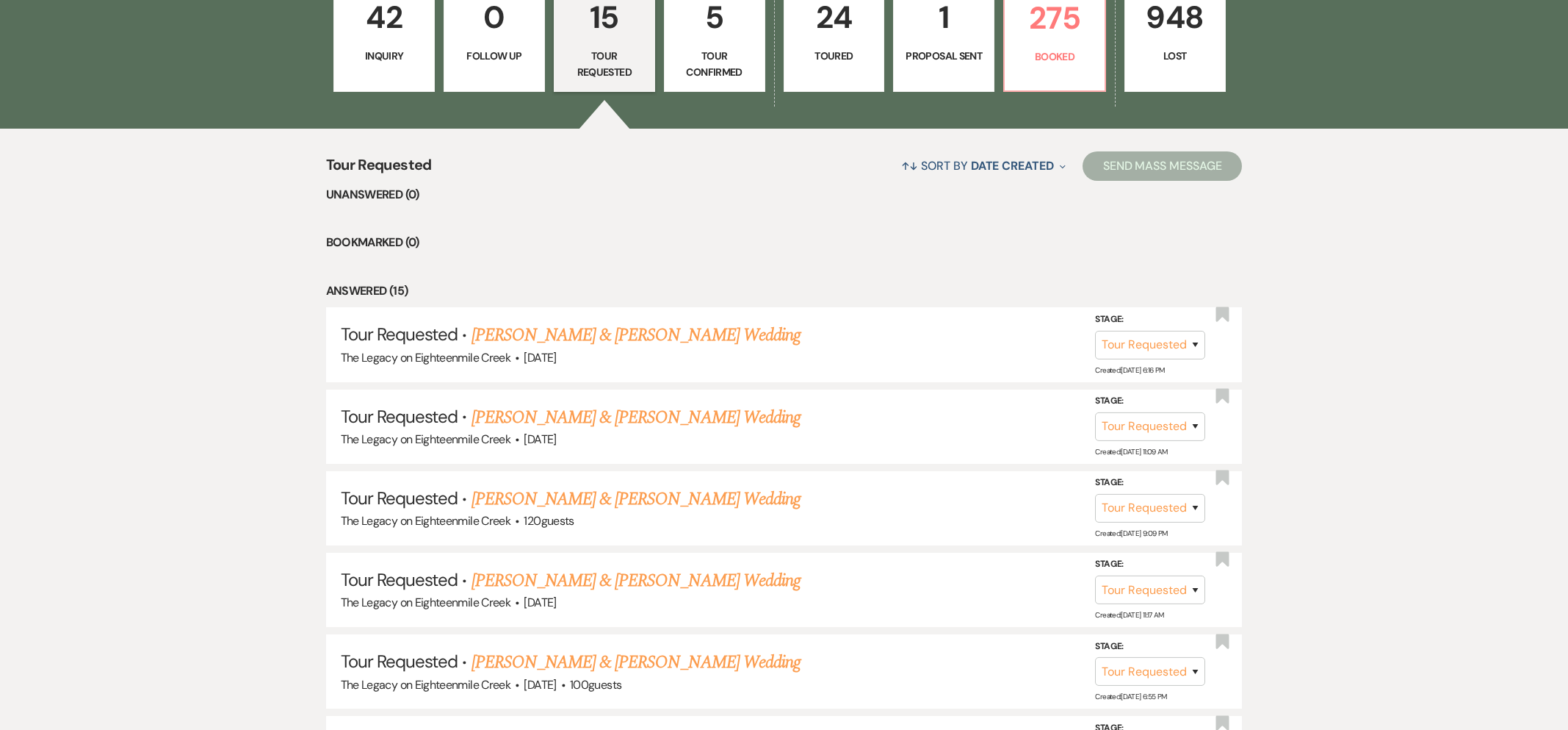
scroll to position [587, 0]
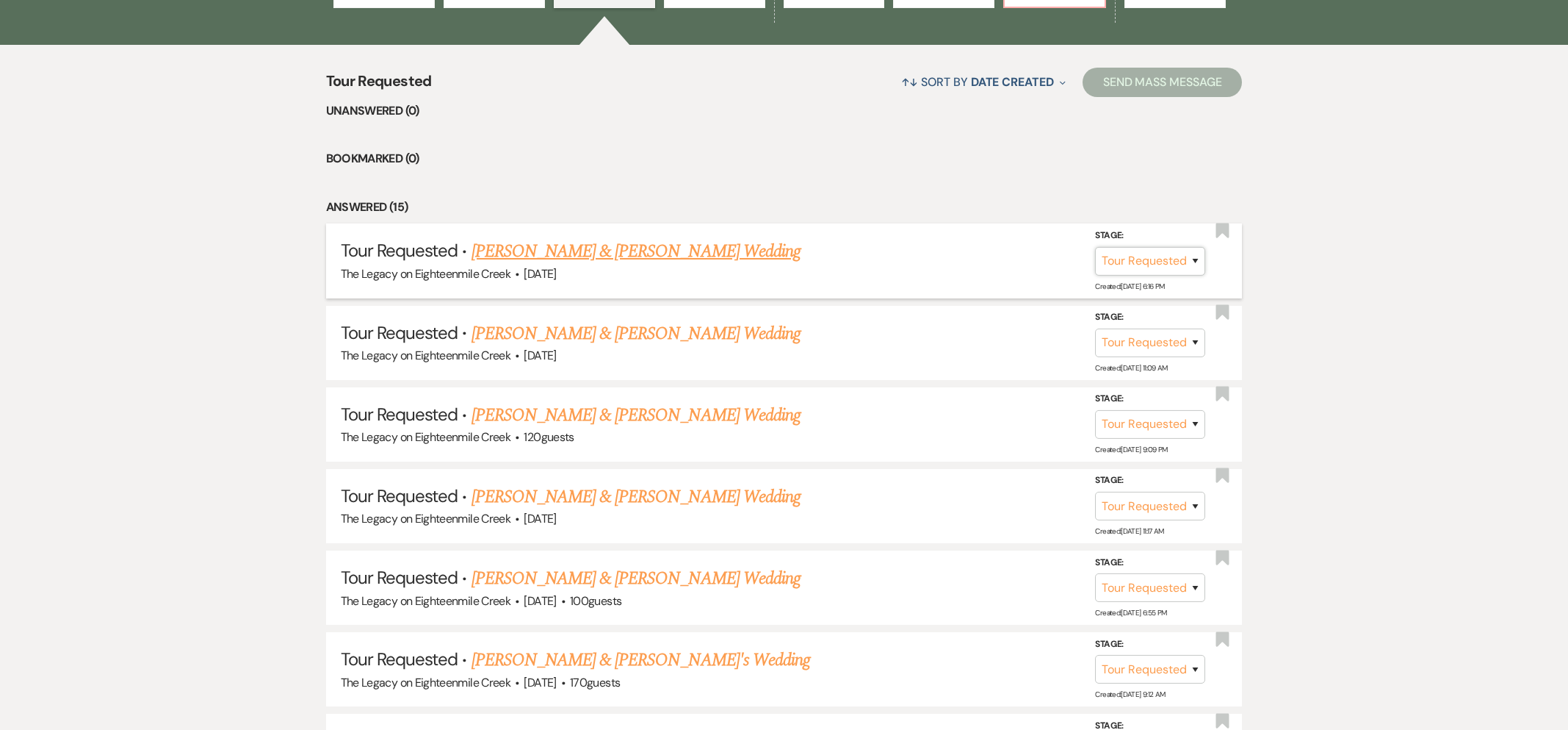
click at [1162, 256] on select "Inquiry Follow Up Tour Requested Tour Confirmed Toured Proposal Sent Booked Lost" at bounding box center [1150, 260] width 110 height 28
select select "4"
click at [1186, 253] on button "Save" at bounding box center [1175, 260] width 73 height 29
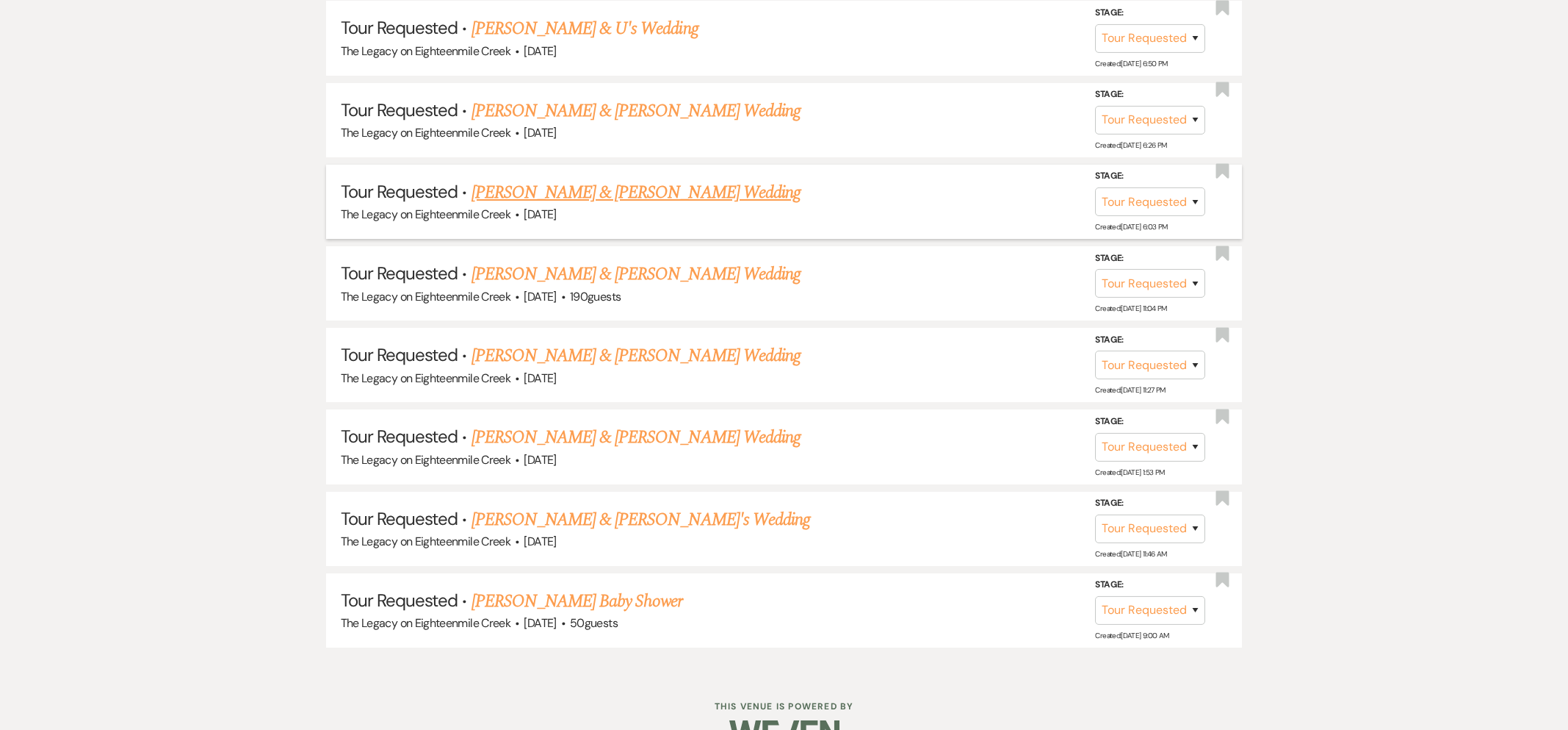
scroll to position [1293, 0]
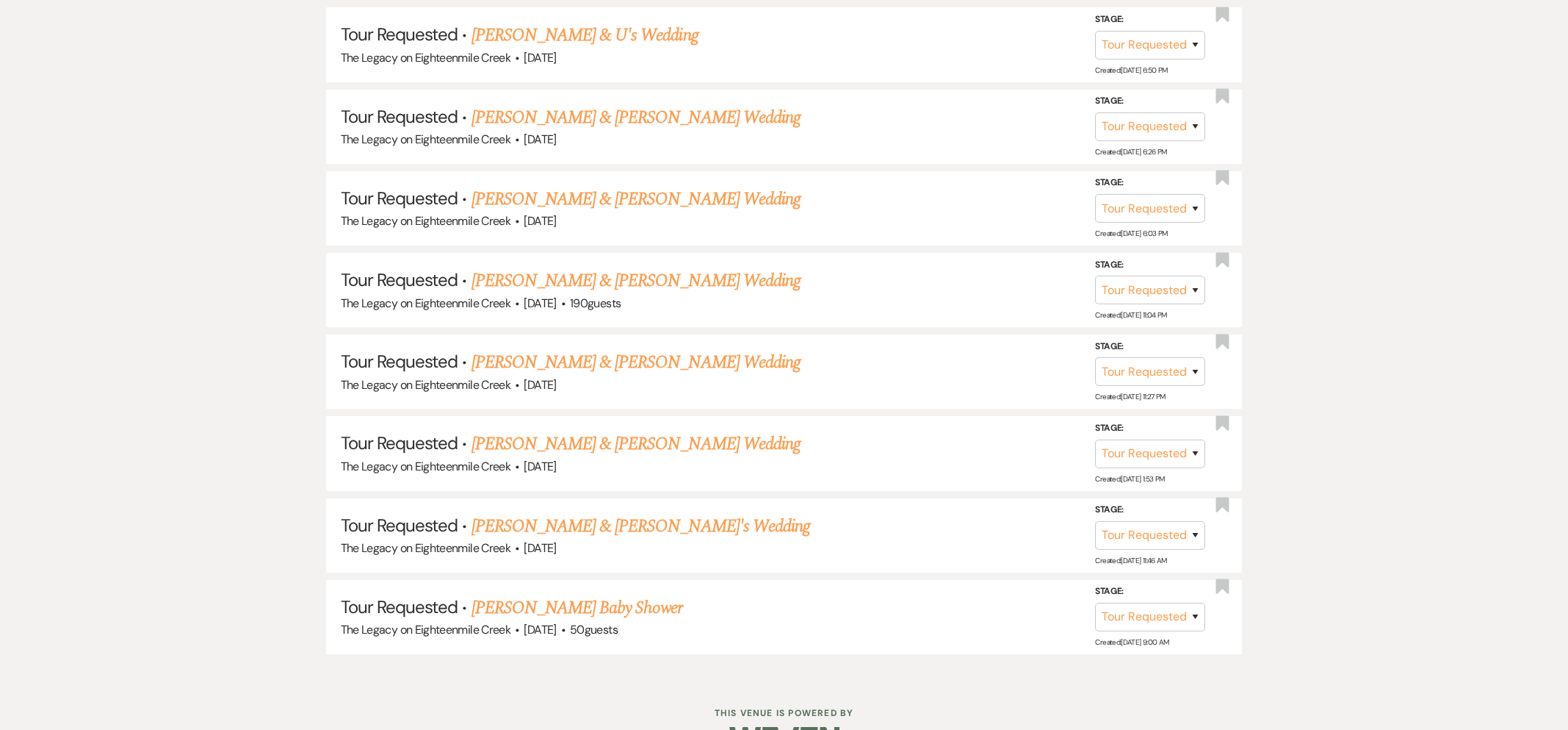
click at [564, 526] on link "[PERSON_NAME] & [PERSON_NAME]'s Wedding" at bounding box center [641, 526] width 339 height 26
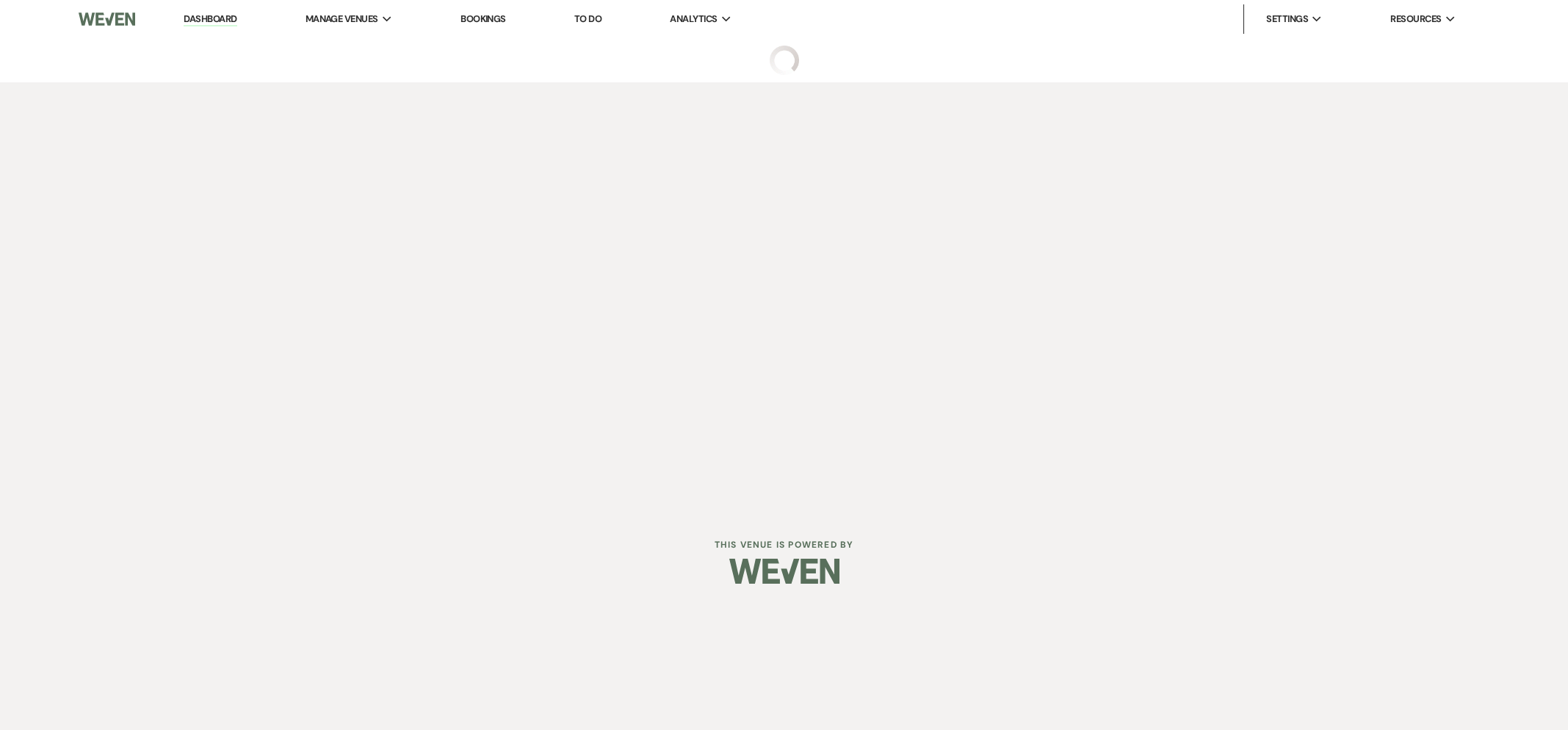
select select "2"
select select "5"
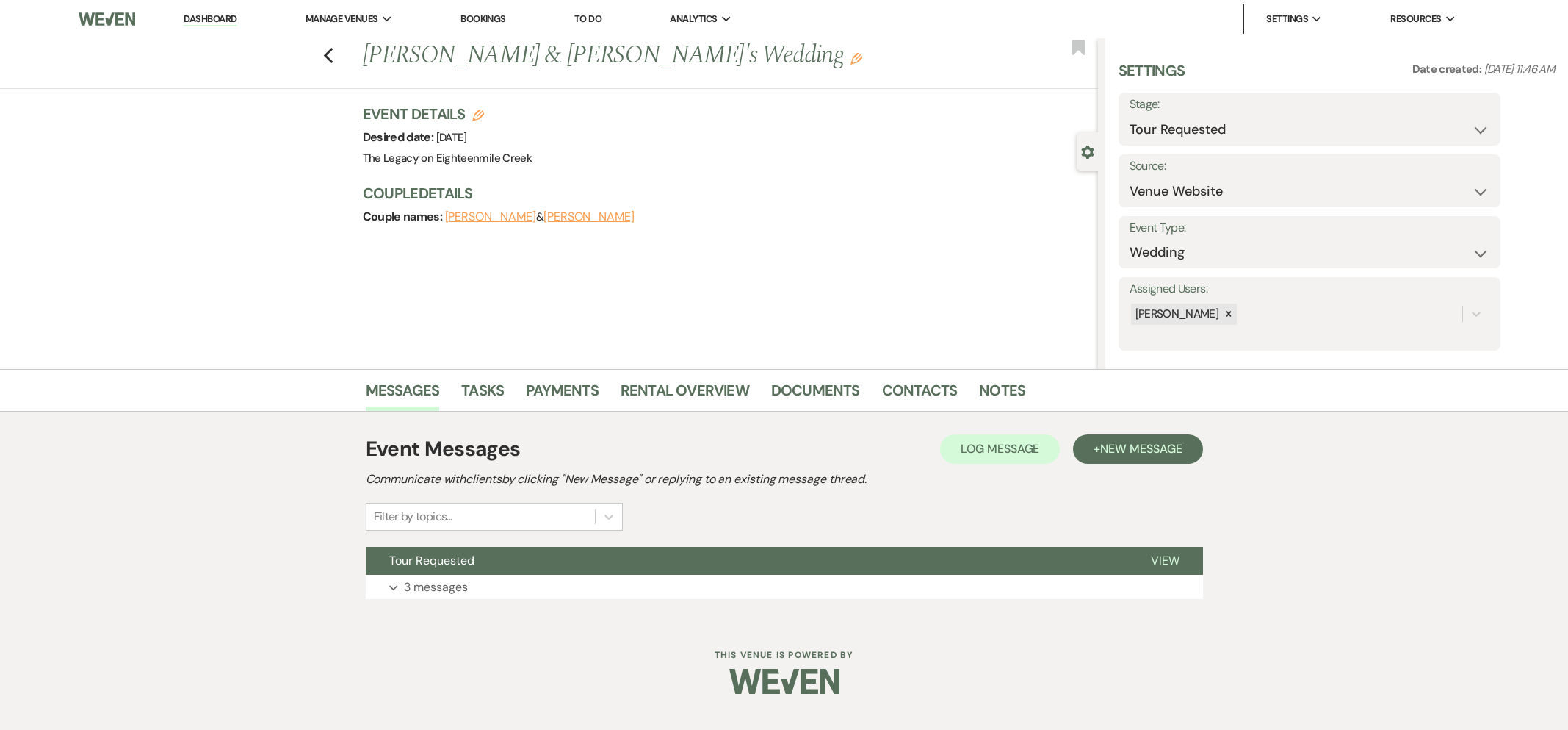
click at [718, 542] on div "Event Messages Log Log Message + New Message Communicate with clients by clicki…" at bounding box center [784, 516] width 837 height 180
click at [715, 551] on button "Tour Requested" at bounding box center [746, 560] width 762 height 28
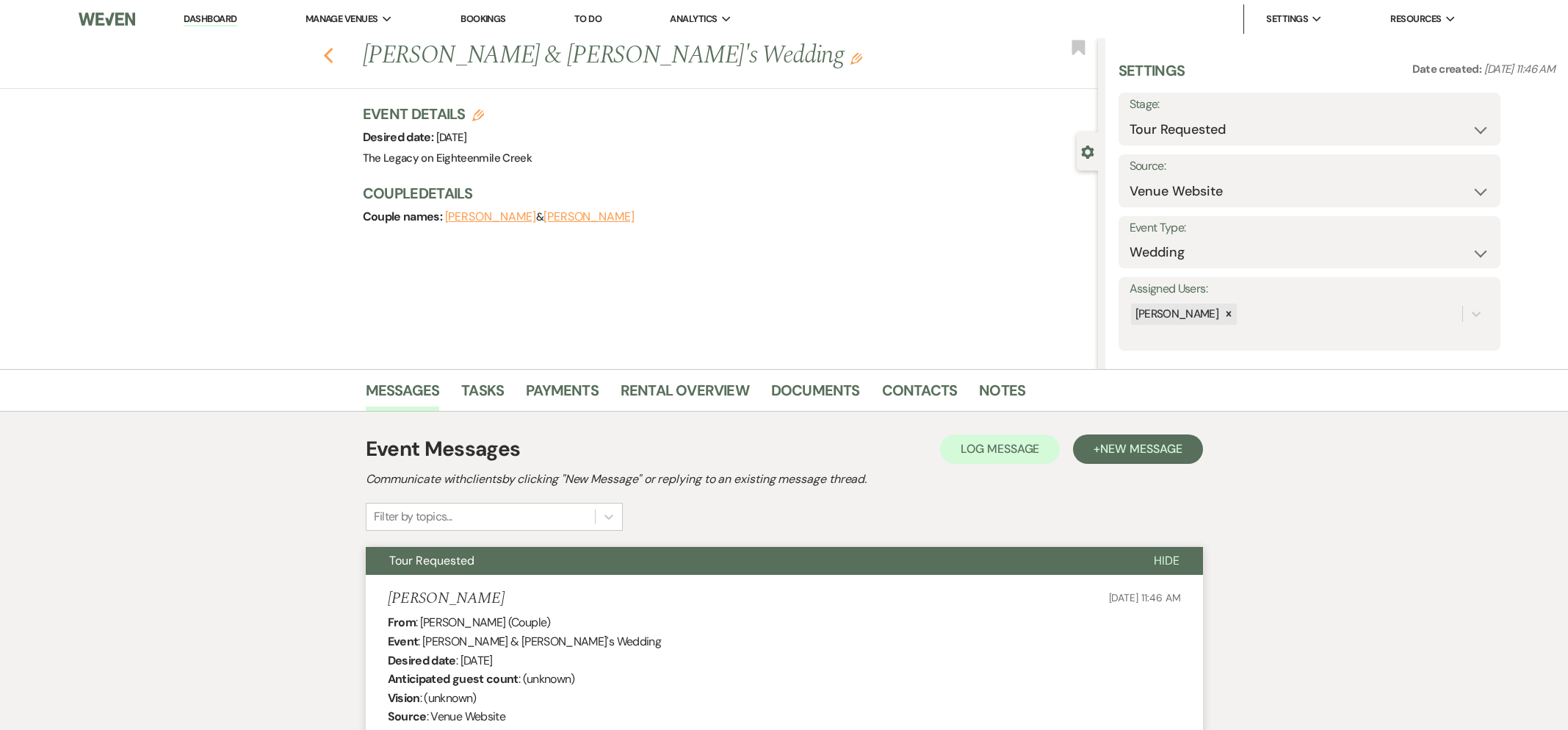
click at [327, 54] on use "button" at bounding box center [328, 56] width 10 height 17
select select "2"
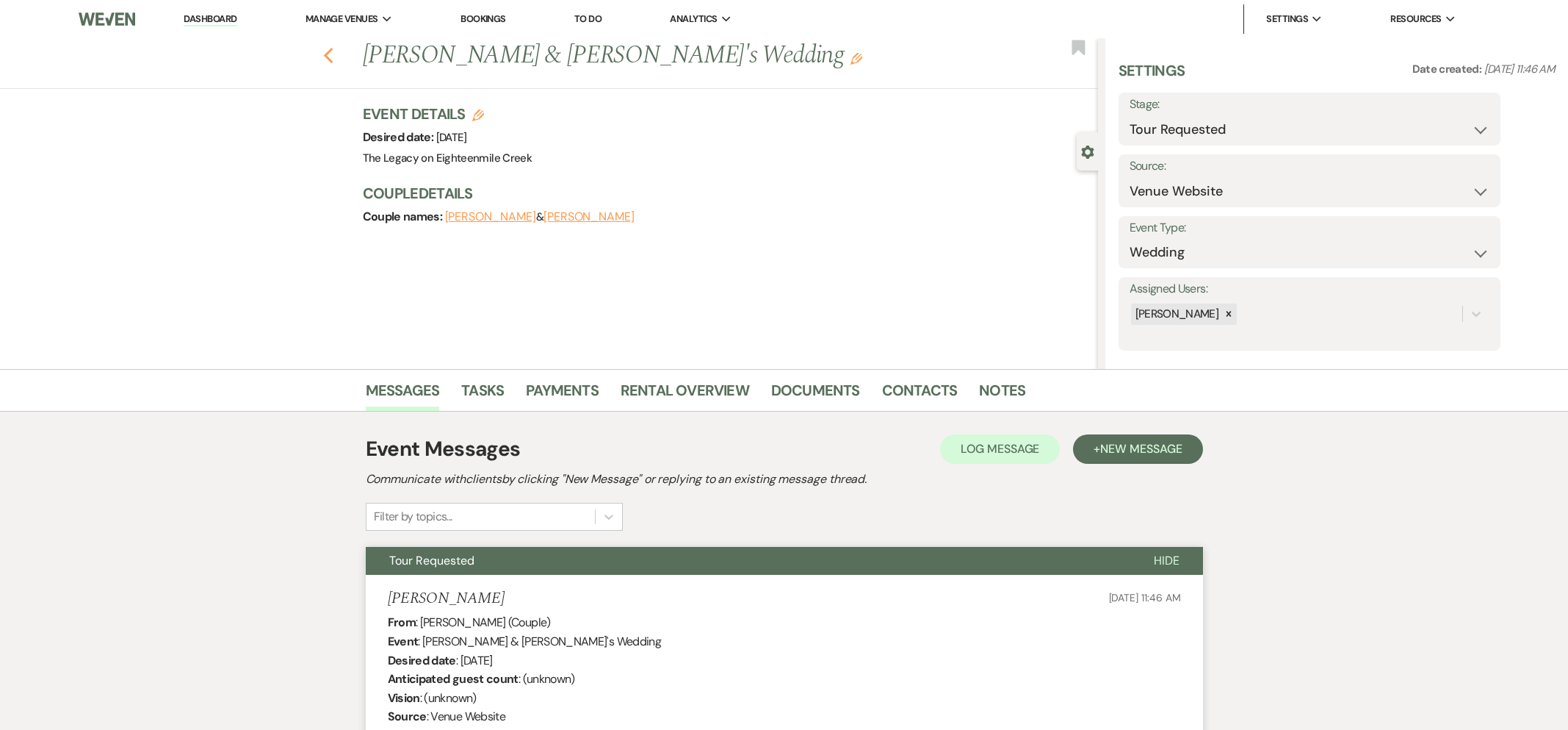
select select "2"
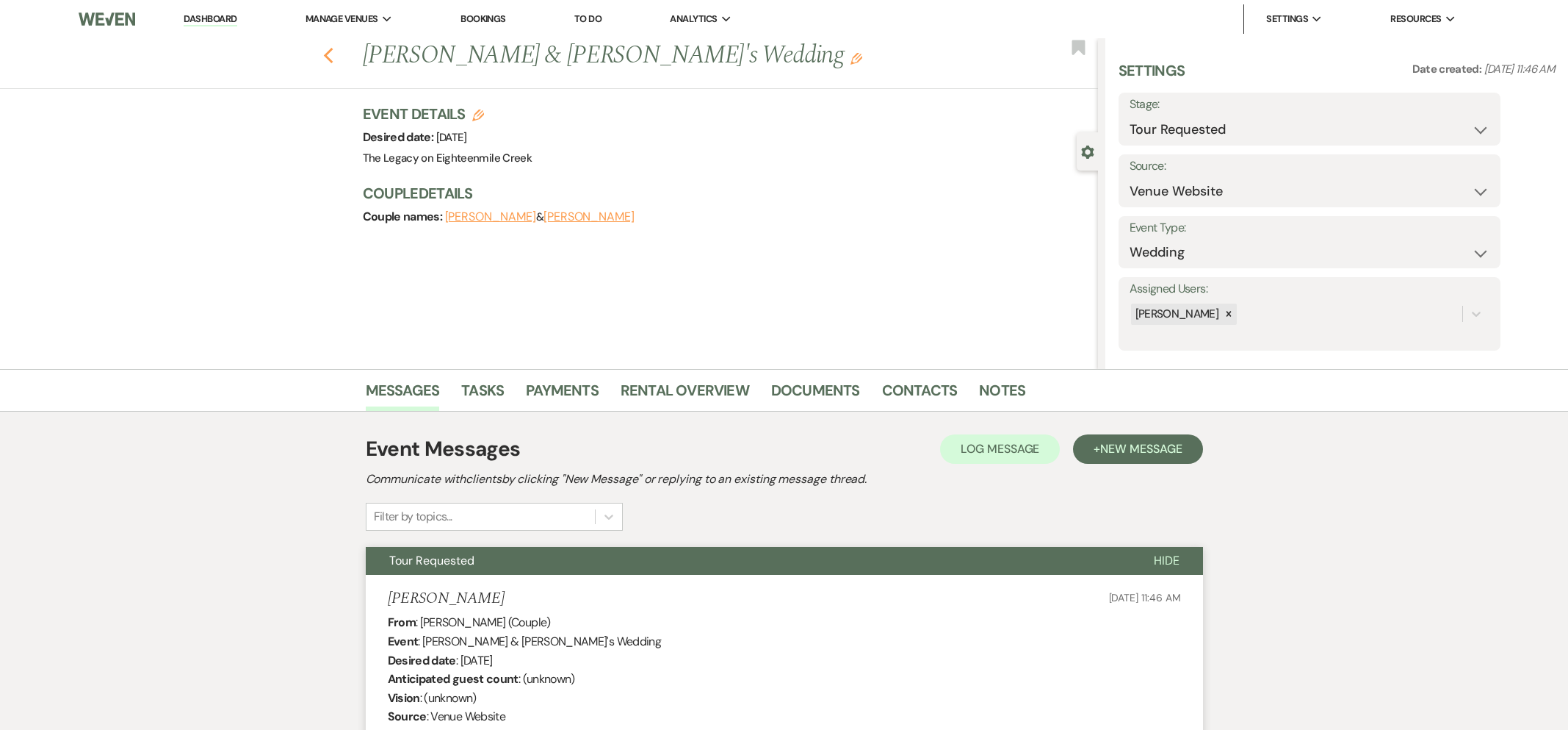
select select "2"
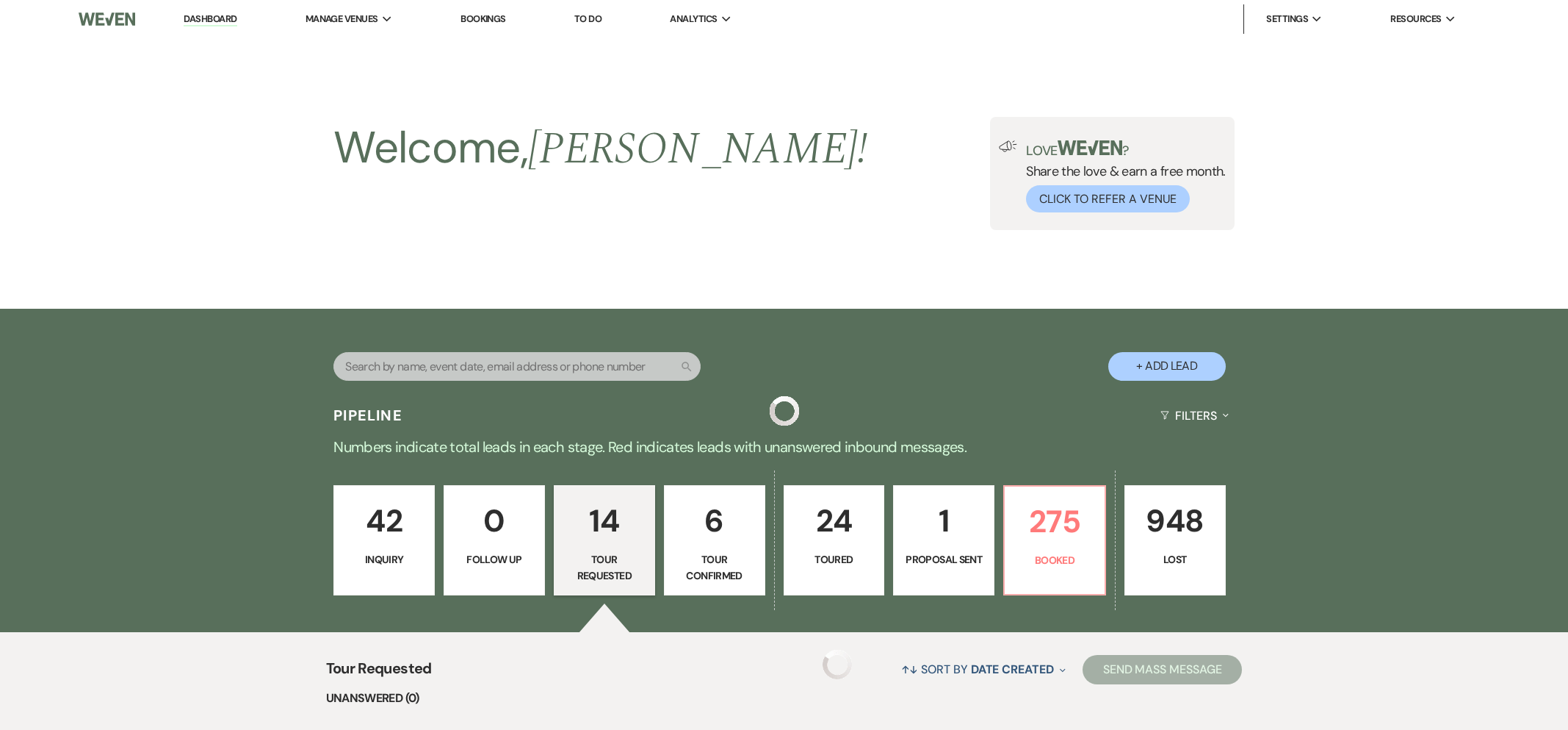
scroll to position [1293, 0]
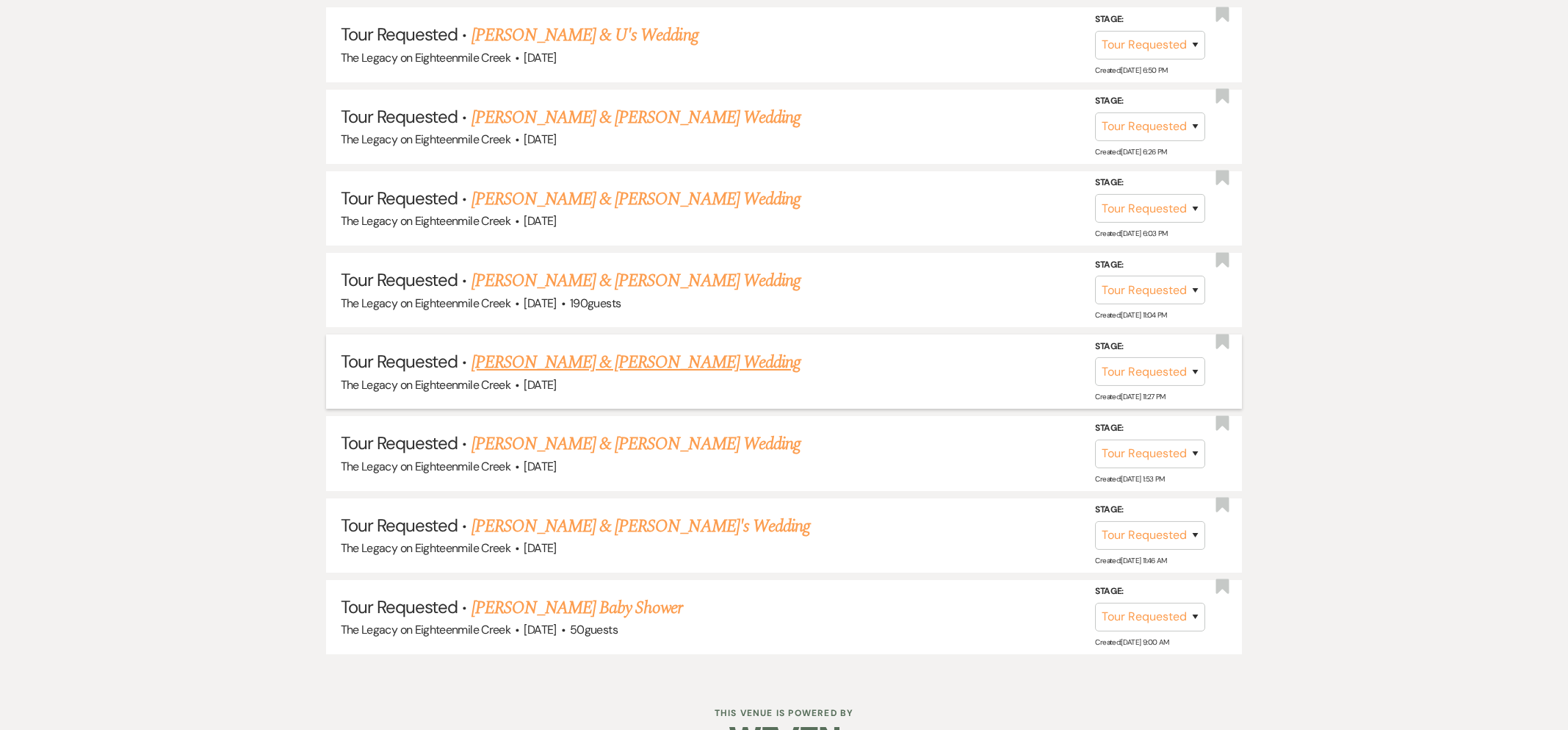
click at [686, 354] on link "[PERSON_NAME] & [PERSON_NAME] Wedding" at bounding box center [636, 362] width 329 height 26
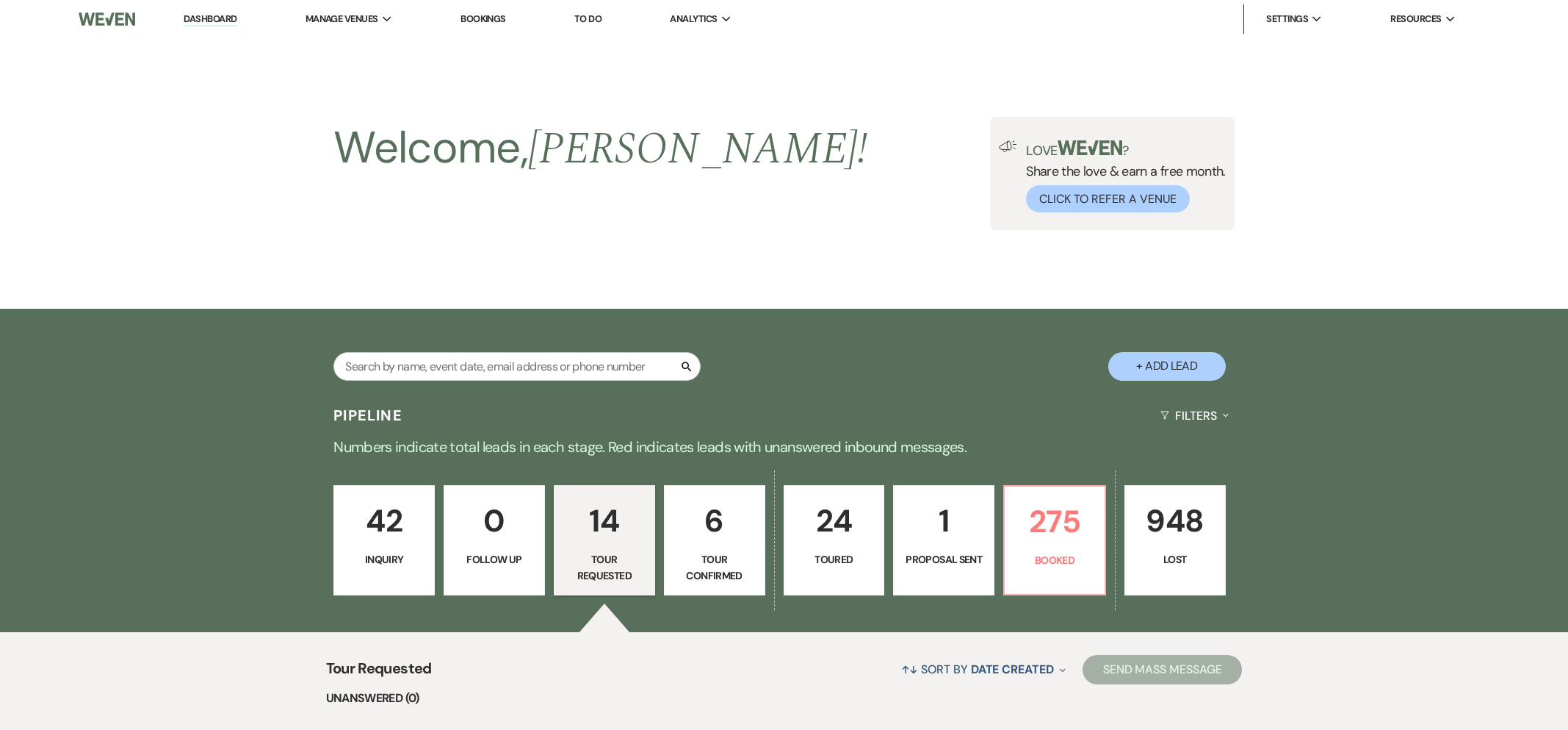
select select "2"
select select "5"
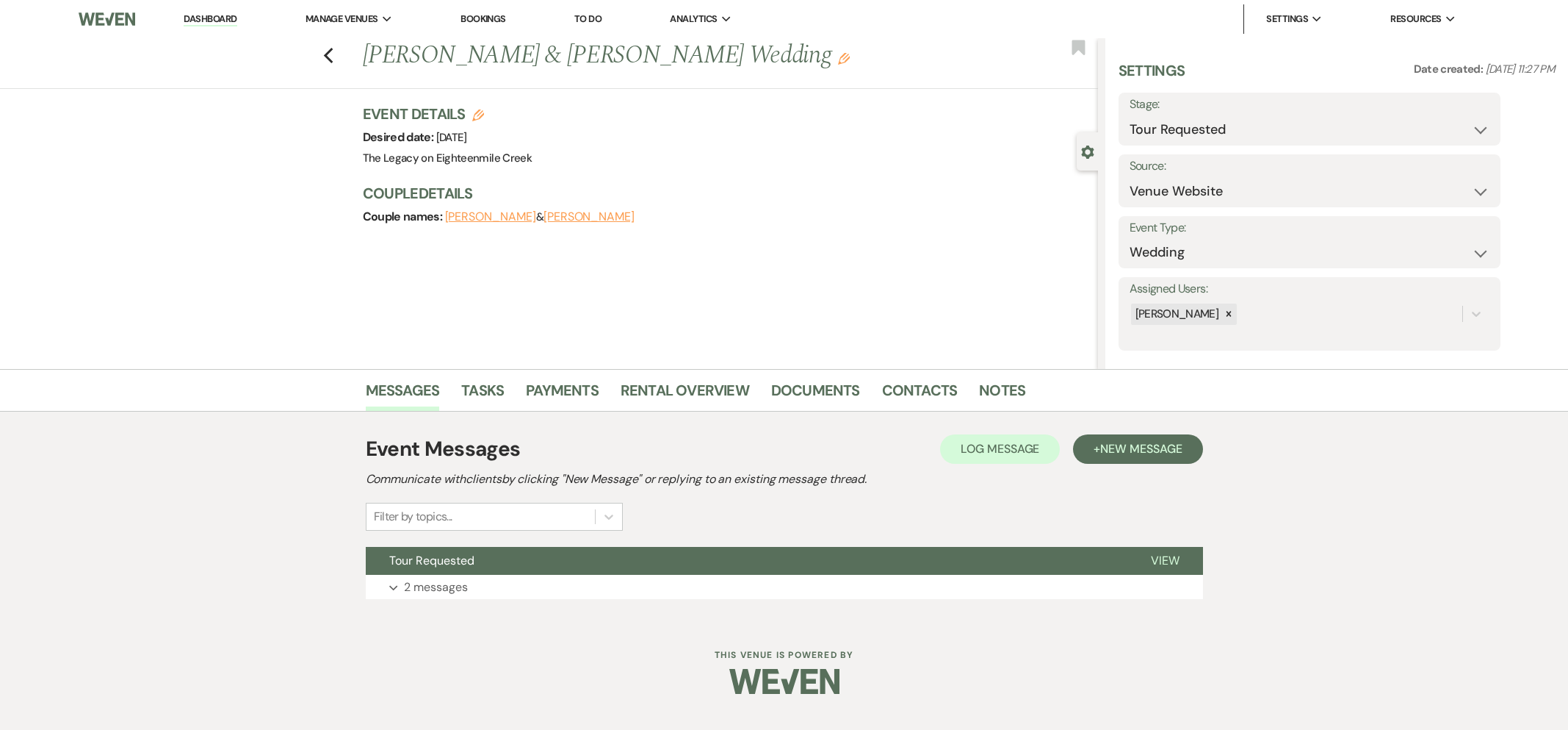
drag, startPoint x: 691, startPoint y: 552, endPoint x: 682, endPoint y: 533, distance: 21.0
click at [691, 551] on button "Tour Requested" at bounding box center [746, 560] width 762 height 28
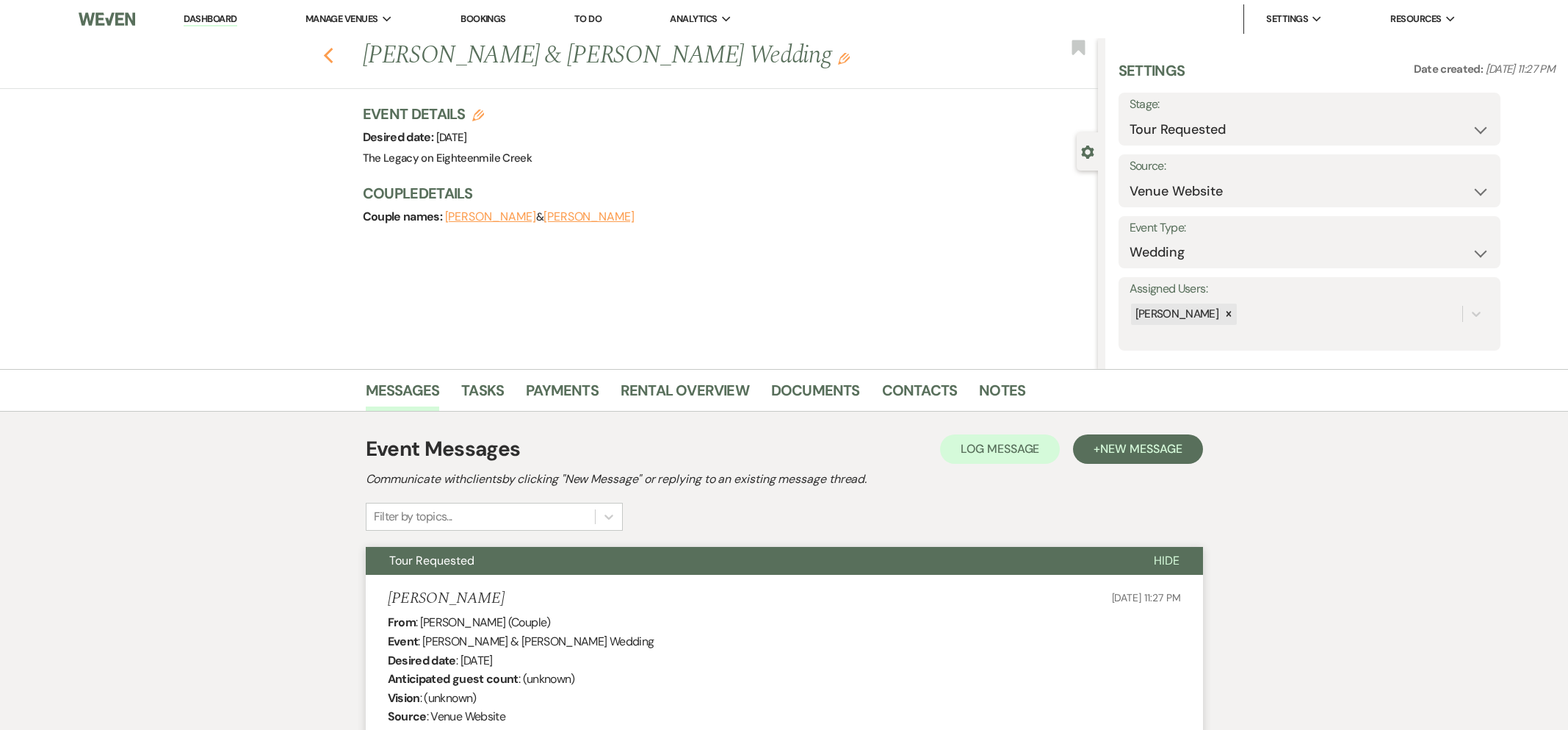
click at [331, 52] on icon "Previous" at bounding box center [328, 56] width 11 height 18
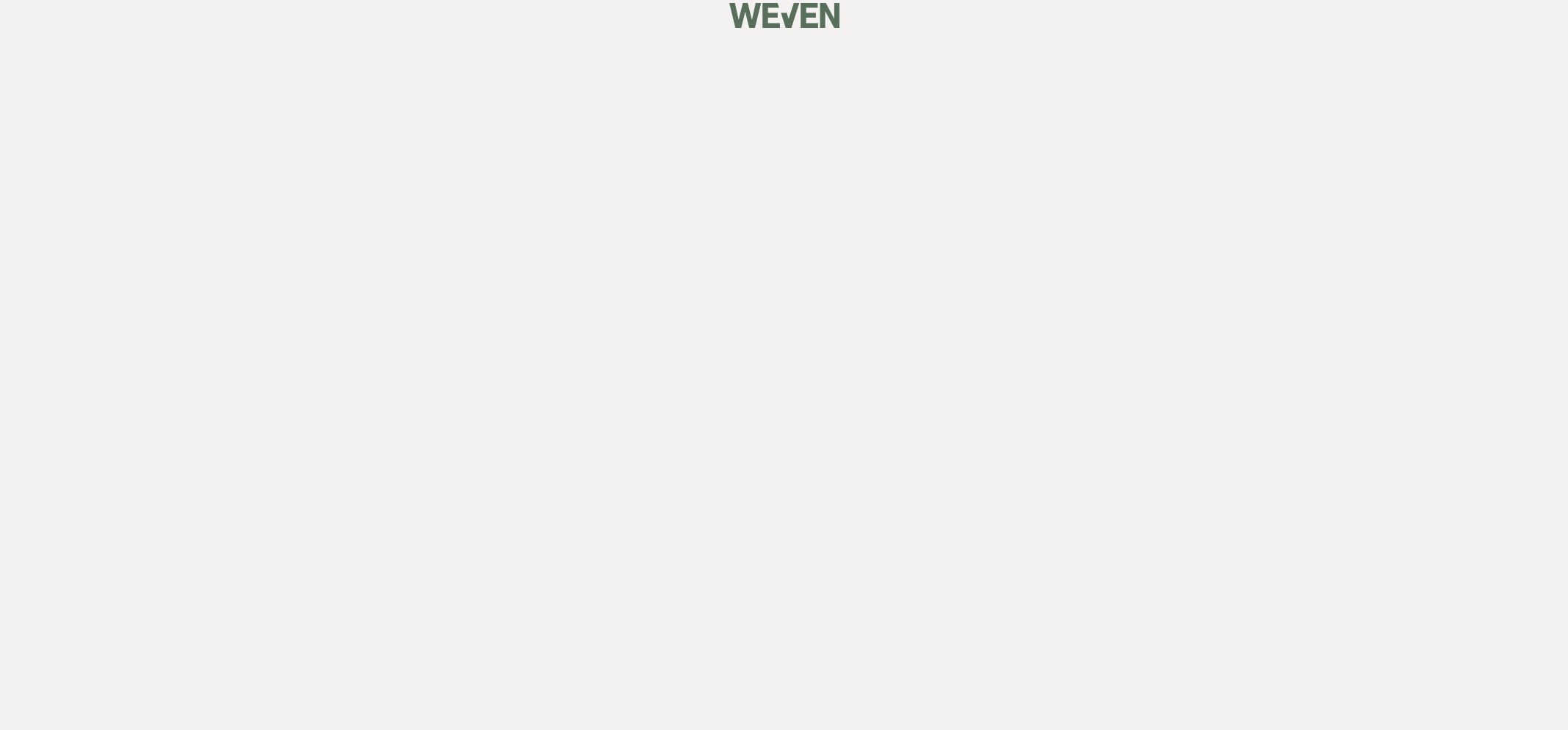
select select "2"
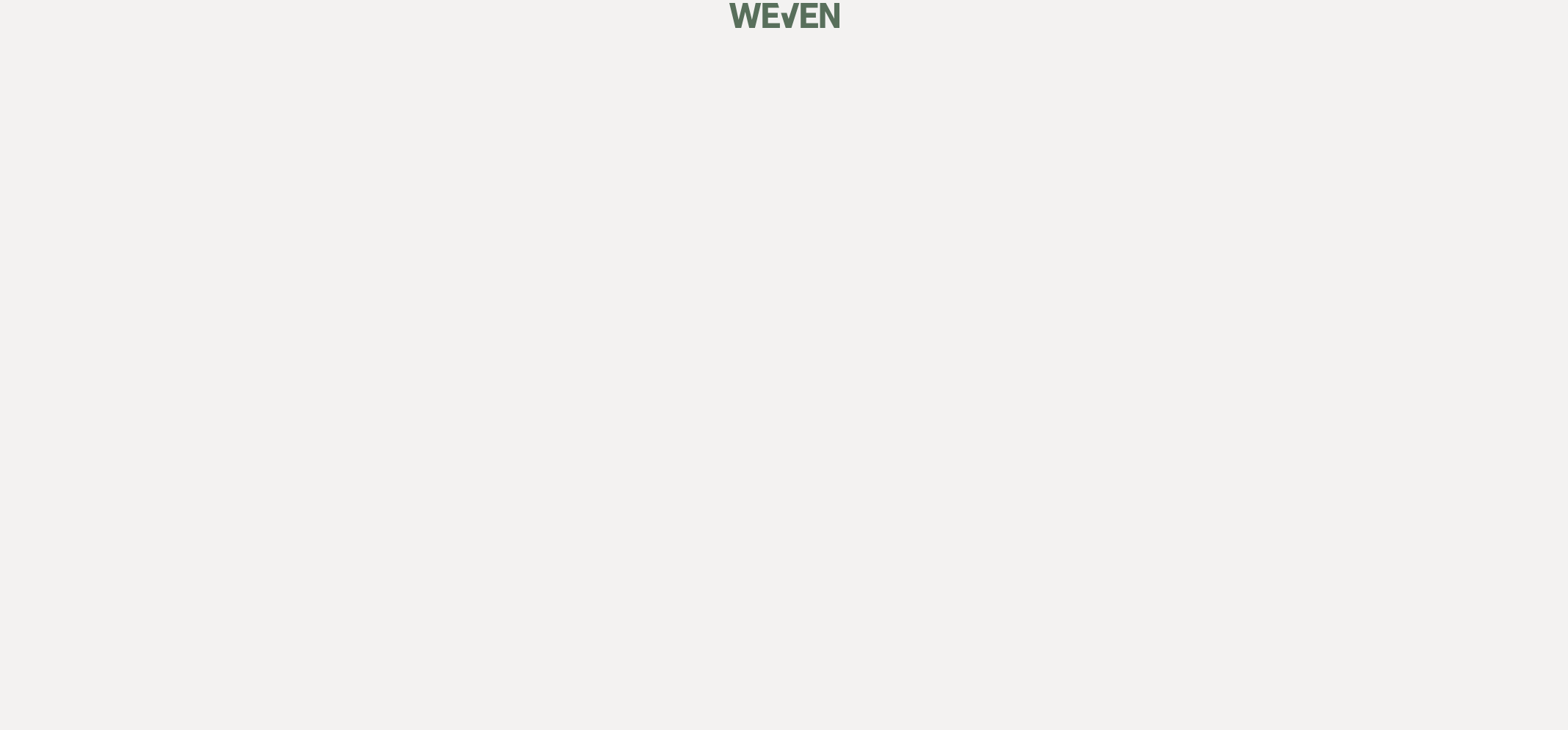
select select "2"
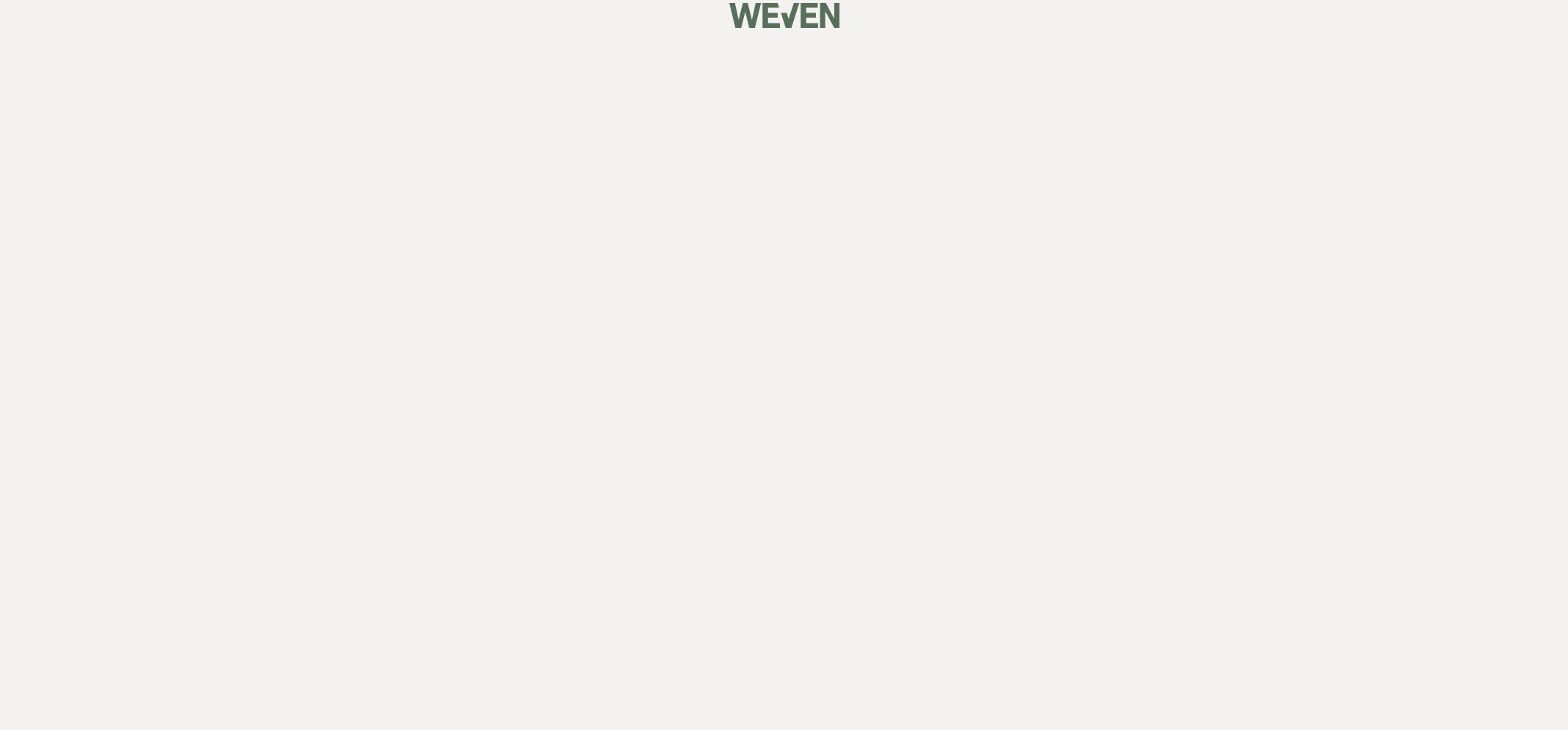
select select "2"
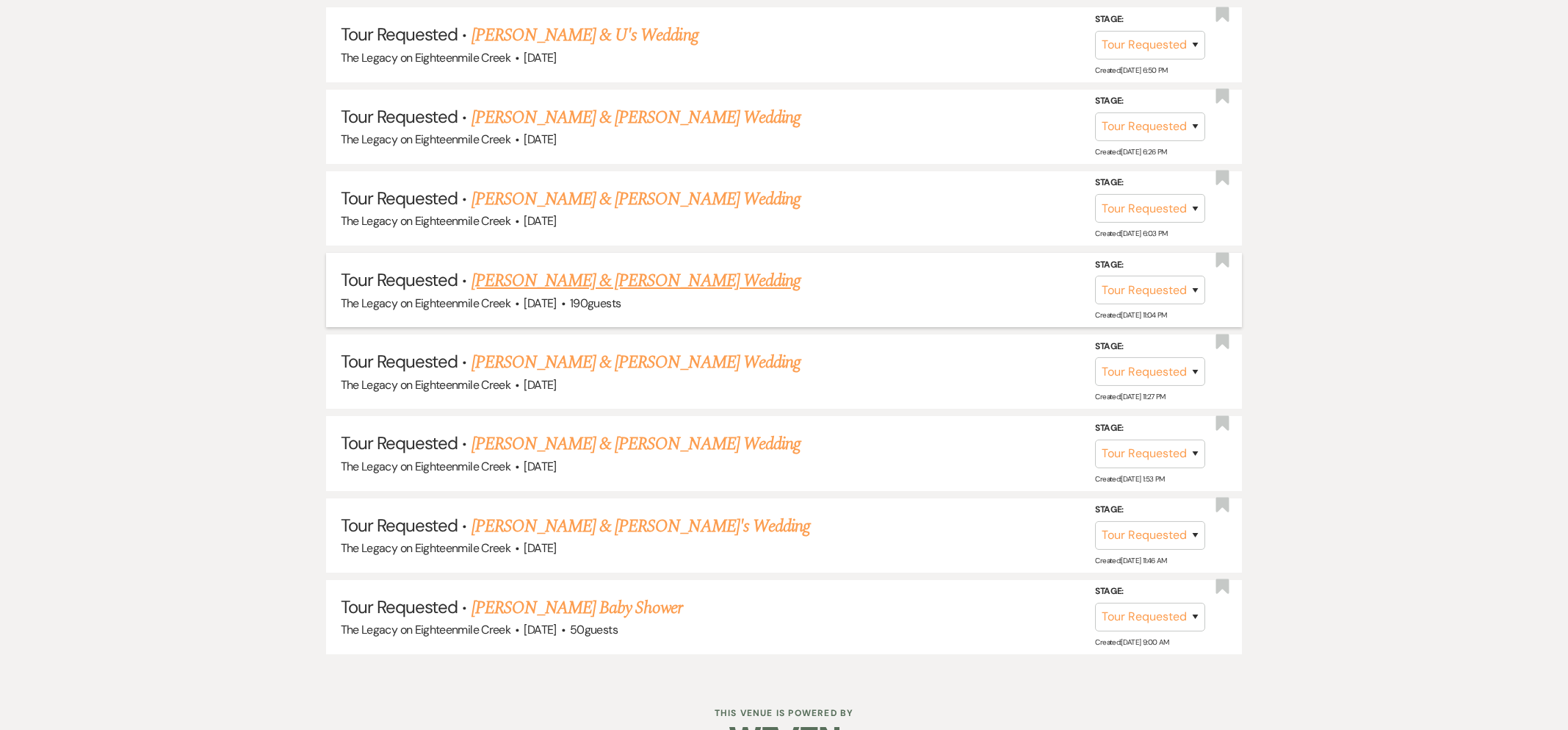
click at [679, 271] on link "[PERSON_NAME] & [PERSON_NAME] Wedding" at bounding box center [636, 280] width 329 height 26
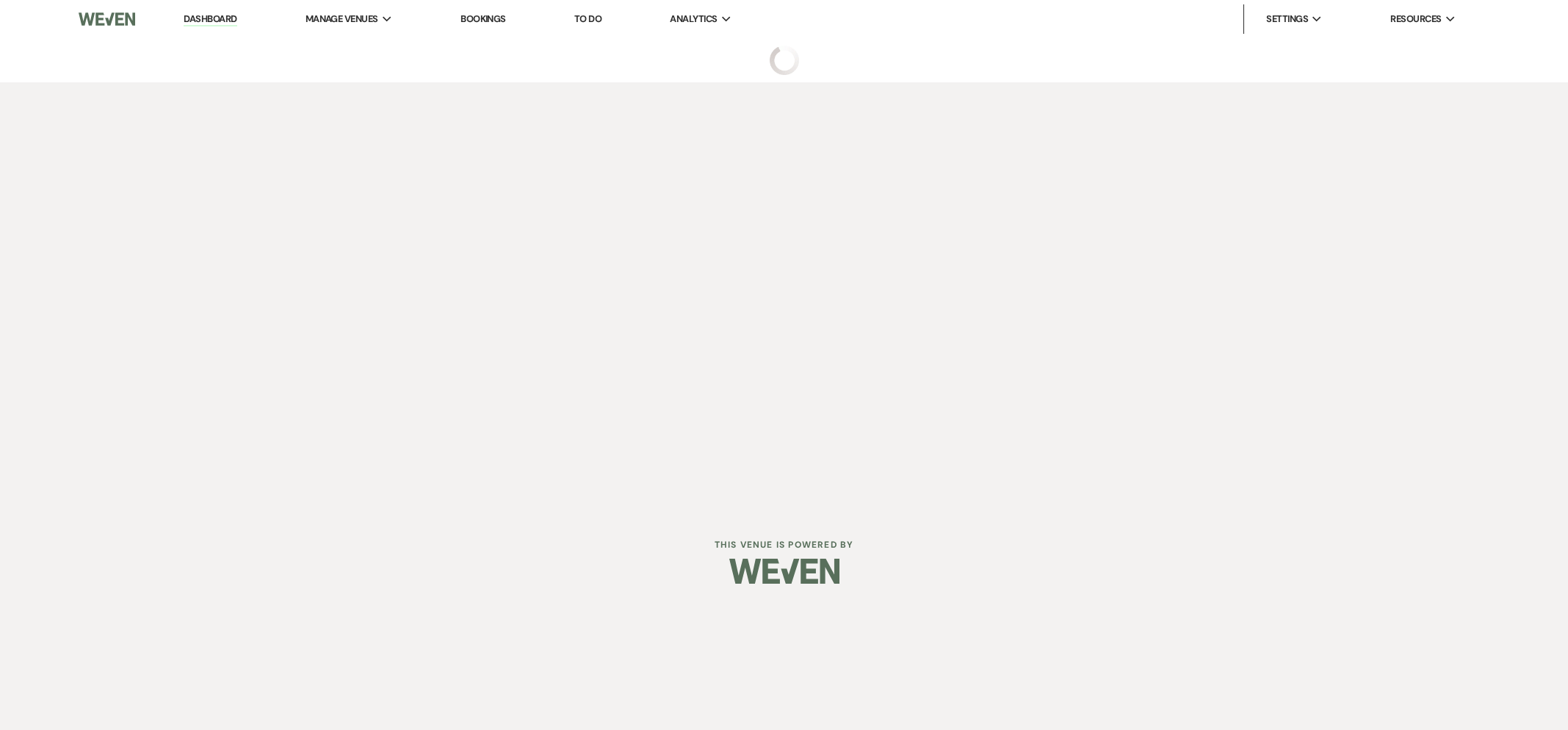
select select "2"
select select "5"
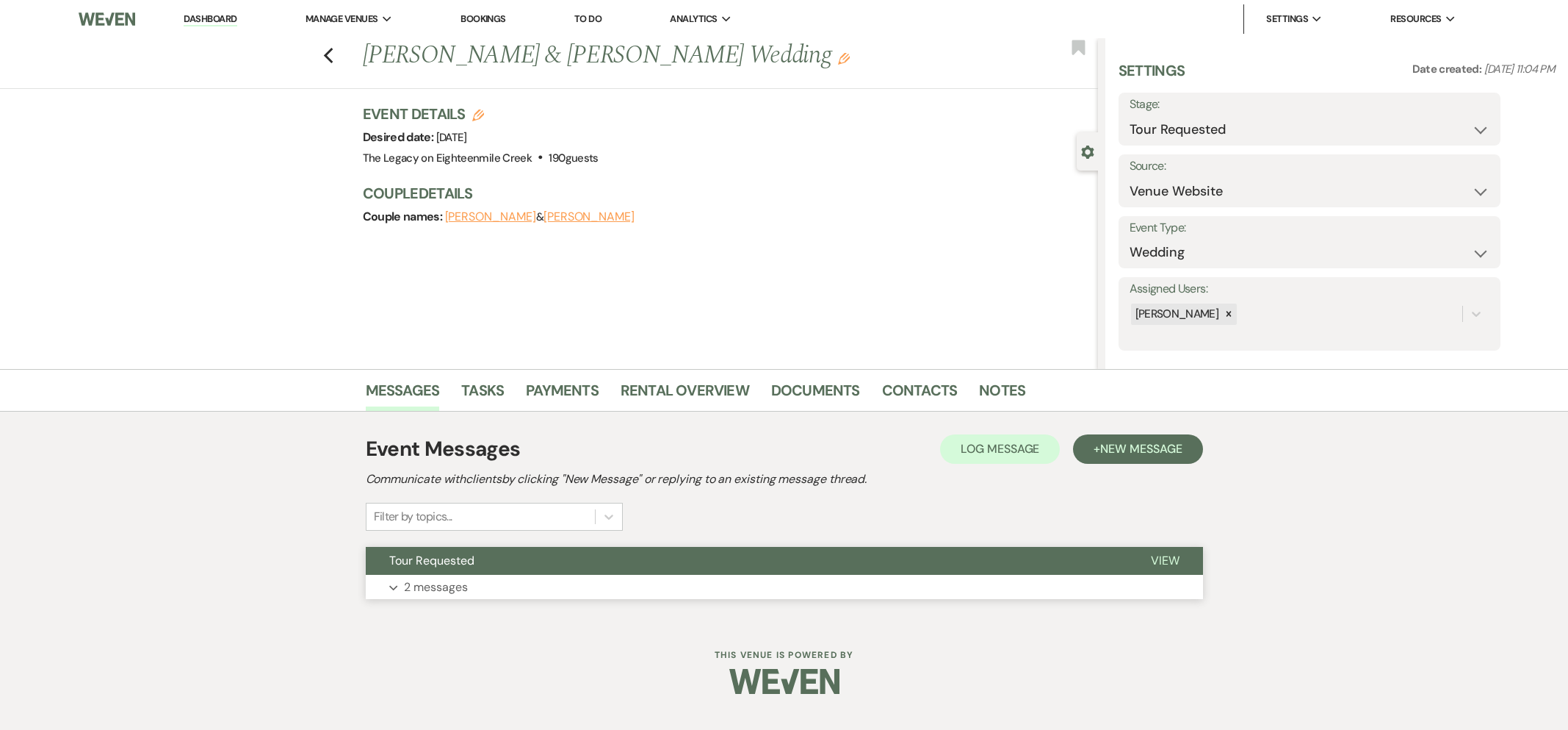
click at [700, 584] on button "Expand 2 messages" at bounding box center [784, 587] width 837 height 25
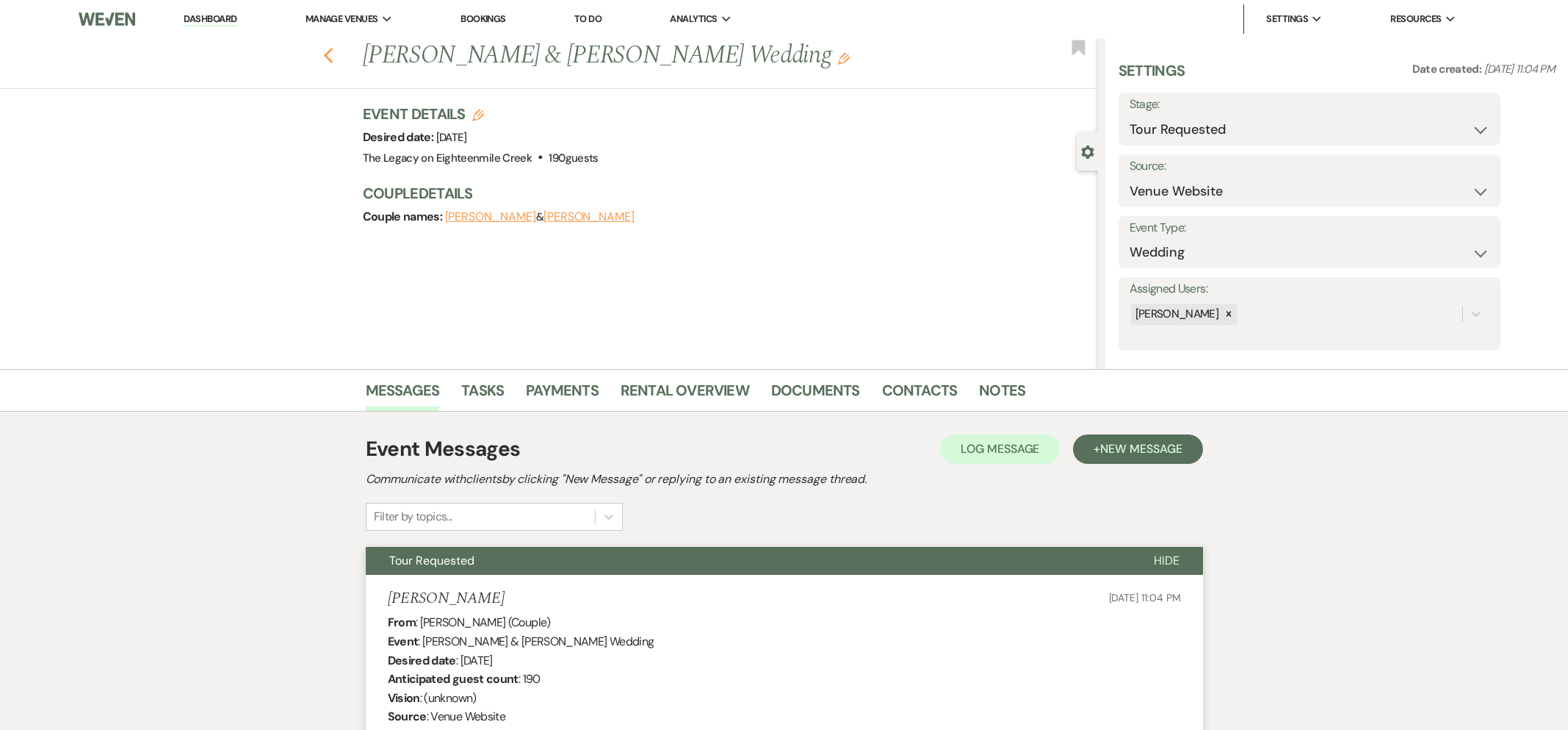
click at [330, 51] on use "button" at bounding box center [328, 56] width 10 height 17
select select "2"
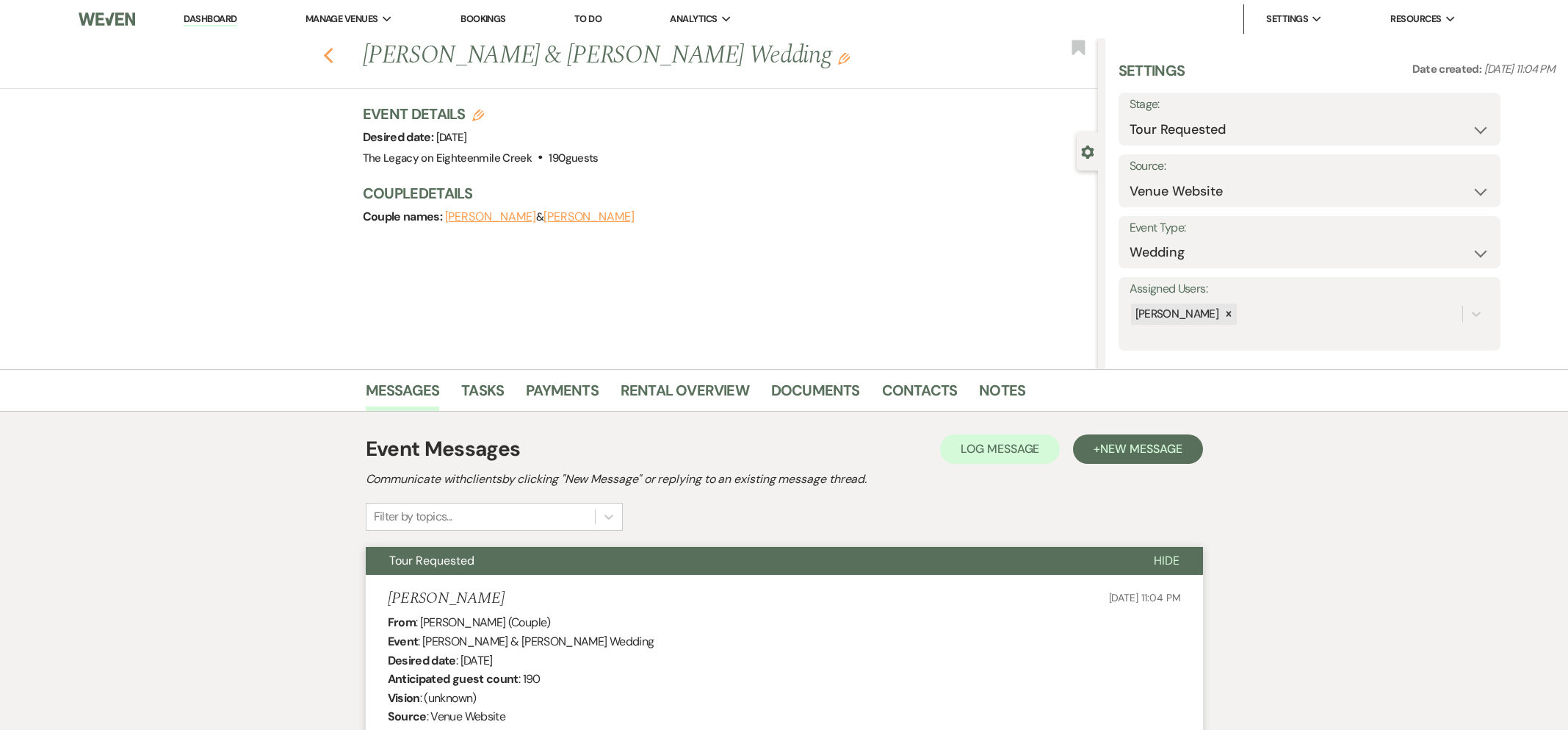
select select "2"
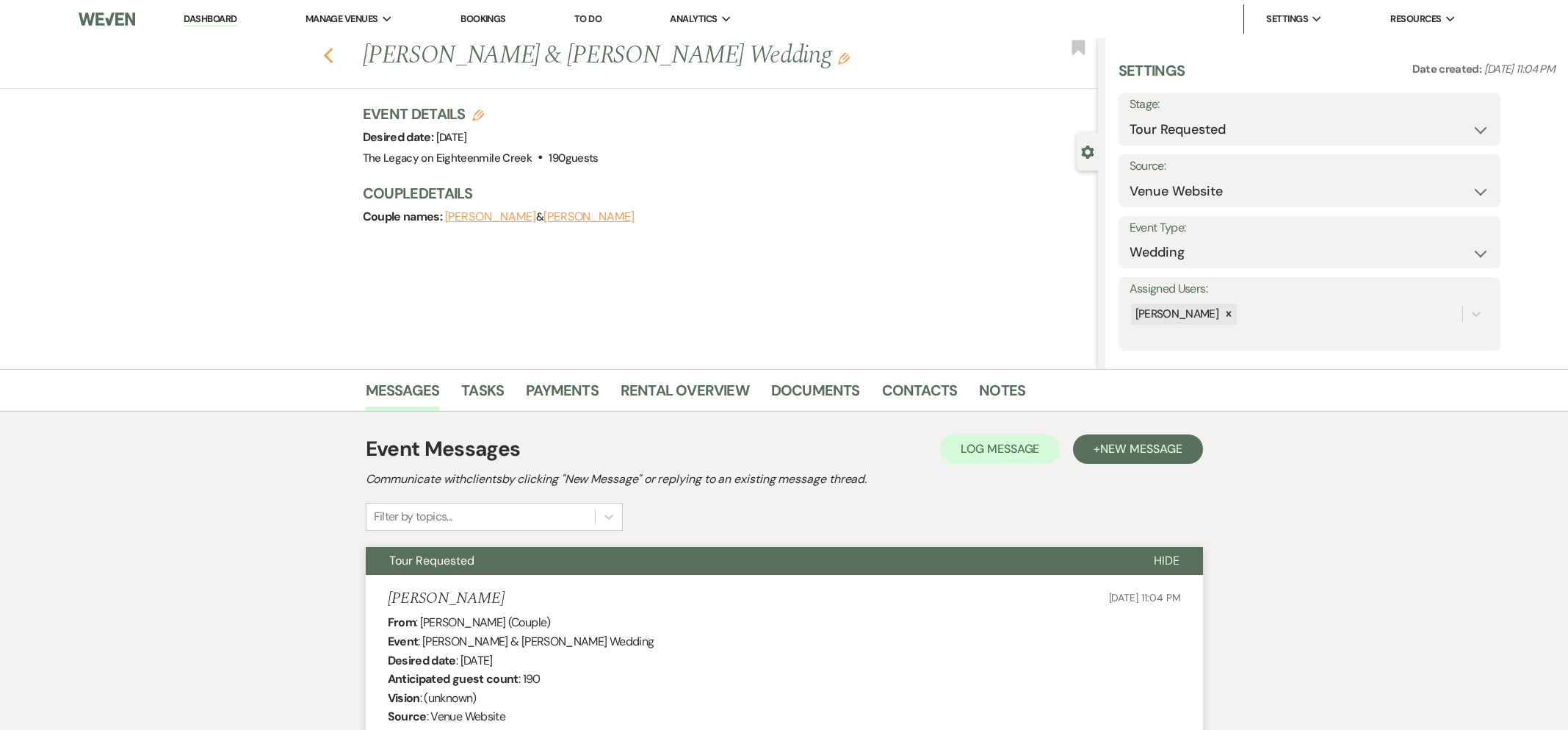
select select "2"
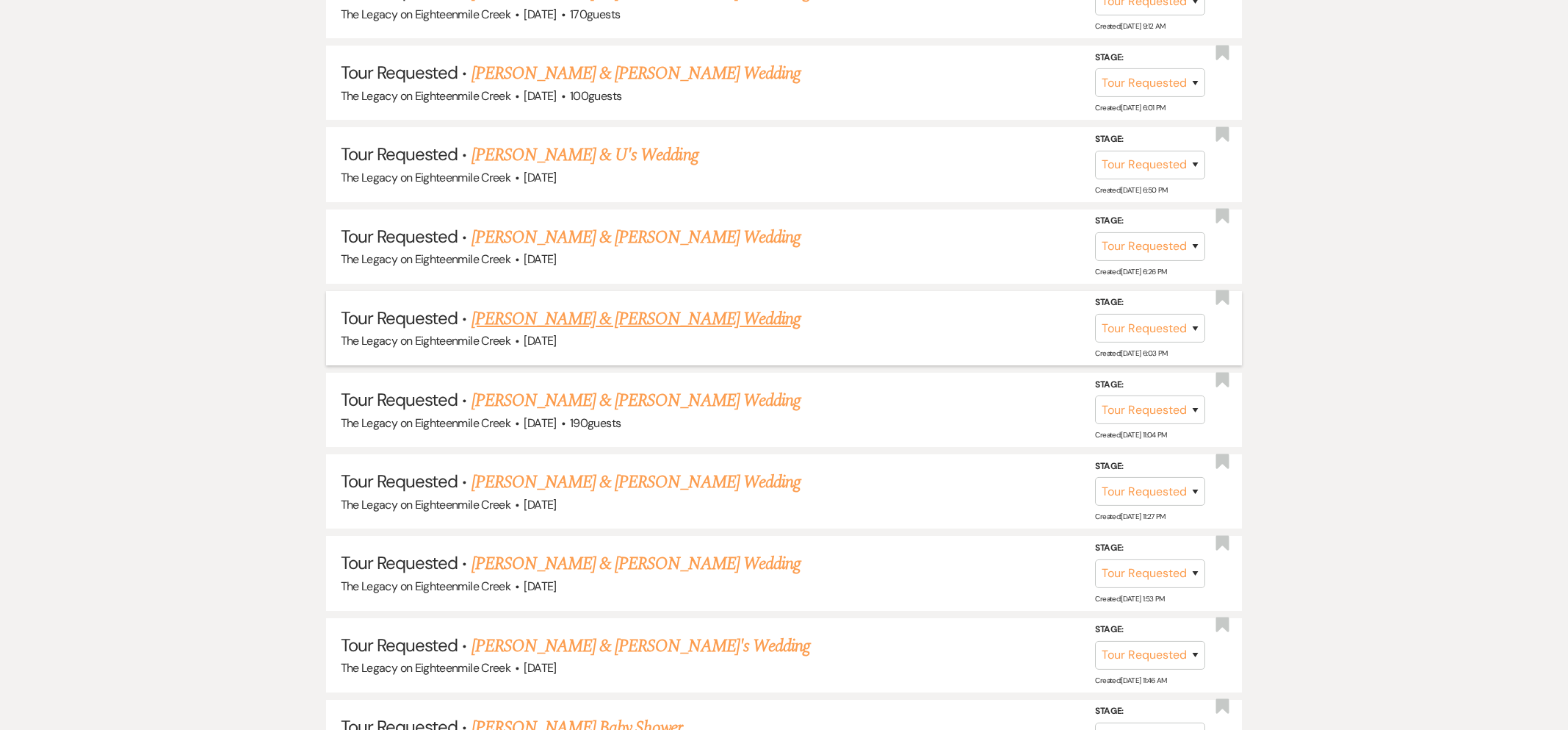
scroll to position [1175, 0]
click at [650, 315] on link "[PERSON_NAME] & [PERSON_NAME] Wedding" at bounding box center [636, 317] width 329 height 26
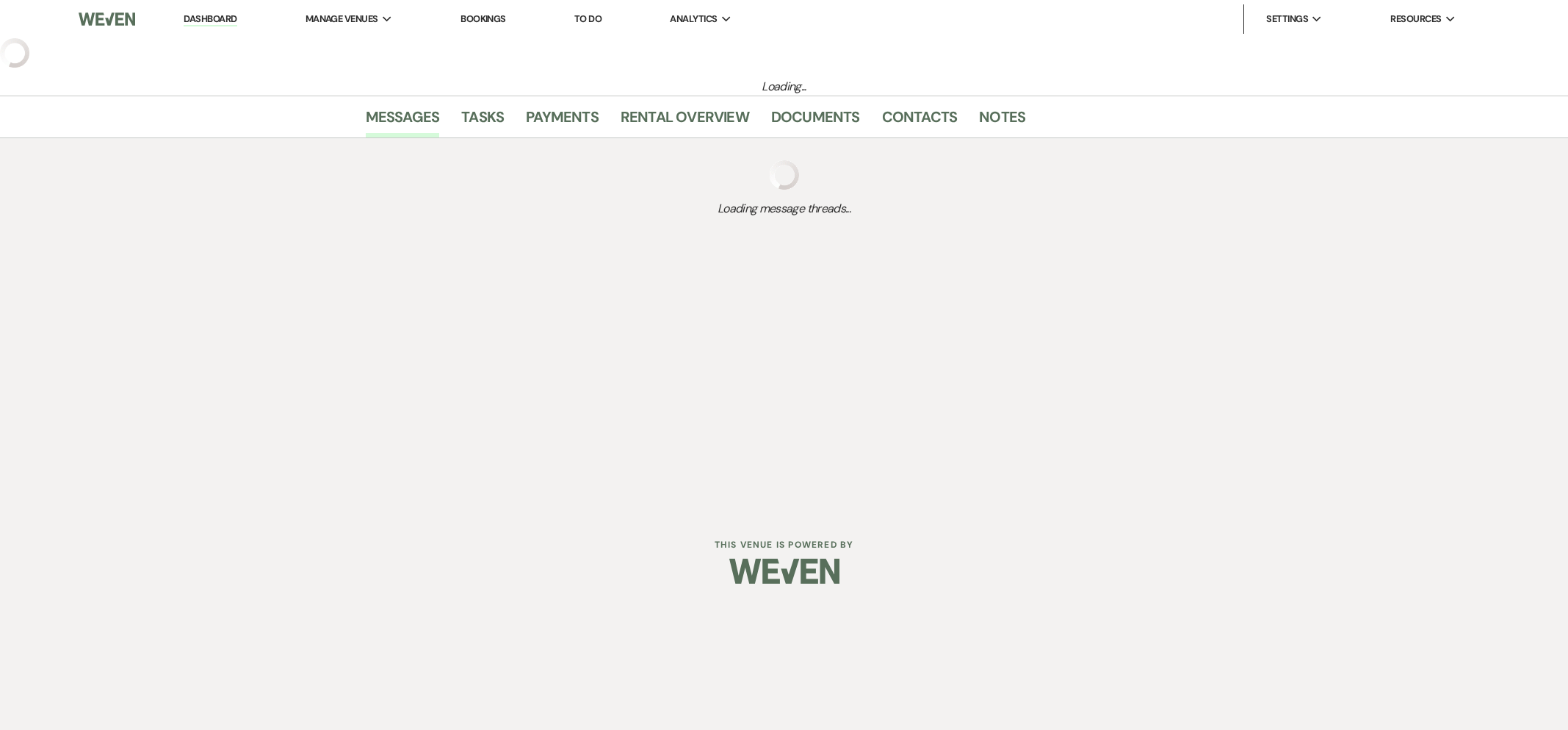
select select "2"
select select "5"
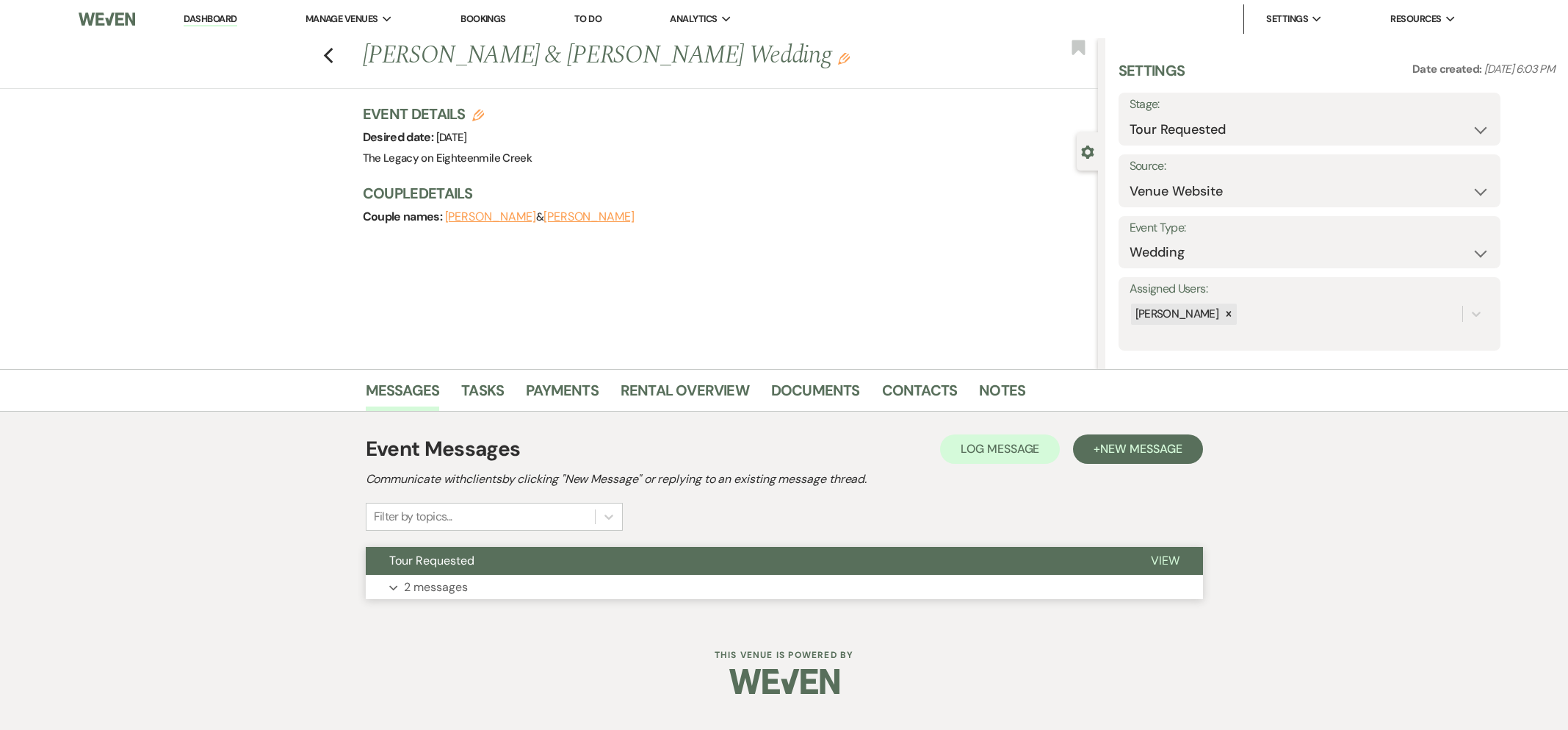
click at [708, 569] on button "Tour Requested" at bounding box center [746, 560] width 762 height 28
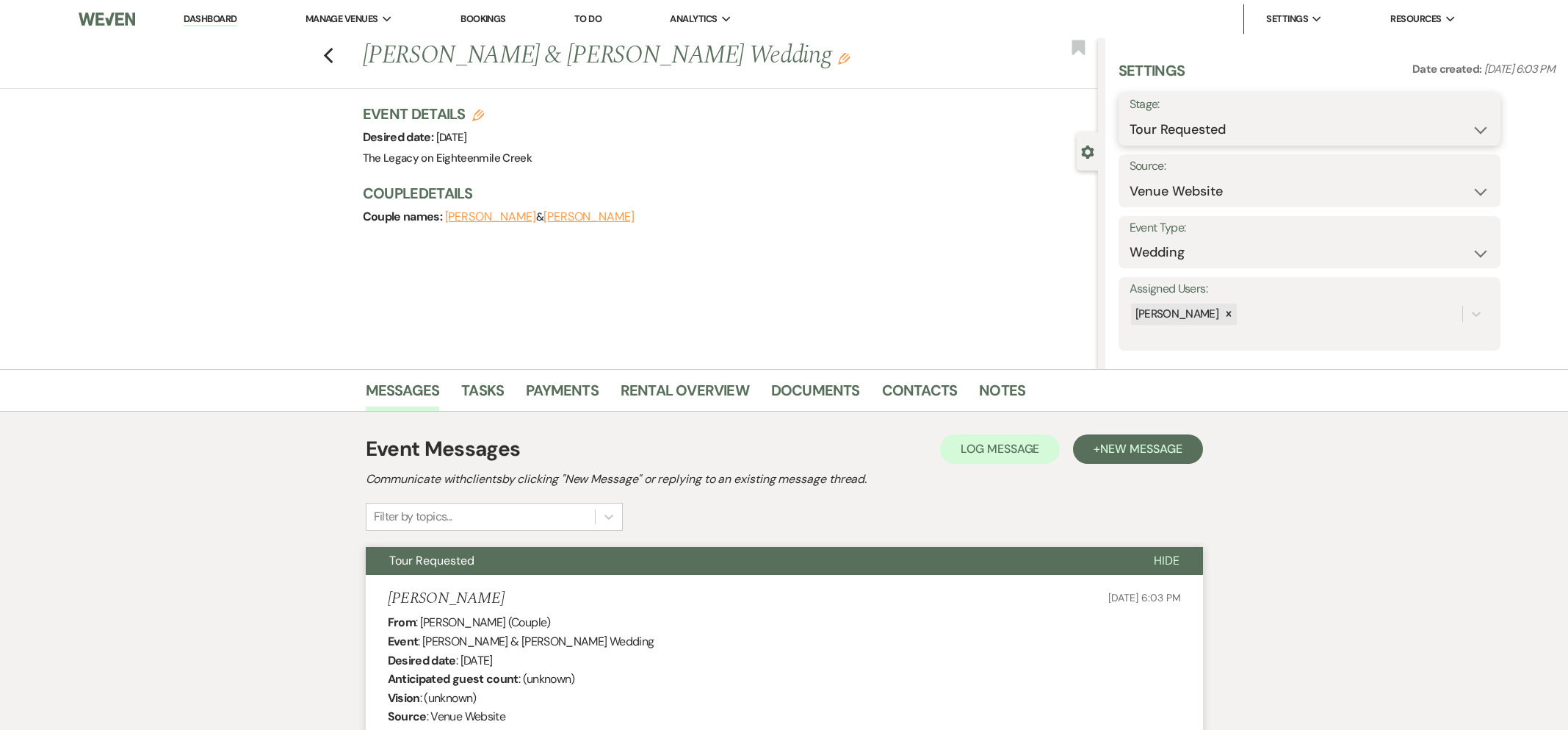
click at [1214, 135] on select "Inquiry Follow Up Tour Requested Tour Confirmed Toured Proposal Sent Booked Lost" at bounding box center [1309, 129] width 360 height 28
select select "4"
click at [1469, 120] on button "Save" at bounding box center [1459, 119] width 83 height 29
click at [326, 52] on icon "Previous" at bounding box center [328, 56] width 11 height 18
select select "2"
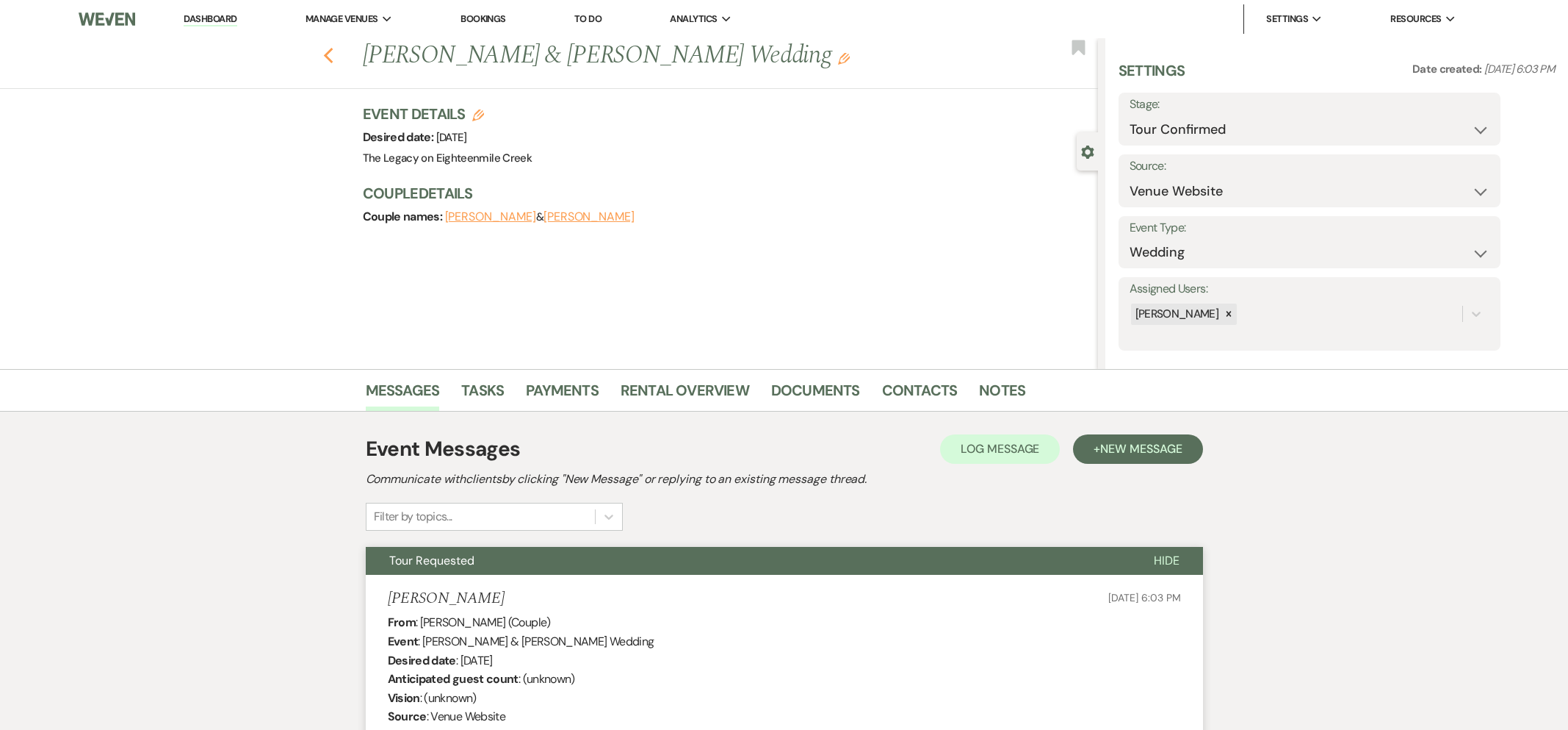
select select "2"
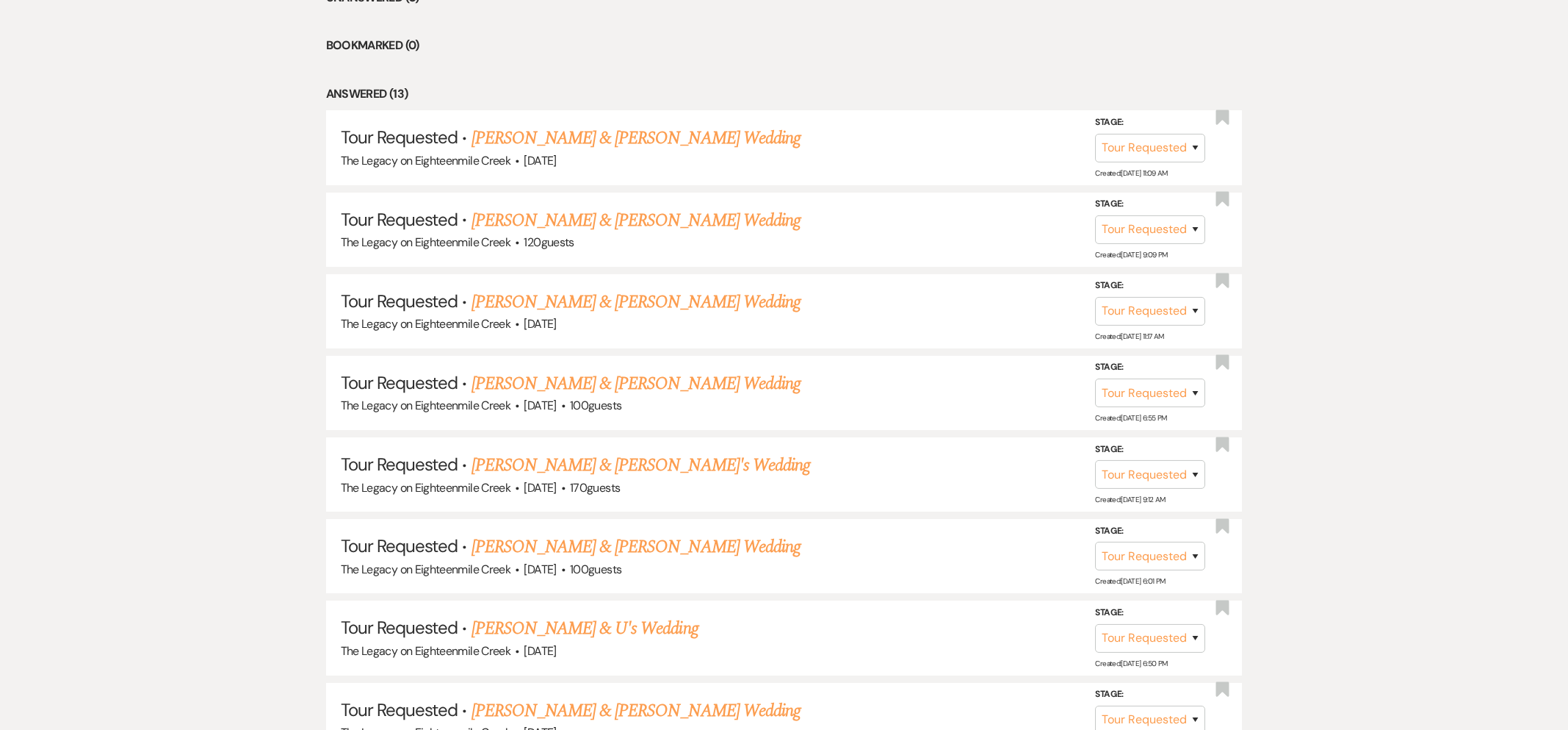
scroll to position [683, 0]
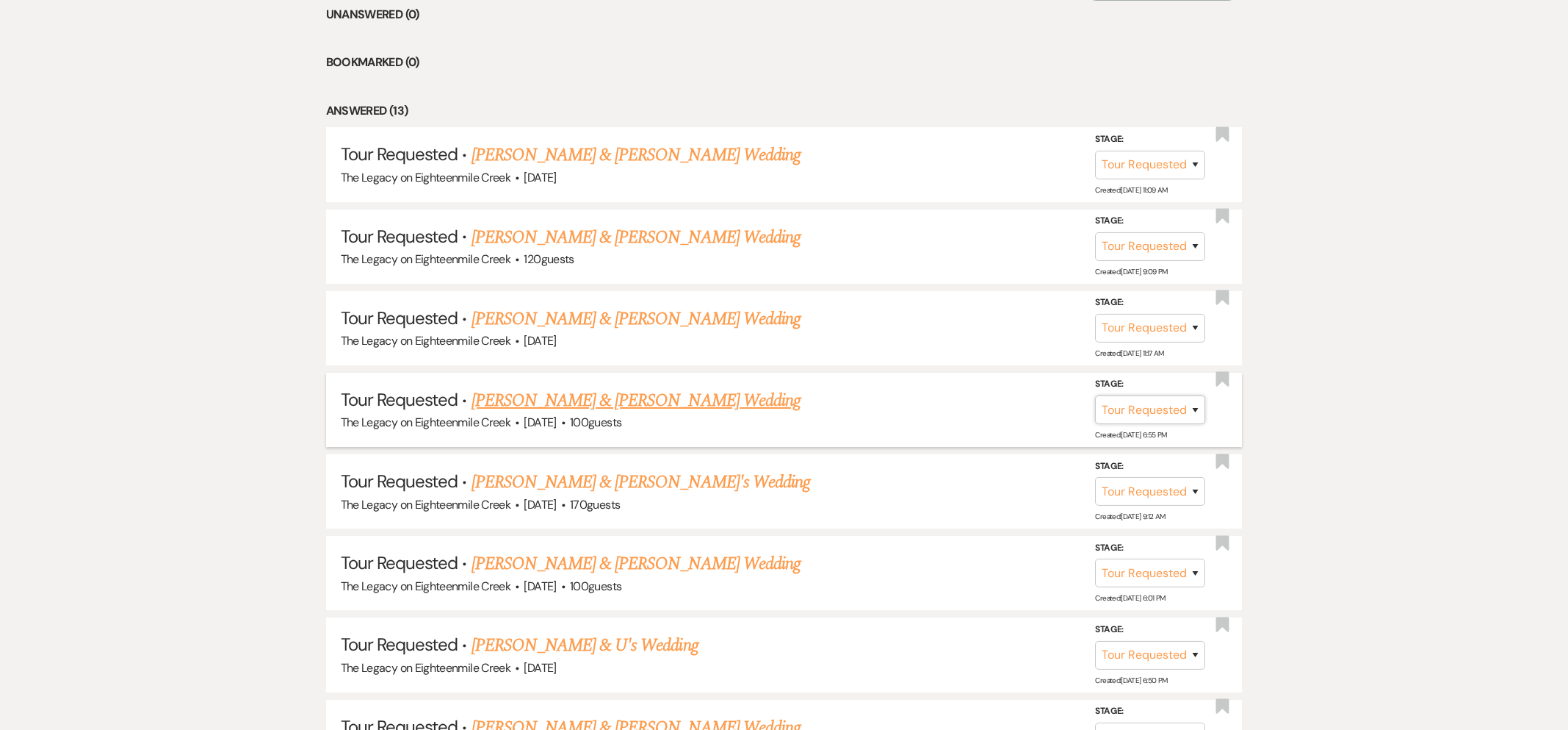
click at [1129, 414] on select "Inquiry Follow Up Tour Requested Tour Confirmed Toured Proposal Sent Booked Lost" at bounding box center [1150, 408] width 110 height 28
click at [1163, 411] on button "Save" at bounding box center [1175, 409] width 73 height 29
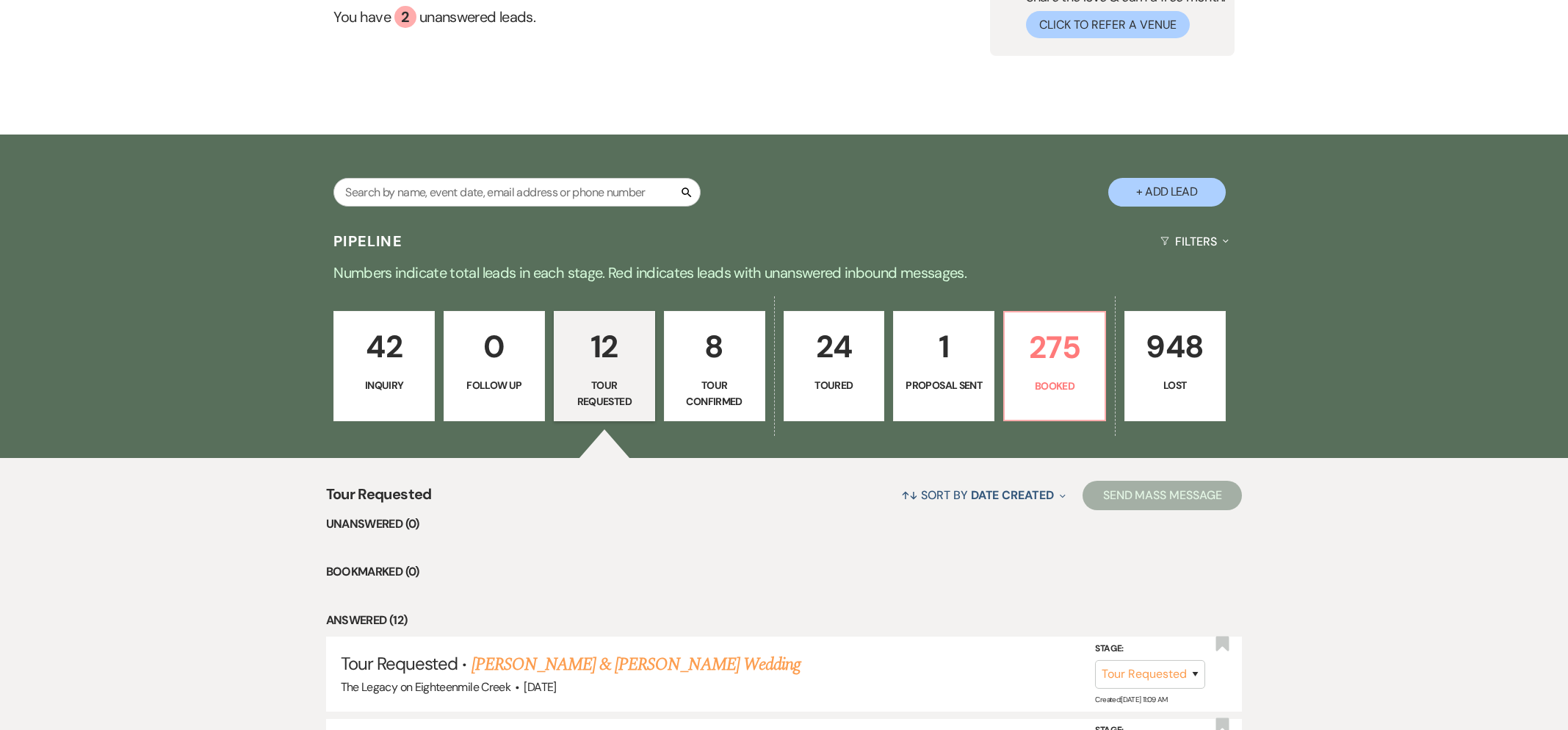
scroll to position [0, 0]
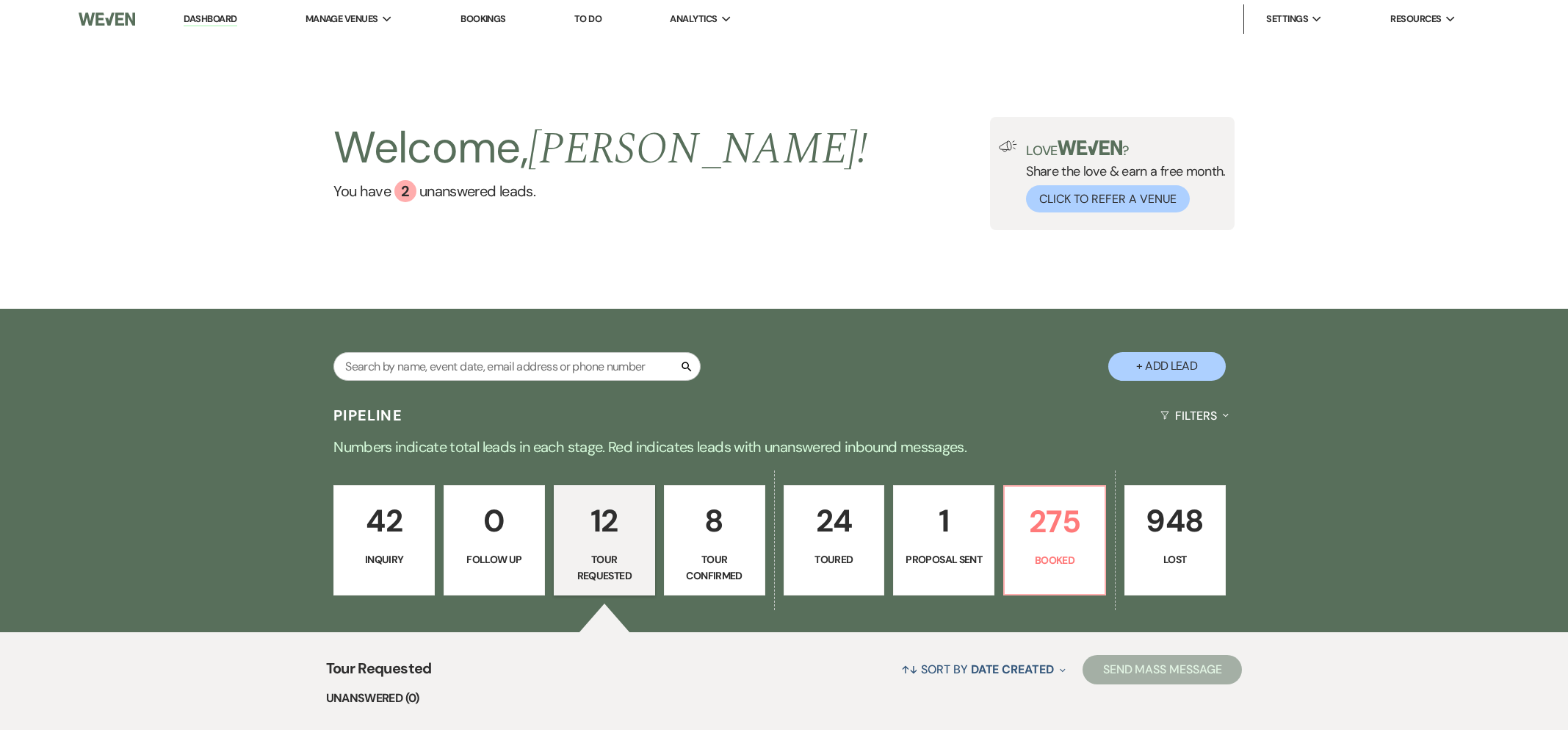
click at [392, 557] on p "Inquiry" at bounding box center [384, 559] width 82 height 17
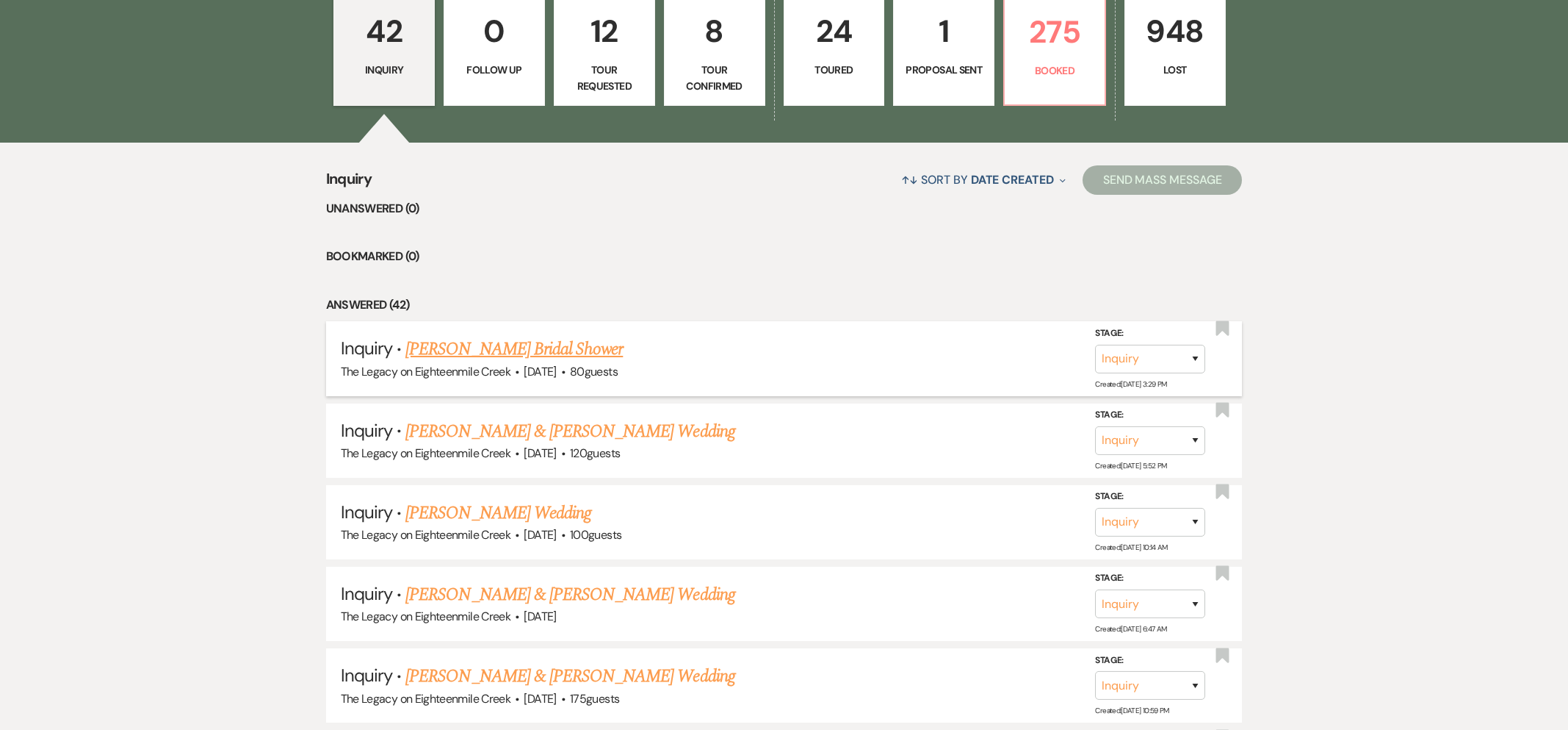
scroll to position [580, 0]
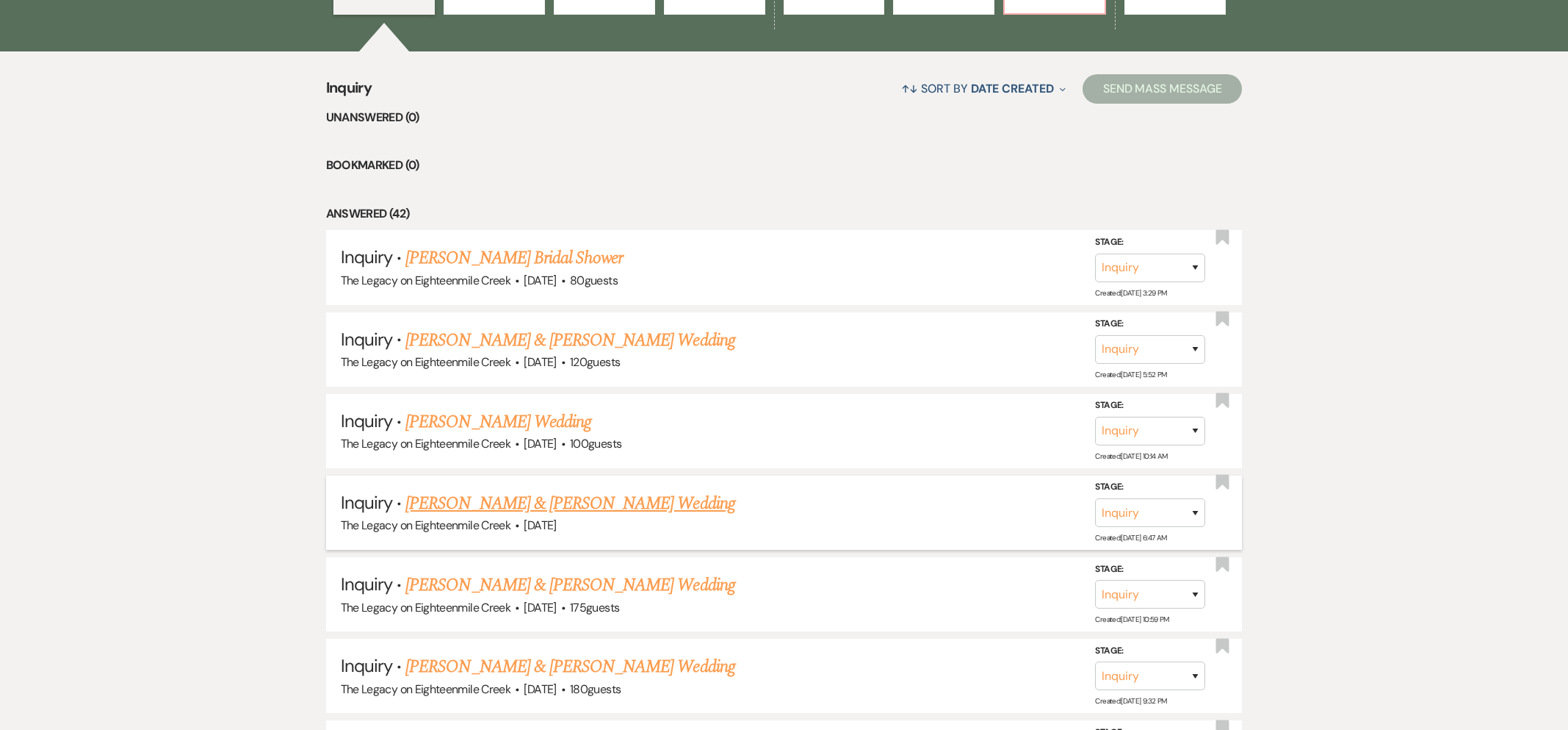
click at [649, 507] on link "[PERSON_NAME] & [PERSON_NAME] Wedding" at bounding box center [570, 502] width 329 height 26
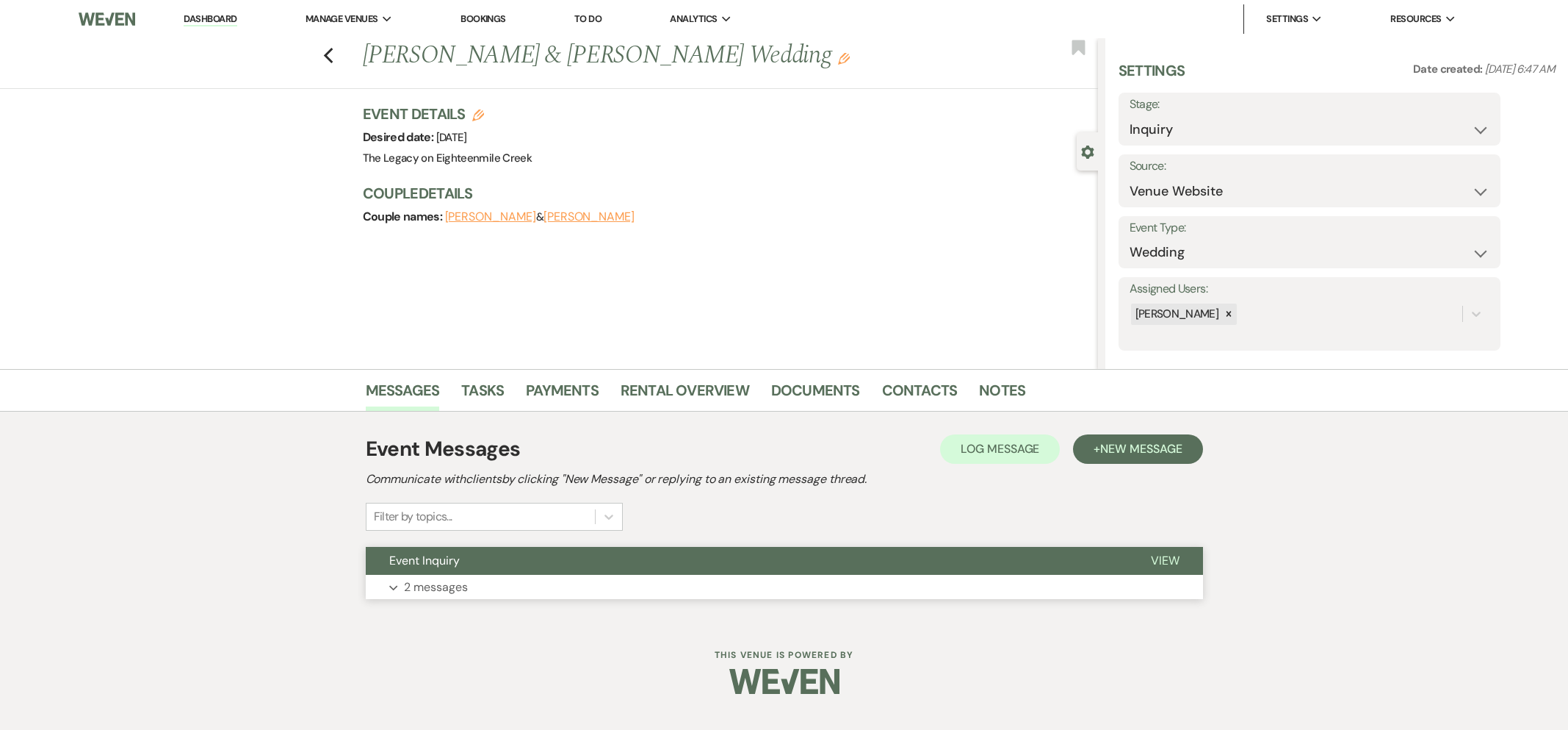
click at [685, 564] on button "Event Inquiry" at bounding box center [746, 560] width 762 height 28
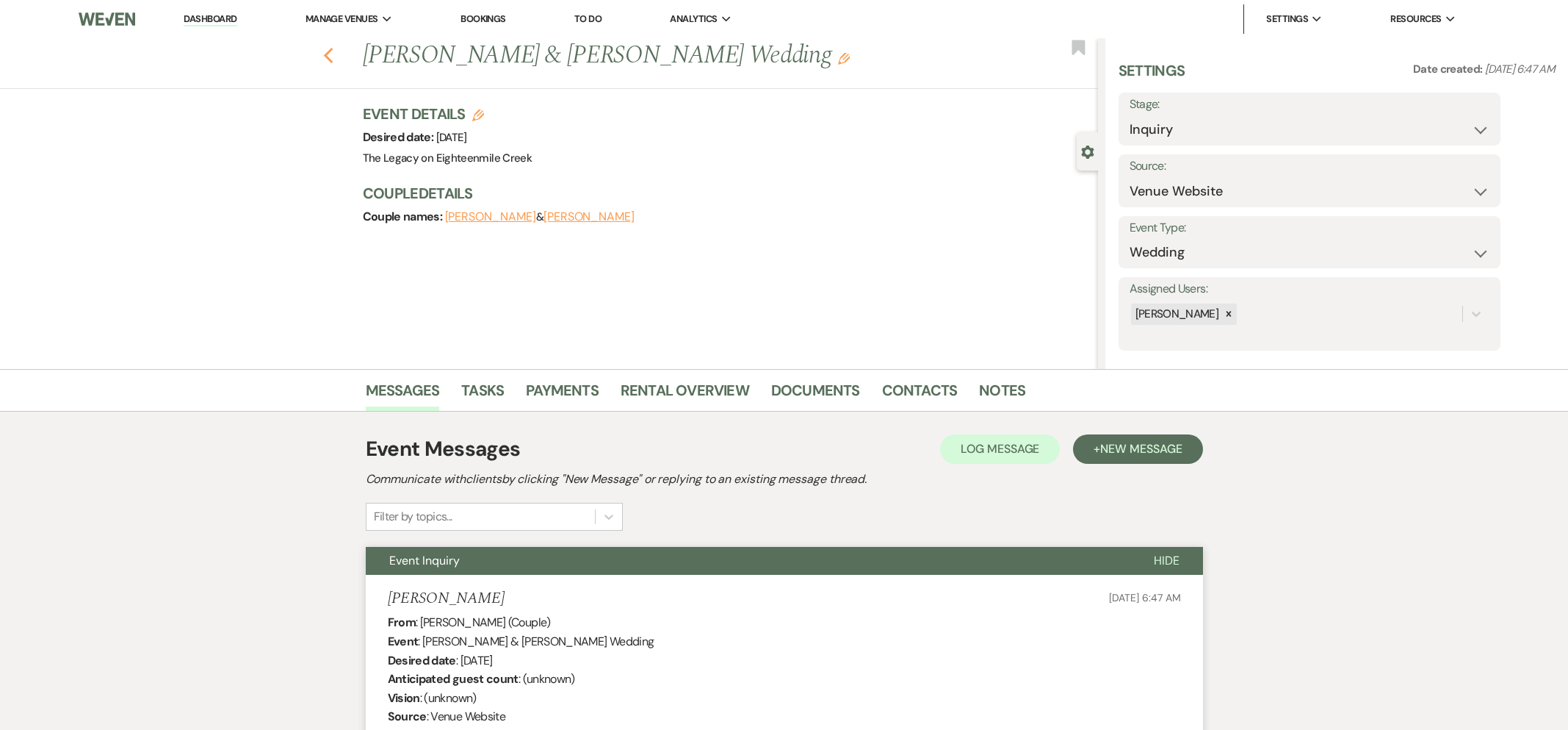
click at [330, 57] on icon "Previous" at bounding box center [328, 56] width 11 height 18
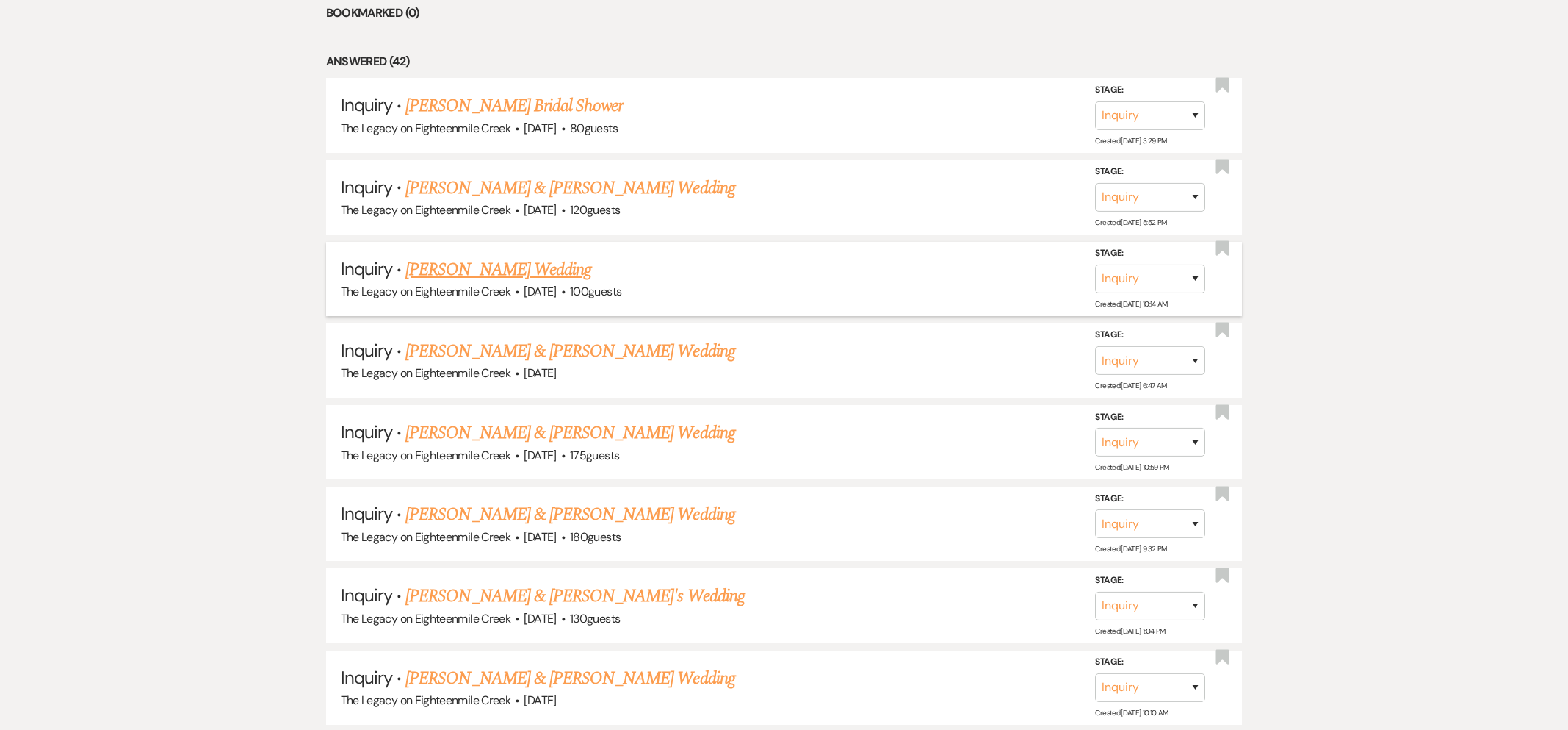
scroll to position [739, 0]
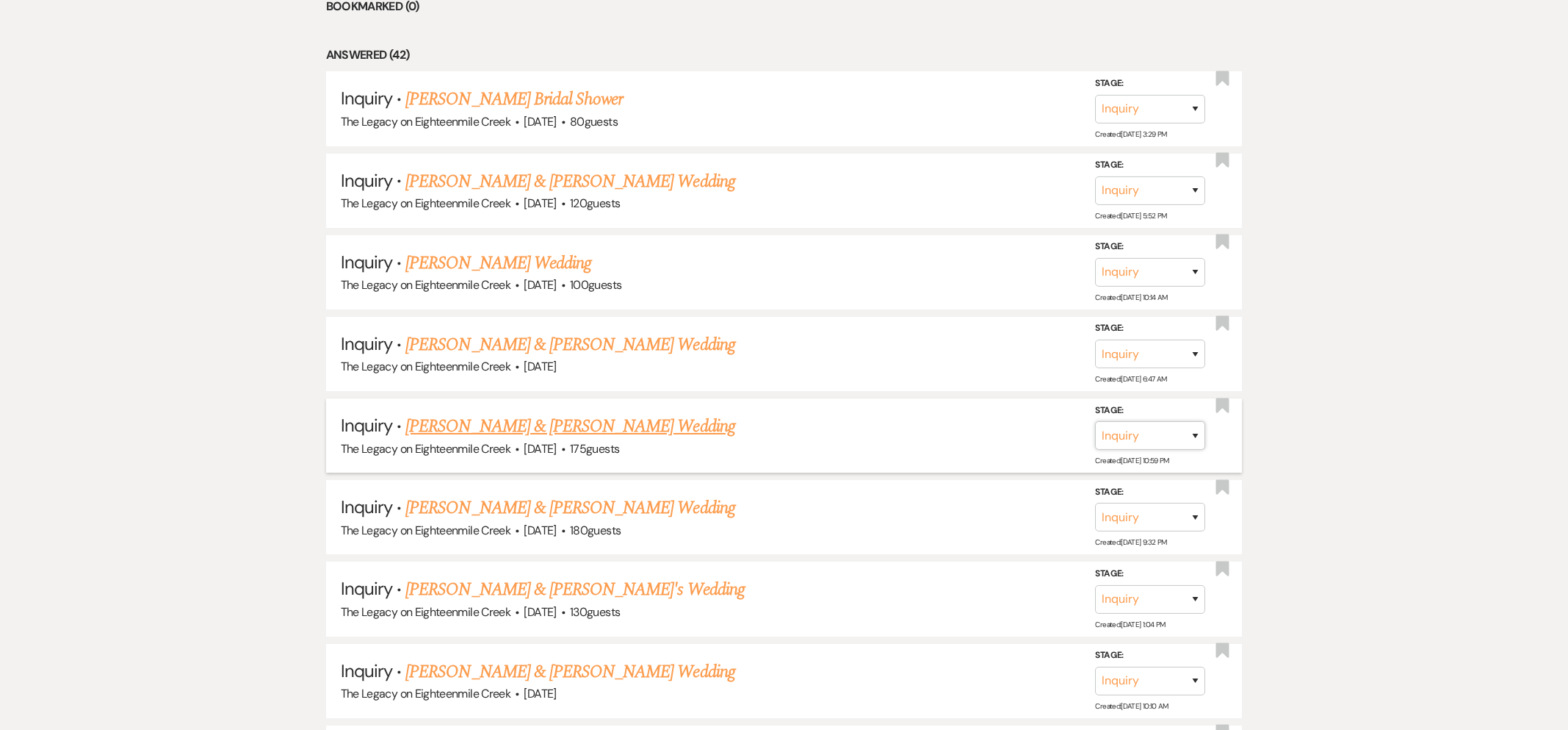
click at [1140, 432] on select "Inquiry Follow Up Tour Requested Tour Confirmed Toured Proposal Sent Booked Lost" at bounding box center [1150, 435] width 110 height 28
click at [1179, 429] on button "Save" at bounding box center [1175, 435] width 73 height 29
click at [1117, 442] on select "Inquiry Follow Up Tour Requested Tour Confirmed Toured Proposal Sent Booked Lost" at bounding box center [1150, 435] width 110 height 28
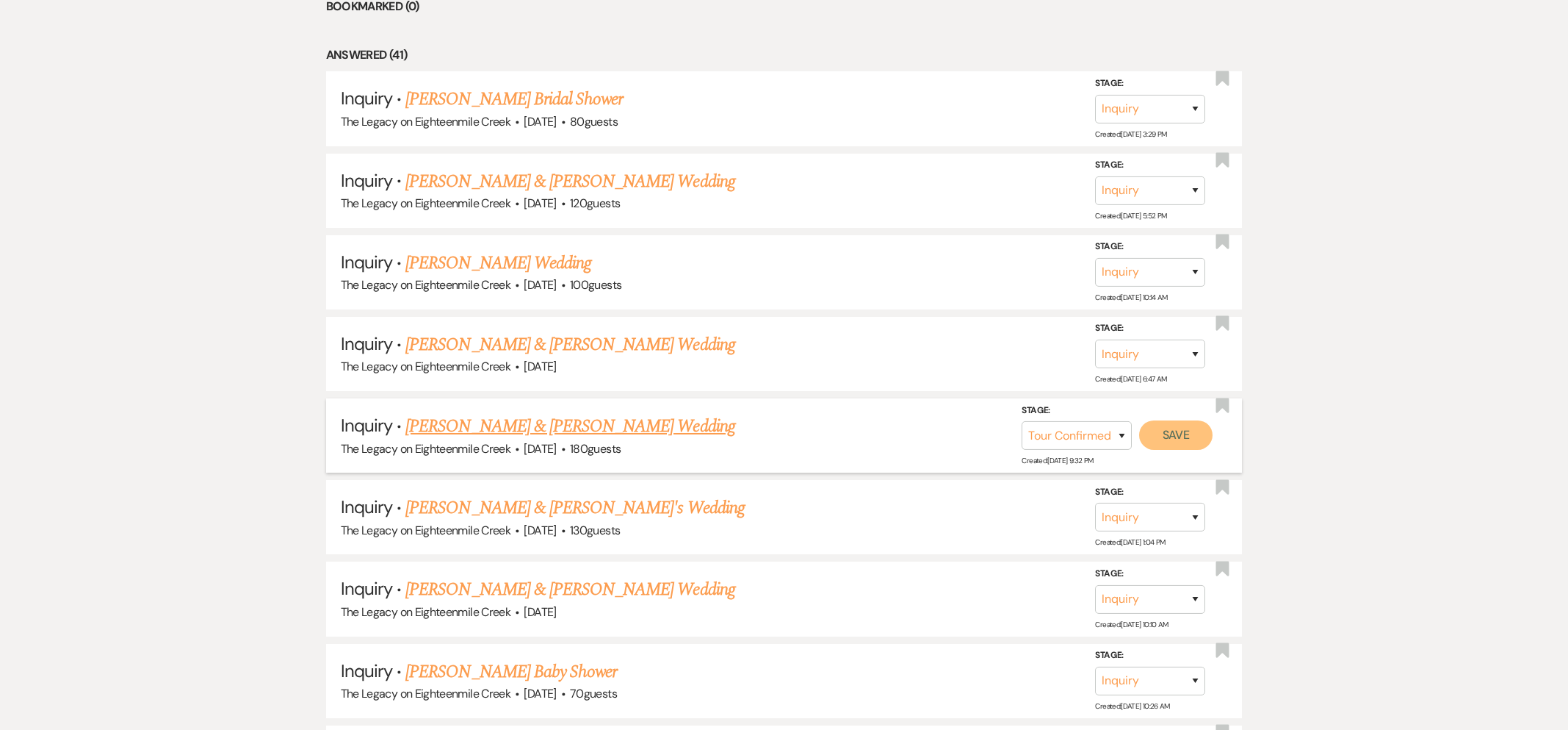
click at [1176, 430] on button "Save" at bounding box center [1175, 435] width 73 height 29
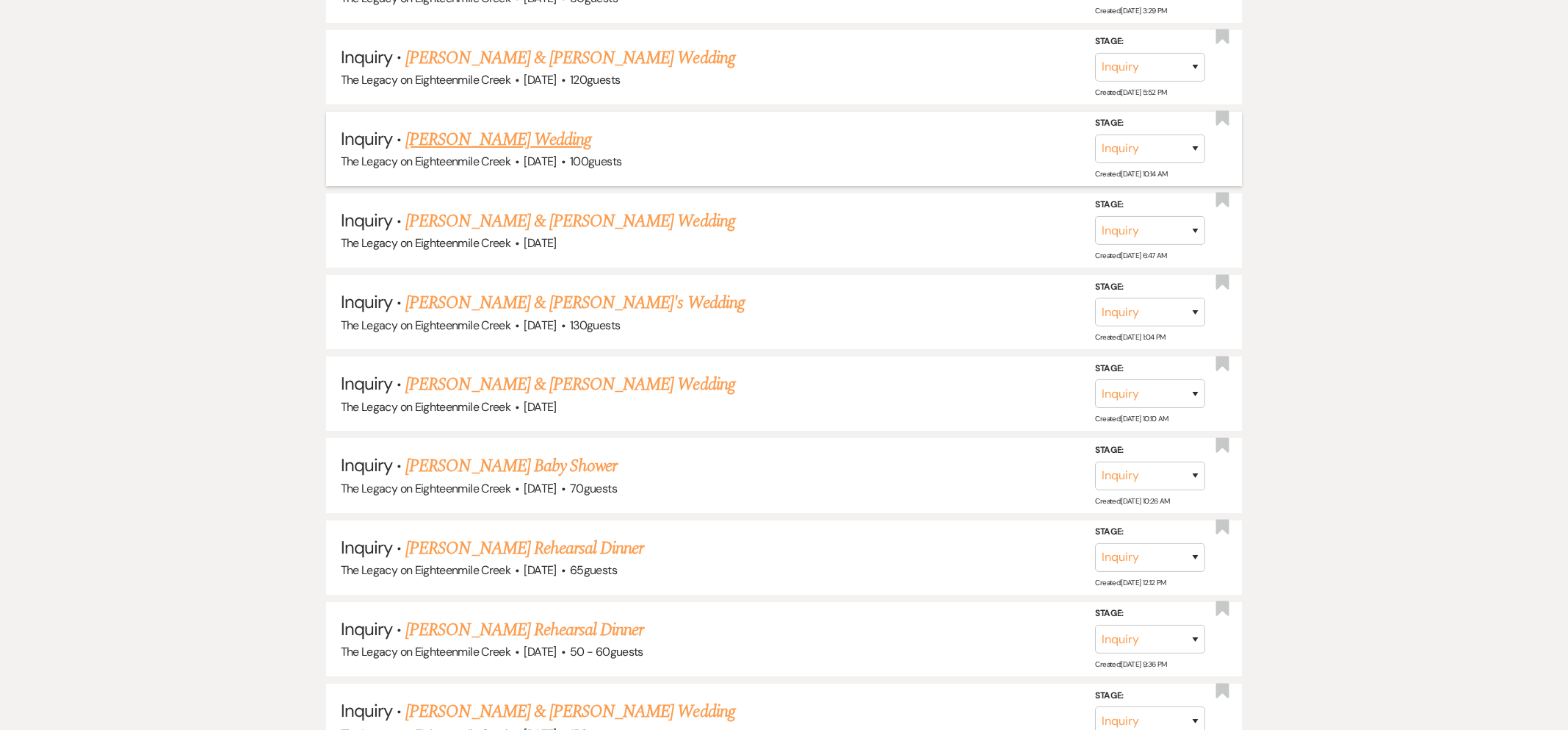
scroll to position [886, 0]
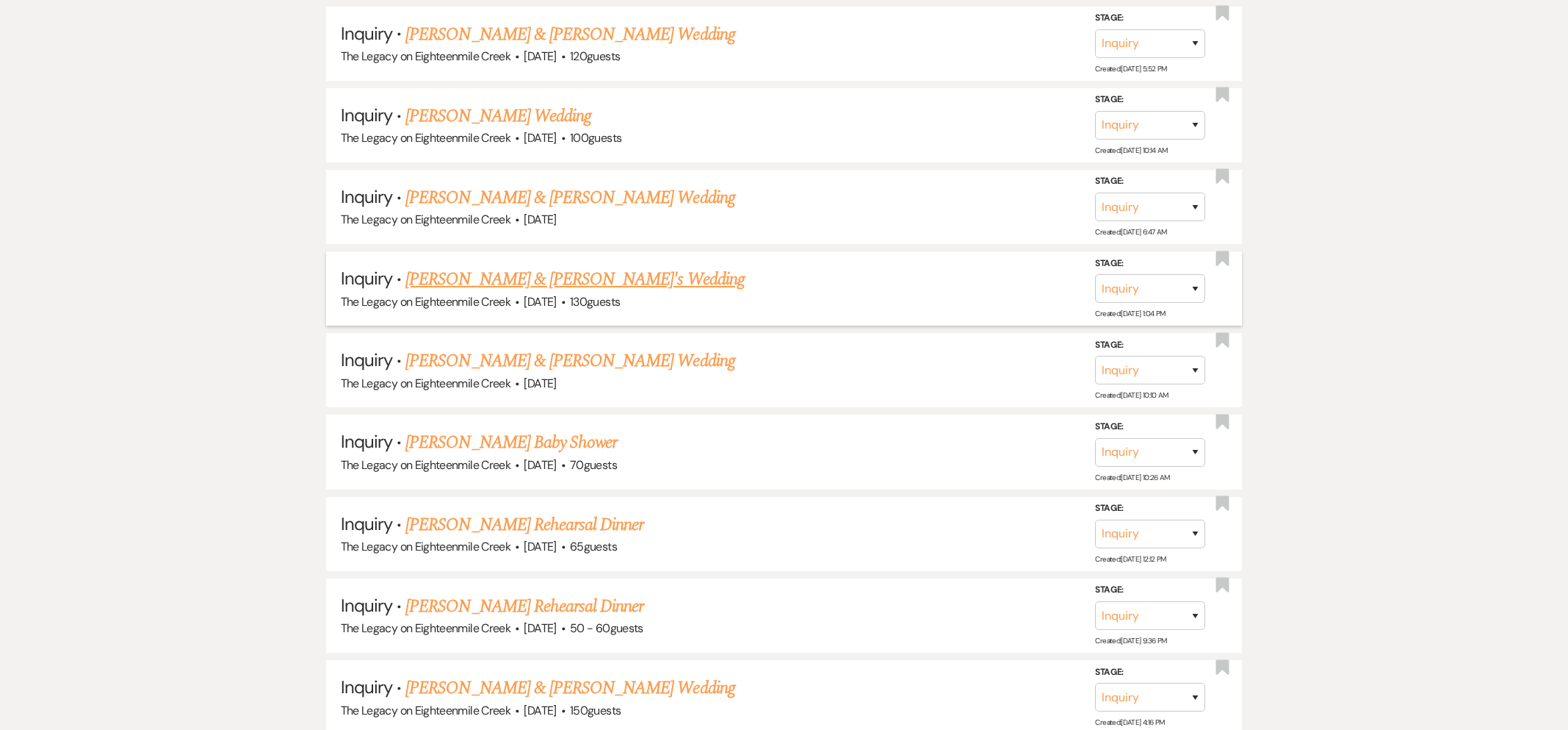
click at [466, 280] on link "[PERSON_NAME] & [PERSON_NAME]'s Wedding" at bounding box center [574, 279] width 339 height 26
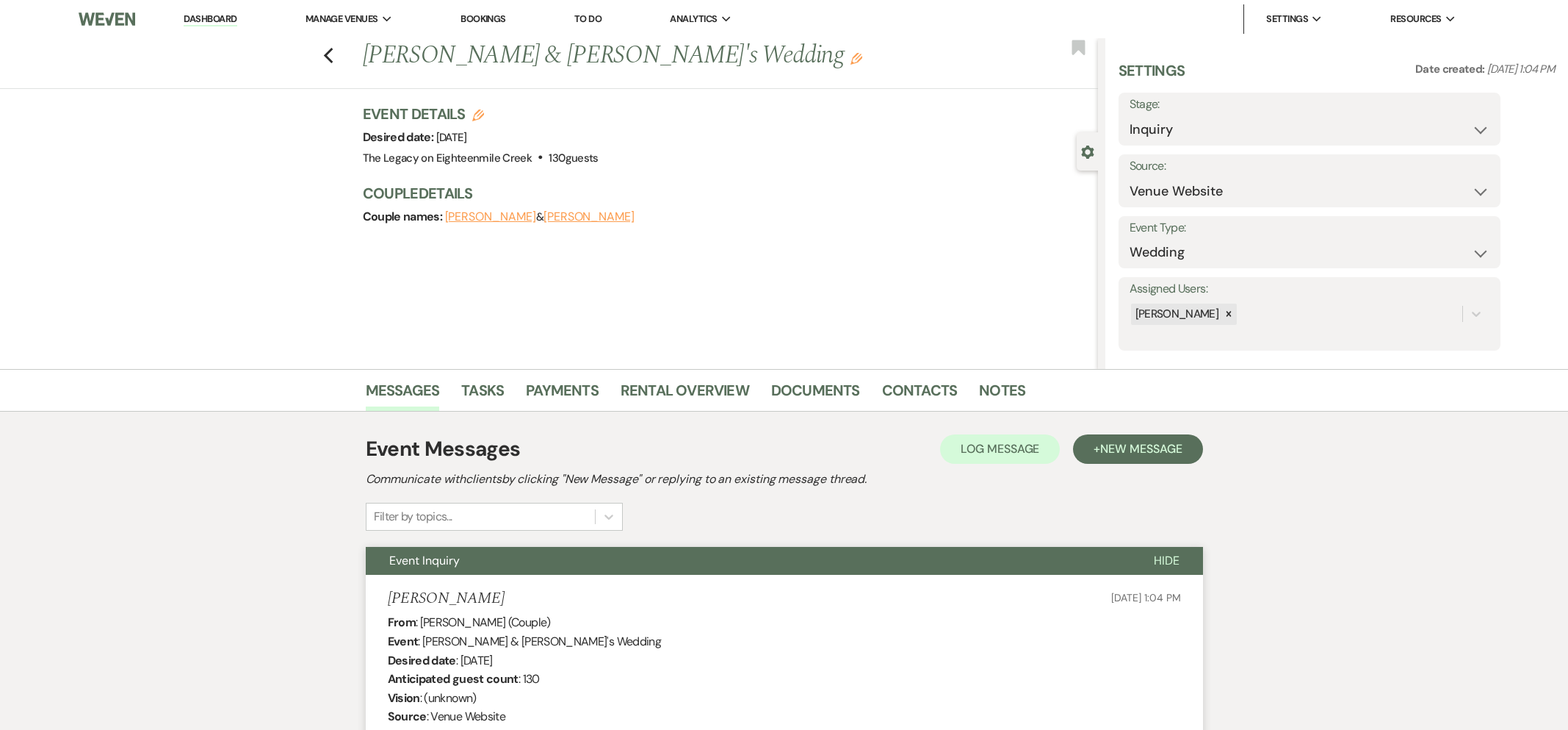
click at [645, 568] on button "Event Inquiry" at bounding box center [747, 560] width 765 height 28
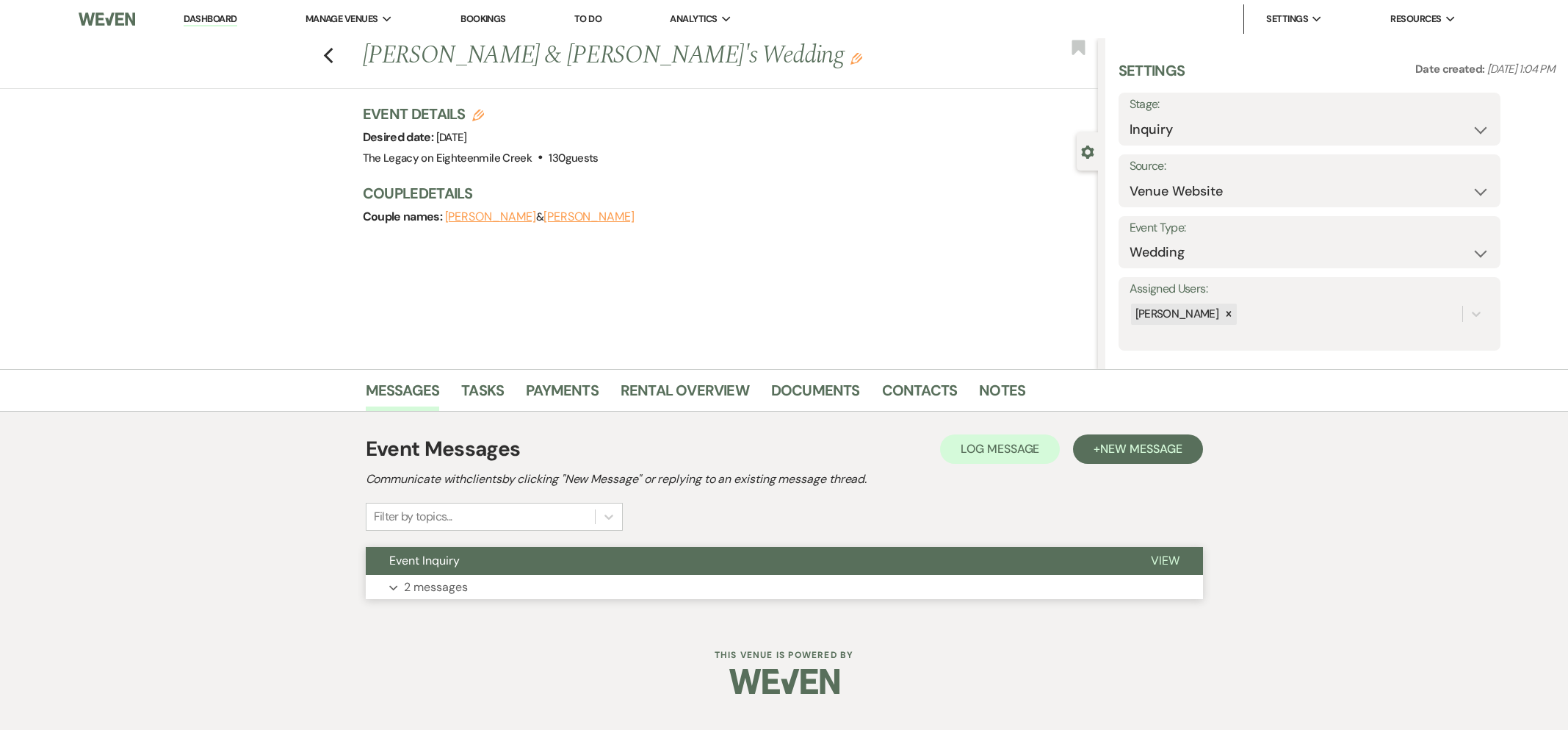
click at [640, 568] on button "Event Inquiry" at bounding box center [746, 560] width 762 height 28
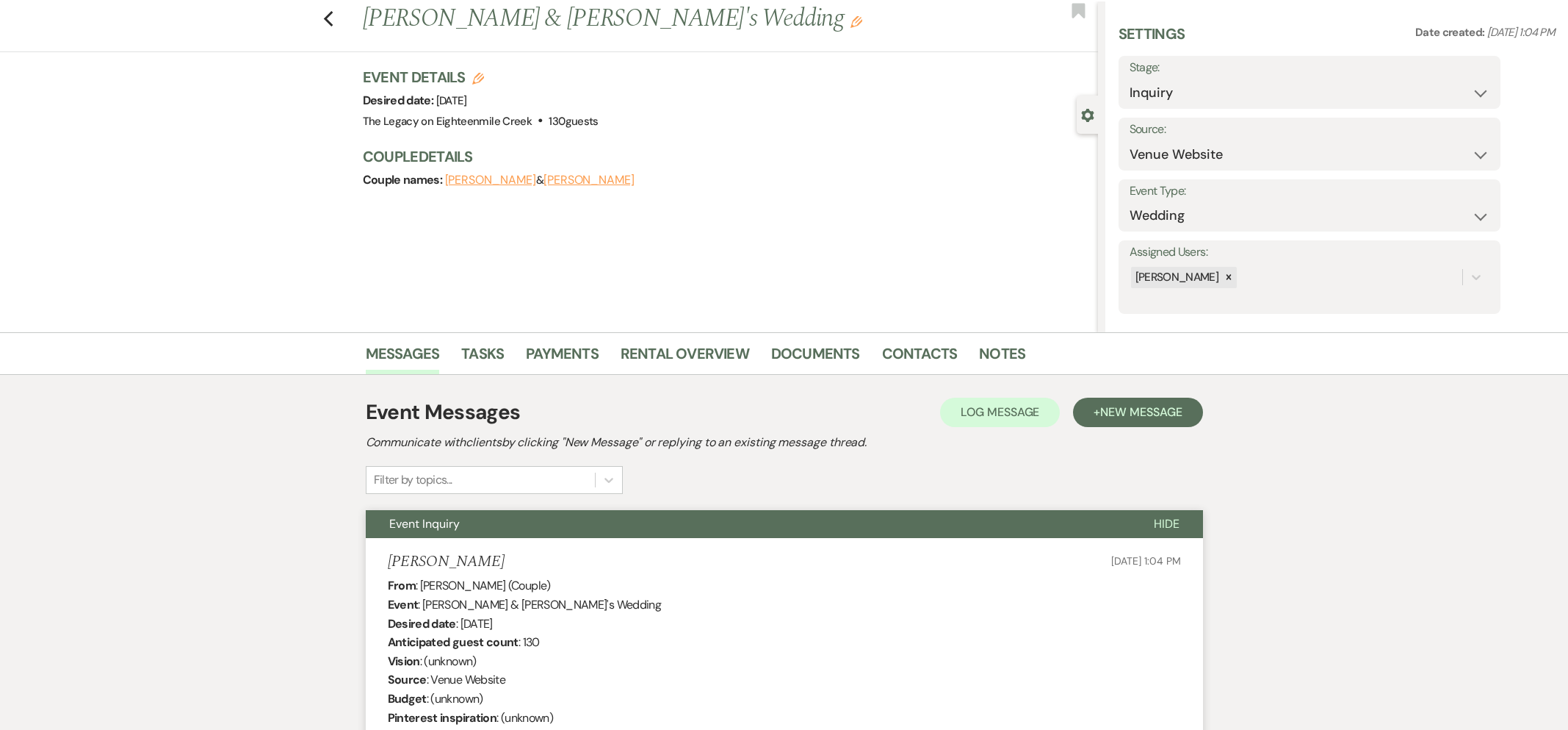
scroll to position [28, 0]
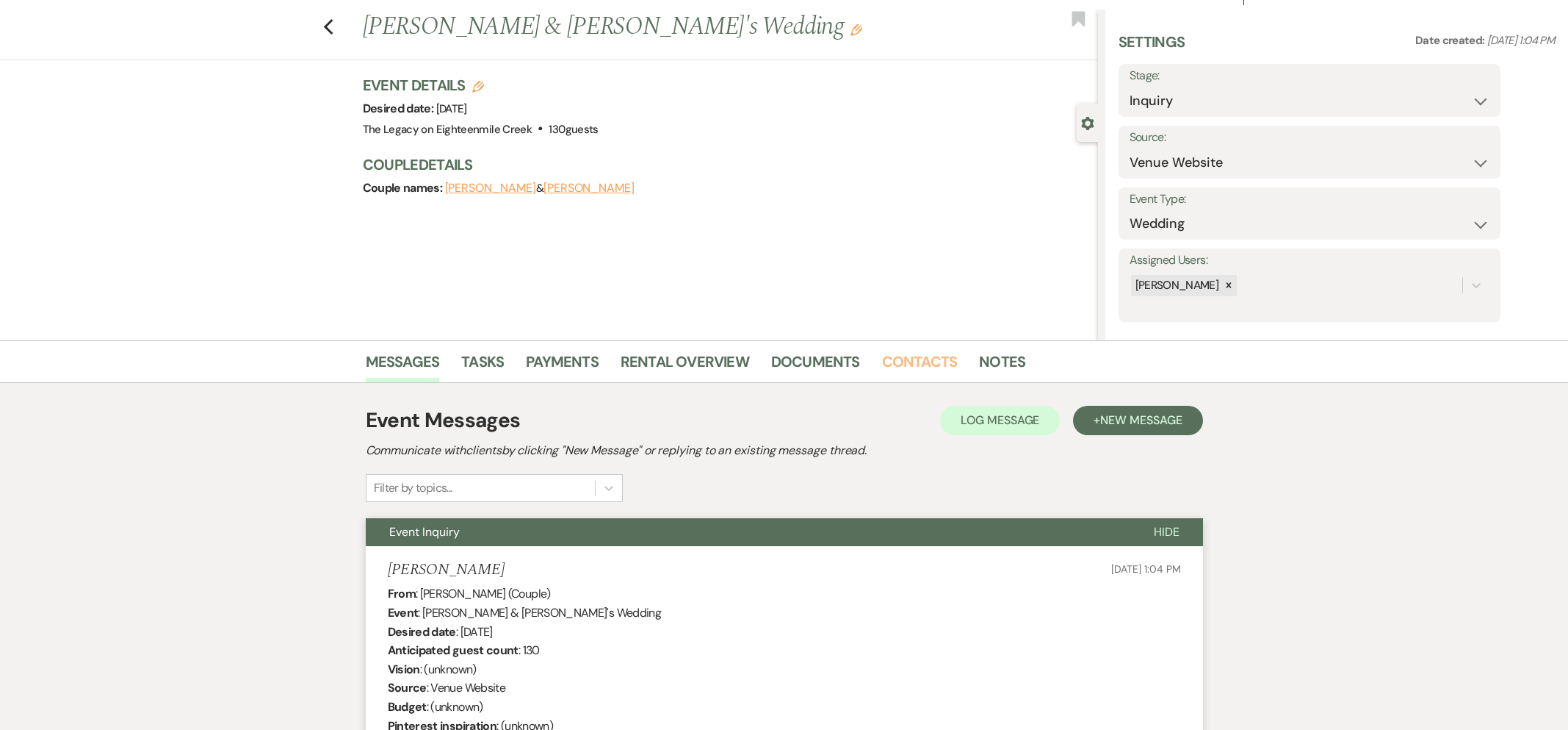
click at [897, 363] on link "Contacts" at bounding box center [919, 365] width 75 height 32
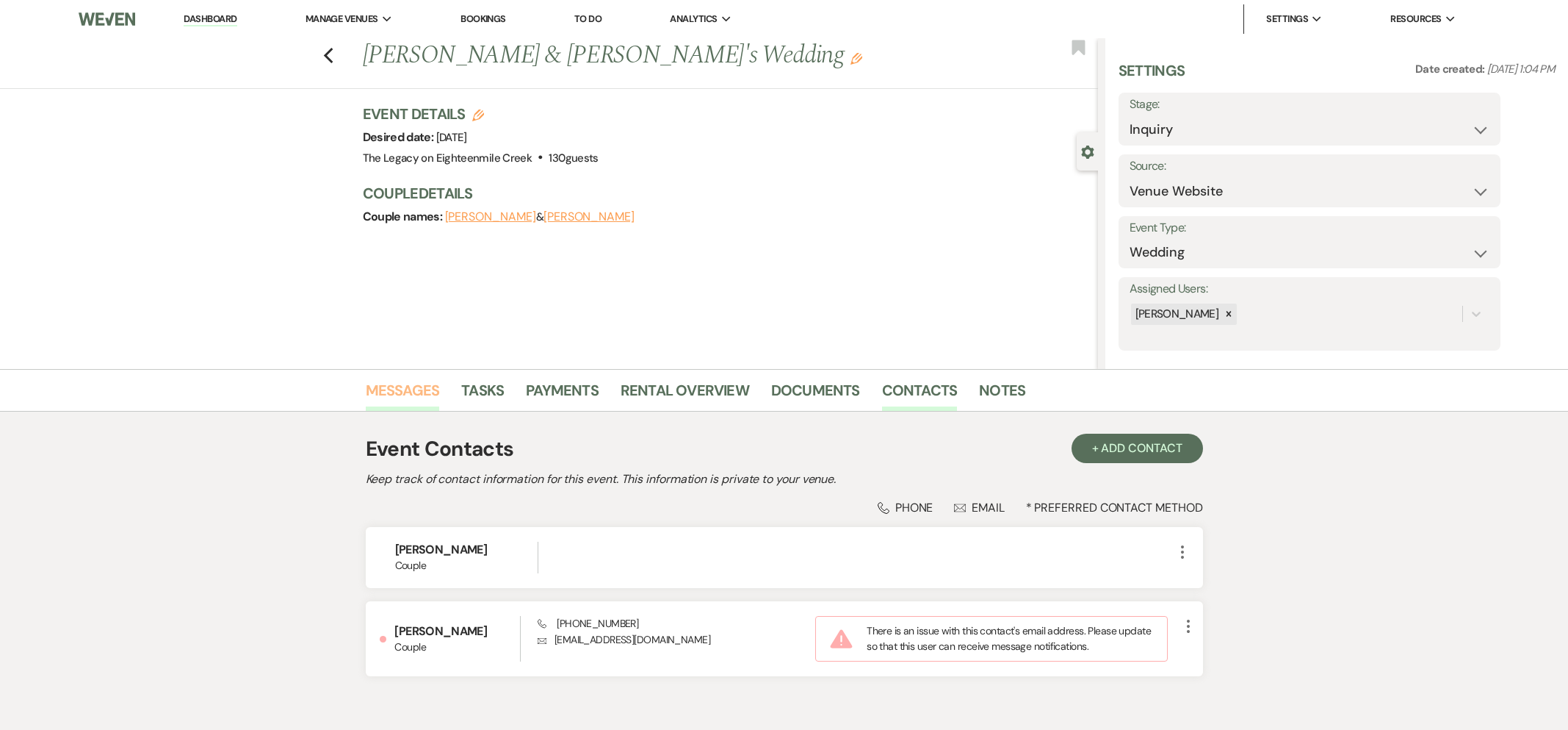
click at [416, 385] on link "Messages" at bounding box center [403, 394] width 74 height 32
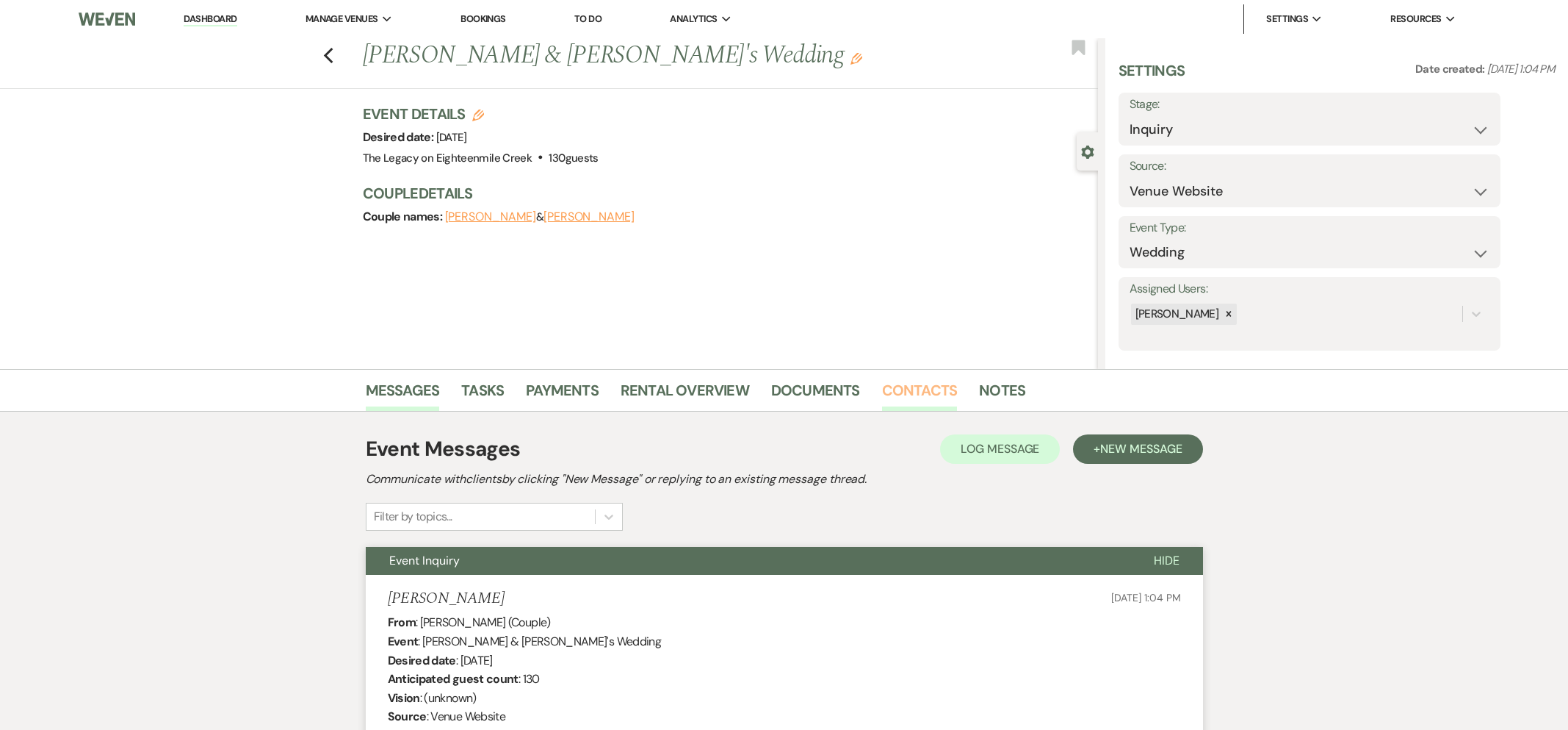
click at [907, 381] on link "Contacts" at bounding box center [919, 394] width 75 height 32
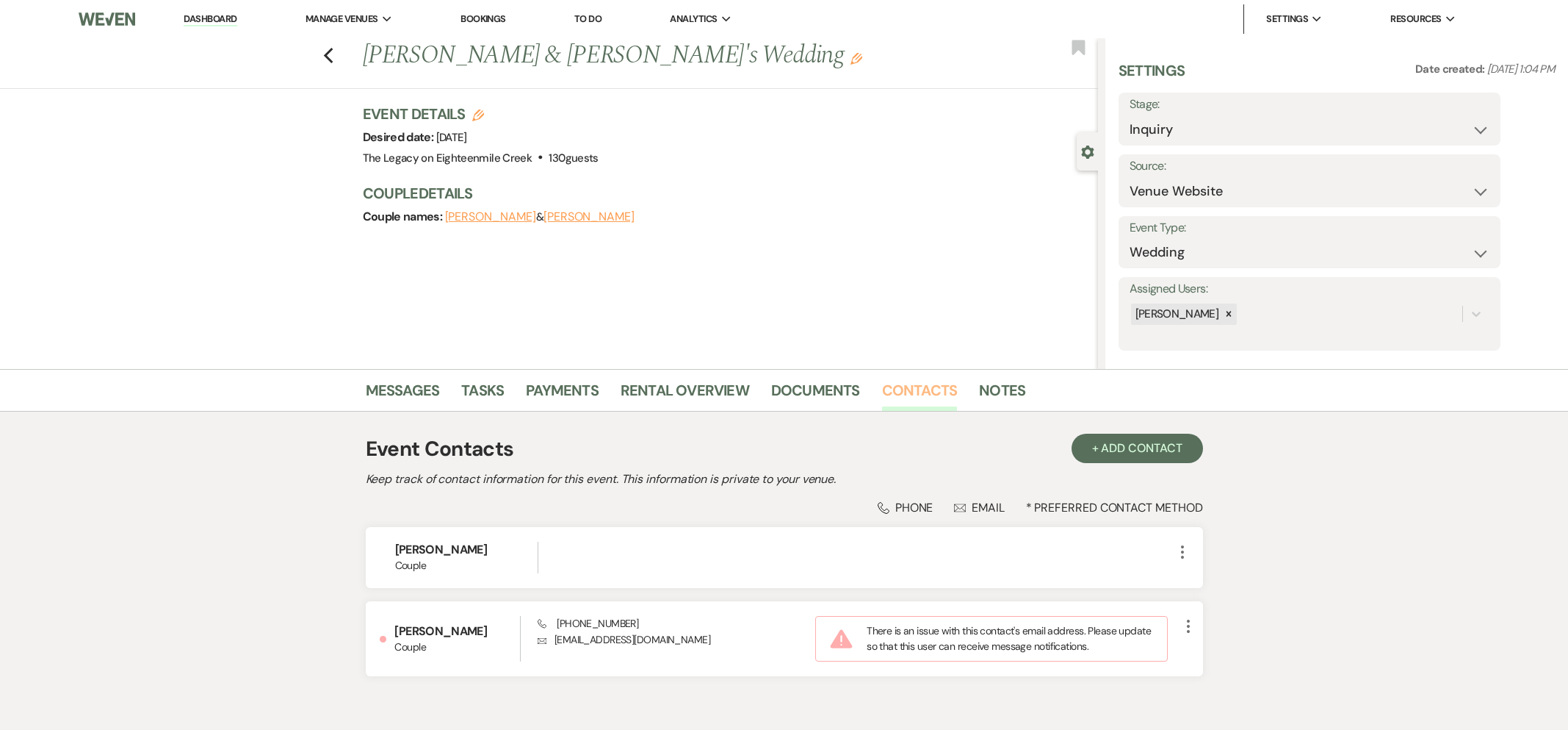
scroll to position [76, 0]
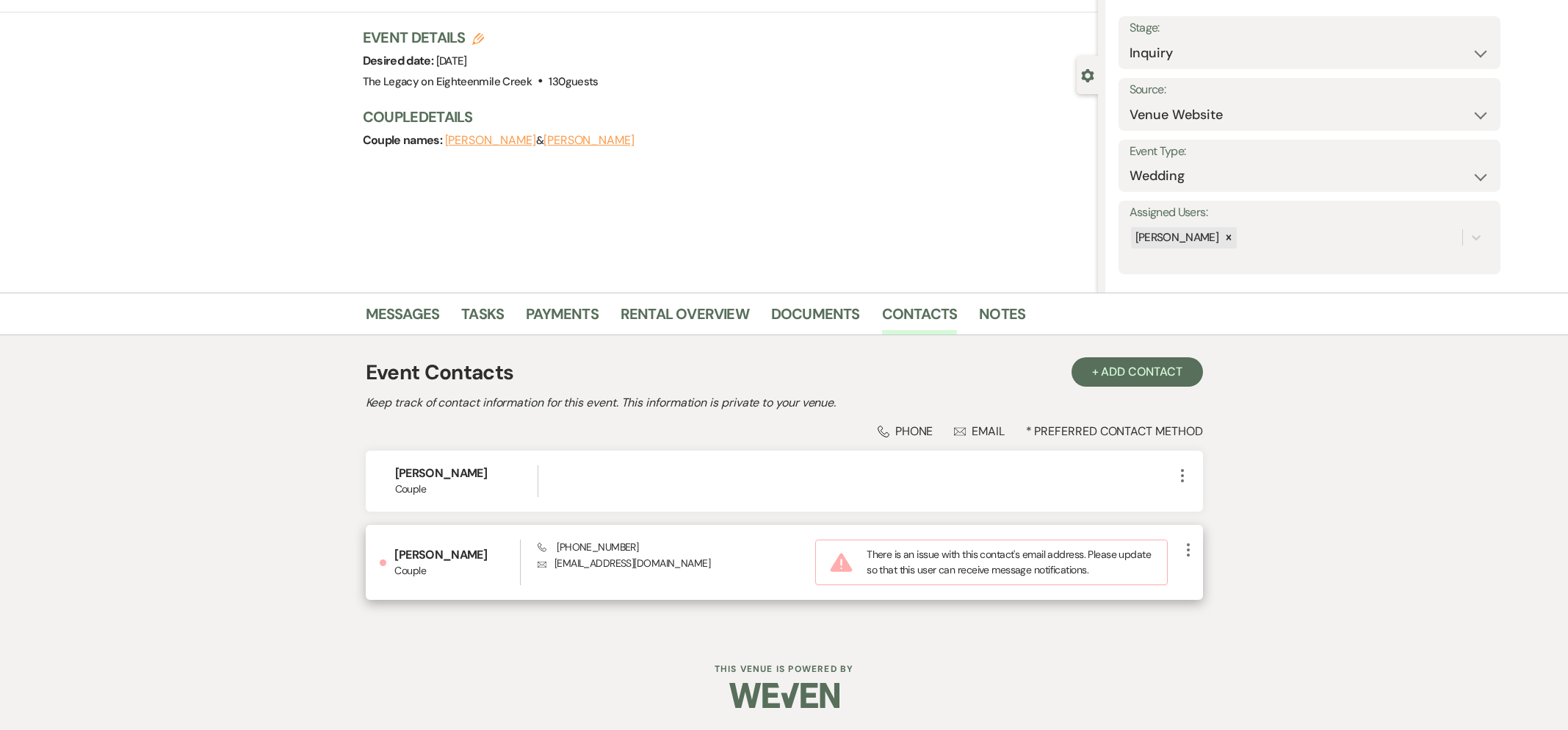
click at [1187, 548] on icon "More" at bounding box center [1188, 549] width 18 height 18
click at [1191, 577] on button "Pencil Edit" at bounding box center [1222, 579] width 87 height 25
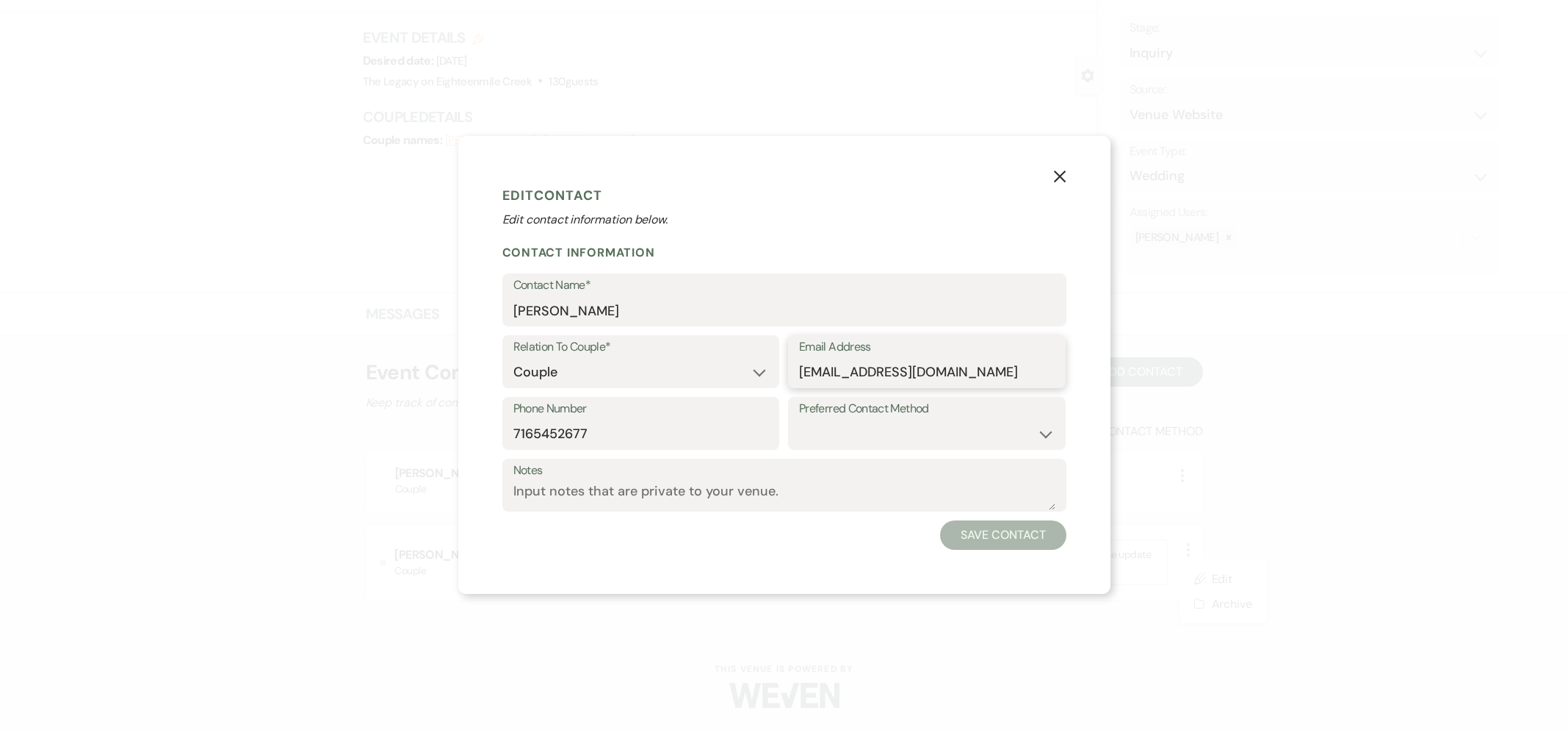
click at [839, 371] on input "[EMAIL_ADDRESS][DOMAIN_NAME]" at bounding box center [927, 371] width 256 height 28
click at [980, 545] on button "Save Contact" at bounding box center [1002, 535] width 126 height 29
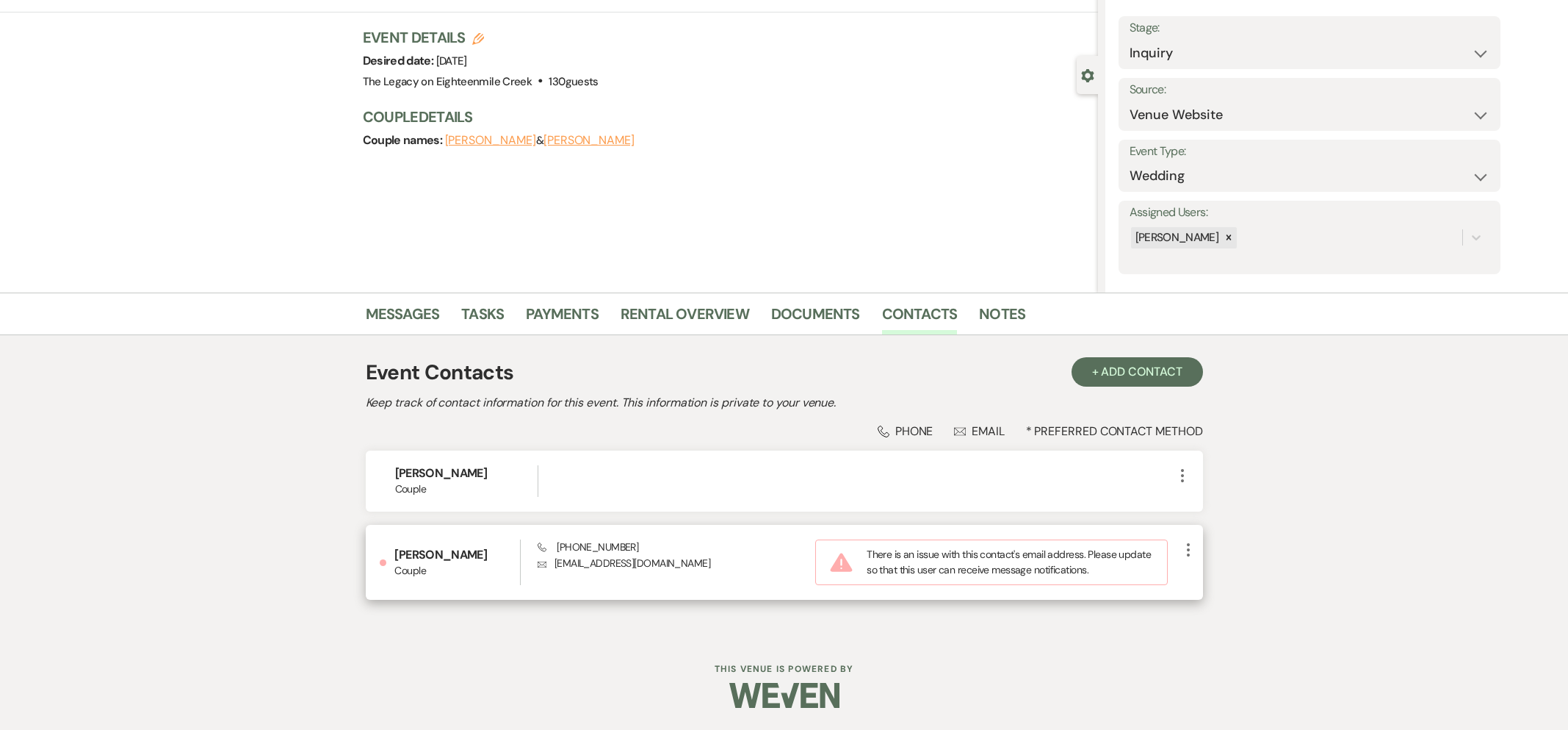
scroll to position [63, 0]
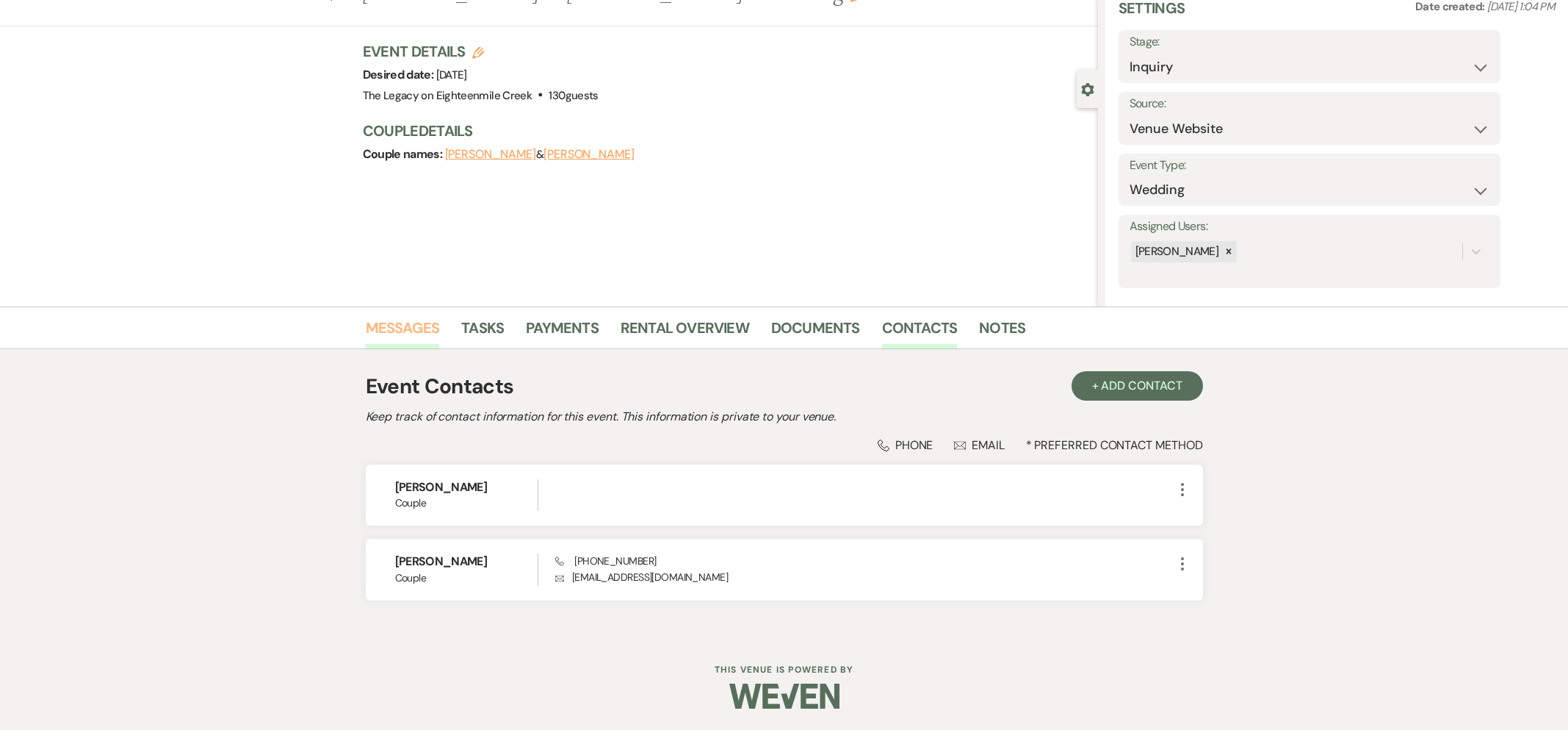
click at [403, 327] on link "Messages" at bounding box center [403, 331] width 74 height 32
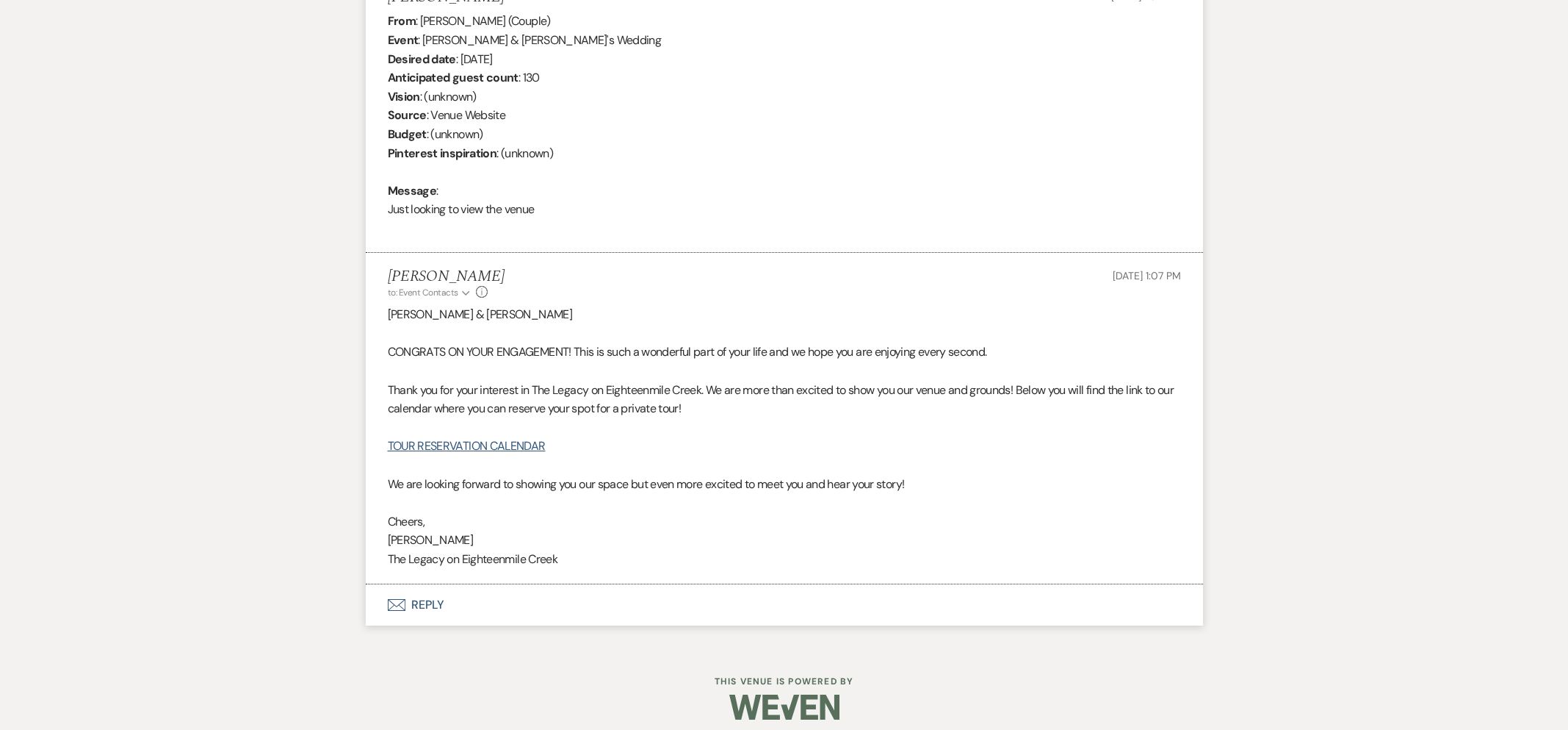
scroll to position [613, 0]
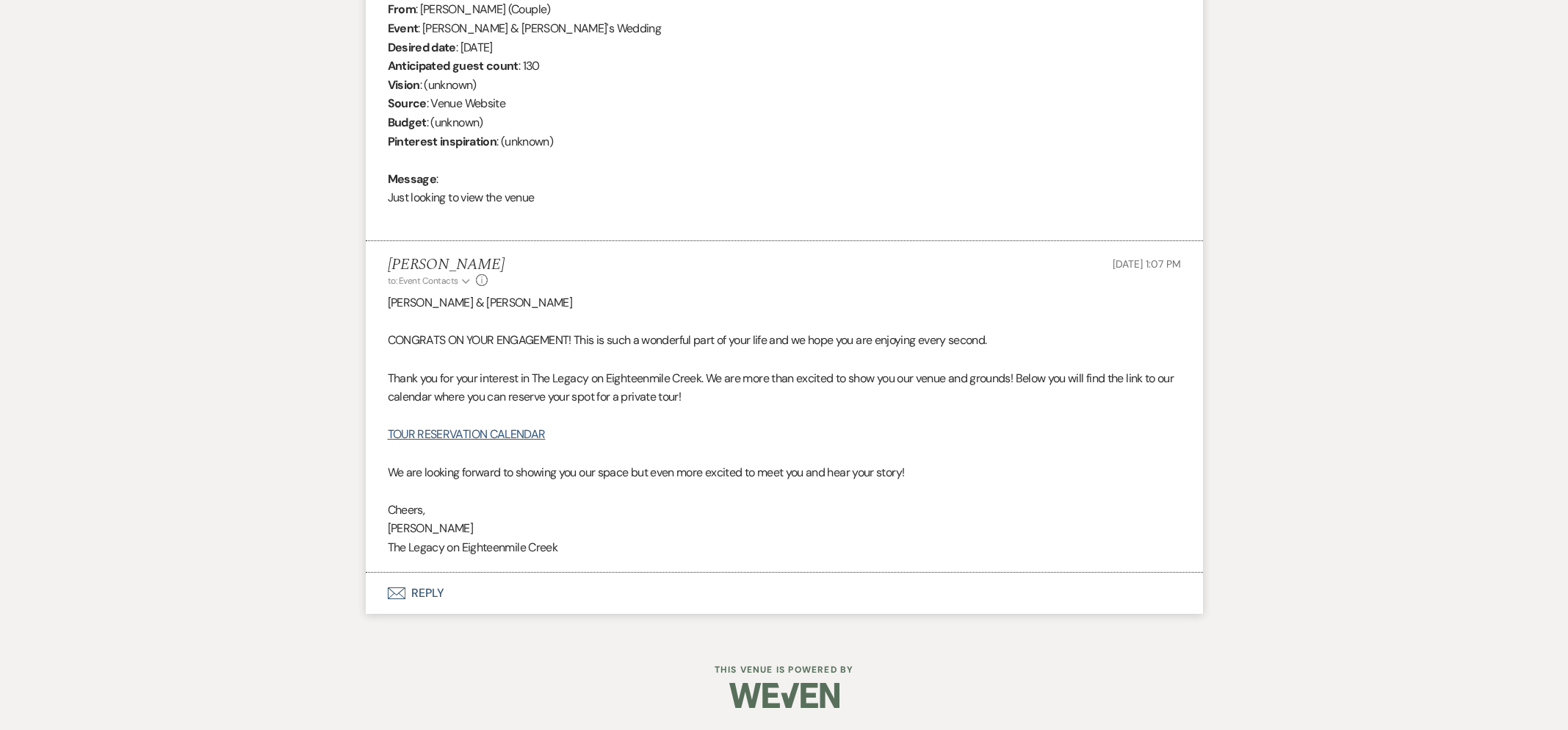
click at [413, 592] on button "Envelope Reply" at bounding box center [784, 593] width 837 height 41
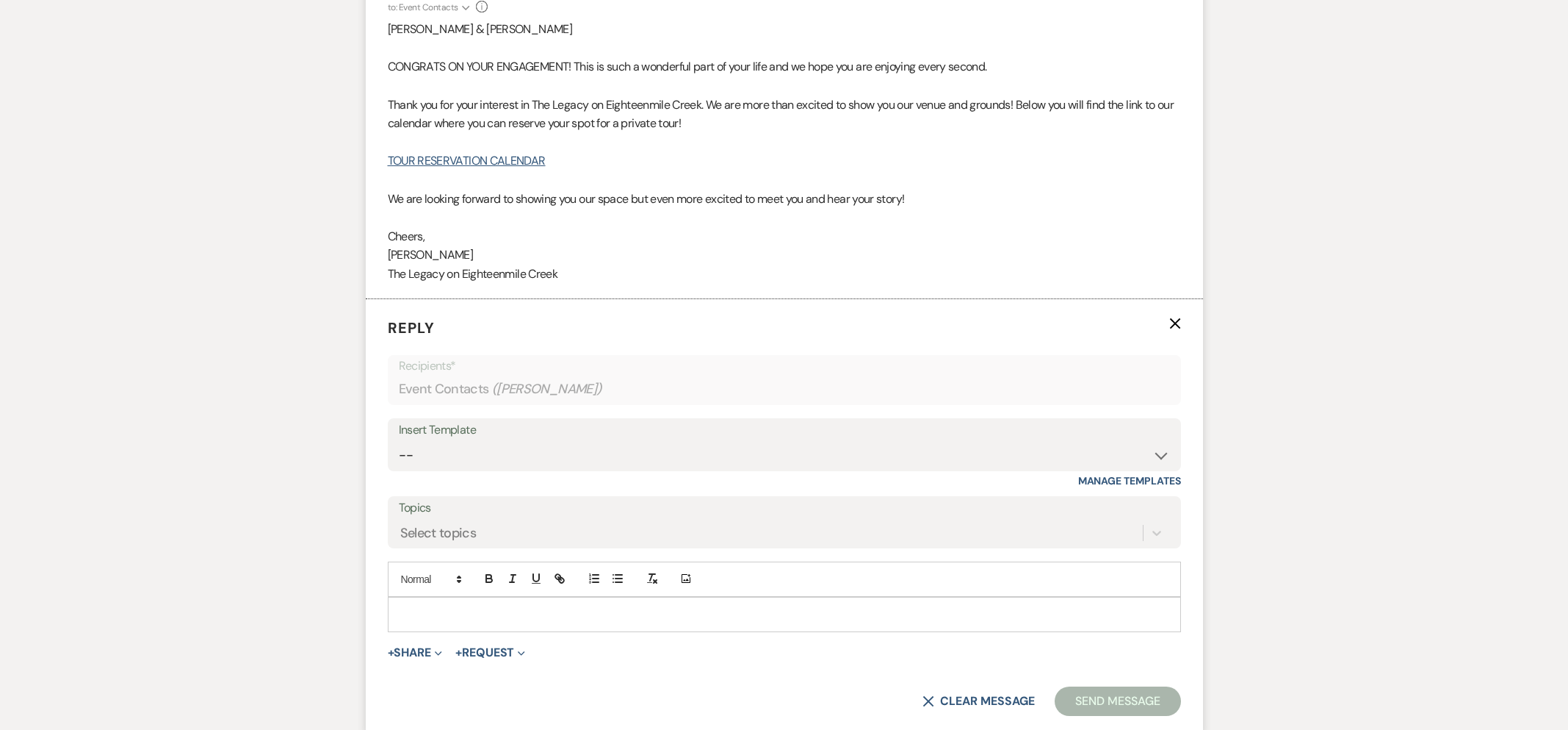
scroll to position [1023, 0]
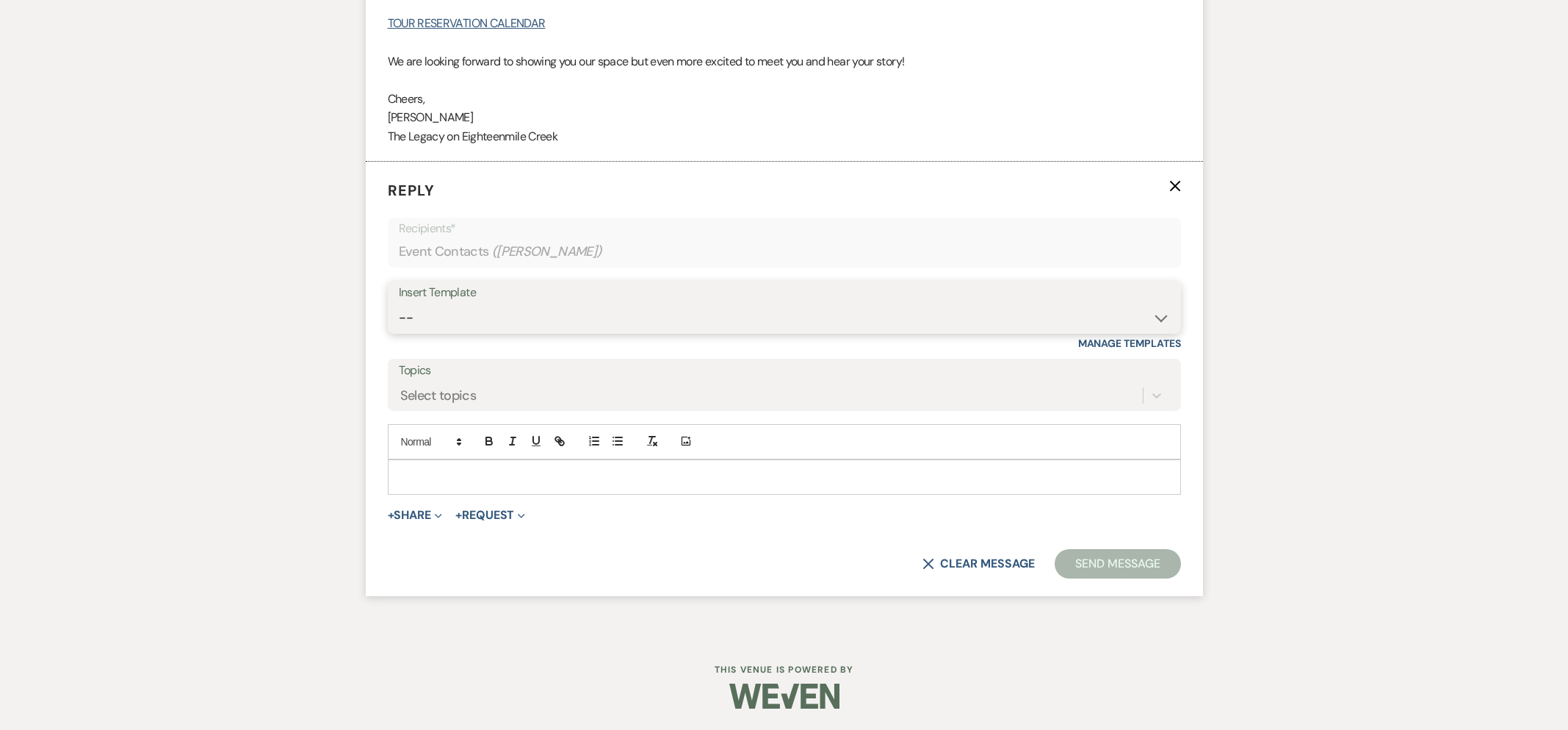
click at [511, 313] on select "-- Inquiry Follow Up- Just checking in :) Tour Date/Time Confirmation Proposal …" at bounding box center [784, 317] width 771 height 28
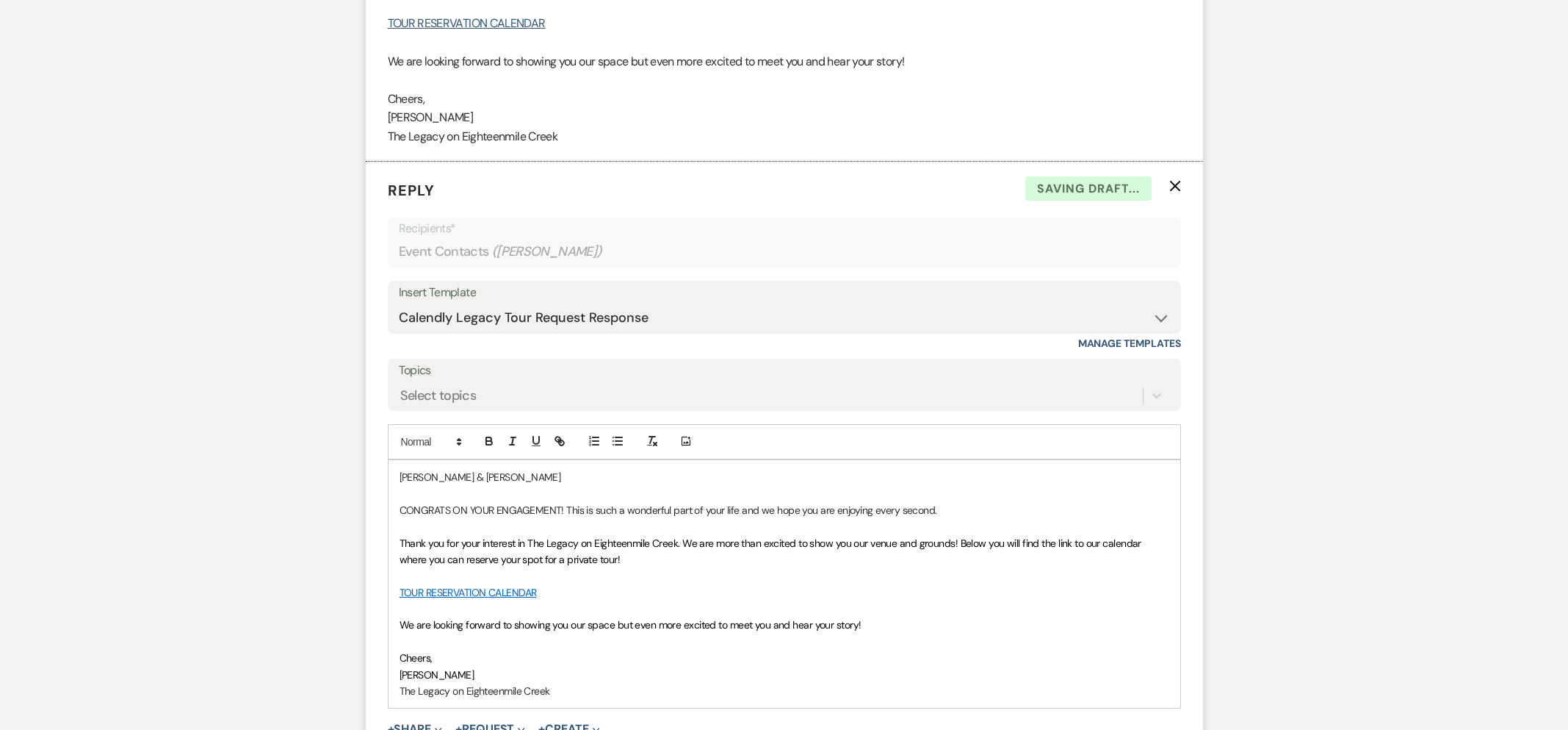
click at [968, 514] on p "CONGRATS ON YOUR ENGAGEMENT! This is such a wonderful part of your life and we …" at bounding box center [784, 509] width 770 height 17
click at [402, 494] on p at bounding box center [784, 493] width 770 height 17
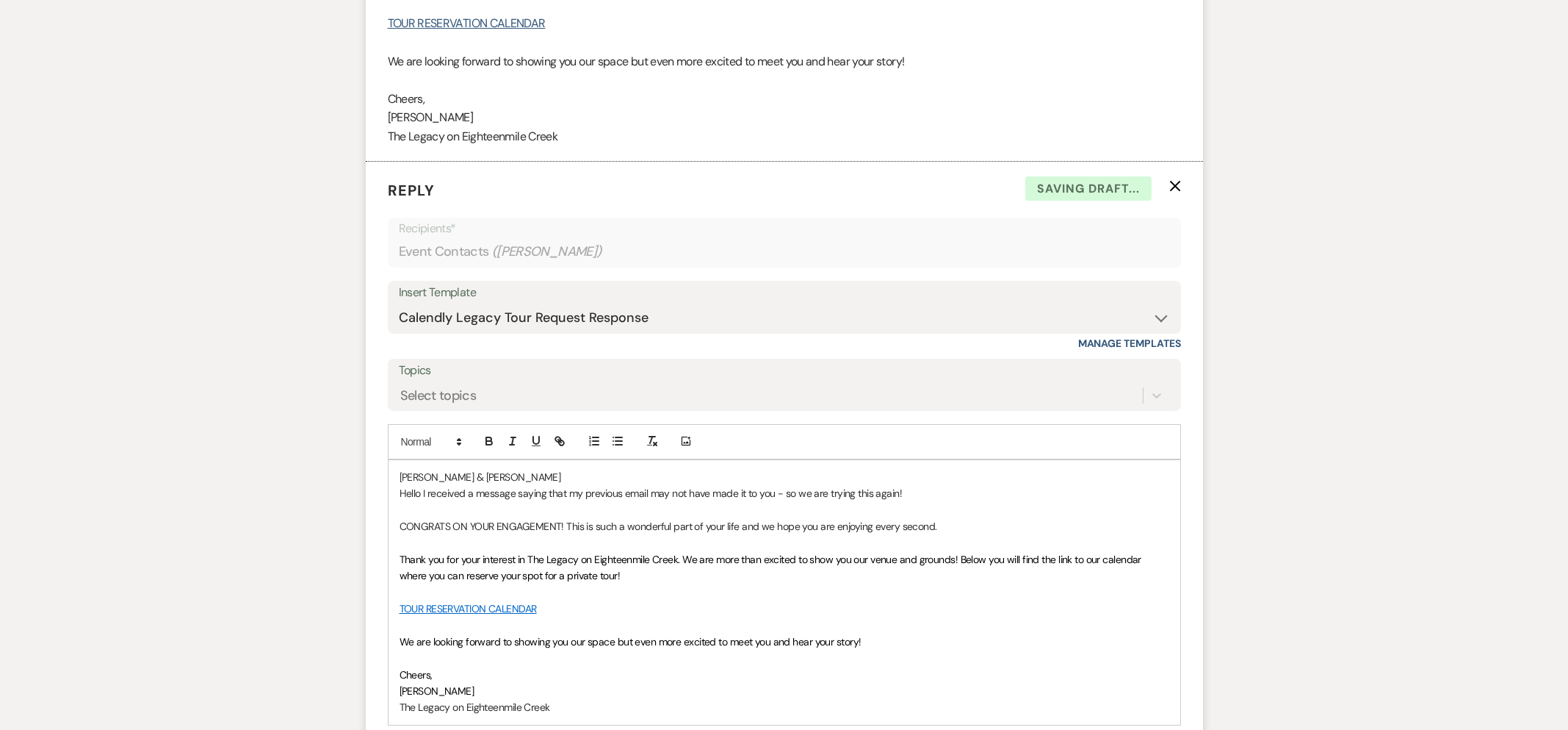
click at [956, 504] on p at bounding box center [784, 509] width 770 height 17
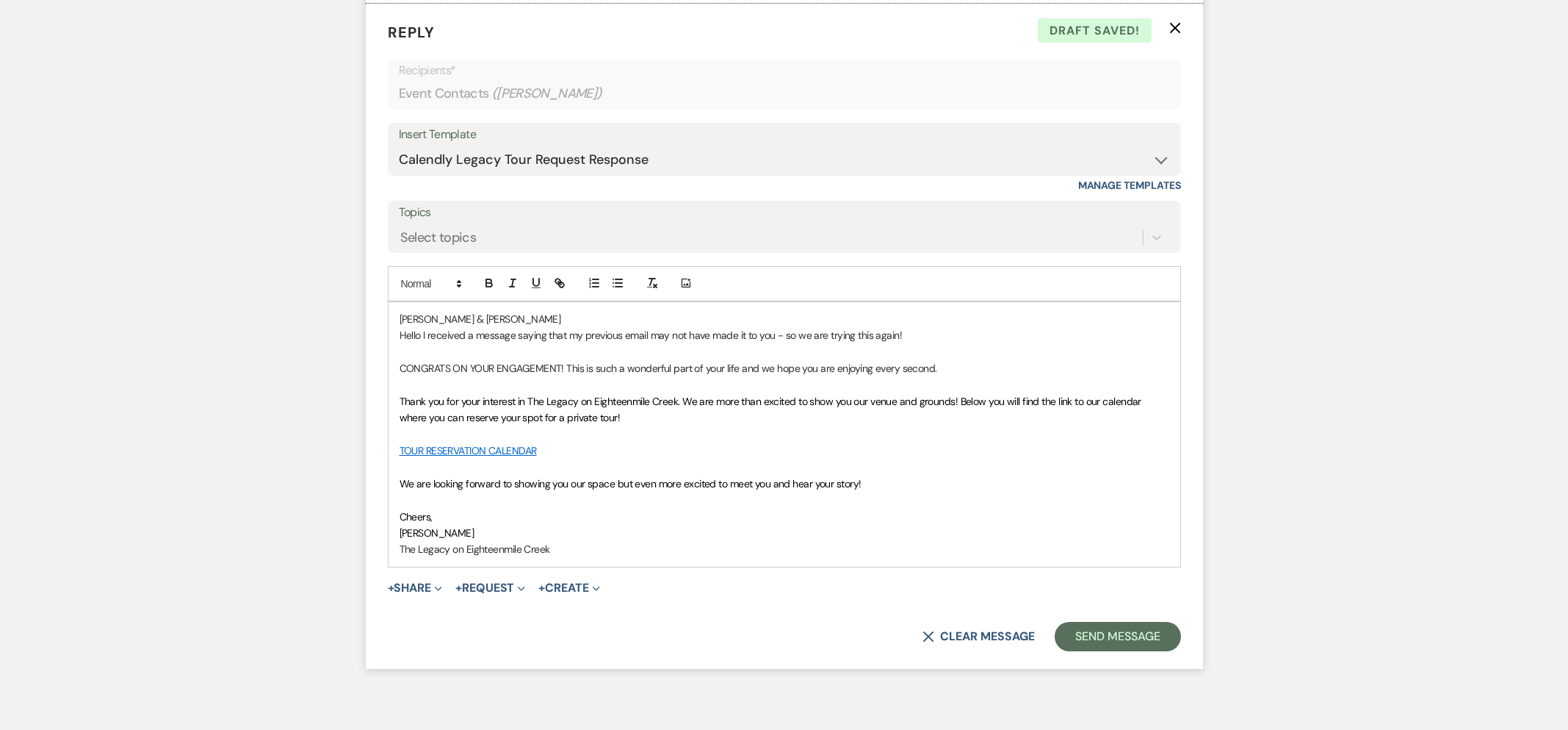
scroll to position [1254, 0]
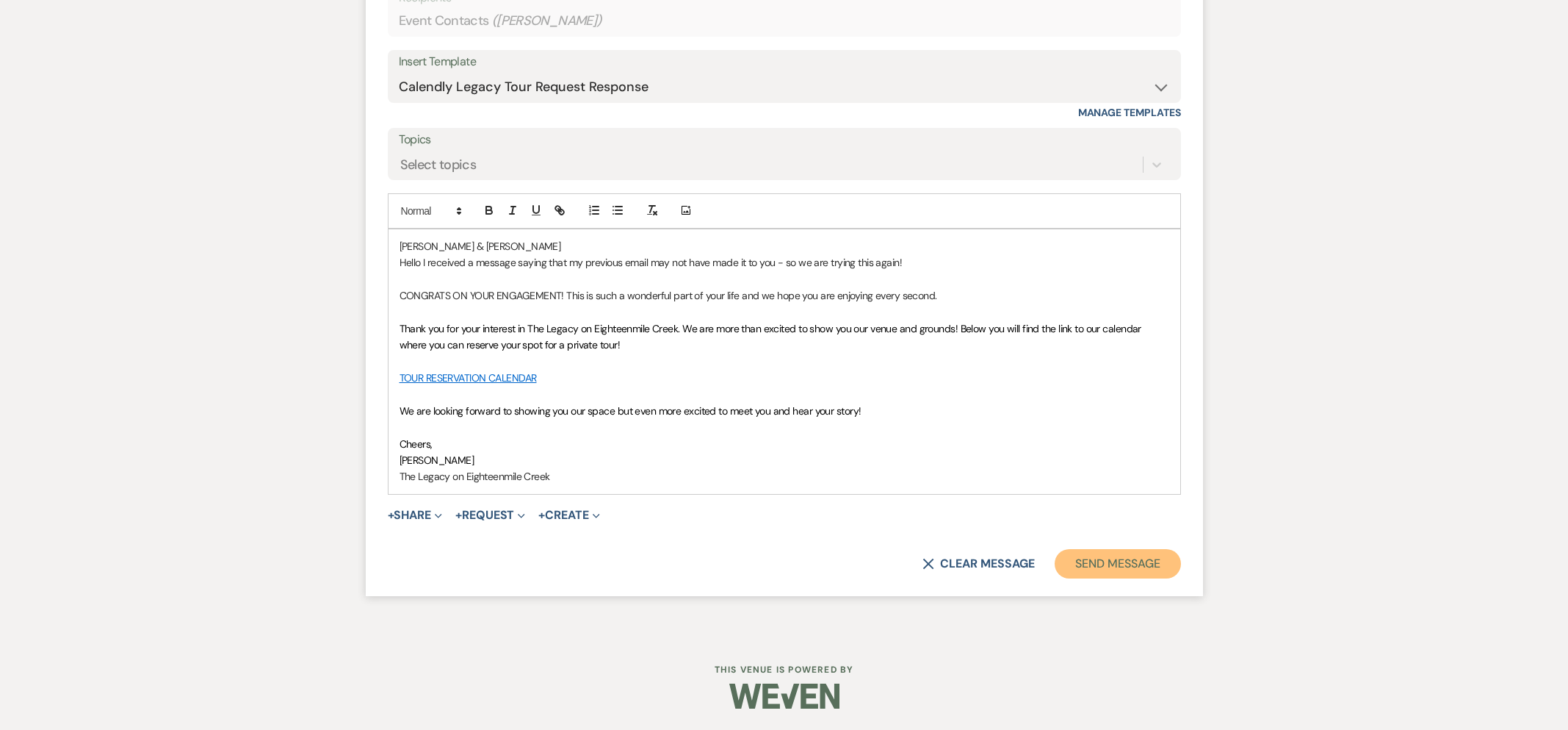
drag, startPoint x: 1101, startPoint y: 565, endPoint x: 1088, endPoint y: 568, distance: 13.3
click at [1101, 565] on button "Send Message" at bounding box center [1118, 564] width 126 height 29
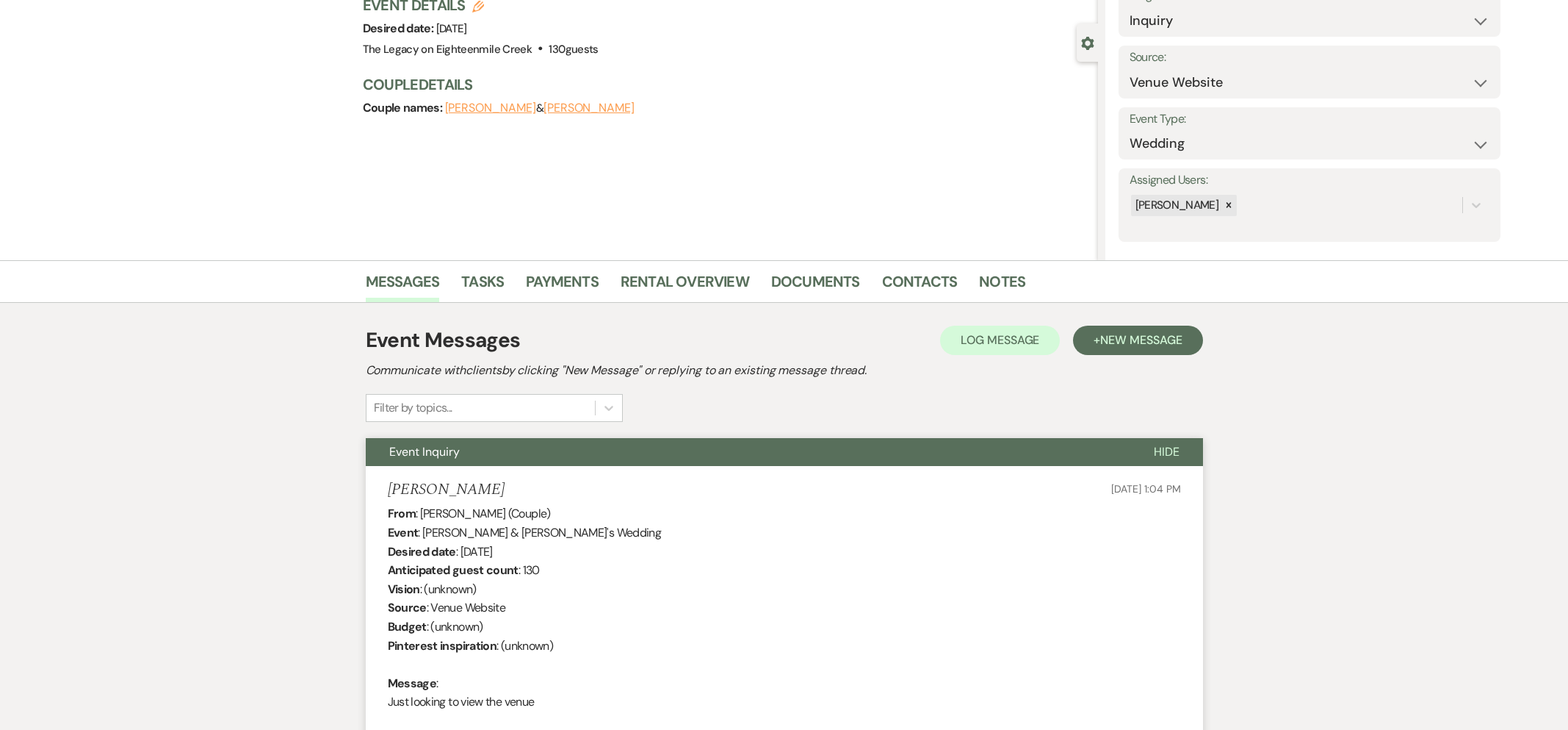
scroll to position [0, 0]
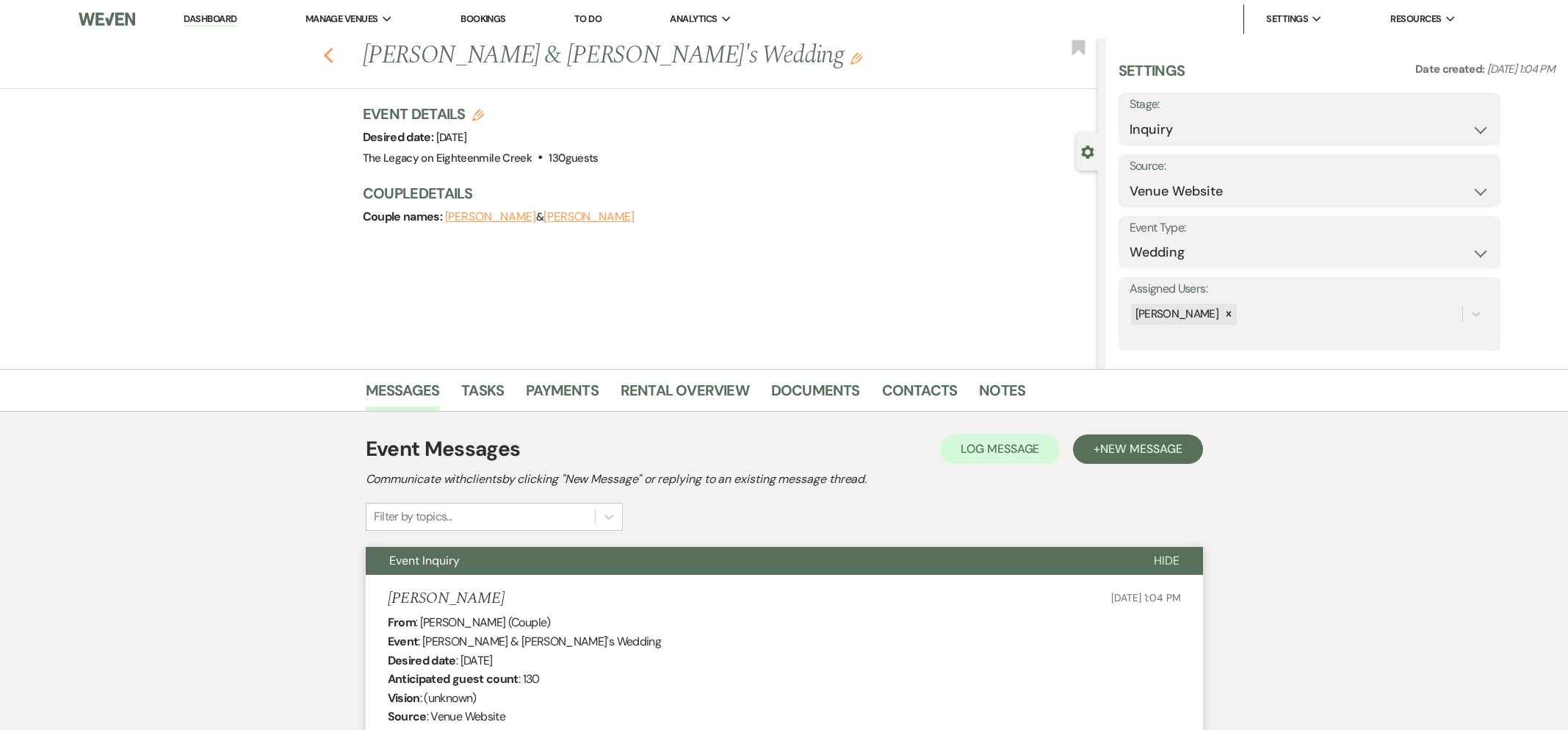
click at [324, 57] on icon "Previous" at bounding box center [328, 56] width 11 height 18
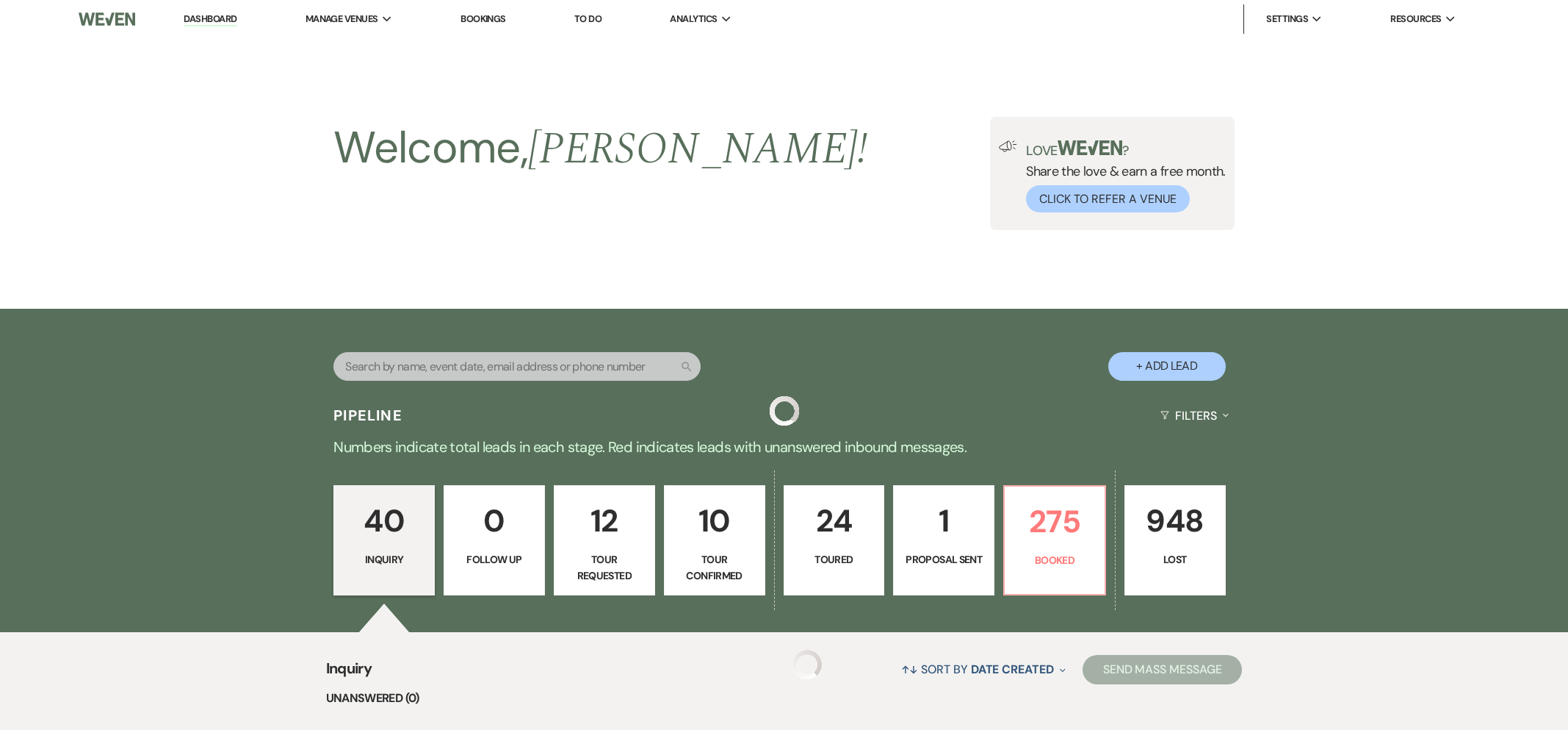
scroll to position [886, 0]
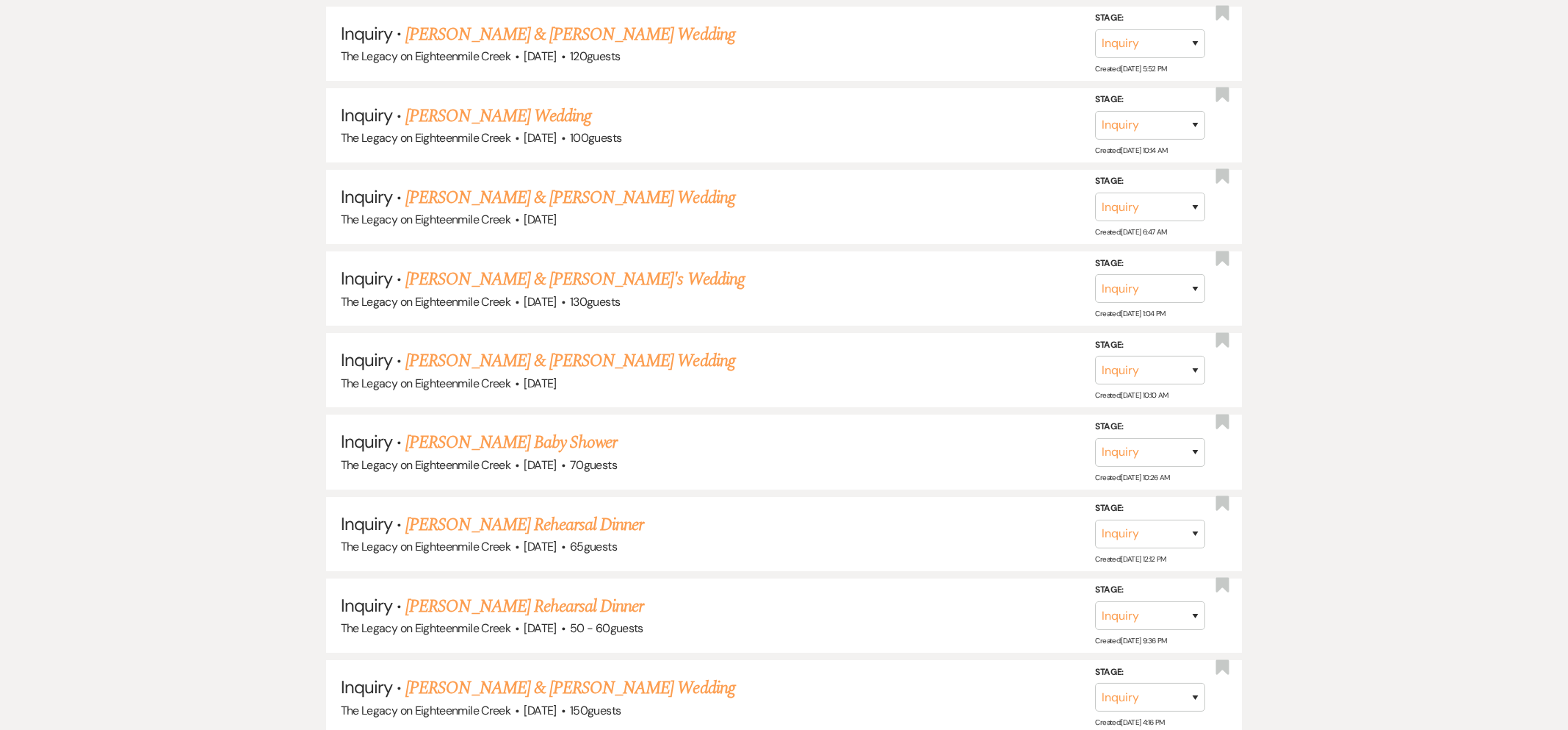
click at [576, 437] on link "[PERSON_NAME] Baby Shower" at bounding box center [511, 442] width 212 height 26
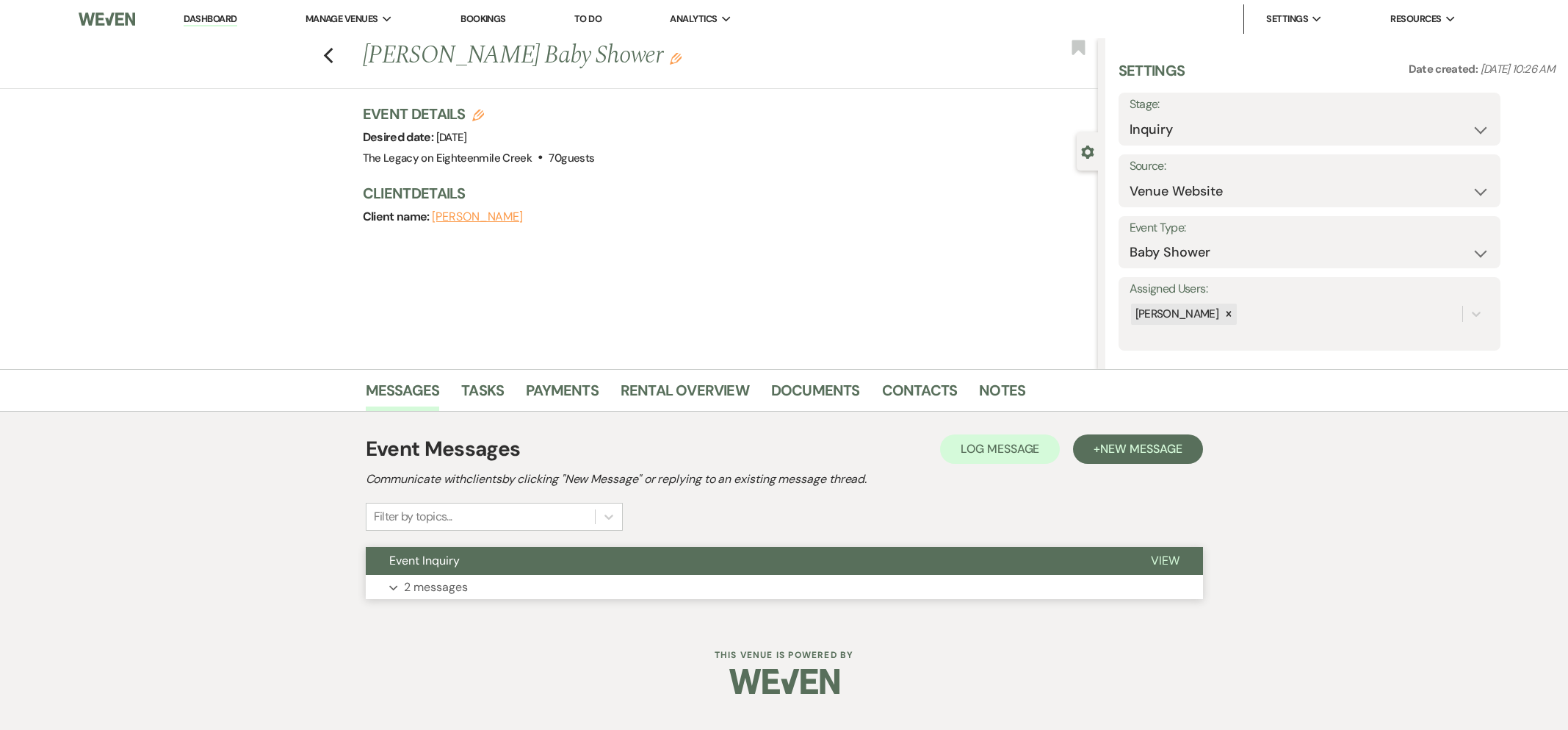
click at [796, 567] on button "Event Inquiry" at bounding box center [746, 560] width 762 height 28
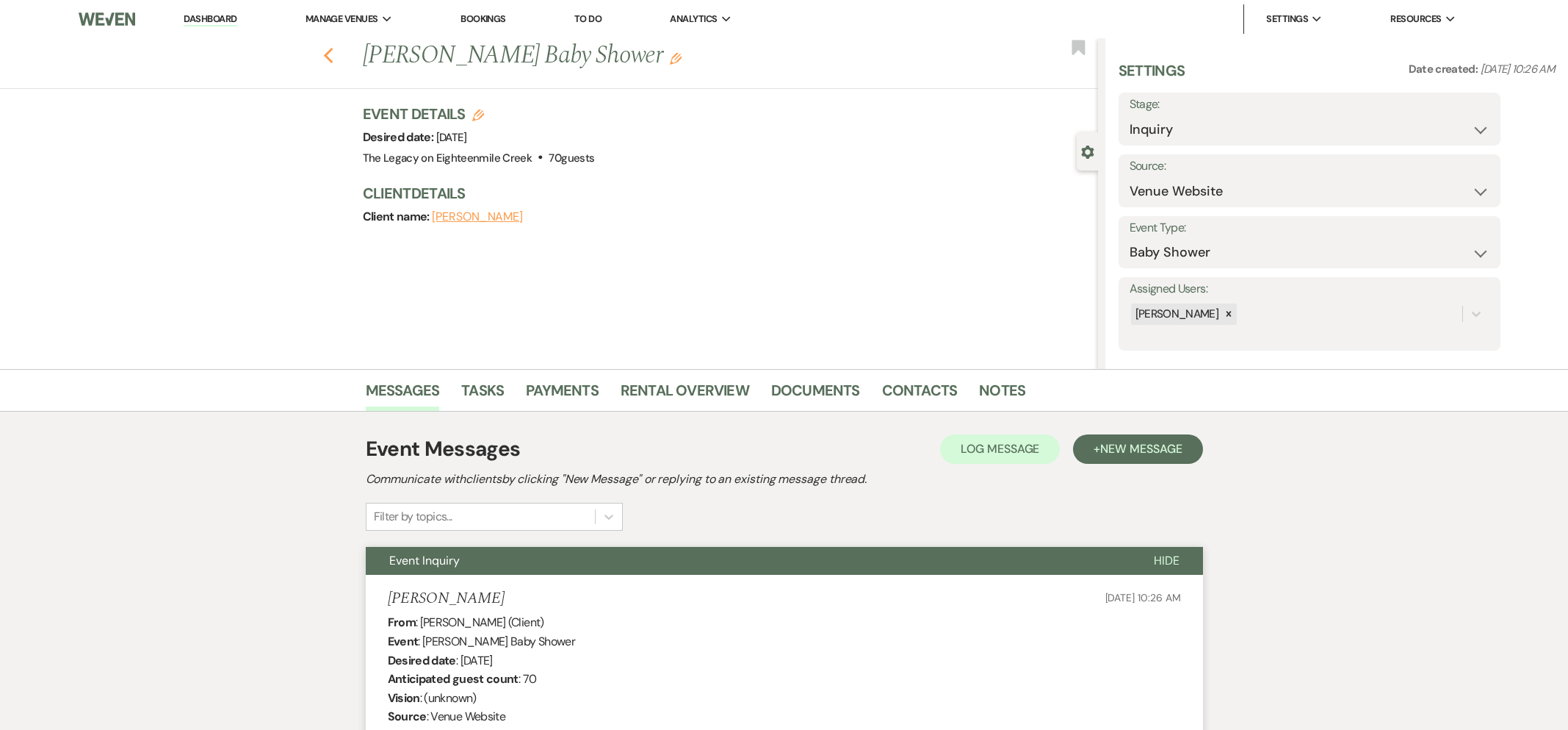
click at [330, 59] on icon "Previous" at bounding box center [328, 56] width 11 height 18
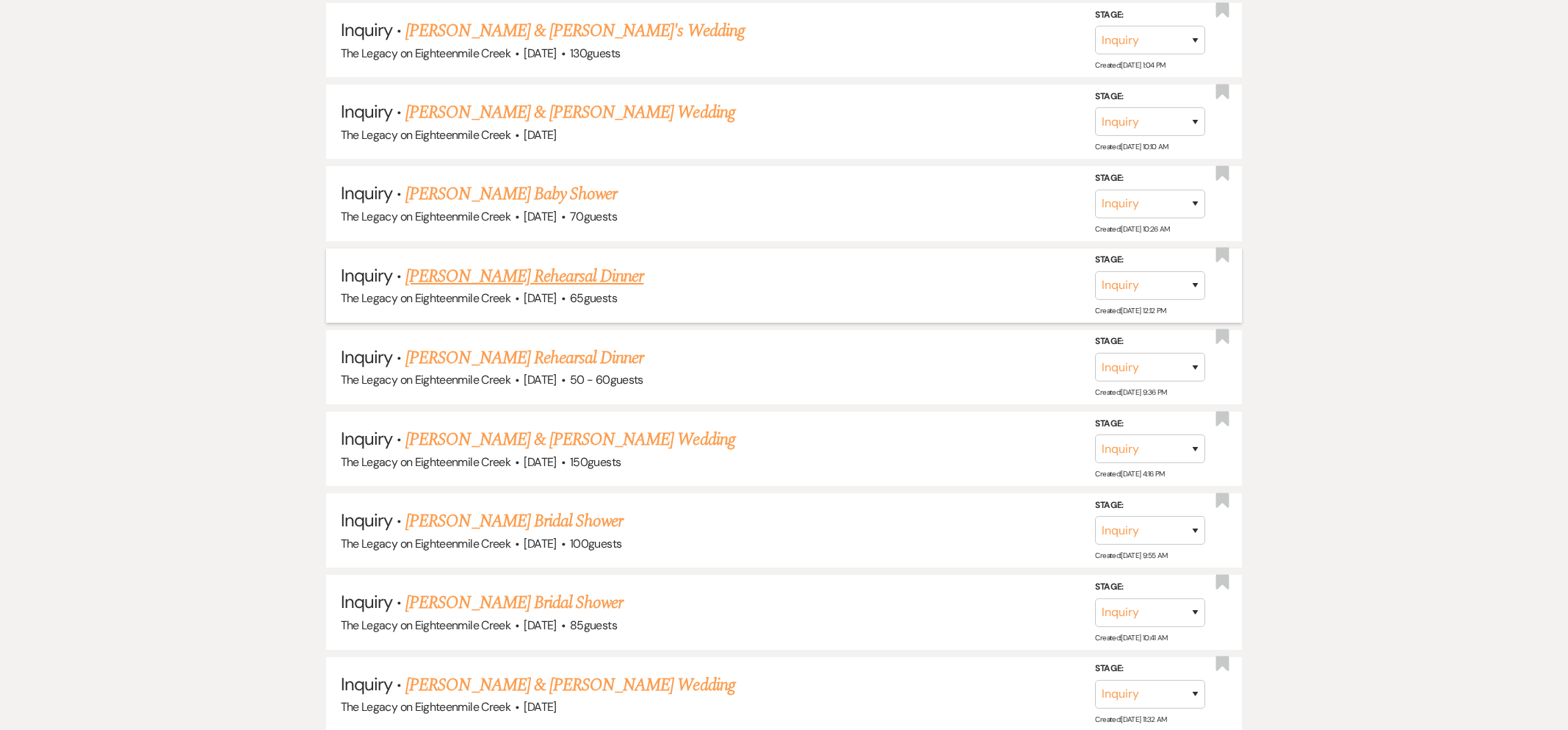
scroll to position [1152, 0]
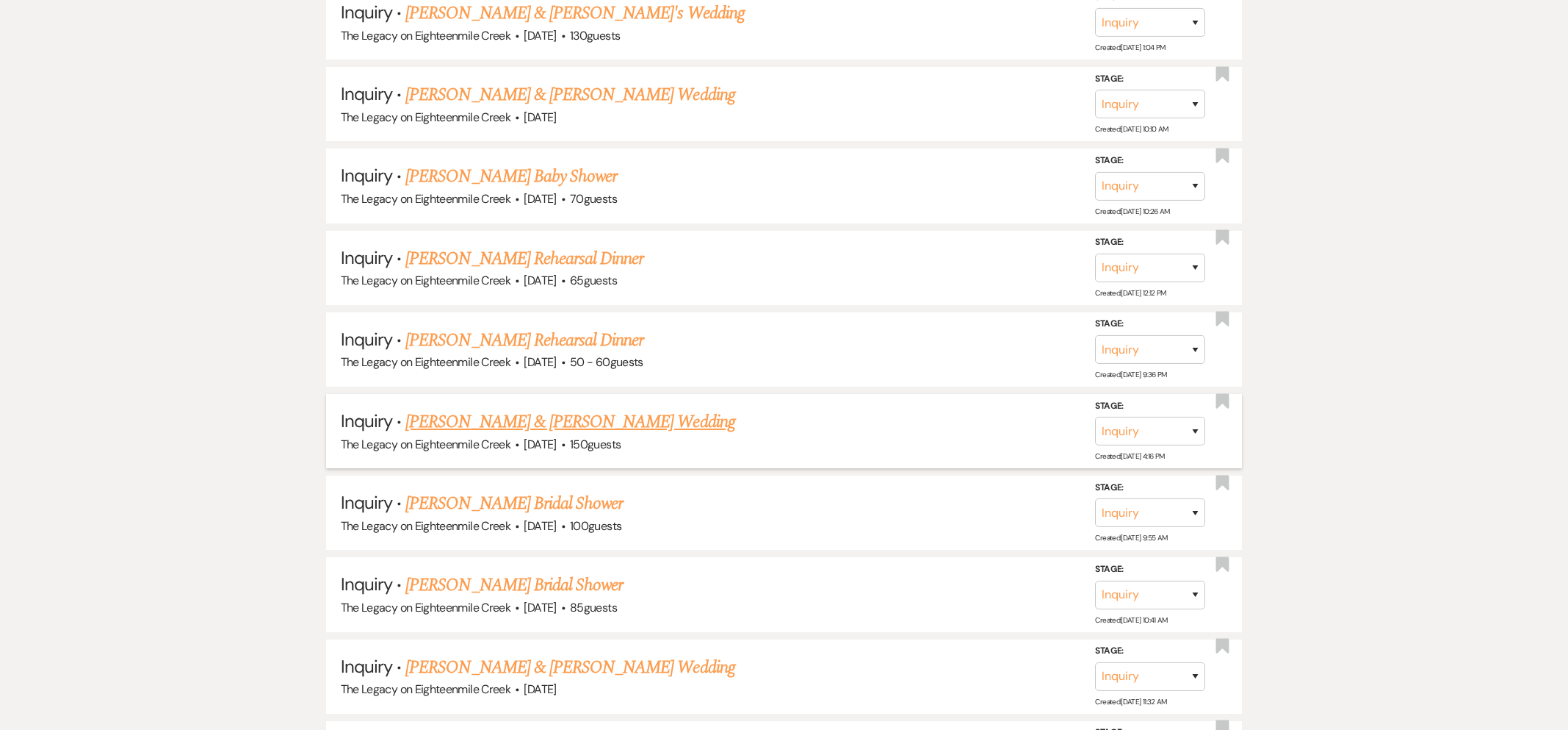
click at [587, 410] on link "[PERSON_NAME] & [PERSON_NAME] Wedding" at bounding box center [570, 421] width 329 height 26
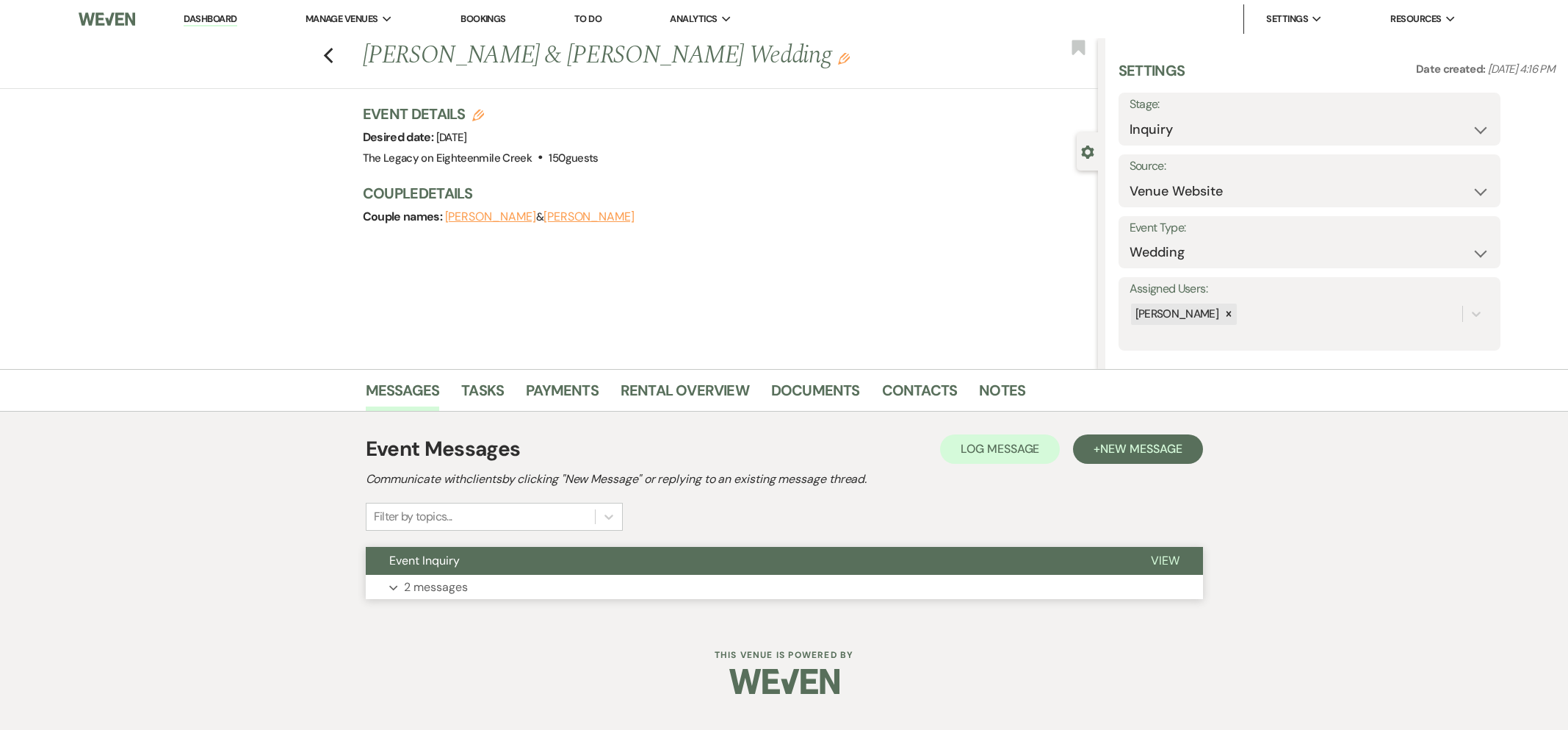
click at [769, 553] on button "Event Inquiry" at bounding box center [746, 560] width 762 height 28
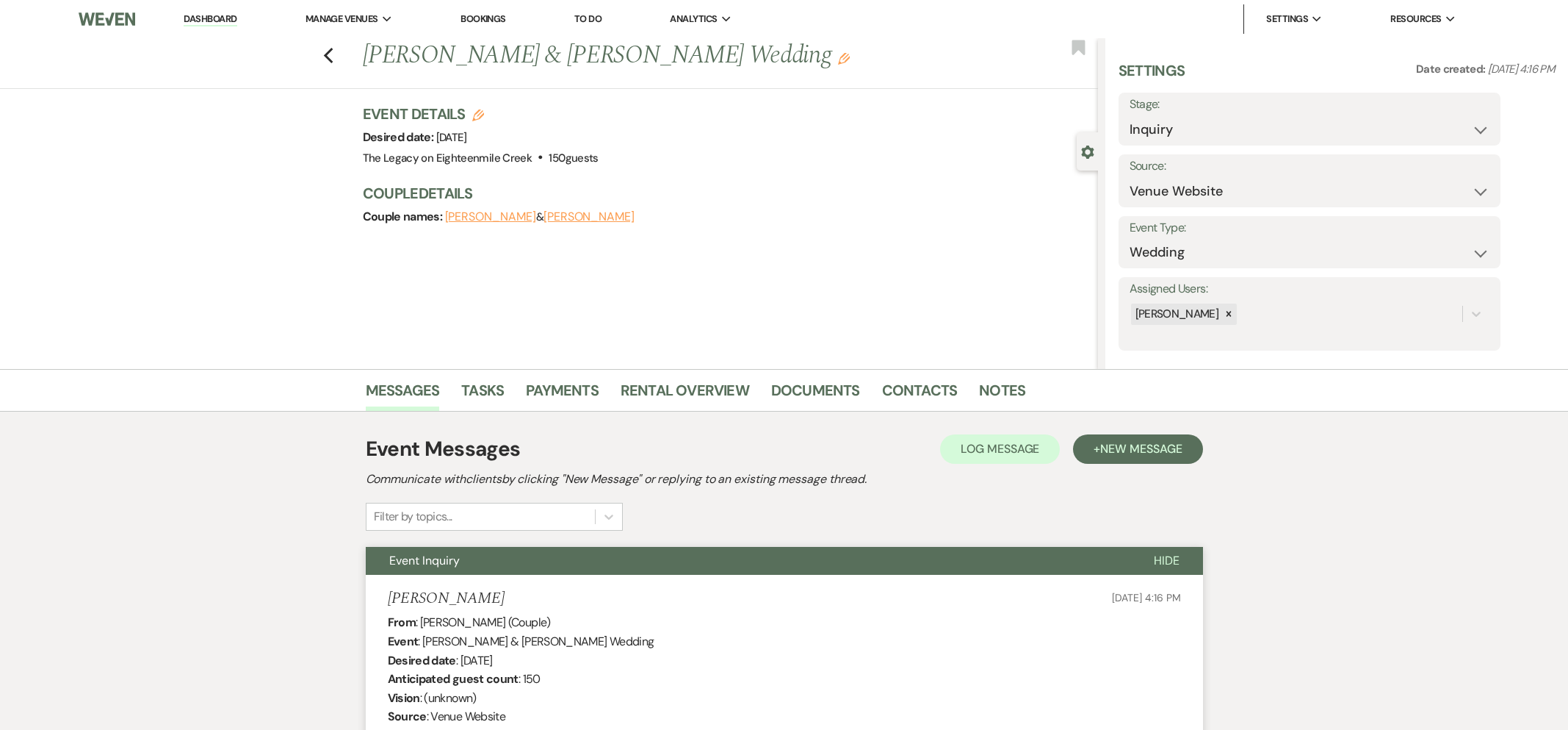
click at [474, 19] on link "Bookings" at bounding box center [483, 19] width 46 height 13
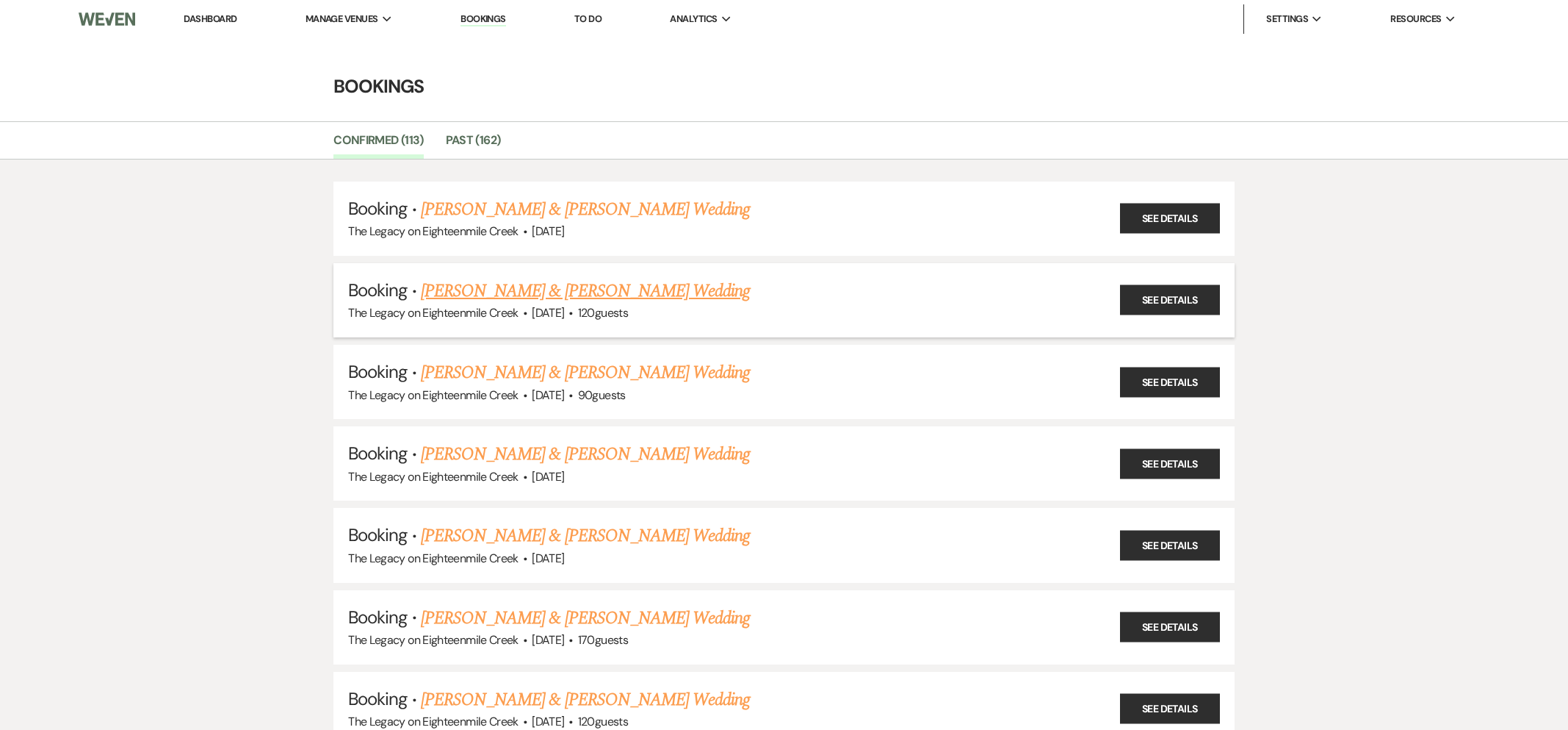
click at [587, 292] on link "[PERSON_NAME] & [PERSON_NAME] Wedding" at bounding box center [585, 290] width 329 height 26
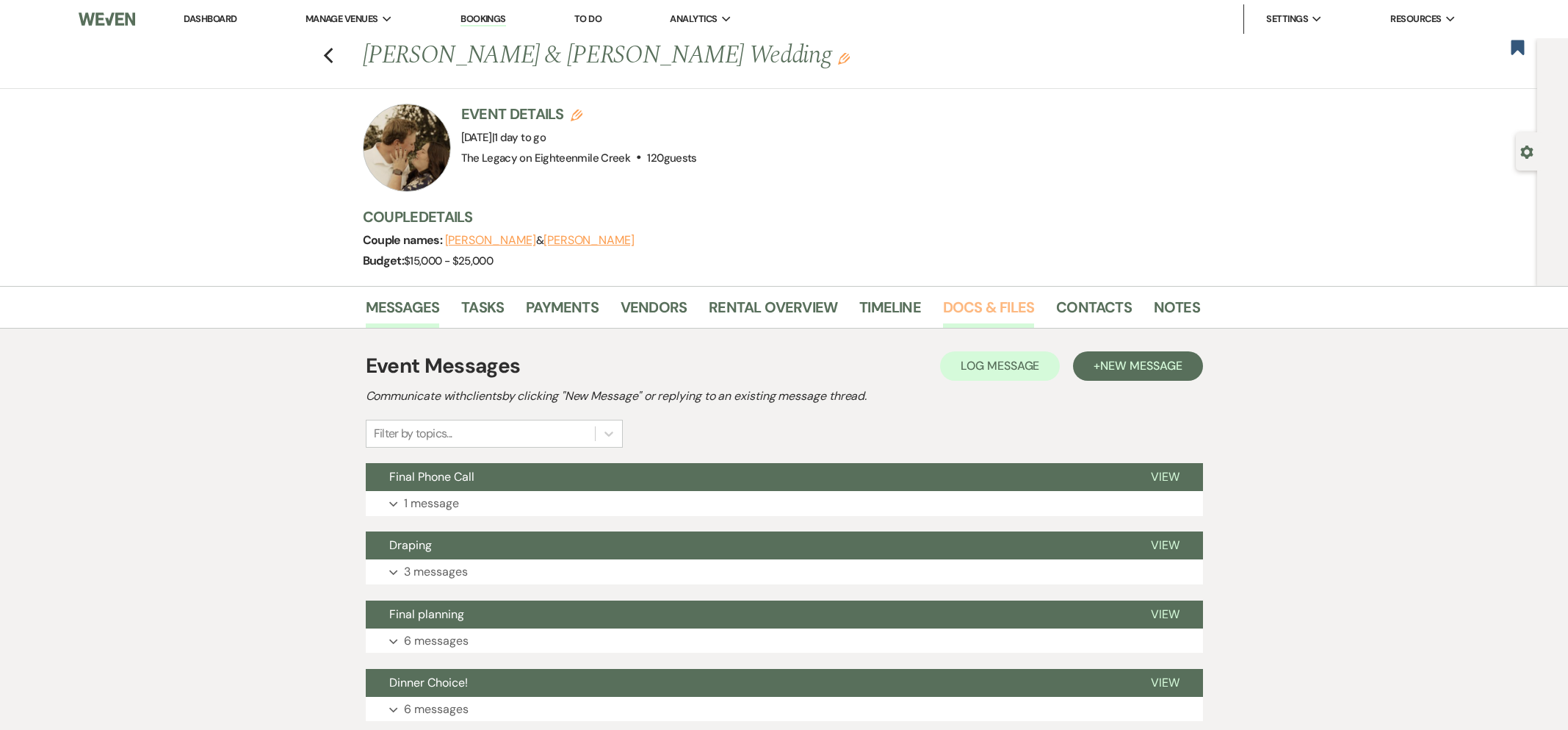
click at [968, 310] on link "Docs & Files" at bounding box center [988, 311] width 91 height 32
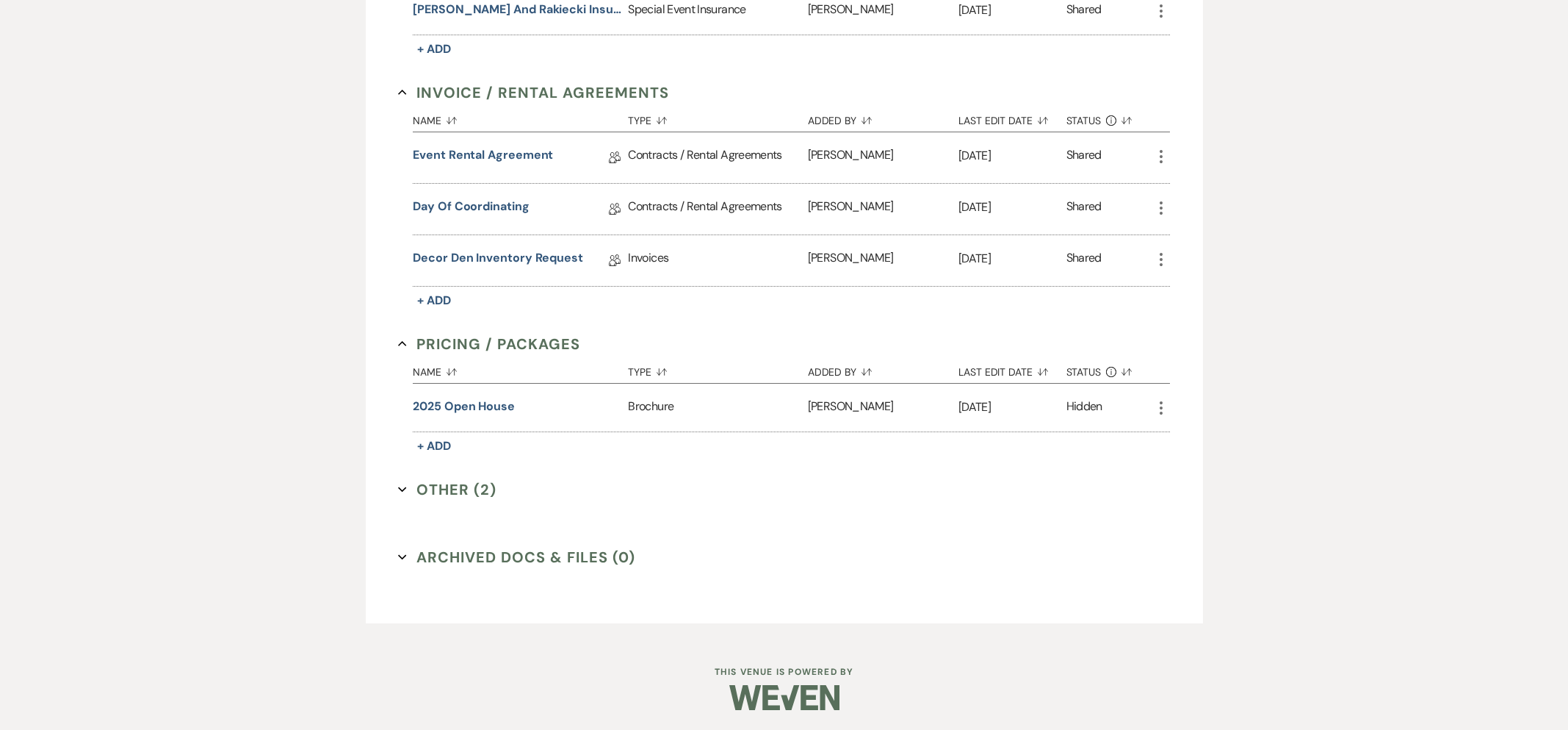
scroll to position [586, 0]
click at [443, 487] on button "Other (2) Expand" at bounding box center [446, 489] width 99 height 22
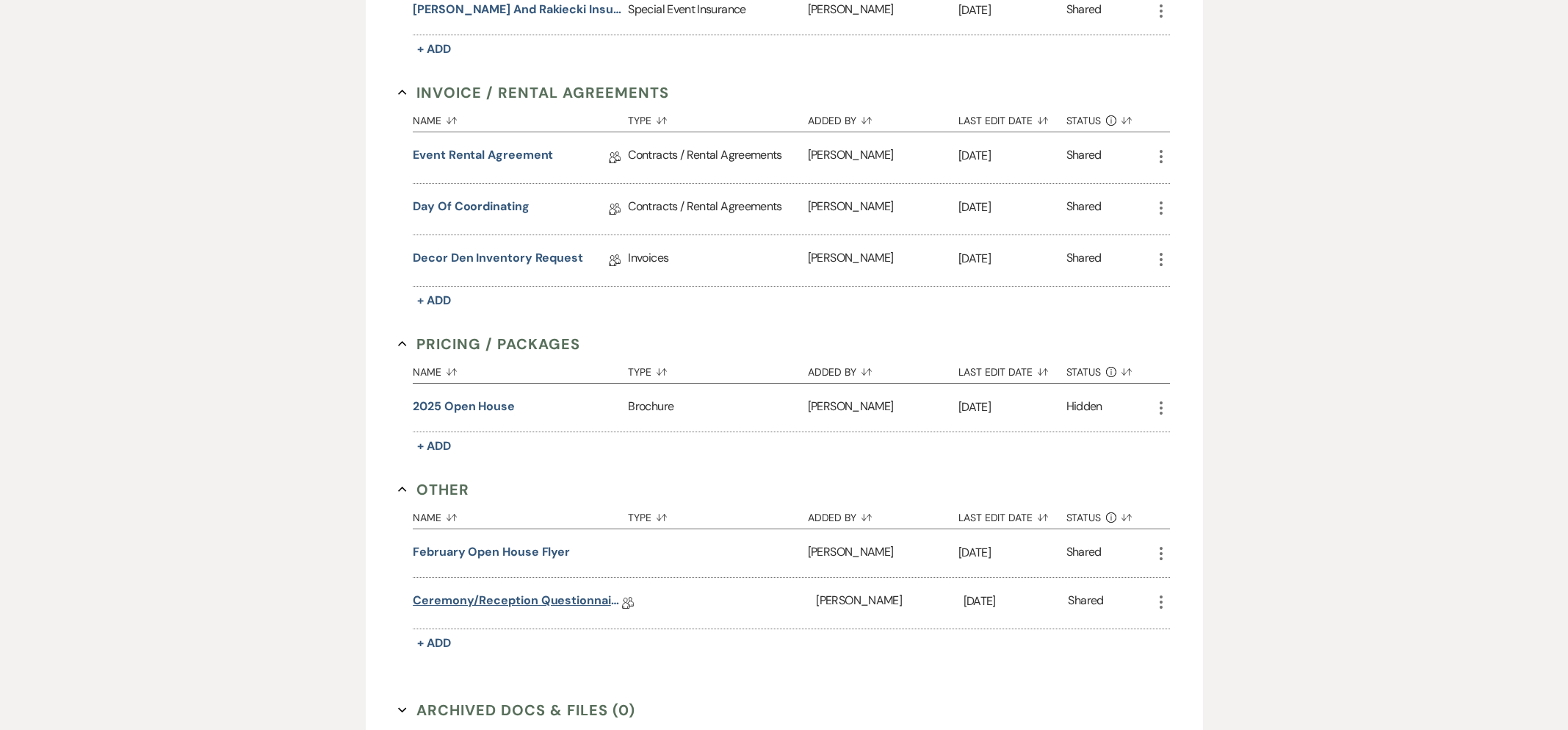
click at [517, 599] on link "Ceremony/Reception Questionnaire" at bounding box center [518, 602] width 209 height 22
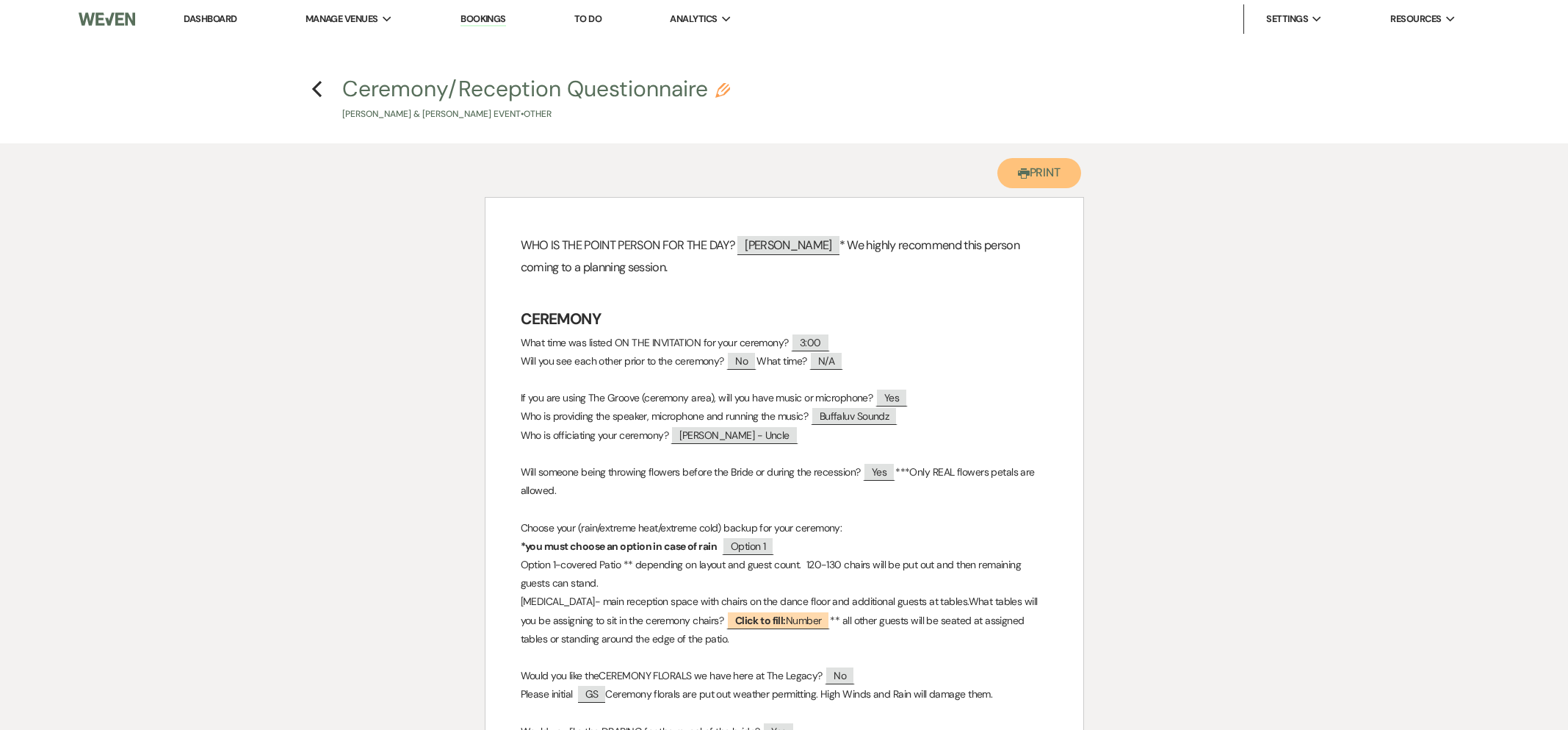
click at [1007, 167] on button "Printer Print" at bounding box center [1039, 173] width 84 height 30
